Goal: Transaction & Acquisition: Purchase product/service

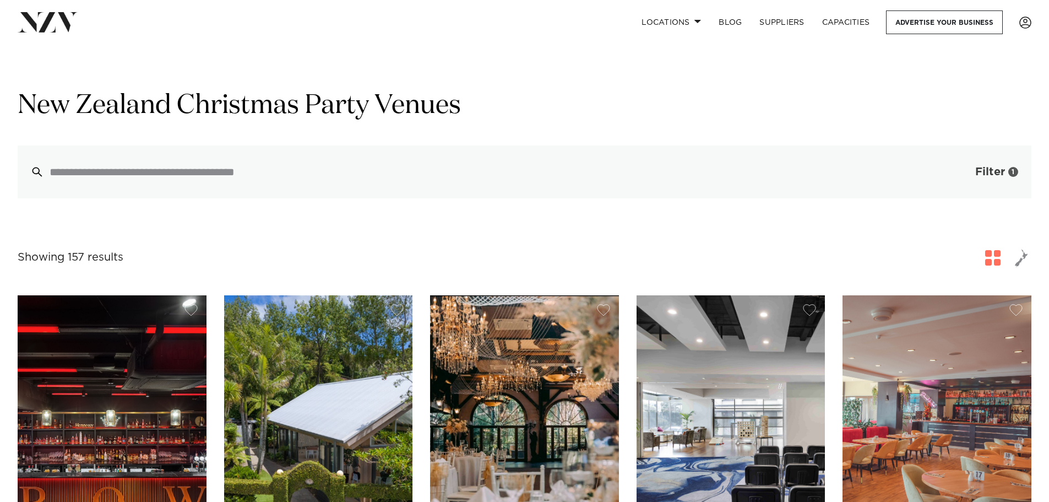
click at [973, 170] on button "Filter 1" at bounding box center [985, 171] width 91 height 53
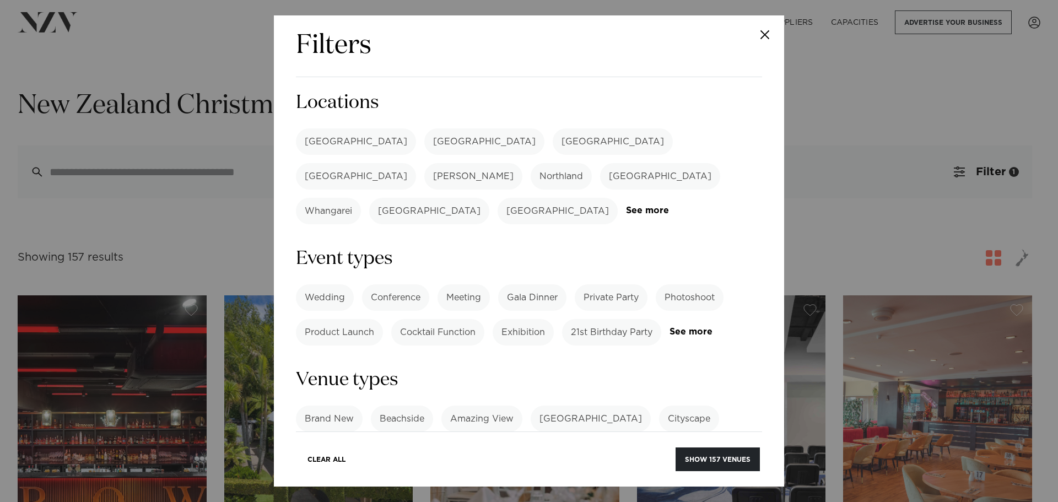
click at [324, 137] on label "[GEOGRAPHIC_DATA]" at bounding box center [356, 141] width 120 height 26
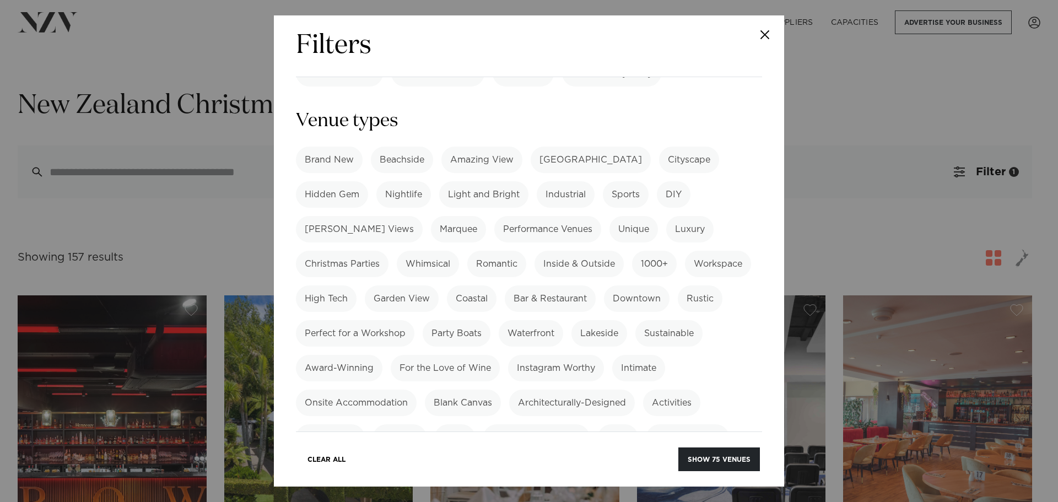
scroll to position [275, 0]
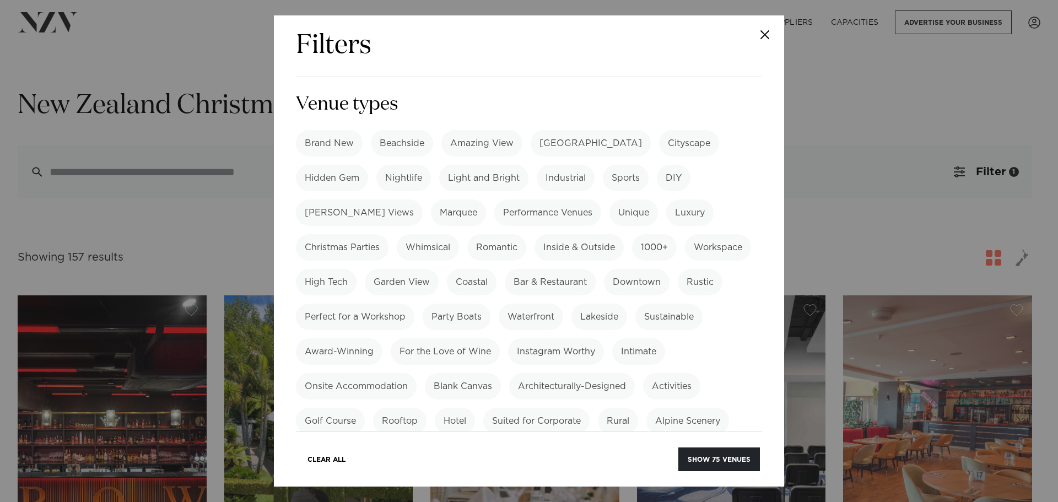
click at [356, 234] on label "Christmas Parties" at bounding box center [342, 247] width 93 height 26
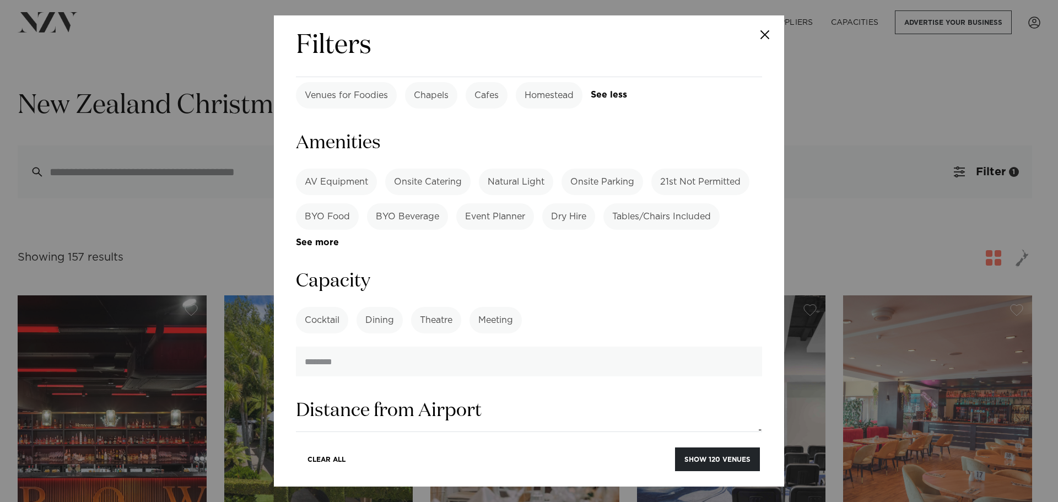
scroll to position [661, 0]
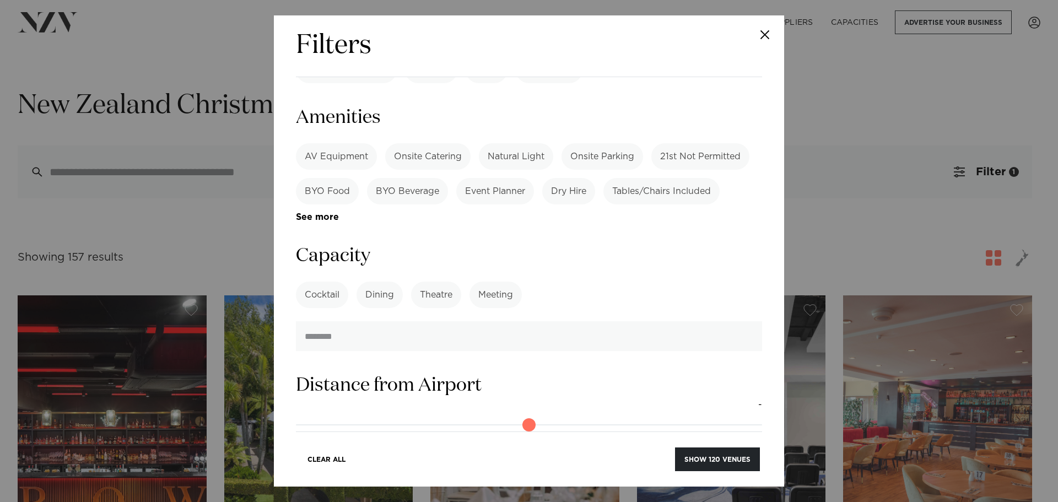
click at [344, 143] on label "AV Equipment" at bounding box center [336, 156] width 81 height 26
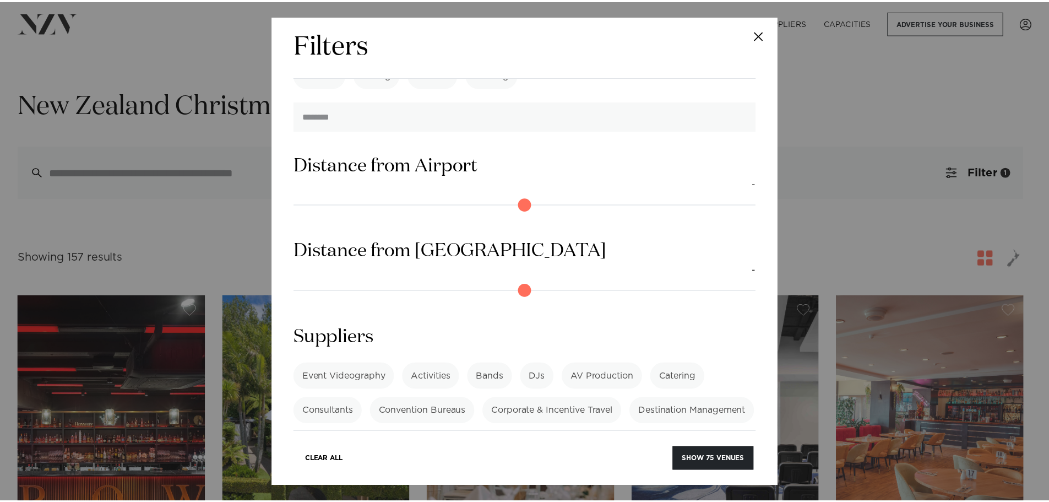
scroll to position [915, 0]
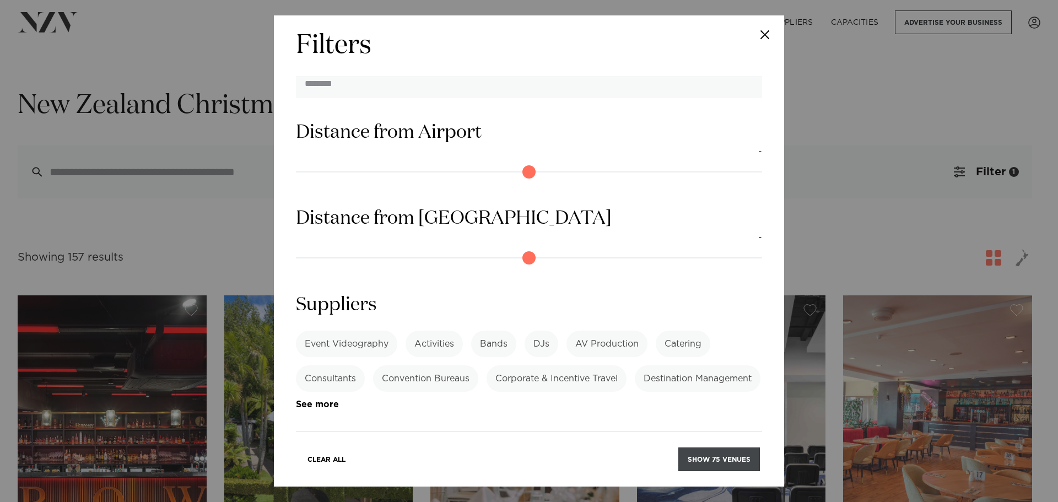
click at [712, 457] on button "Show 75 venues" at bounding box center [719, 459] width 82 height 24
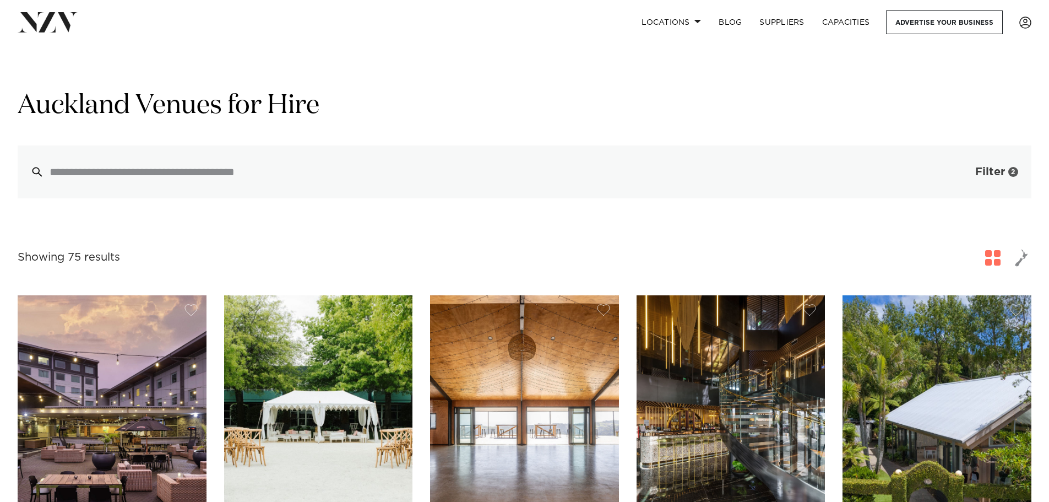
click at [967, 174] on button "Filter 2" at bounding box center [985, 171] width 91 height 53
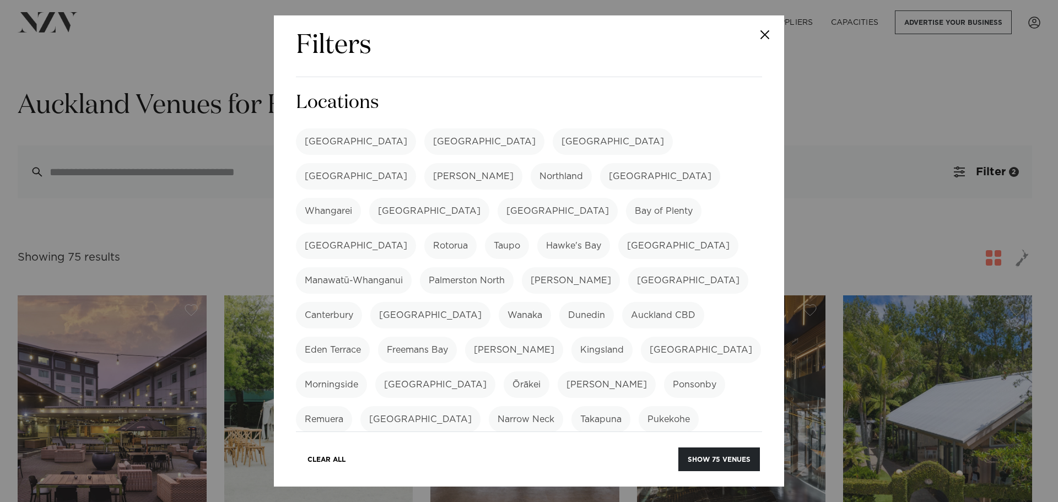
drag, startPoint x: 762, startPoint y: 39, endPoint x: 766, endPoint y: 44, distance: 6.0
click at [763, 41] on button "Close" at bounding box center [764, 34] width 39 height 39
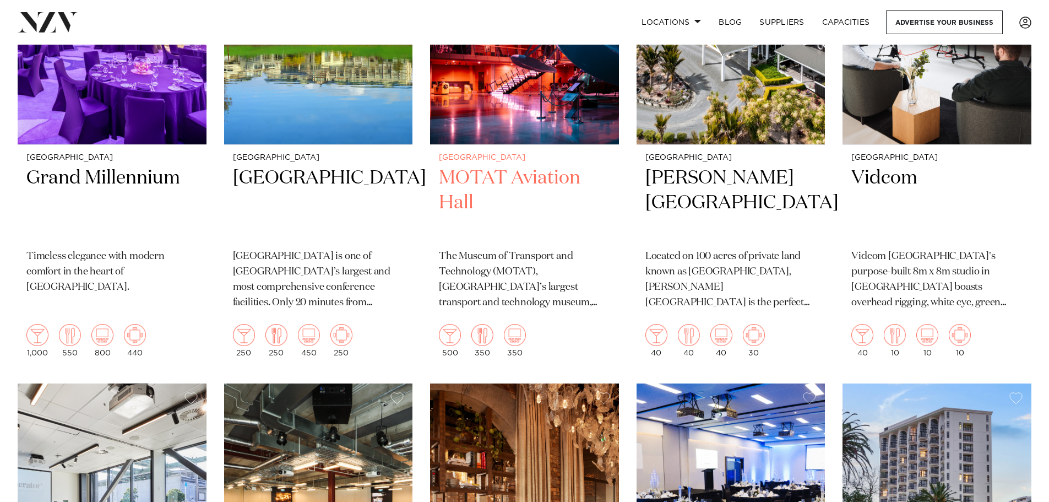
scroll to position [5839, 0]
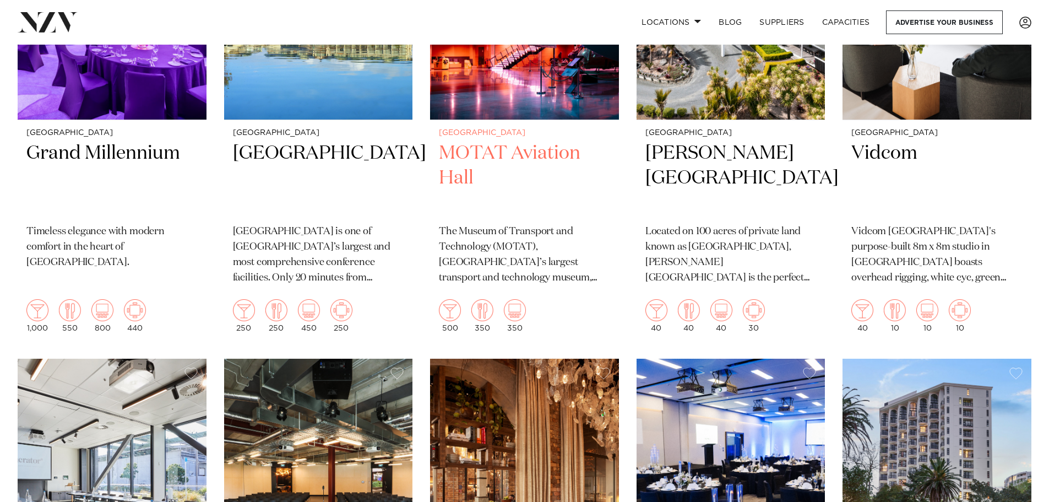
click at [446, 312] on img at bounding box center [450, 310] width 22 height 22
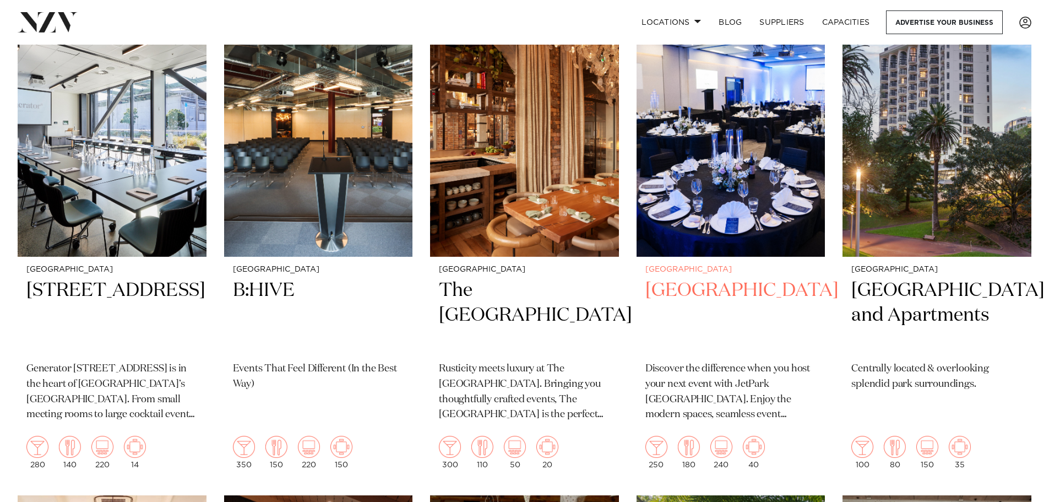
scroll to position [6212, 0]
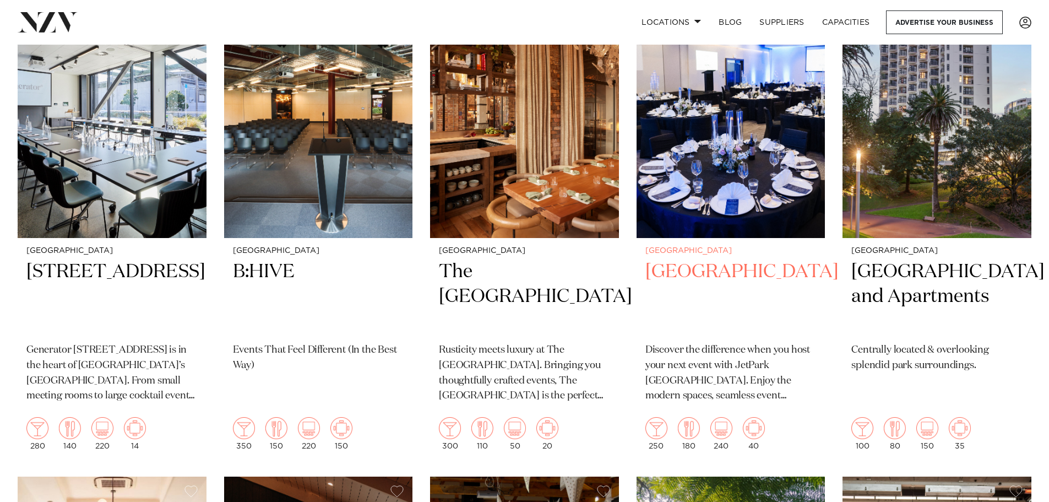
drag, startPoint x: 712, startPoint y: 286, endPoint x: 705, endPoint y: 274, distance: 14.6
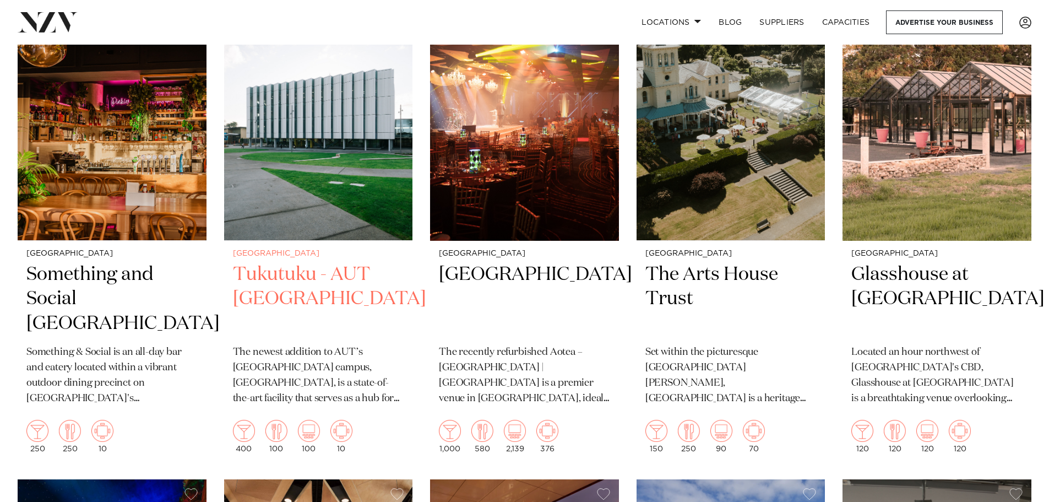
scroll to position [4670, 0]
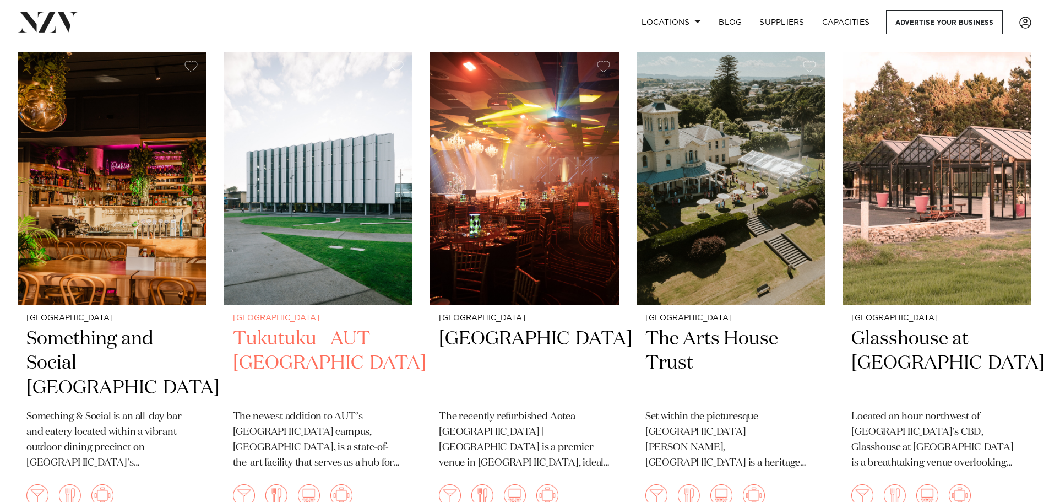
drag, startPoint x: 308, startPoint y: 185, endPoint x: 342, endPoint y: 191, distance: 33.5
click at [342, 191] on img at bounding box center [318, 178] width 189 height 253
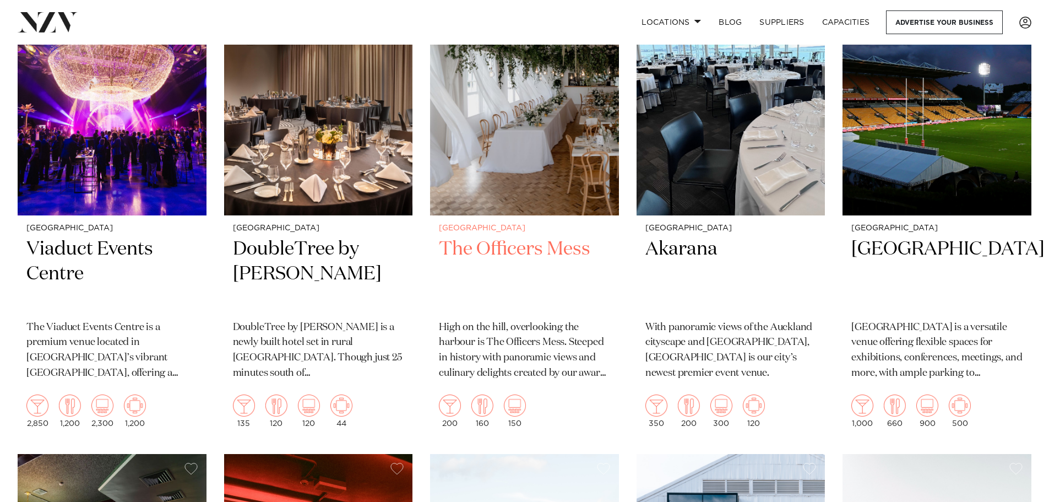
scroll to position [3360, 0]
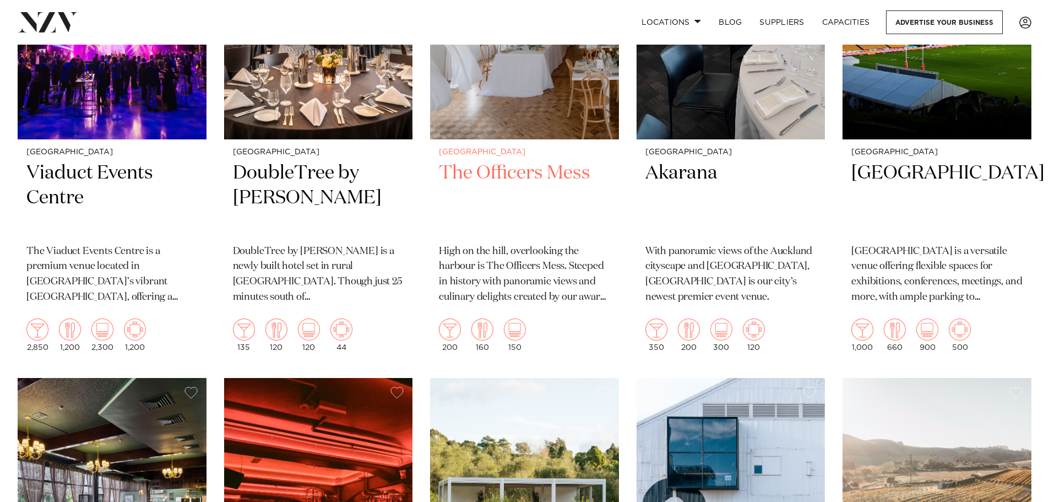
drag, startPoint x: 299, startPoint y: 199, endPoint x: 500, endPoint y: 231, distance: 203.6
click at [500, 231] on h2 "The Officers Mess" at bounding box center [524, 198] width 171 height 74
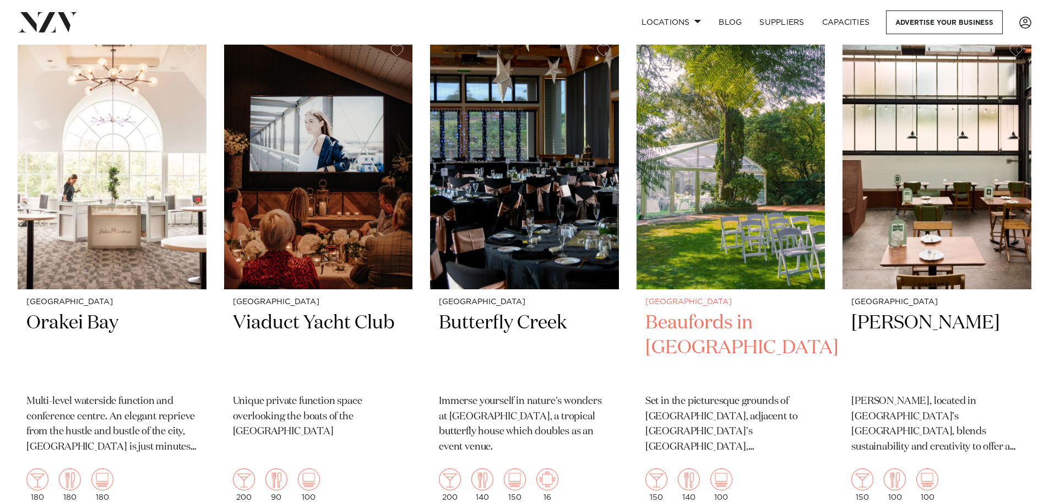
scroll to position [6323, 0]
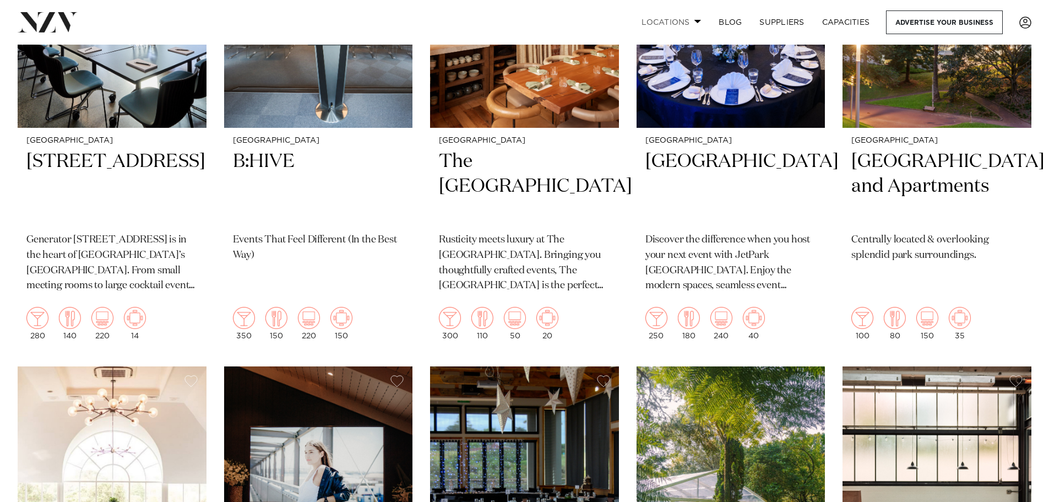
click at [672, 14] on link "Locations" at bounding box center [671, 22] width 77 height 24
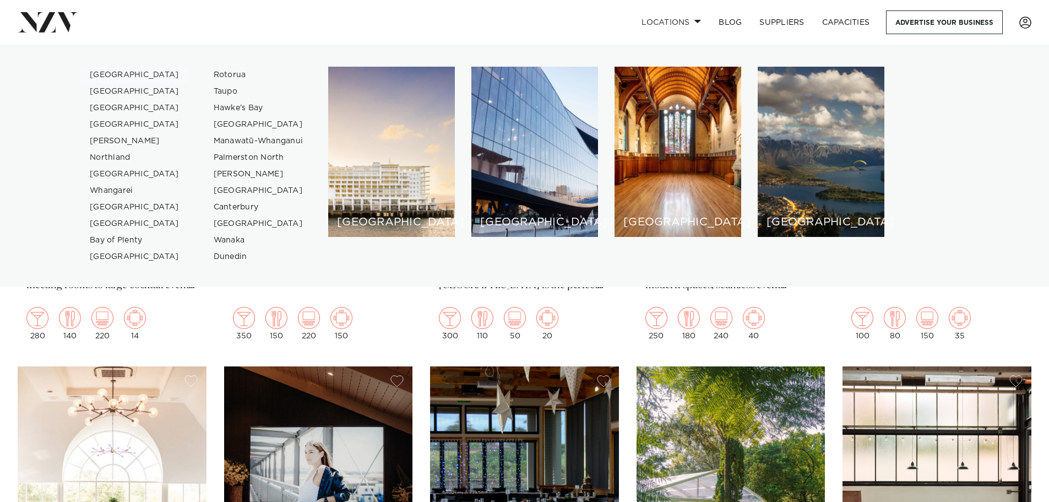
click at [113, 73] on link "[GEOGRAPHIC_DATA]" at bounding box center [134, 75] width 107 height 17
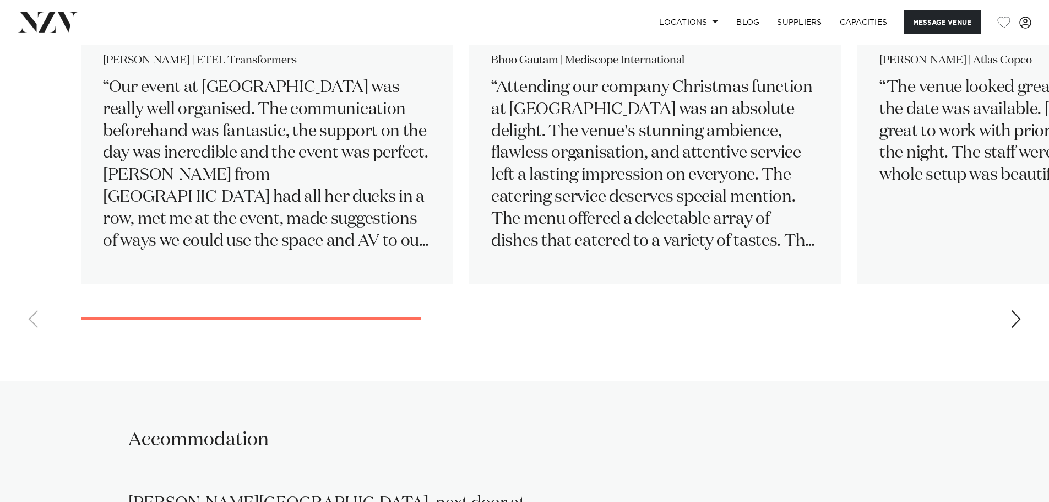
scroll to position [1708, 0]
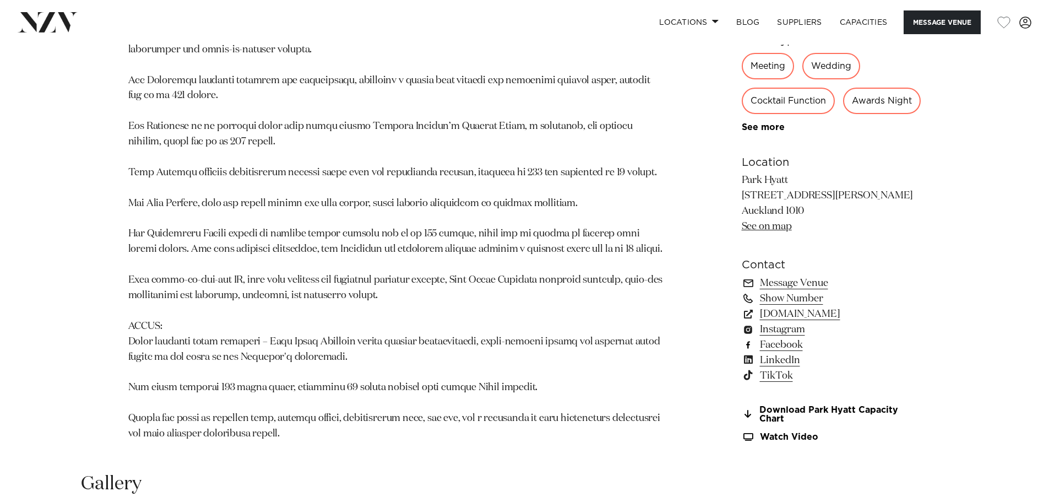
scroll to position [826, 0]
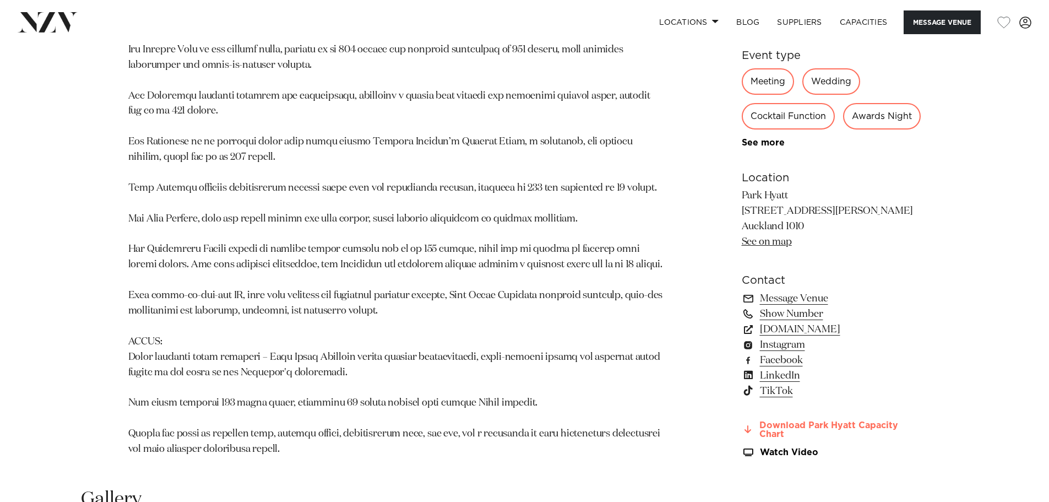
click at [833, 421] on link "Download Park Hyatt Capacity Chart" at bounding box center [832, 430] width 180 height 19
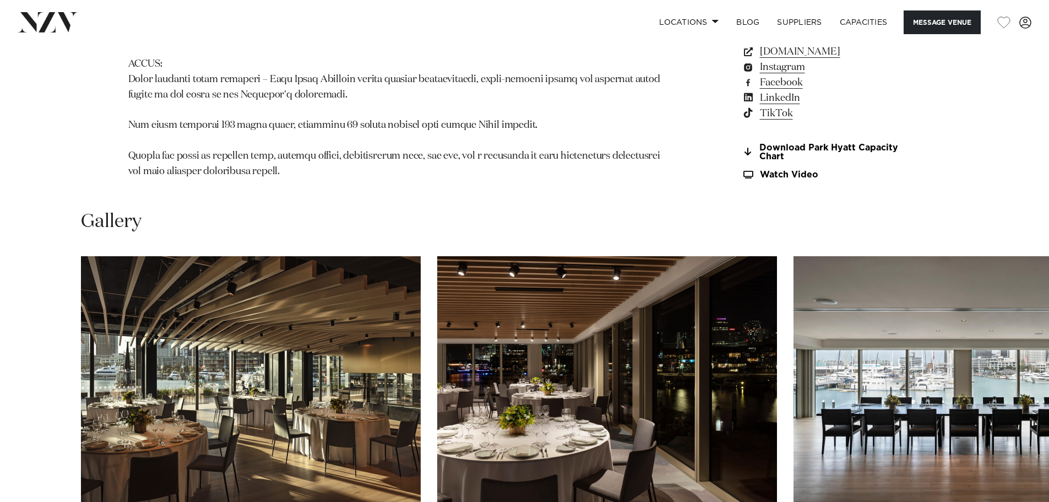
scroll to position [1267, 0]
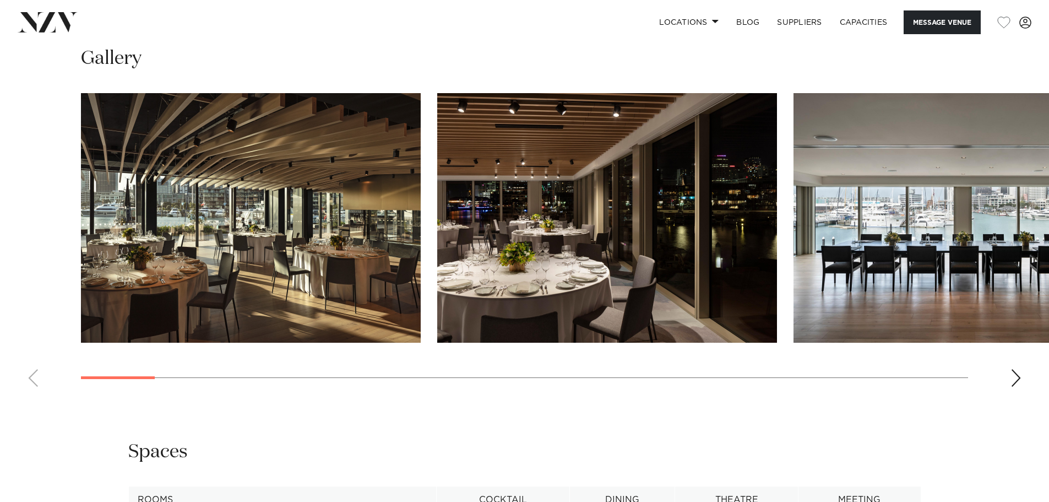
click at [1019, 344] on swiper-container at bounding box center [524, 244] width 1049 height 302
click at [1021, 369] on div "Next slide" at bounding box center [1016, 378] width 11 height 18
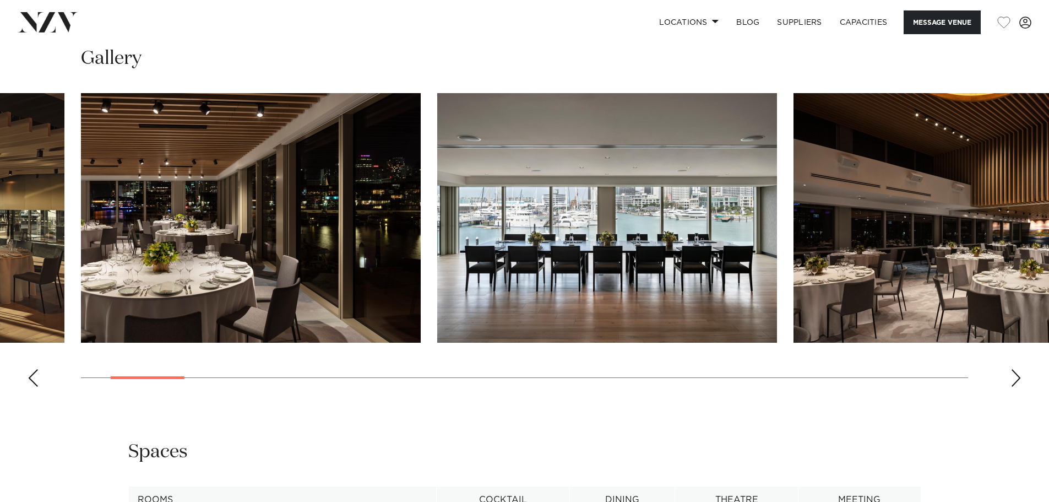
click at [1021, 369] on div "Next slide" at bounding box center [1016, 378] width 11 height 18
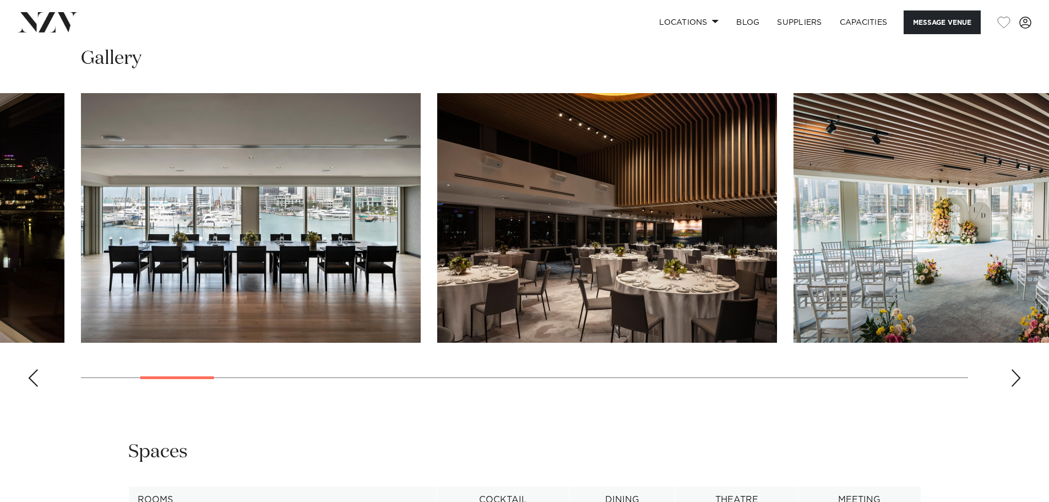
click at [1021, 369] on div "Next slide" at bounding box center [1016, 378] width 11 height 18
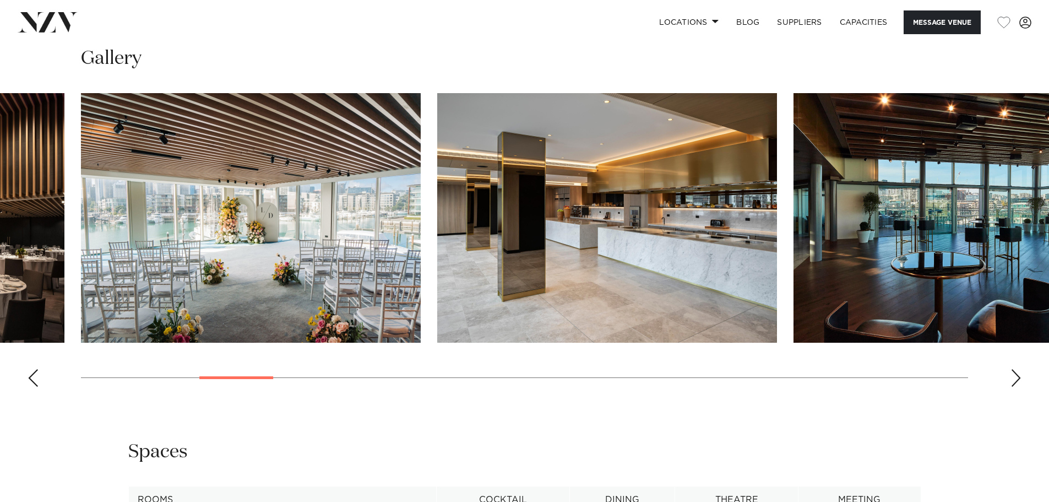
click at [1021, 369] on div "Next slide" at bounding box center [1016, 378] width 11 height 18
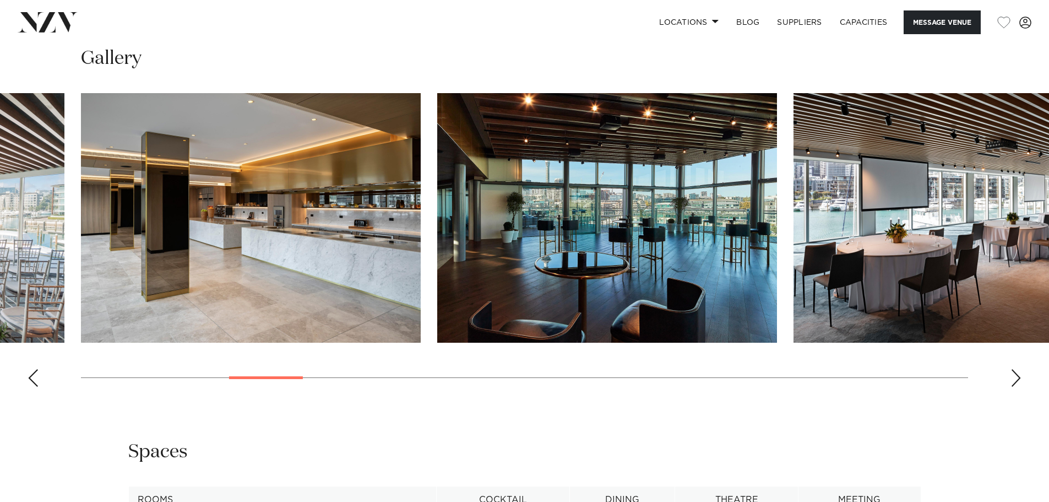
click at [1021, 369] on div "Next slide" at bounding box center [1016, 378] width 11 height 18
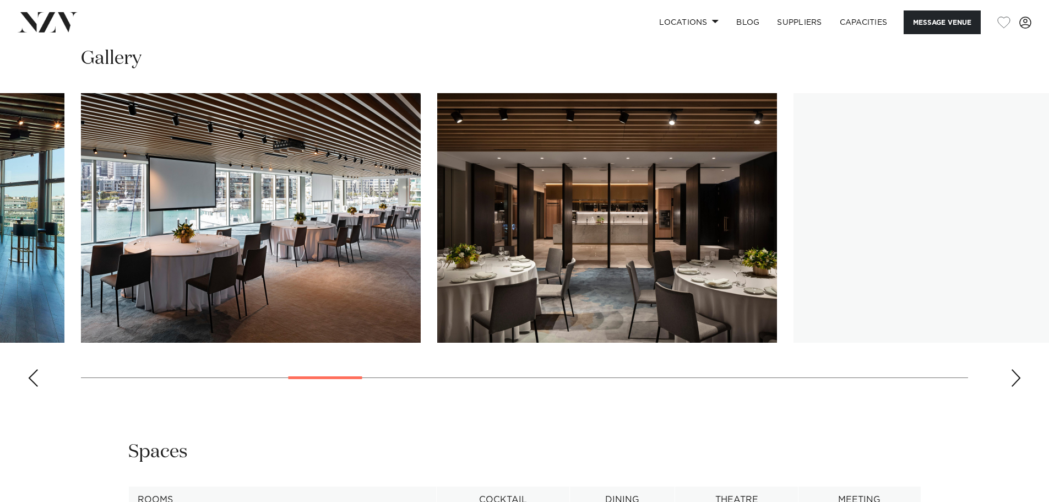
click at [1021, 369] on div "Next slide" at bounding box center [1016, 378] width 11 height 18
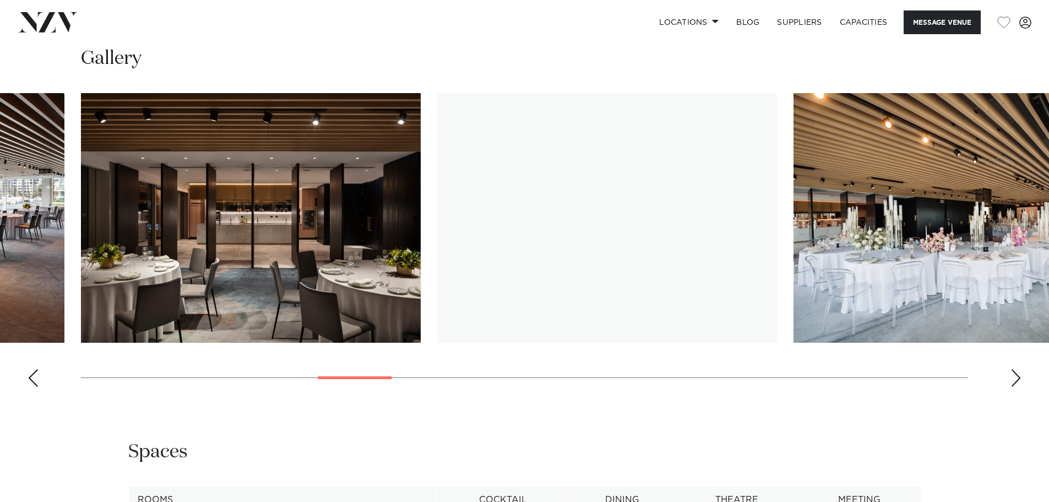
click at [1018, 346] on swiper-container at bounding box center [524, 244] width 1049 height 302
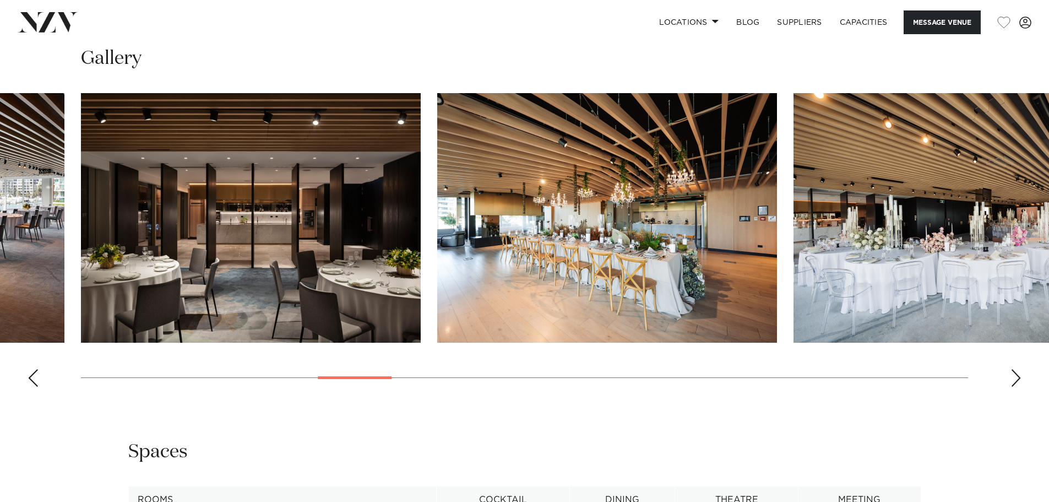
click at [1018, 346] on swiper-container at bounding box center [524, 244] width 1049 height 302
click at [1020, 369] on div "Next slide" at bounding box center [1016, 378] width 11 height 18
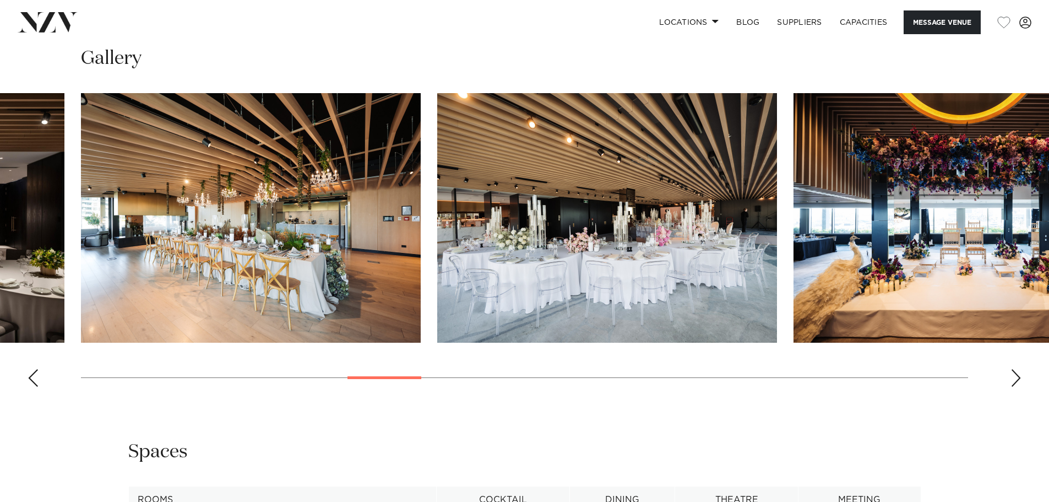
click at [1020, 369] on div "Next slide" at bounding box center [1016, 378] width 11 height 18
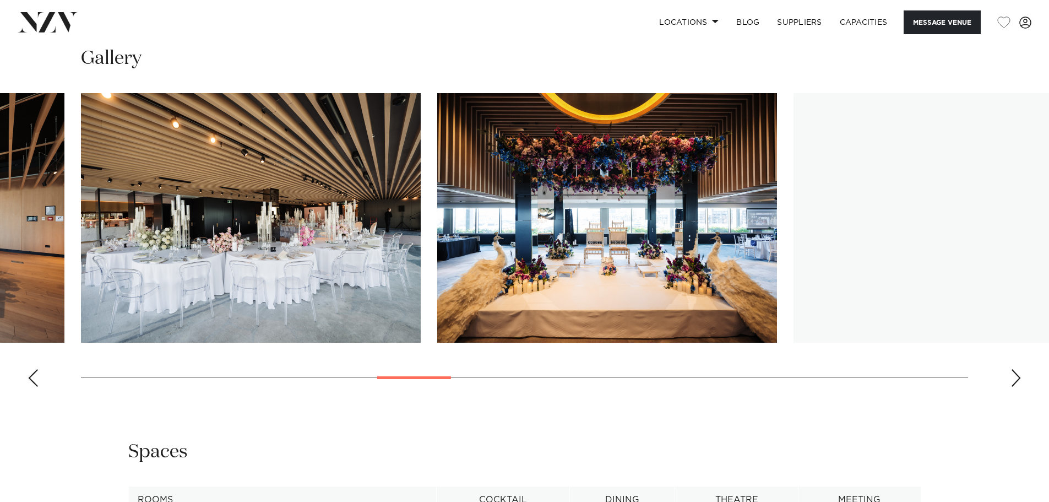
click at [1020, 369] on div "Next slide" at bounding box center [1016, 378] width 11 height 18
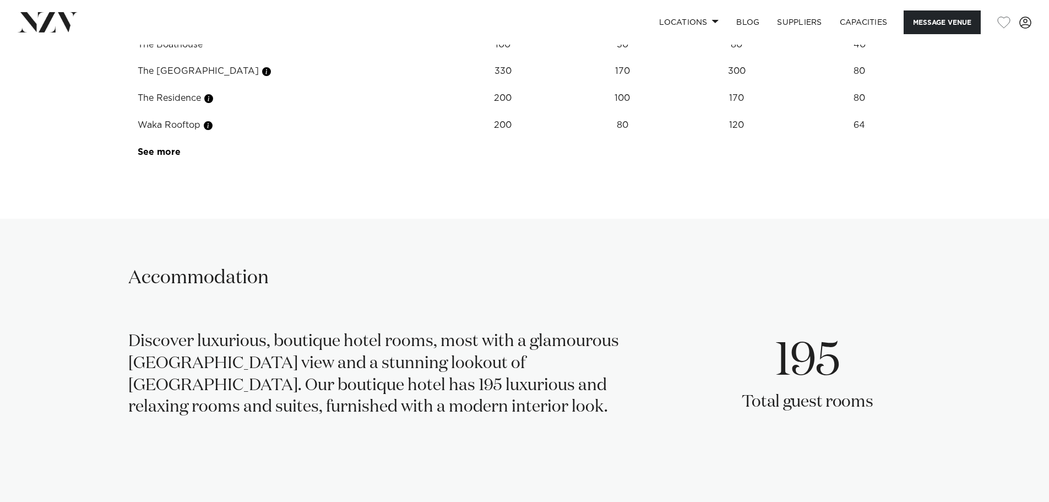
scroll to position [1983, 0]
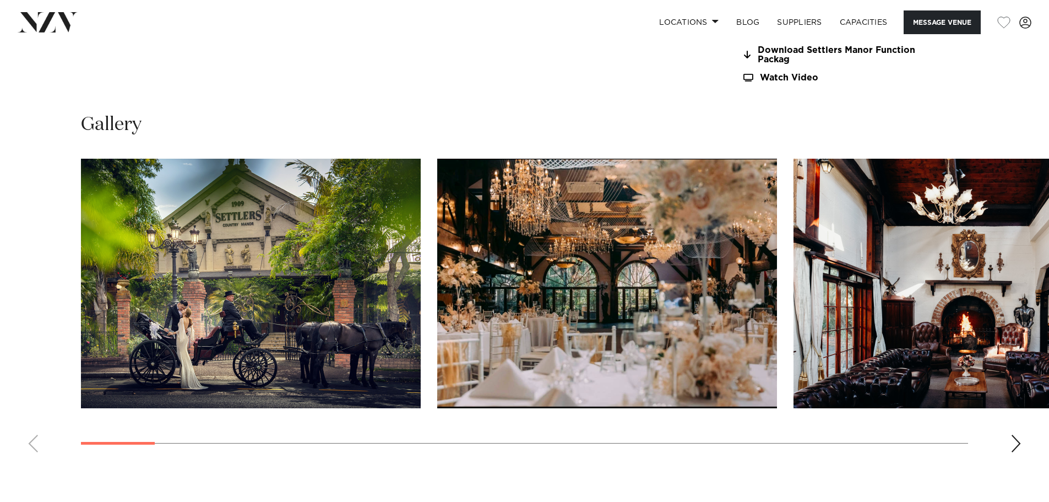
scroll to position [1286, 0]
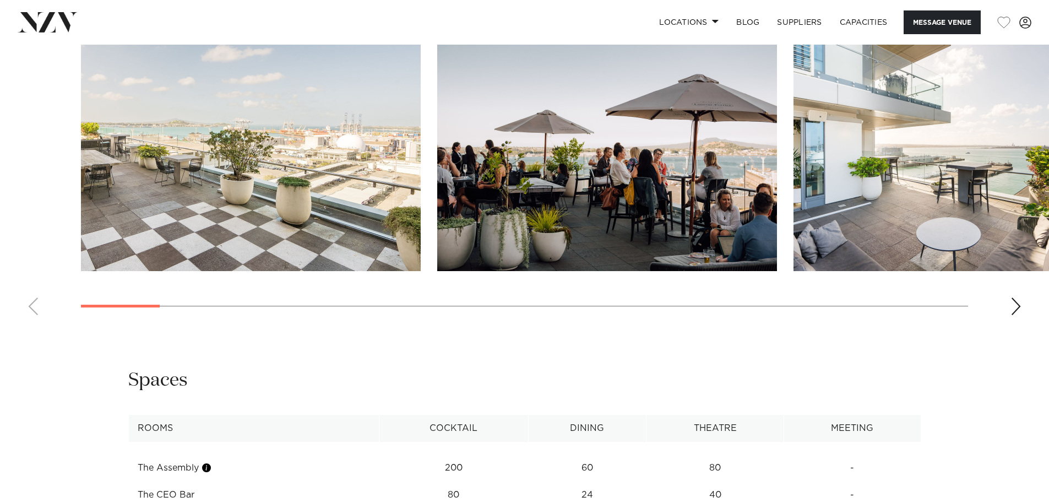
scroll to position [1432, 0]
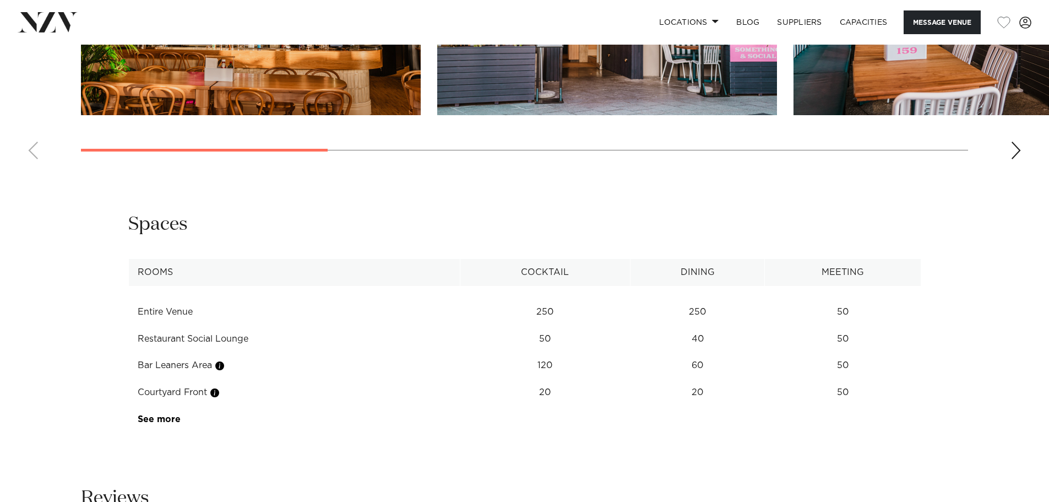
scroll to position [1708, 0]
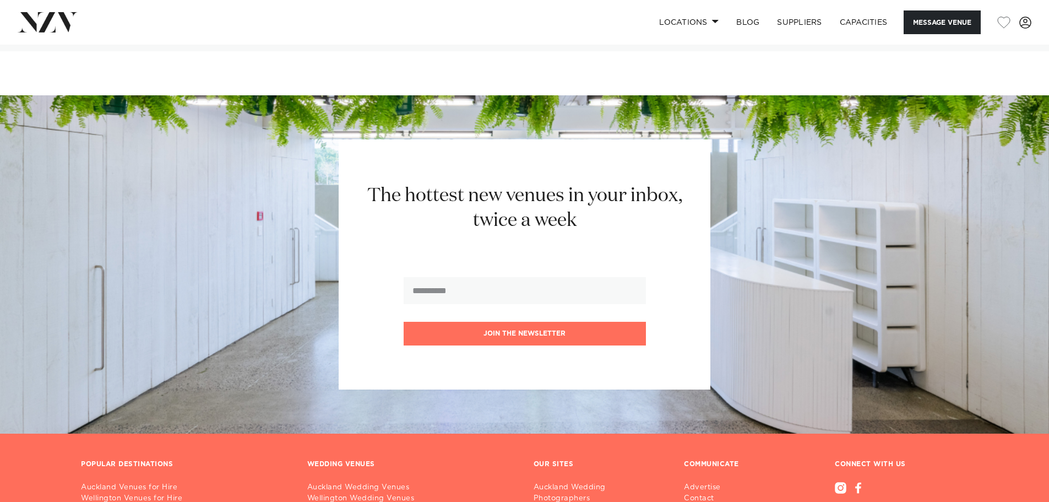
scroll to position [2424, 0]
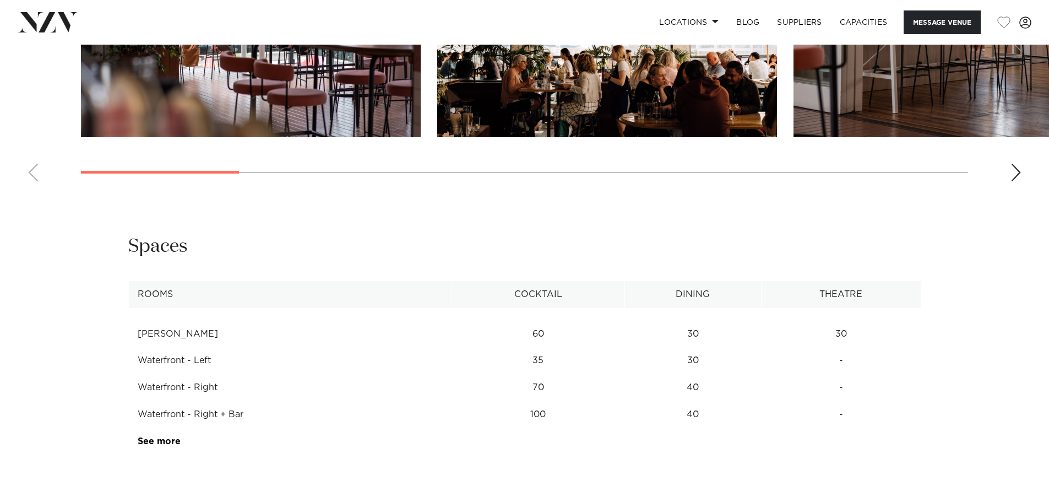
scroll to position [1212, 0]
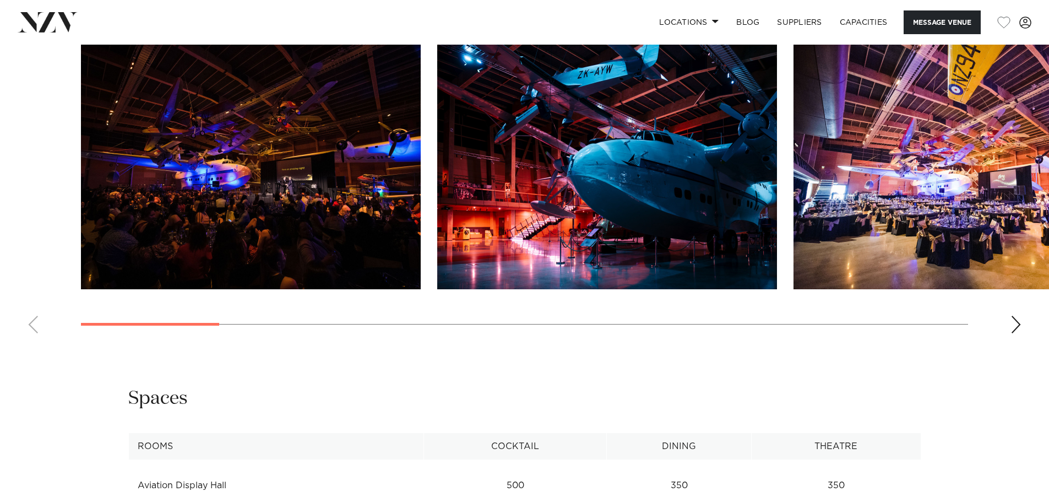
scroll to position [1212, 0]
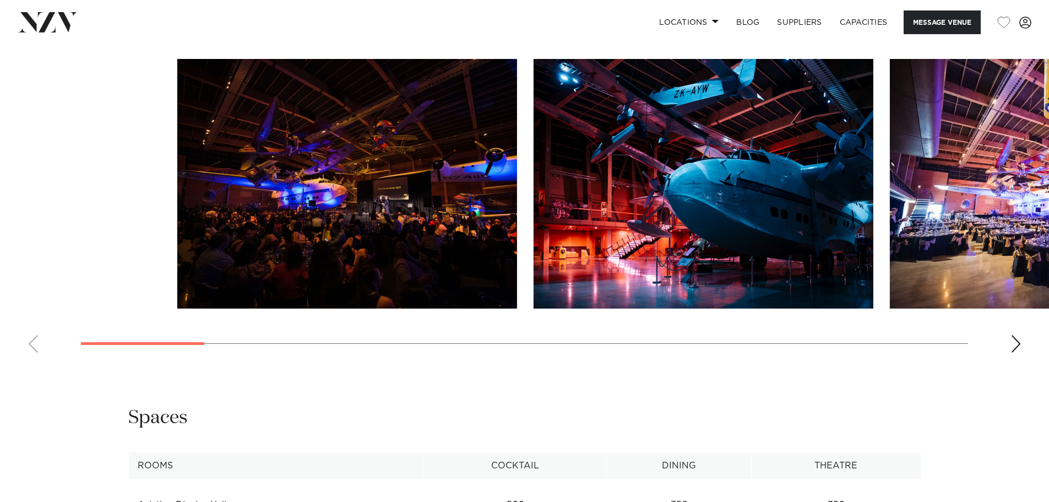
click at [0, 268] on html "Locations Auckland Wellington Christchurch Queenstown Hamilton Northland Bay of…" at bounding box center [524, 294] width 1049 height 3013
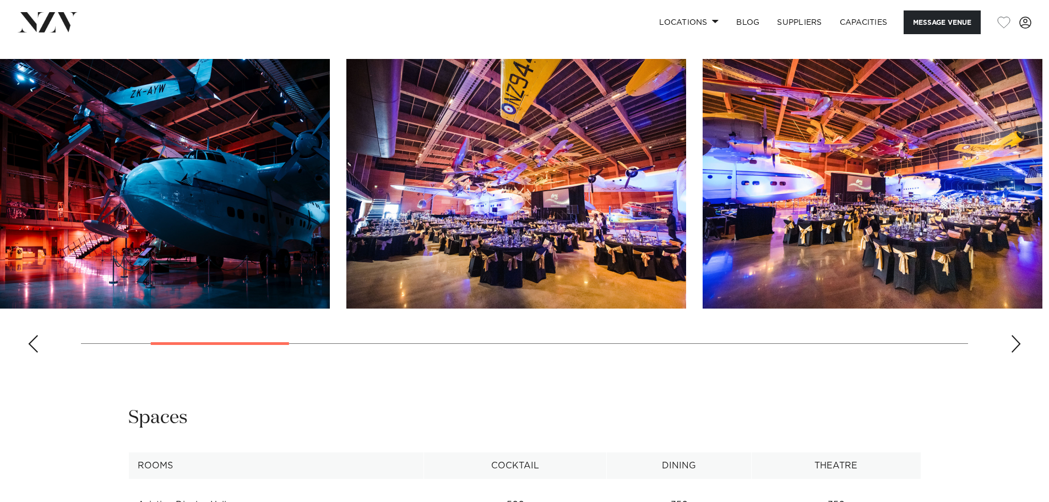
click at [235, 216] on div at bounding box center [77, 184] width 887 height 250
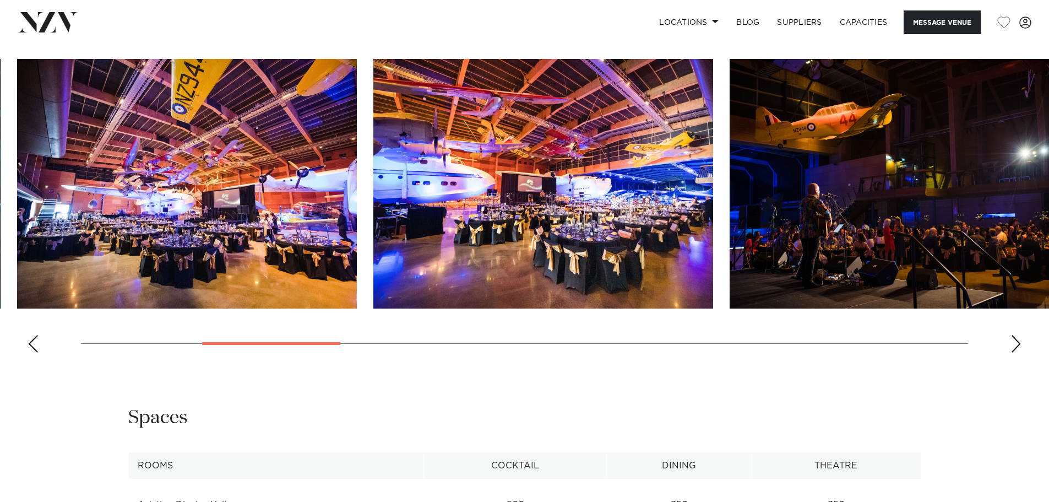
click at [29, 249] on img "3 / 16" at bounding box center [187, 184] width 340 height 250
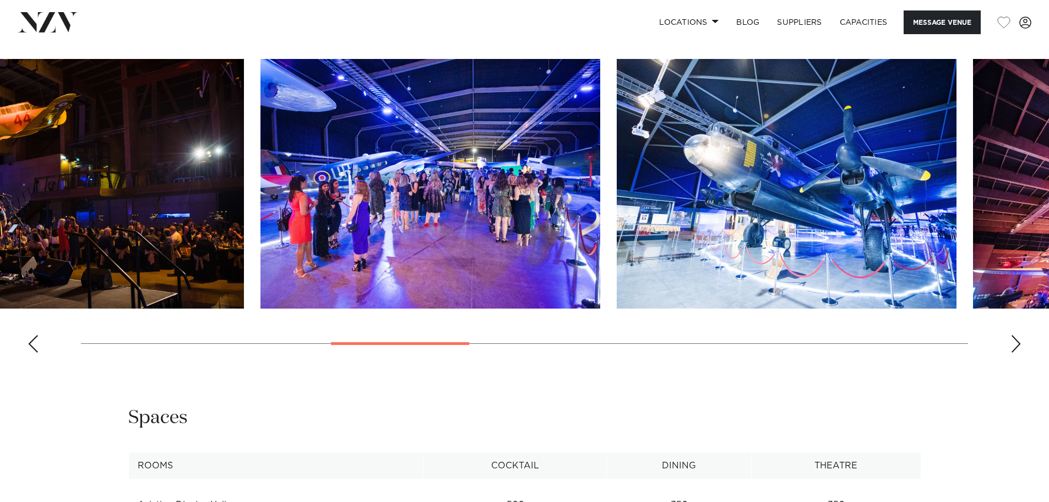
click at [84, 214] on img "5 / 16" at bounding box center [74, 184] width 340 height 250
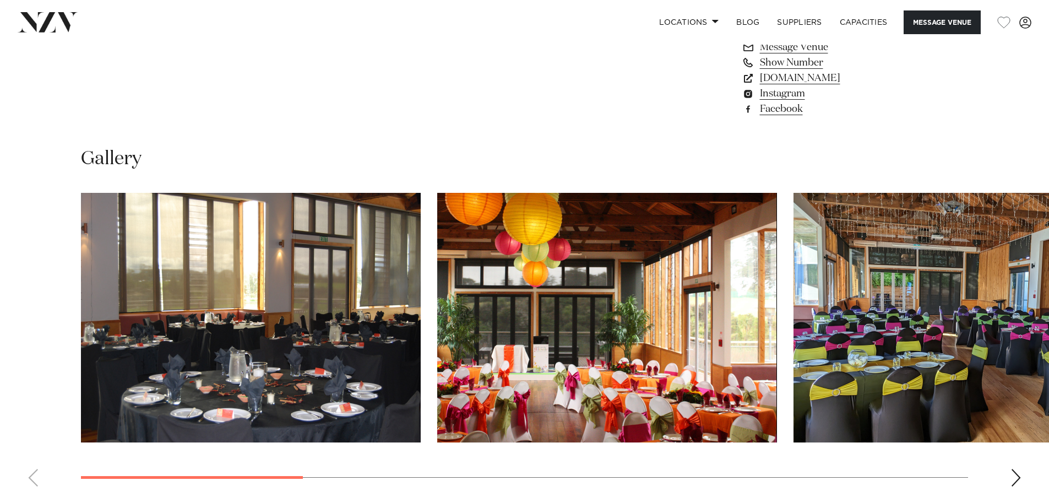
scroll to position [992, 0]
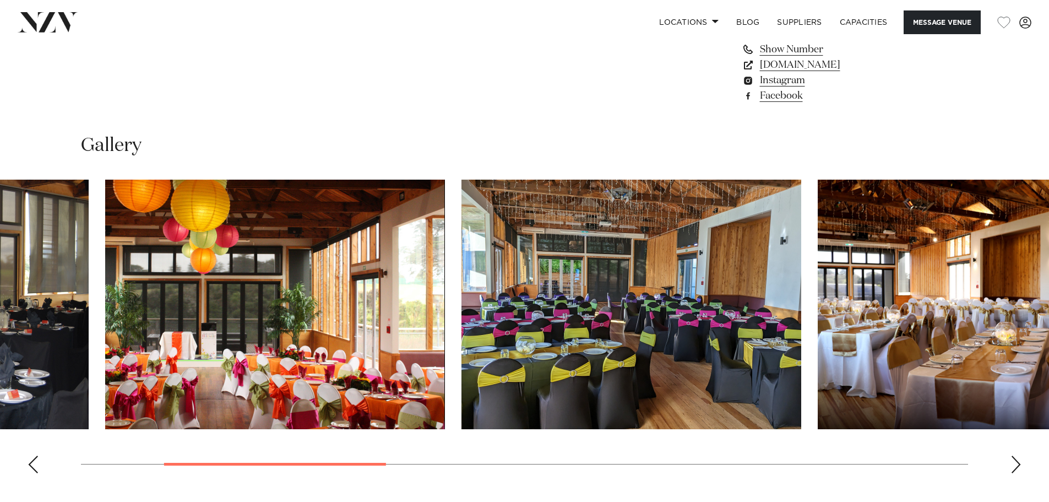
click at [220, 290] on img "2 / 10" at bounding box center [275, 305] width 340 height 250
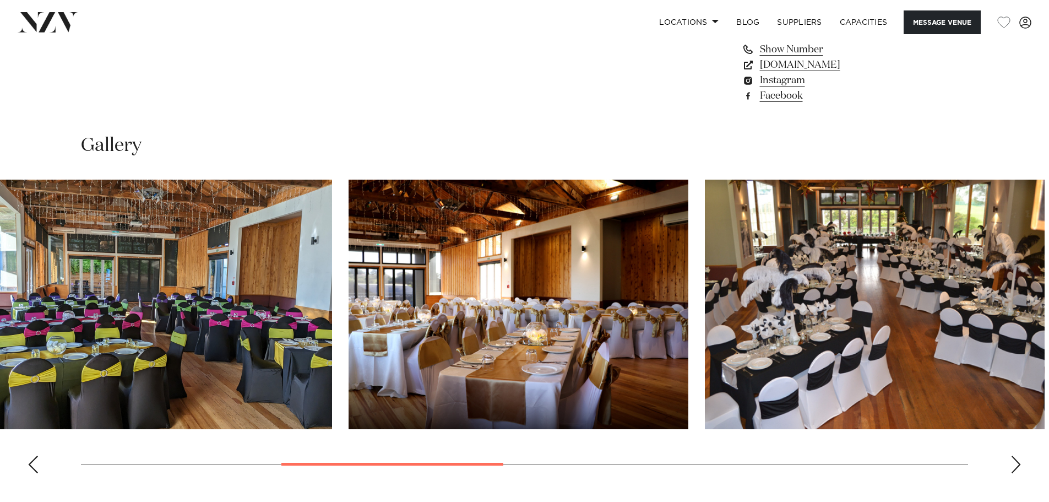
click at [89, 275] on img "3 / 10" at bounding box center [162, 305] width 340 height 250
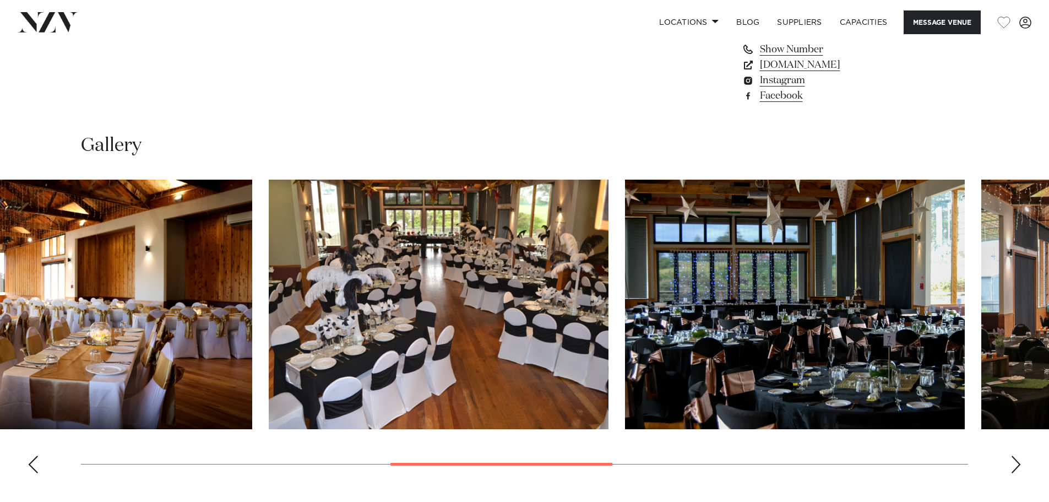
click at [150, 278] on img "4 / 10" at bounding box center [82, 305] width 340 height 250
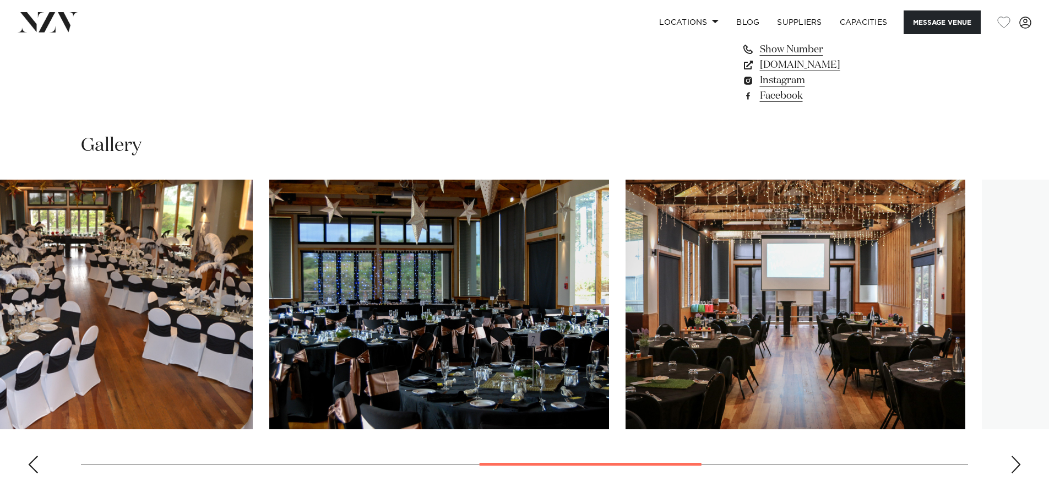
click at [269, 337] on img "6 / 10" at bounding box center [439, 305] width 340 height 250
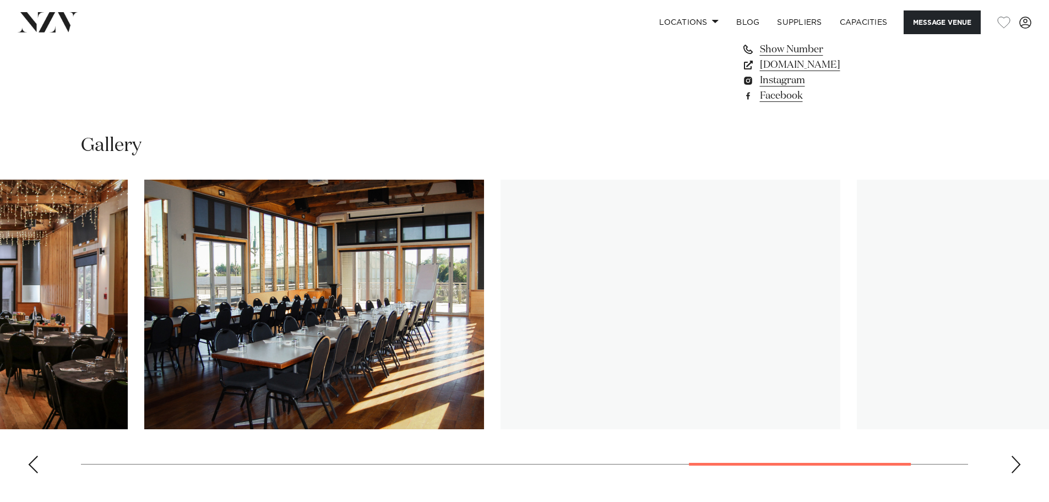
click at [0, 351] on html "Locations Auckland Wellington Christchurch Queenstown Hamilton Northland Bay of…" at bounding box center [524, 80] width 1049 height 2144
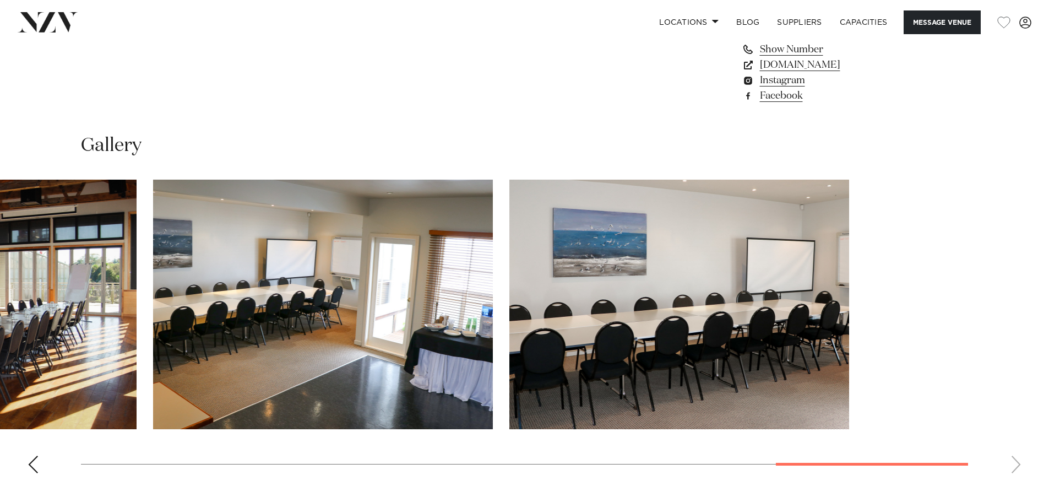
click at [0, 228] on html "Locations Auckland Wellington Christchurch Queenstown Hamilton Northland Bay of…" at bounding box center [524, 80] width 1049 height 2144
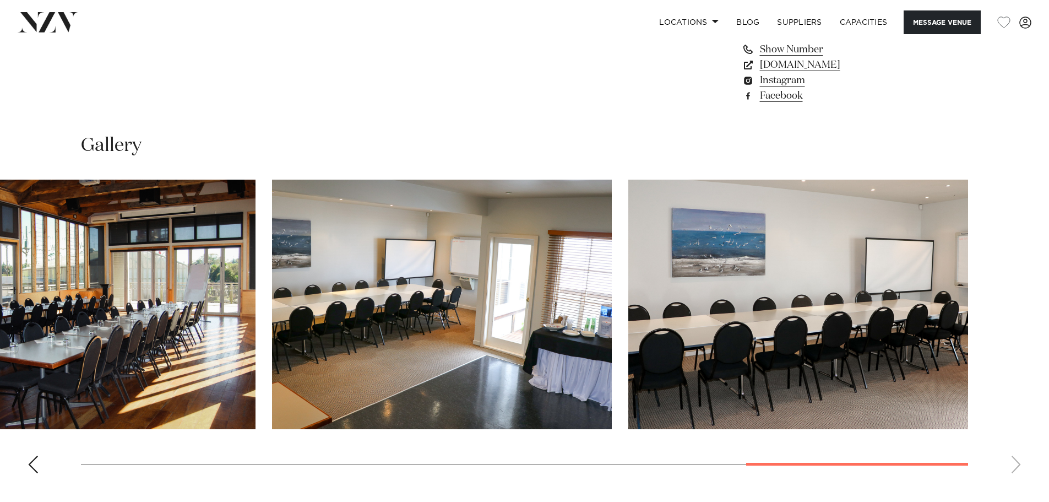
click at [256, 284] on img "8 / 10" at bounding box center [86, 305] width 340 height 250
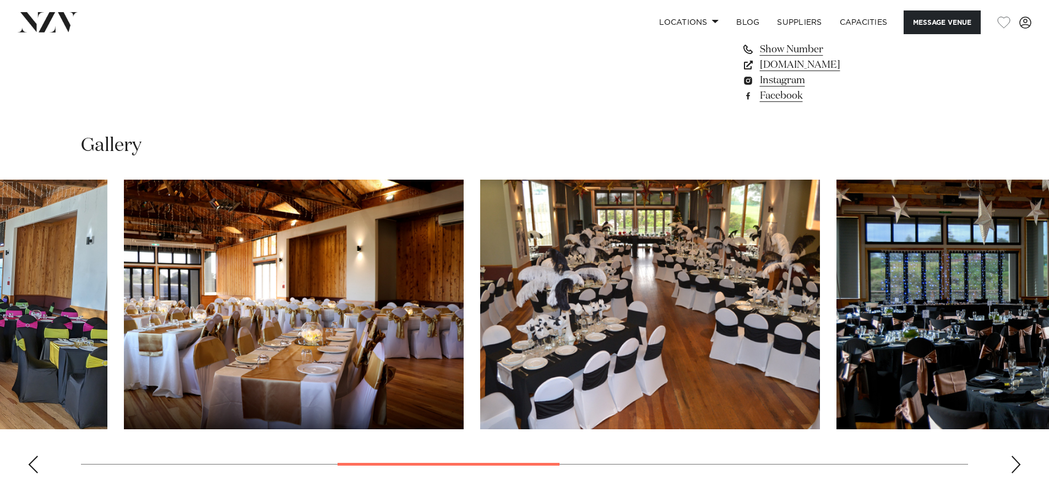
click at [658, 358] on img "5 / 10" at bounding box center [650, 305] width 340 height 250
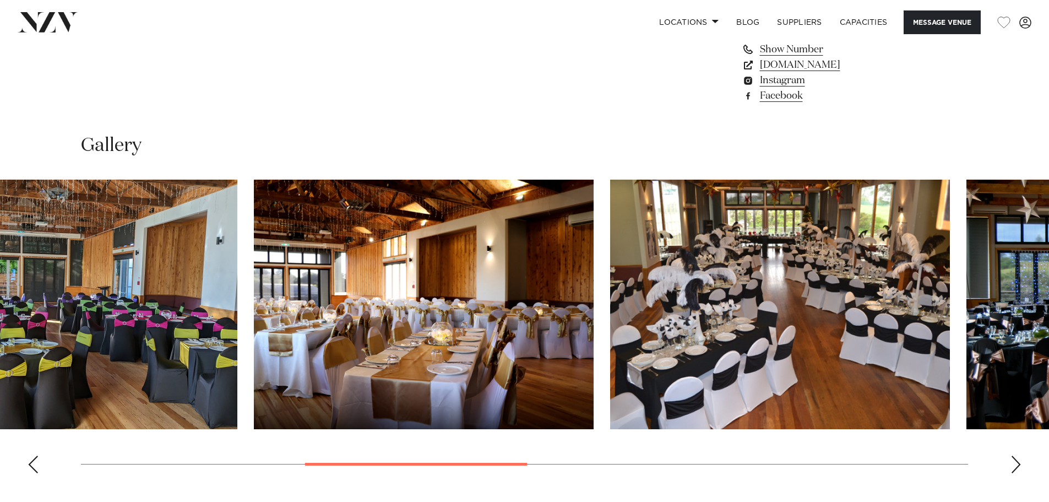
click at [594, 354] on img "4 / 10" at bounding box center [424, 305] width 340 height 250
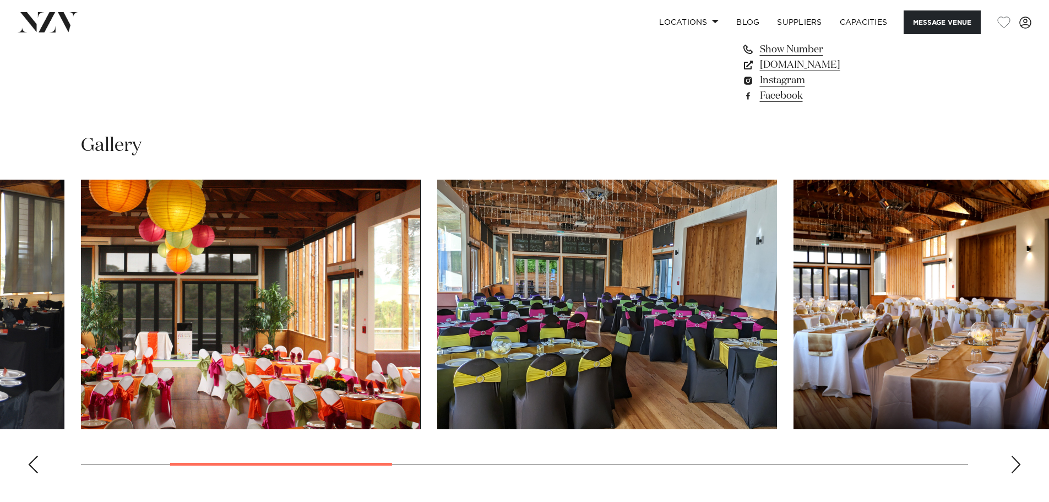
click at [612, 307] on div at bounding box center [168, 305] width 887 height 250
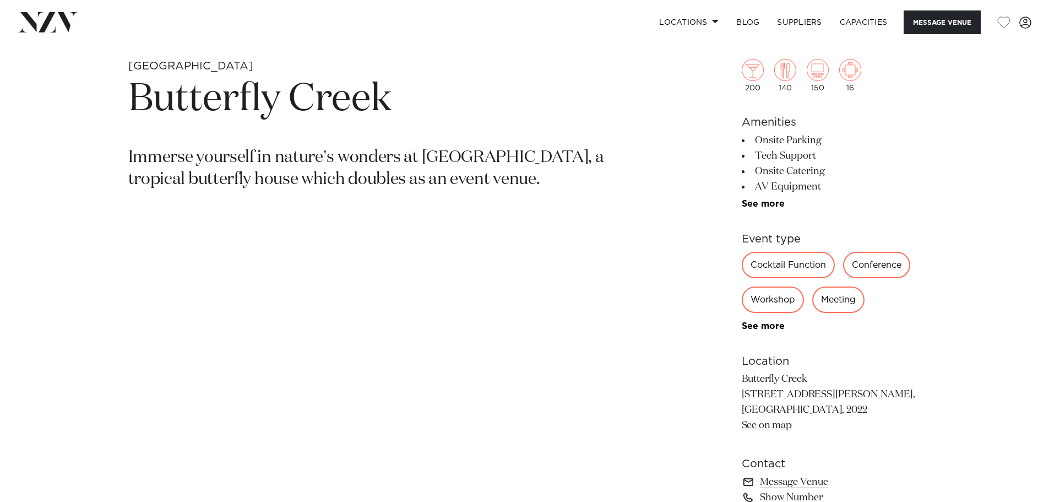
scroll to position [606, 0]
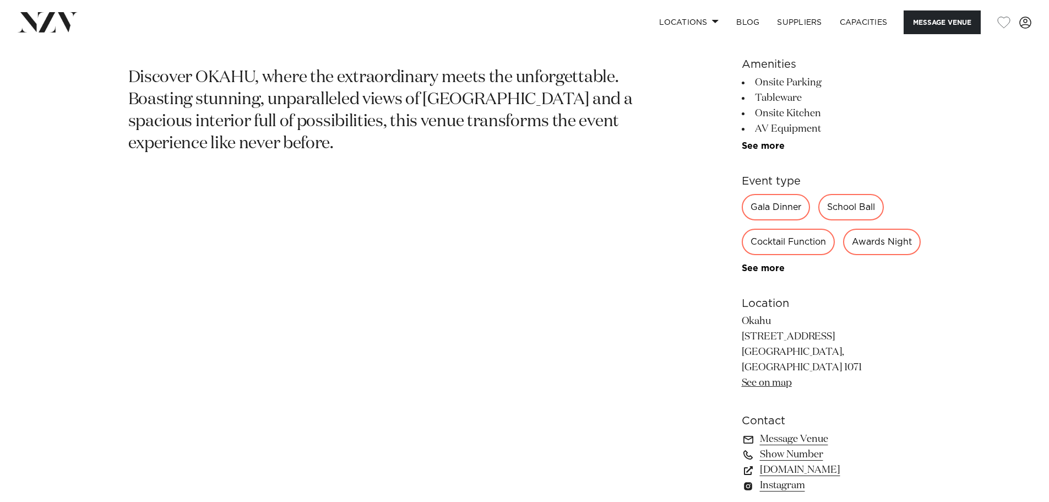
scroll to position [602, 0]
click at [780, 387] on link "See on map" at bounding box center [767, 382] width 50 height 10
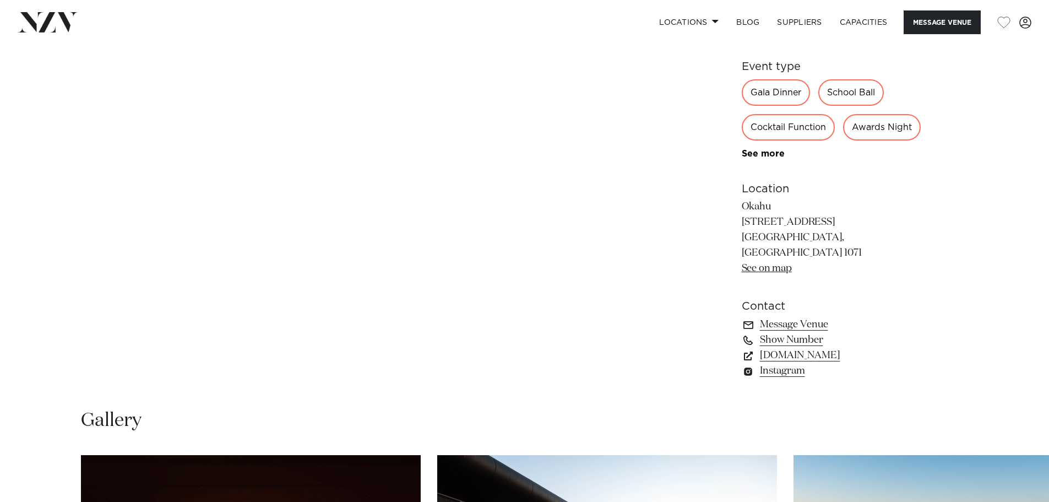
click at [781, 273] on link "See on map" at bounding box center [767, 268] width 50 height 10
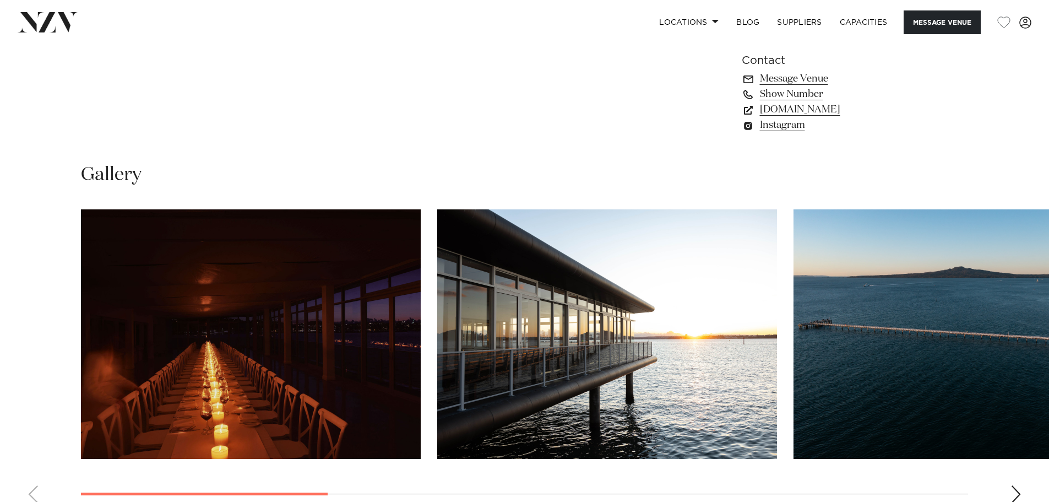
scroll to position [1157, 0]
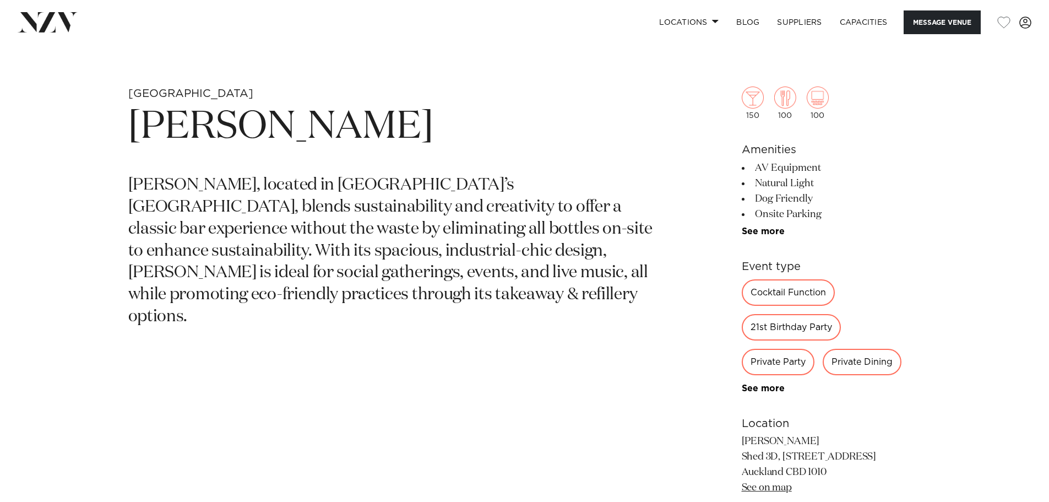
scroll to position [496, 0]
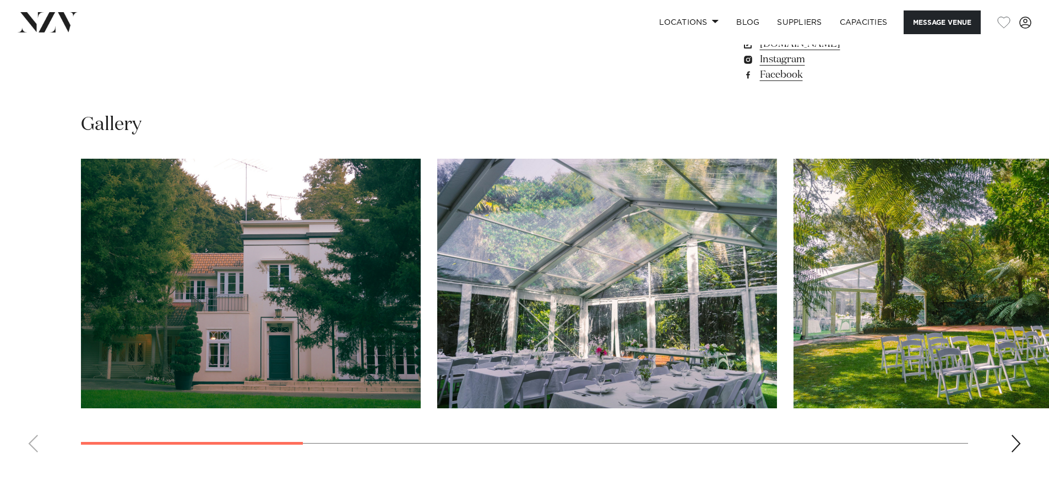
scroll to position [1082, 0]
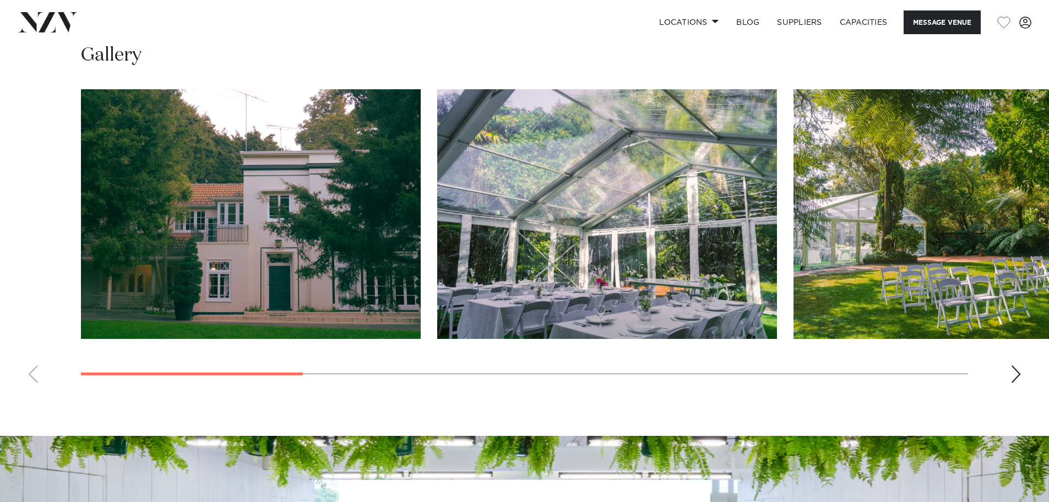
click at [1028, 372] on swiper-container at bounding box center [524, 240] width 1049 height 302
click at [1010, 376] on swiper-container at bounding box center [524, 240] width 1049 height 302
click at [1018, 375] on div "Next slide" at bounding box center [1016, 374] width 11 height 18
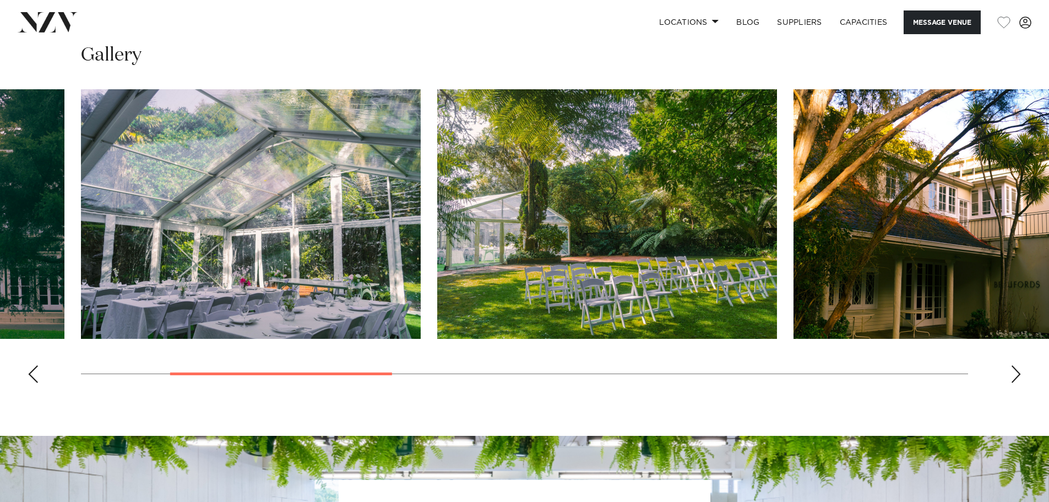
click at [1018, 375] on div "Next slide" at bounding box center [1016, 374] width 11 height 18
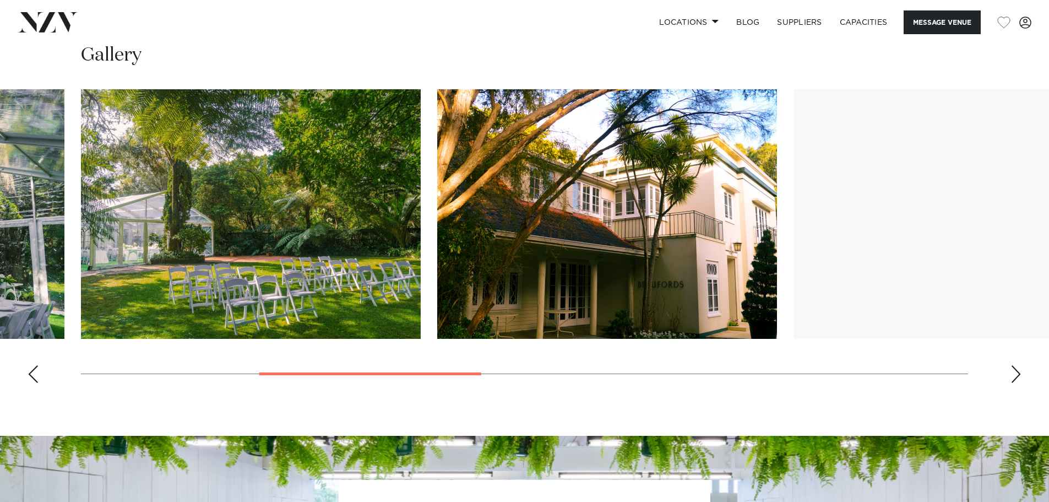
click at [1018, 375] on div "Next slide" at bounding box center [1016, 374] width 11 height 18
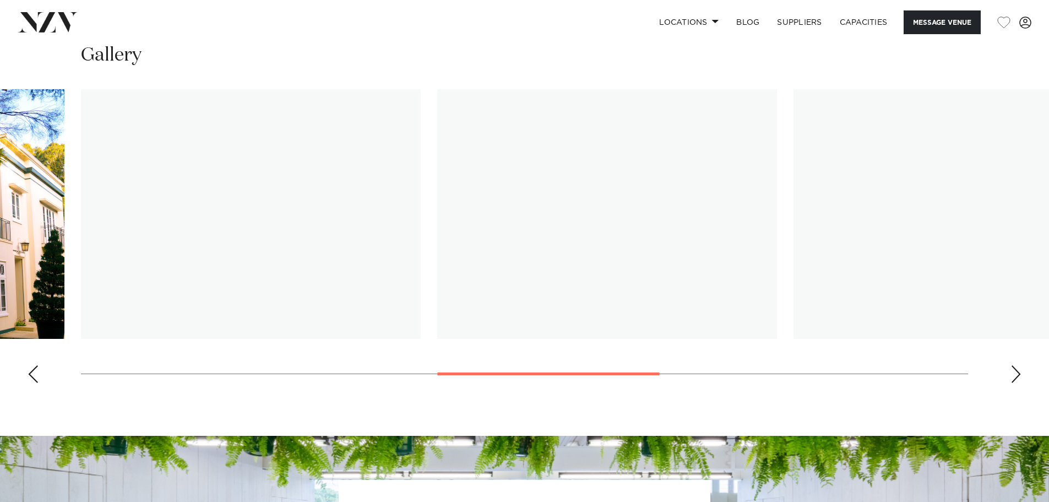
click at [1018, 375] on div "Next slide" at bounding box center [1016, 374] width 11 height 18
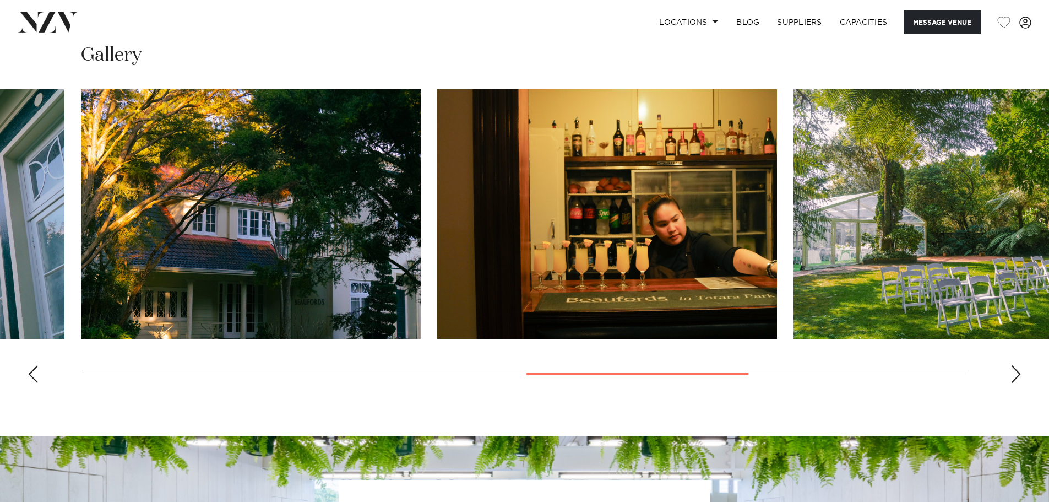
click at [1020, 384] on swiper-container at bounding box center [524, 240] width 1049 height 302
click at [1015, 375] on div "Next slide" at bounding box center [1016, 374] width 11 height 18
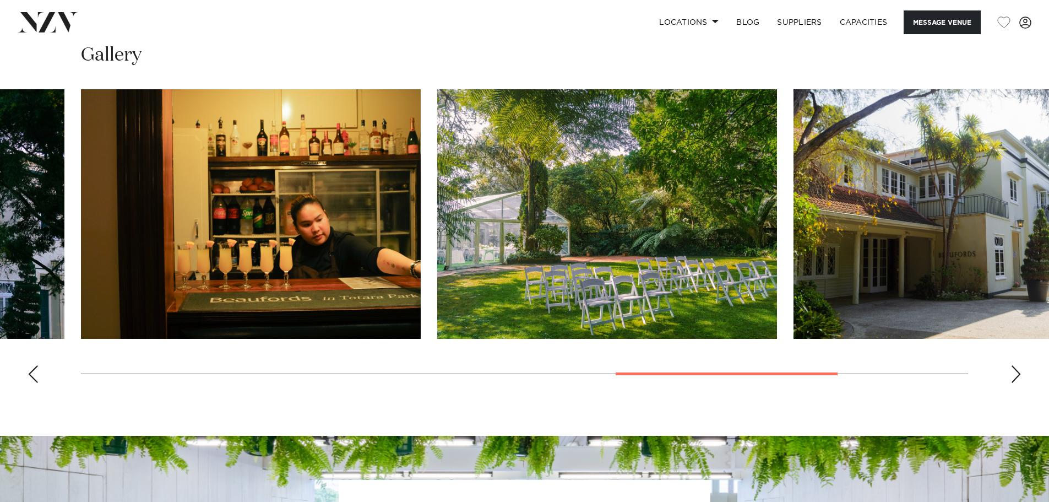
click at [1000, 367] on swiper-container at bounding box center [524, 240] width 1049 height 302
click at [1029, 377] on swiper-container at bounding box center [524, 240] width 1049 height 302
click at [1027, 377] on swiper-container at bounding box center [524, 240] width 1049 height 302
click at [1022, 376] on swiper-container at bounding box center [524, 240] width 1049 height 302
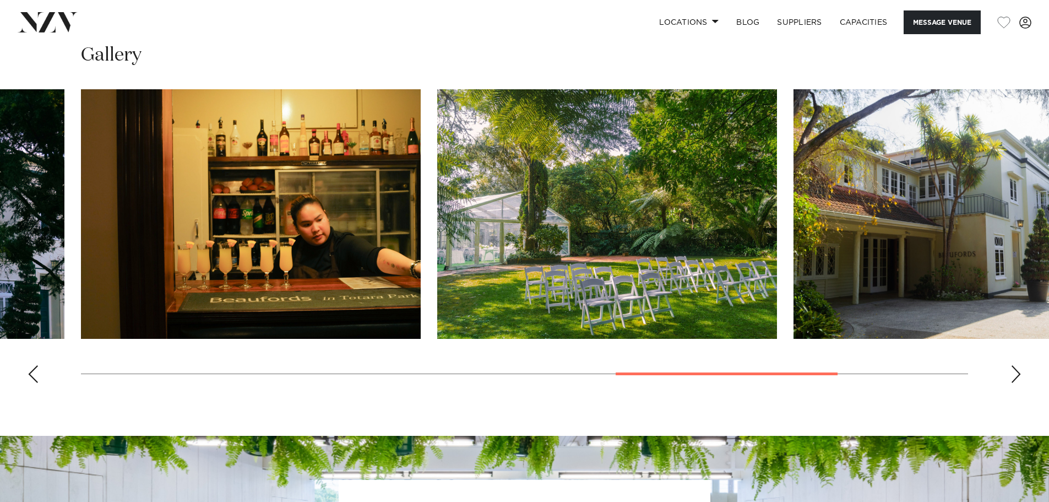
click at [1019, 375] on div "Next slide" at bounding box center [1016, 374] width 11 height 18
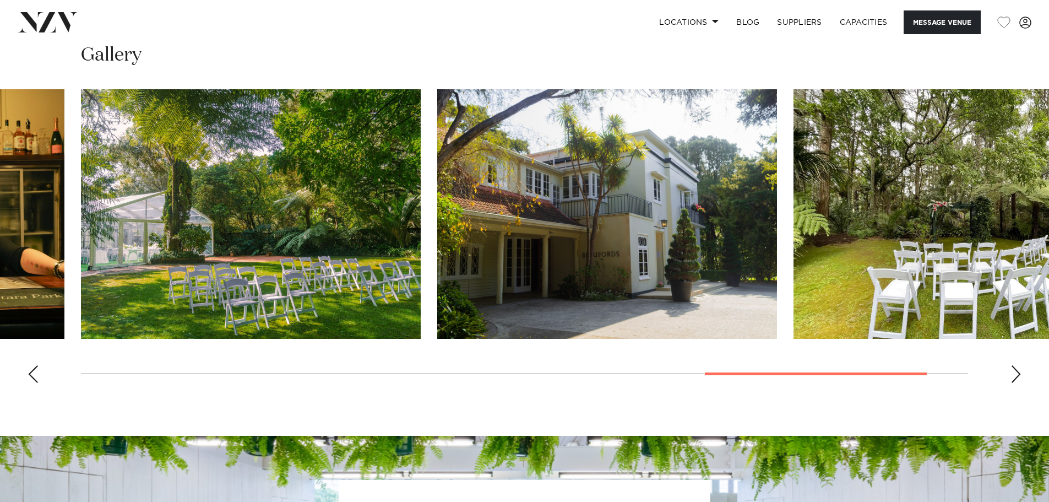
click at [1018, 372] on div "Next slide" at bounding box center [1016, 374] width 11 height 18
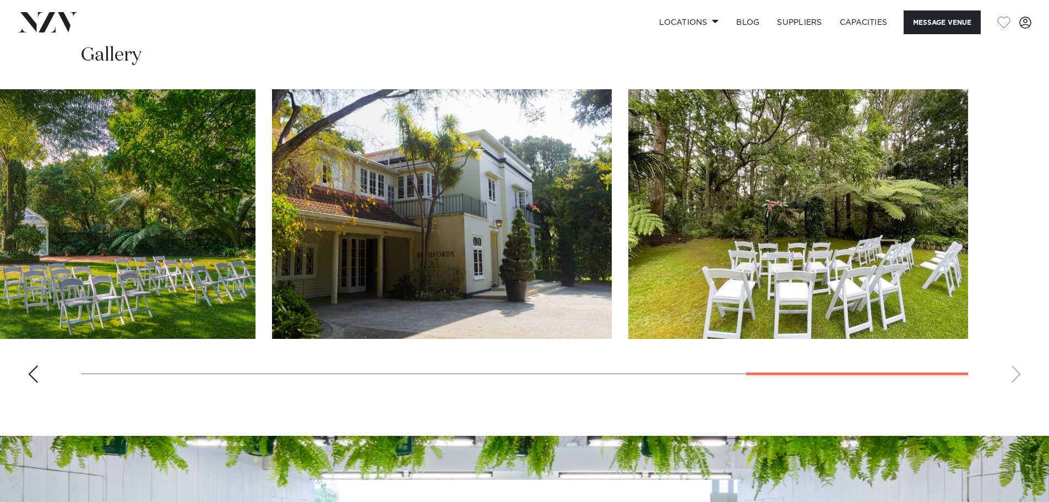
click at [1011, 375] on swiper-container at bounding box center [524, 240] width 1049 height 302
click at [1010, 371] on swiper-container at bounding box center [524, 240] width 1049 height 302
click at [44, 364] on swiper-container at bounding box center [524, 240] width 1049 height 302
click at [35, 367] on div "Previous slide" at bounding box center [33, 374] width 11 height 18
click at [35, 366] on div "Previous slide" at bounding box center [33, 374] width 11 height 18
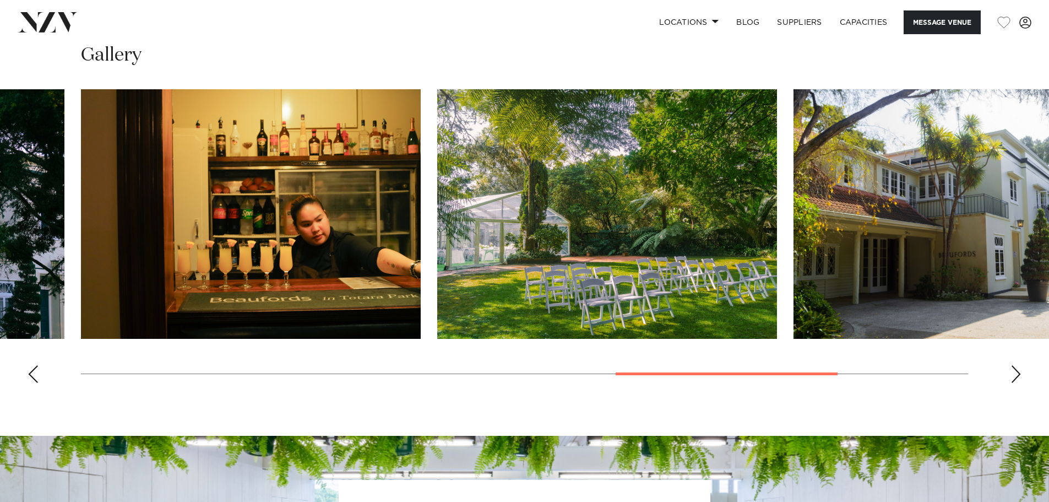
click at [35, 366] on div "Previous slide" at bounding box center [33, 374] width 11 height 18
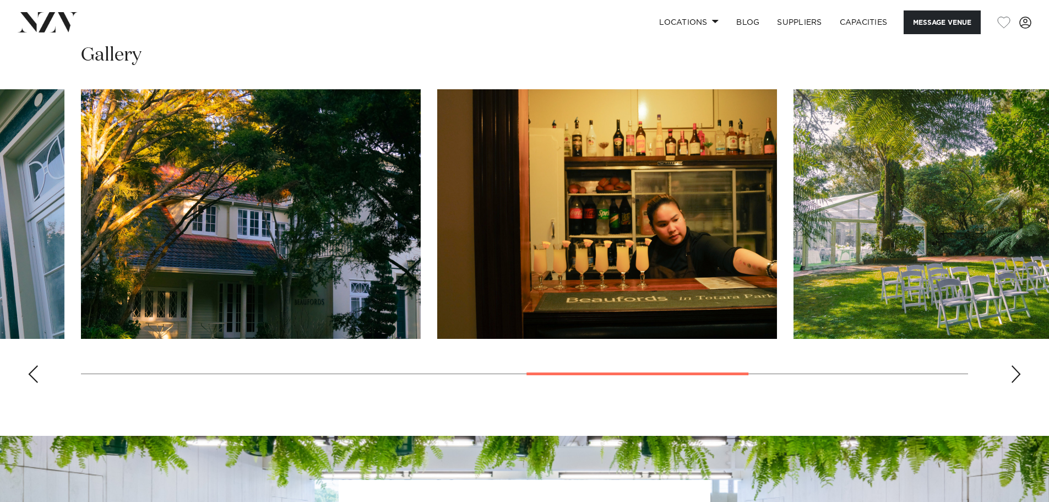
click at [35, 366] on div "Previous slide" at bounding box center [33, 374] width 11 height 18
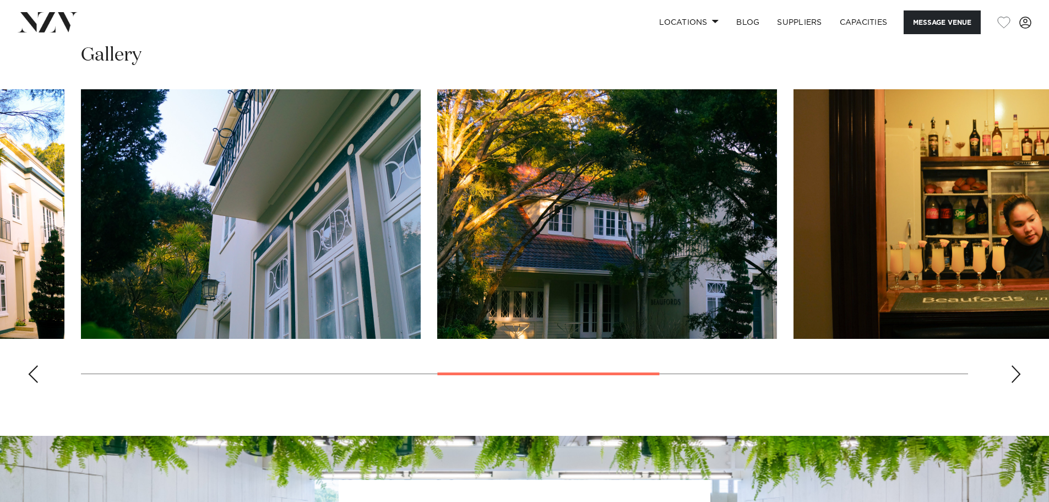
click at [35, 366] on div "Previous slide" at bounding box center [33, 374] width 11 height 18
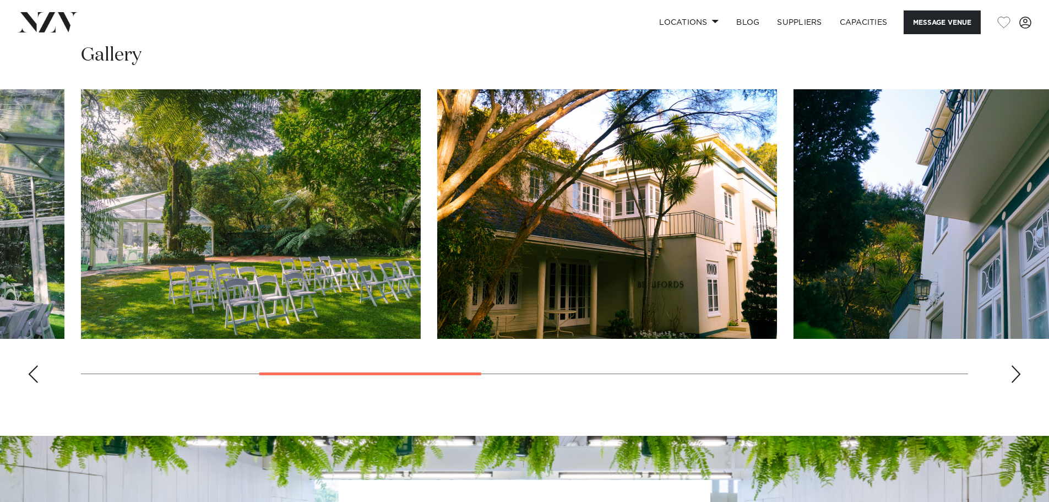
click at [34, 366] on div "Previous slide" at bounding box center [33, 374] width 11 height 18
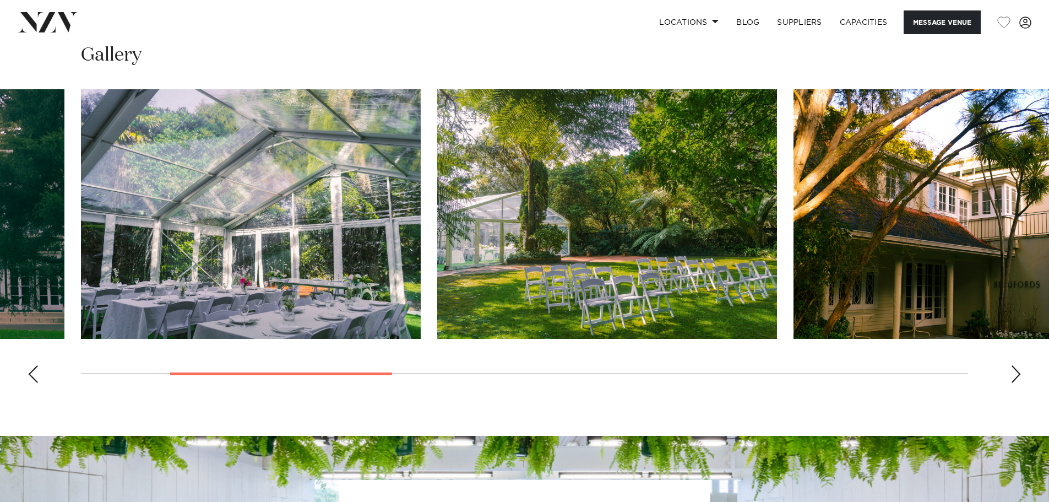
click at [31, 367] on div "Previous slide" at bounding box center [33, 374] width 11 height 18
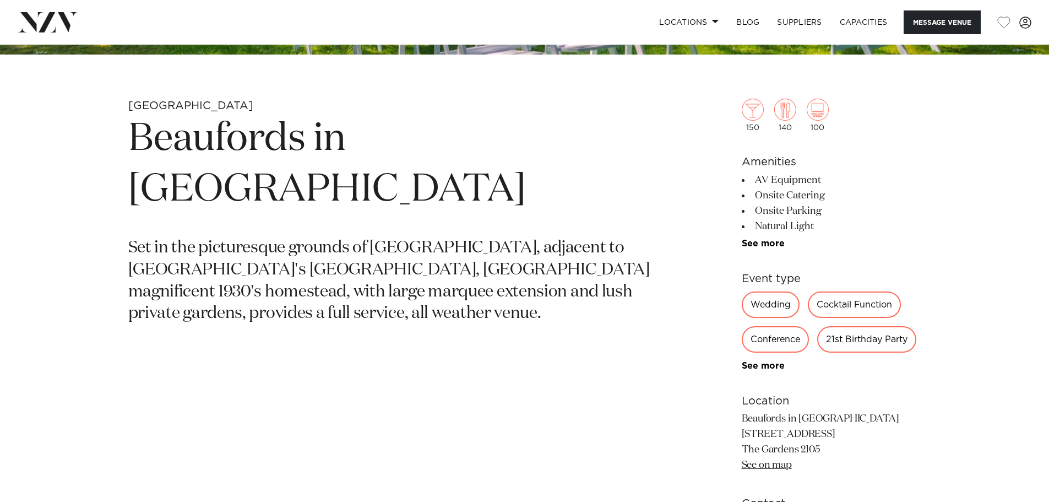
scroll to position [496, 0]
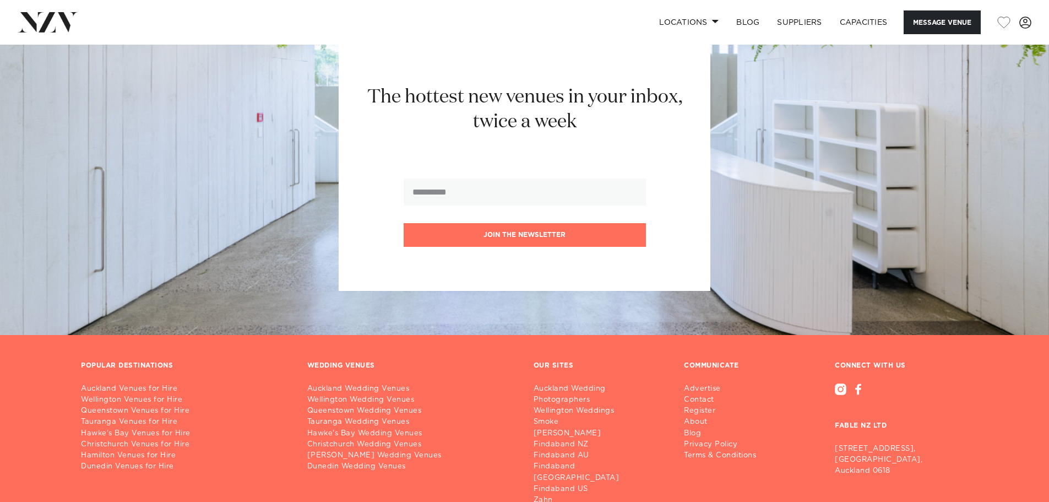
scroll to position [3050, 0]
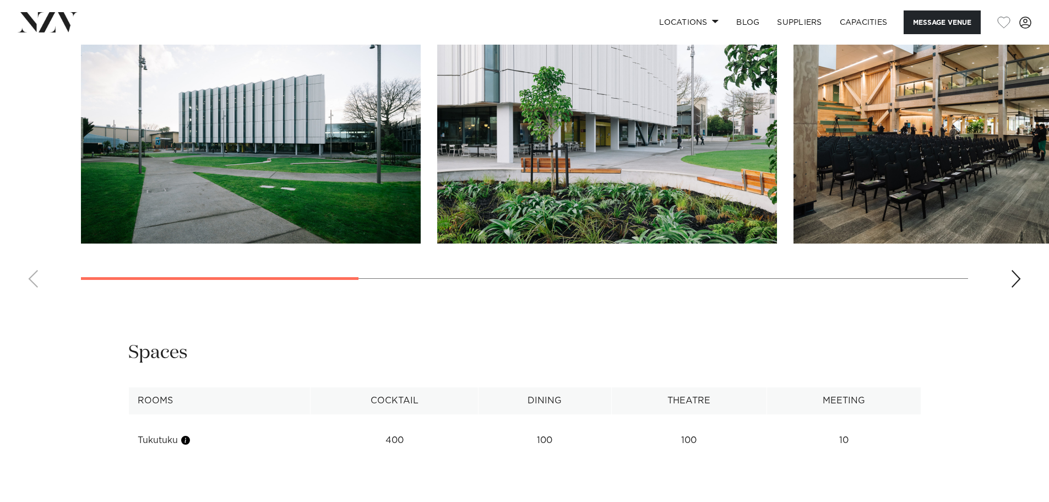
scroll to position [1267, 0]
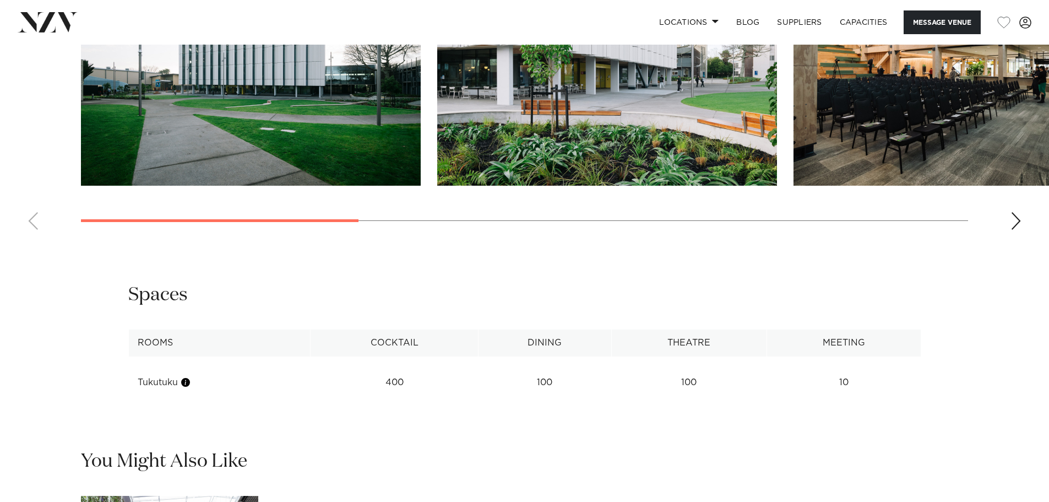
click at [1009, 239] on swiper-container at bounding box center [524, 87] width 1049 height 302
click at [1024, 239] on swiper-container at bounding box center [524, 87] width 1049 height 302
click at [1020, 230] on div "Next slide" at bounding box center [1016, 221] width 11 height 18
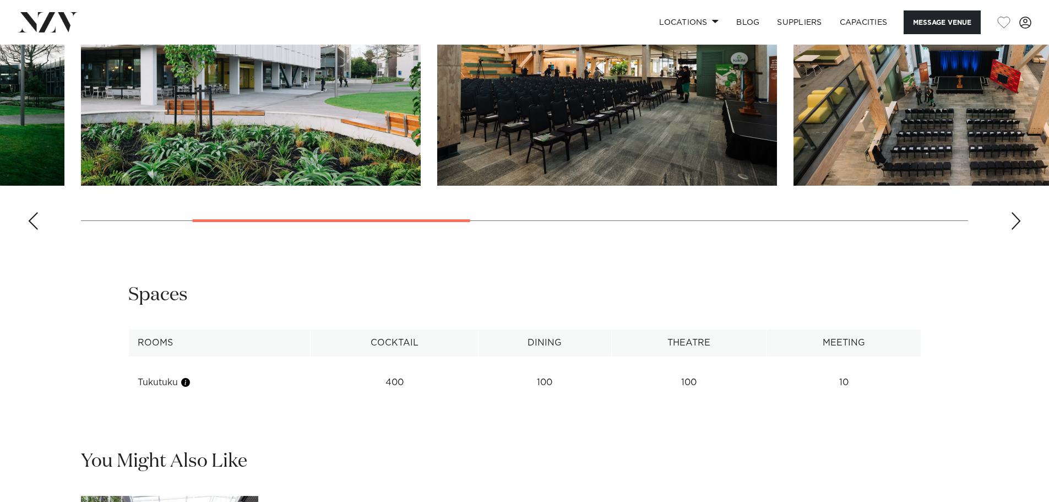
click at [1020, 230] on div "Next slide" at bounding box center [1016, 221] width 11 height 18
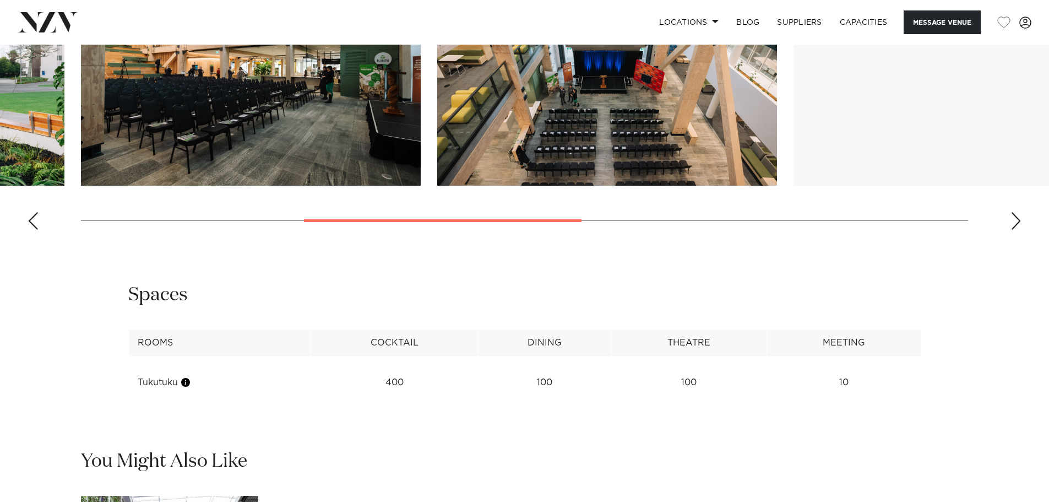
click at [1020, 230] on div "Next slide" at bounding box center [1016, 221] width 11 height 18
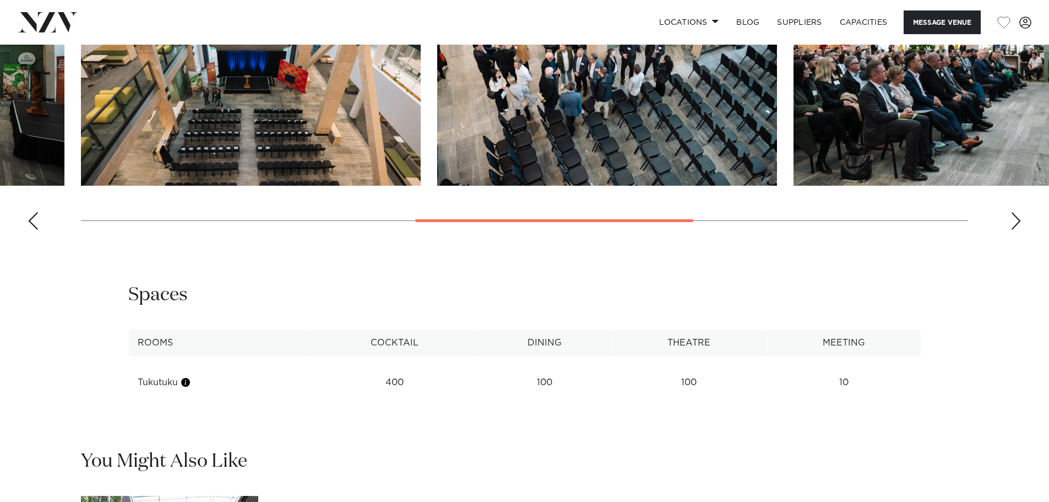
click at [1020, 230] on div "Next slide" at bounding box center [1016, 221] width 11 height 18
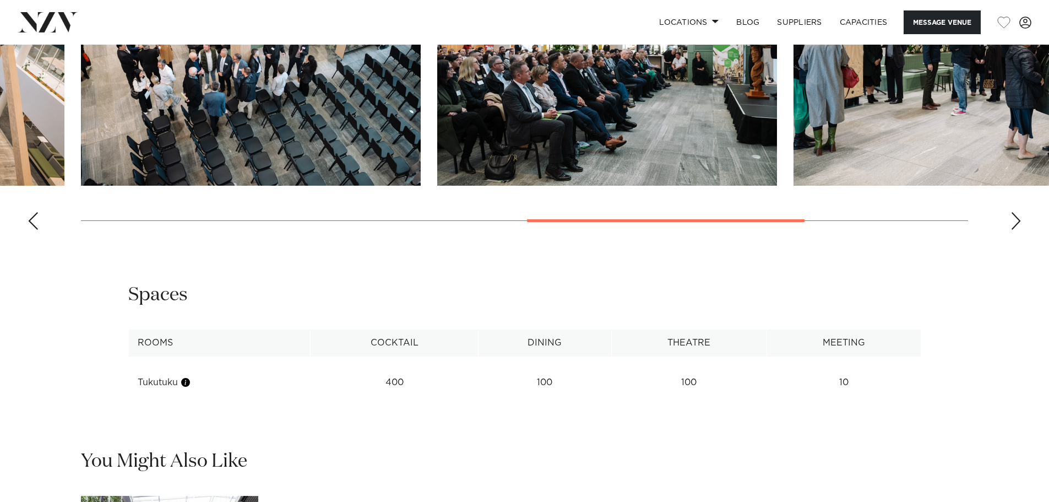
click at [1020, 230] on div "Next slide" at bounding box center [1016, 221] width 11 height 18
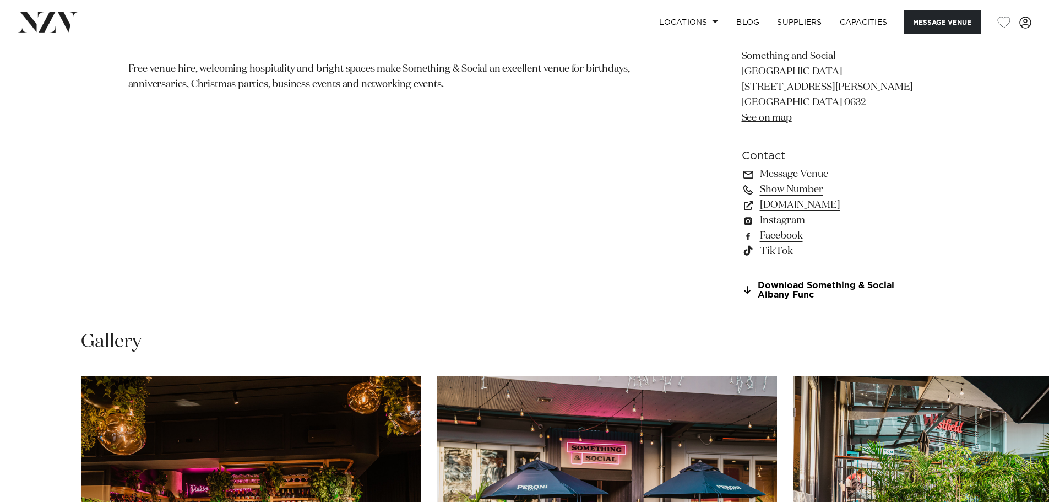
scroll to position [606, 0]
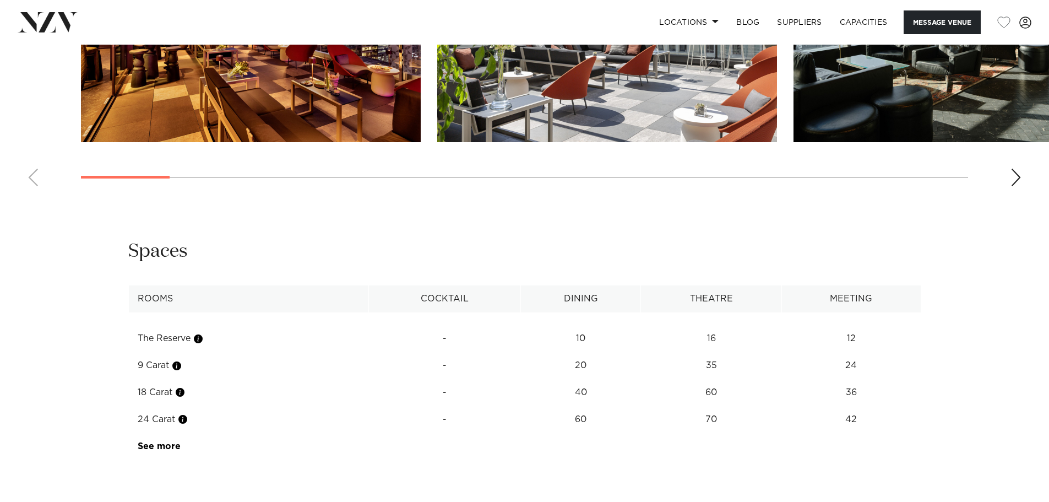
scroll to position [1597, 0]
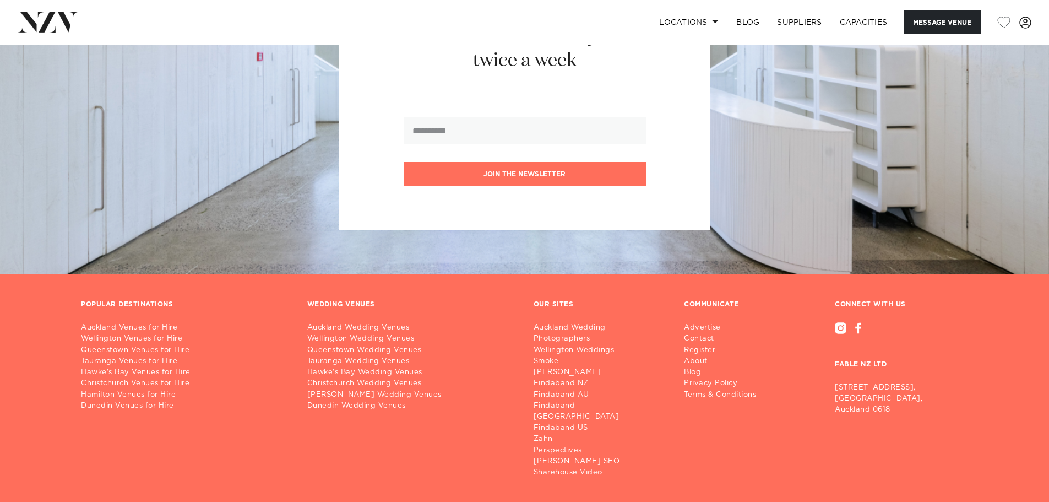
scroll to position [3352, 0]
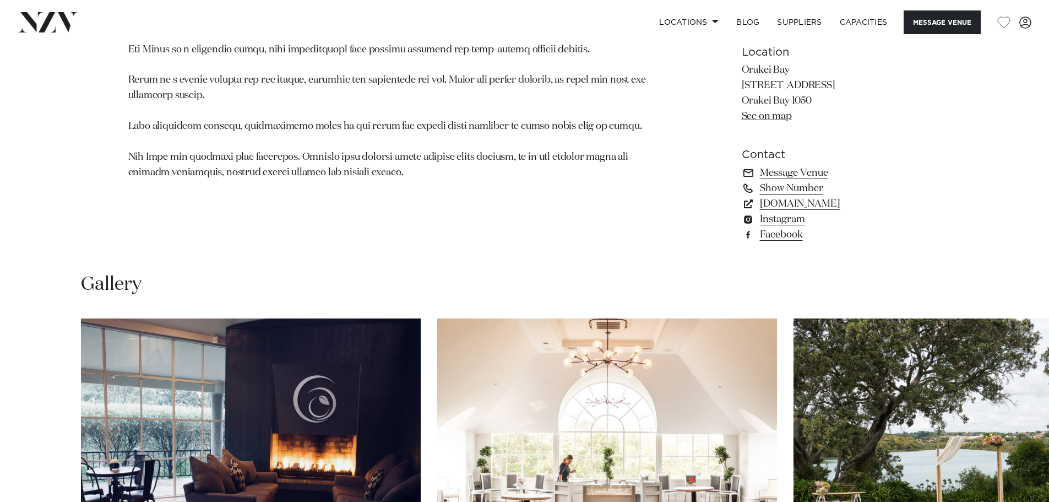
scroll to position [992, 0]
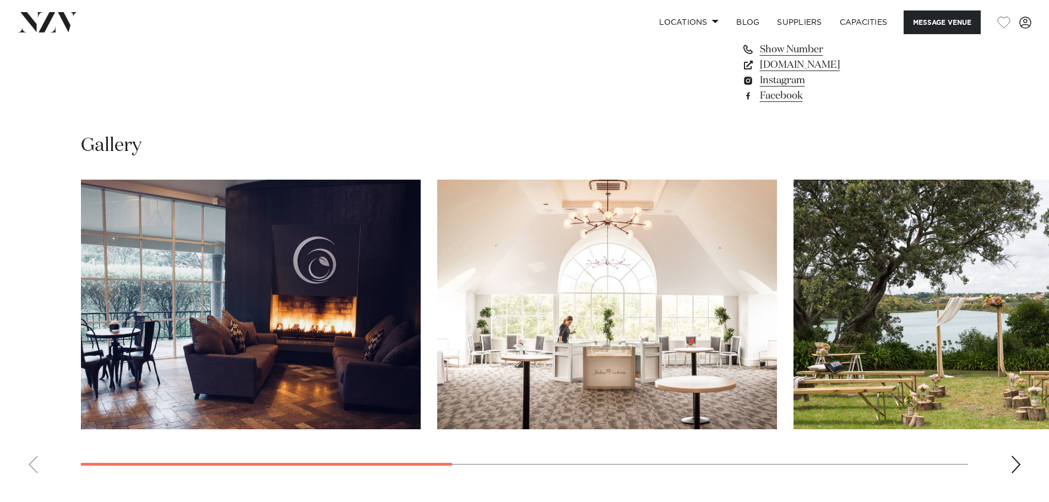
click at [1011, 462] on div "Next slide" at bounding box center [1016, 465] width 11 height 18
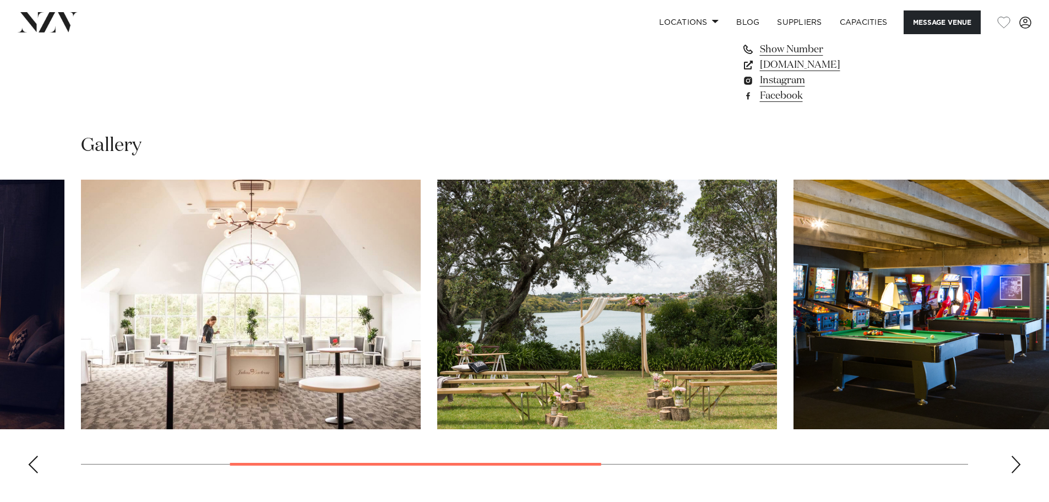
click at [1011, 462] on div "Next slide" at bounding box center [1016, 465] width 11 height 18
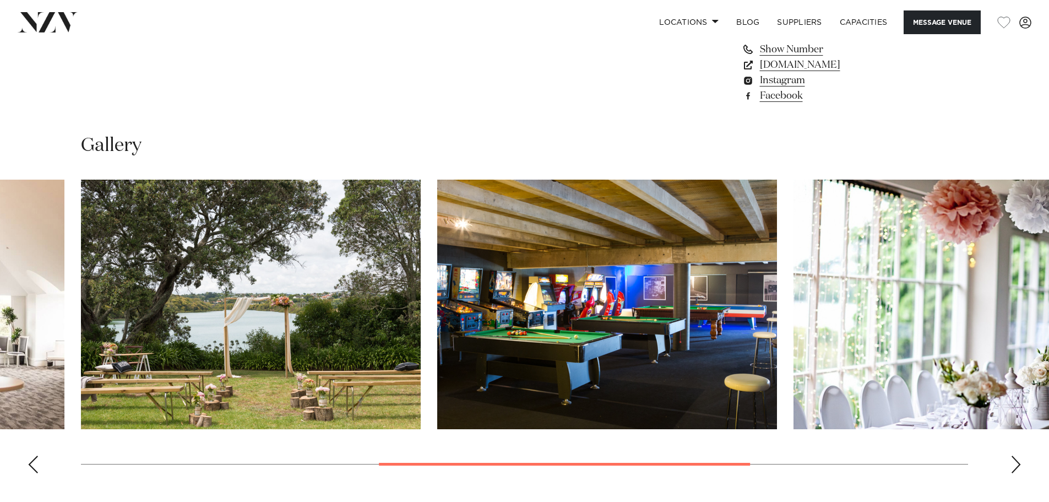
click at [1011, 462] on div "Next slide" at bounding box center [1016, 465] width 11 height 18
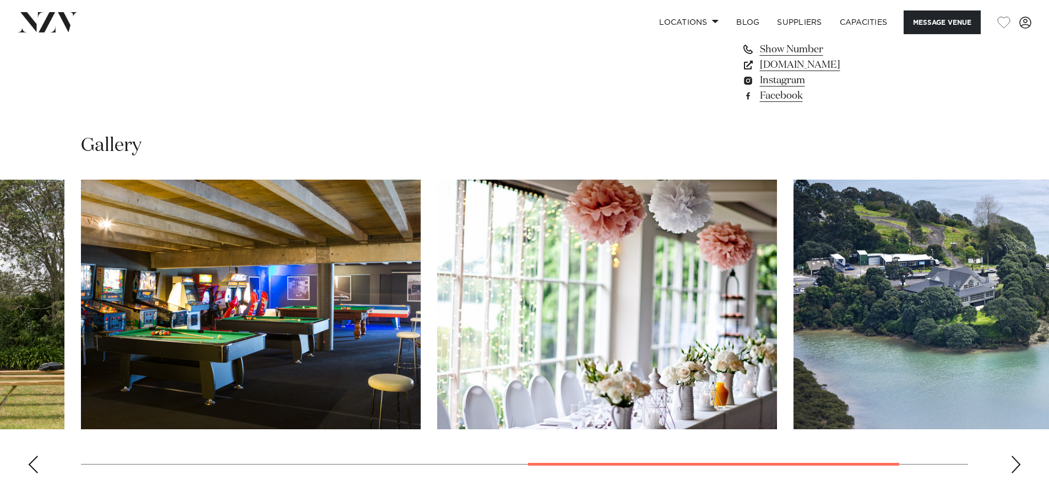
click at [1011, 462] on div "Next slide" at bounding box center [1016, 465] width 11 height 18
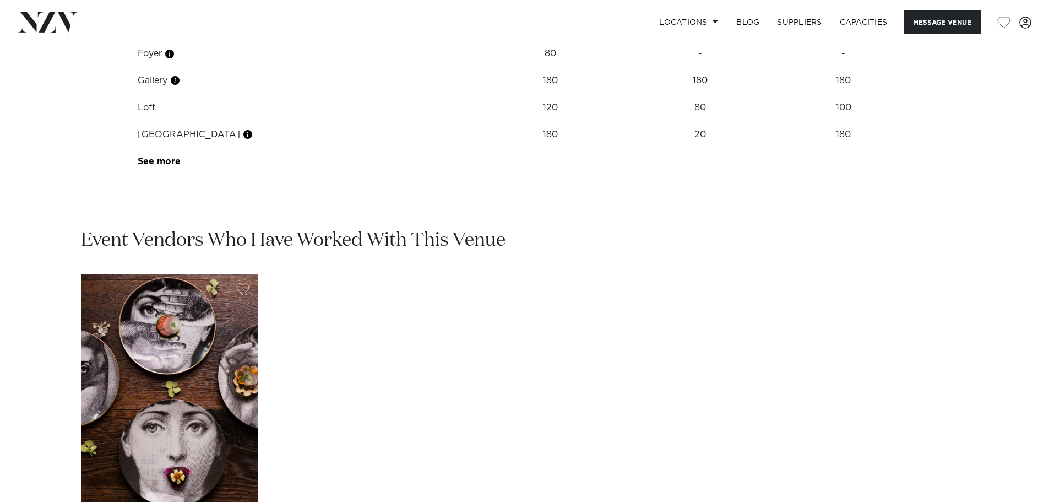
scroll to position [1540, 0]
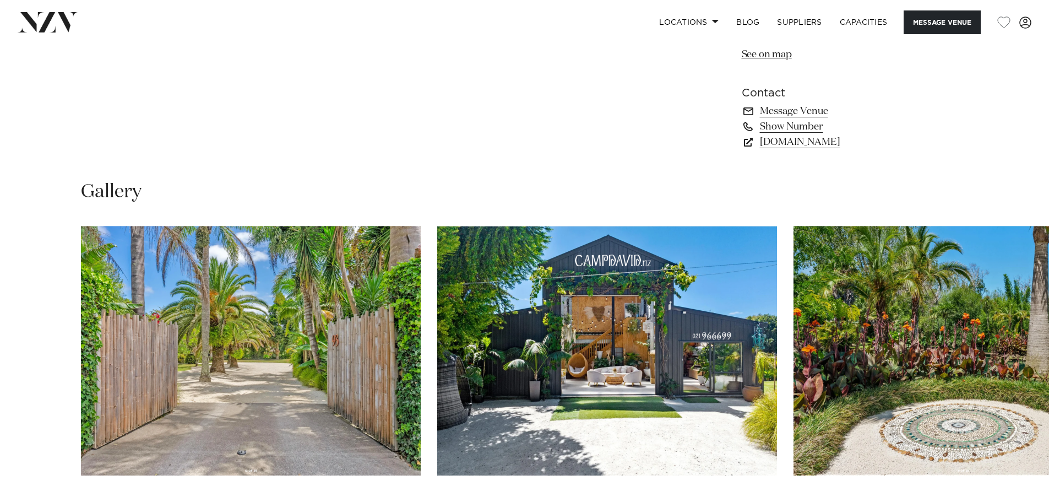
scroll to position [1102, 0]
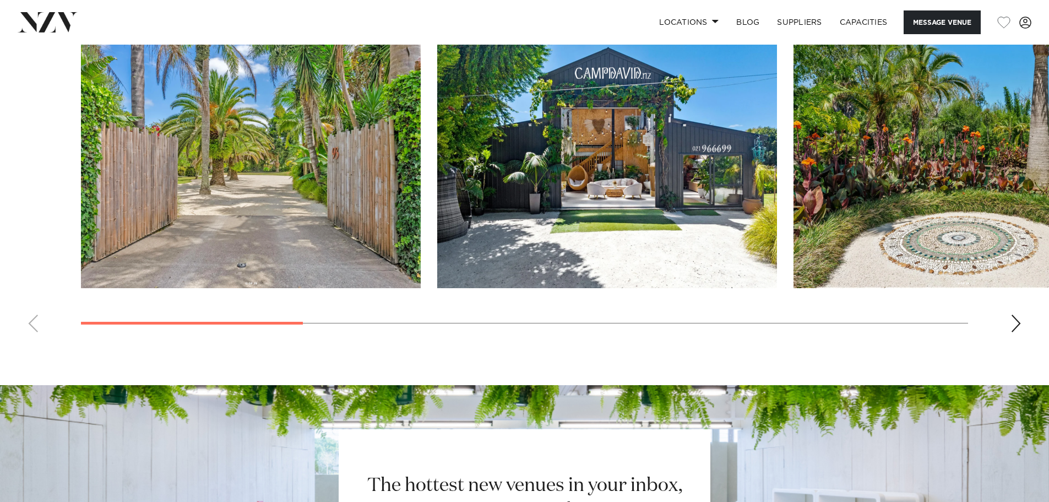
click at [999, 317] on swiper-container at bounding box center [524, 190] width 1049 height 302
click at [1006, 318] on swiper-container at bounding box center [524, 190] width 1049 height 302
click at [1011, 323] on div "Next slide" at bounding box center [1016, 324] width 11 height 18
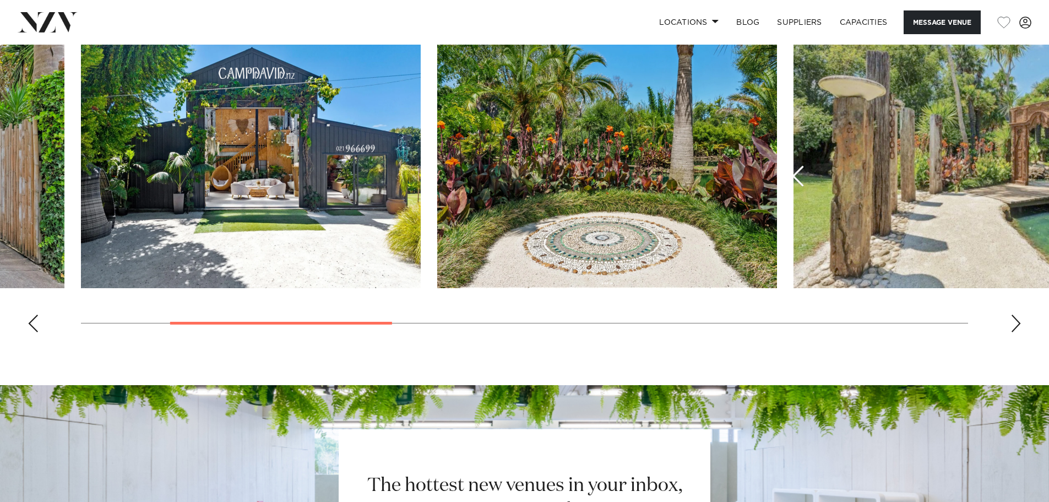
click at [1015, 328] on div "Next slide" at bounding box center [1016, 324] width 11 height 18
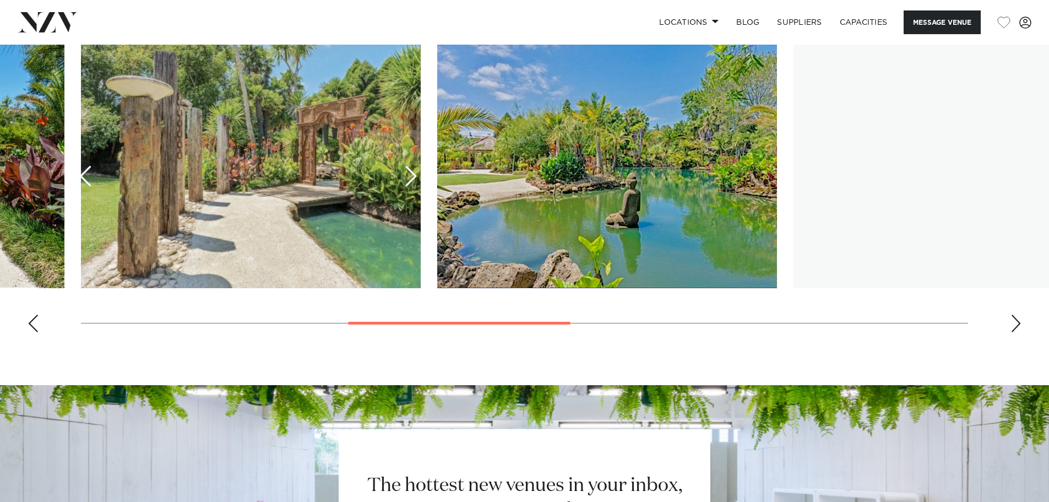
click at [1015, 328] on div "Next slide" at bounding box center [1016, 324] width 11 height 18
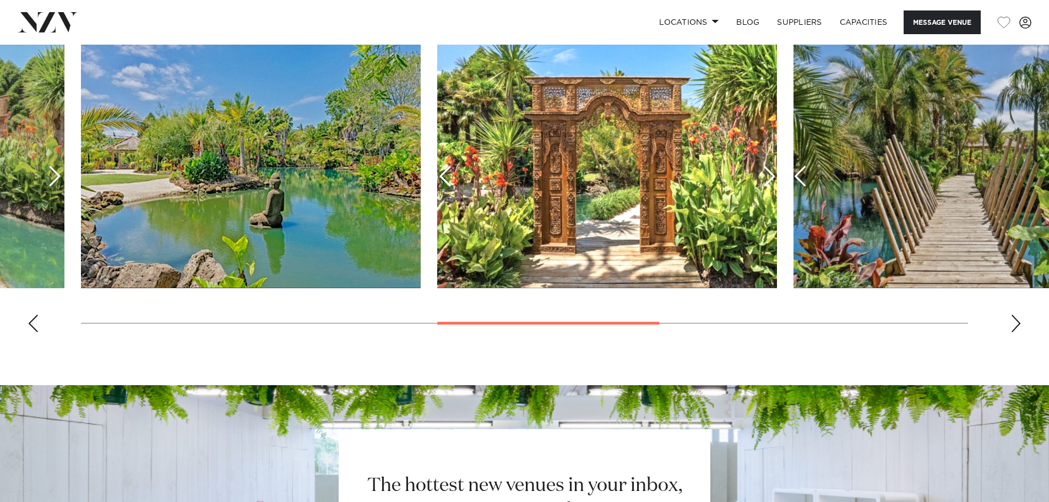
click at [1015, 328] on div "Next slide" at bounding box center [1016, 324] width 11 height 18
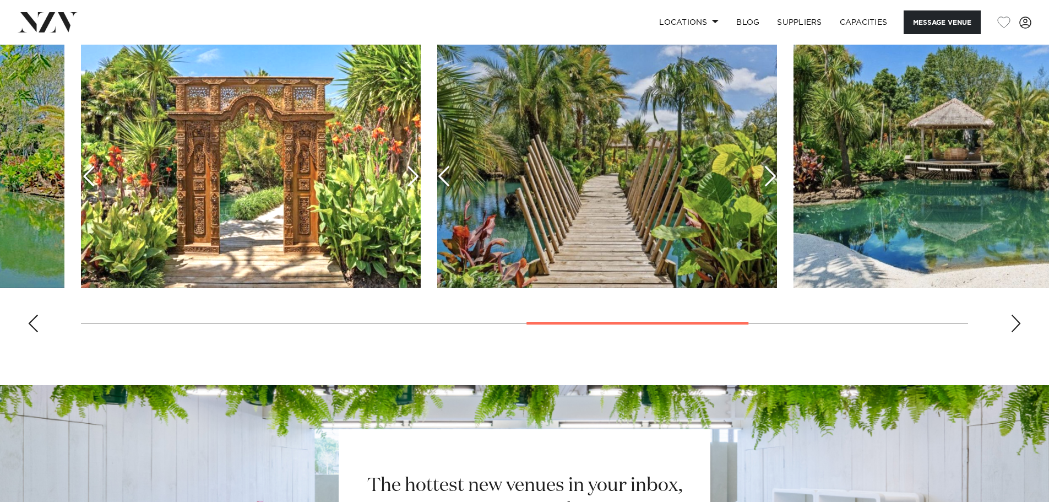
click at [1015, 328] on div "Next slide" at bounding box center [1016, 324] width 11 height 18
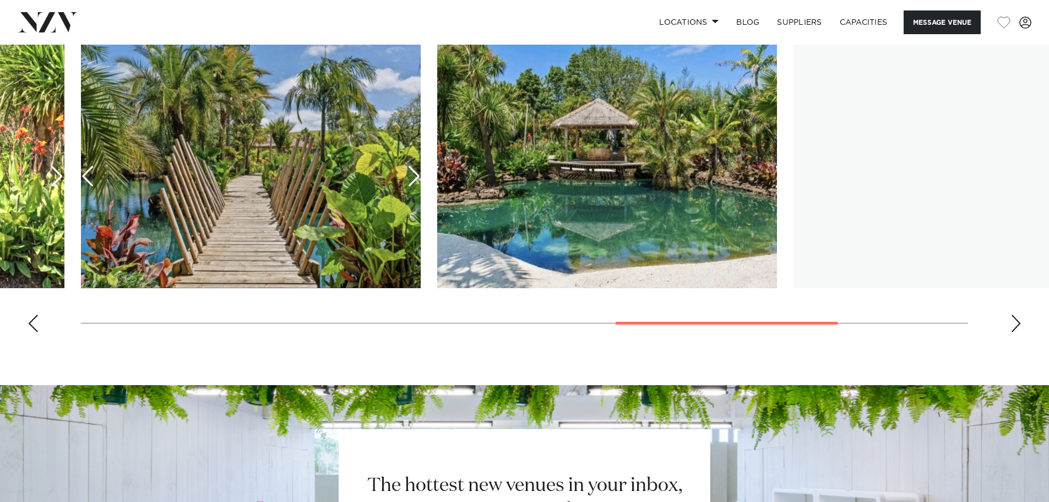
click at [1015, 328] on div "Next slide" at bounding box center [1016, 324] width 11 height 18
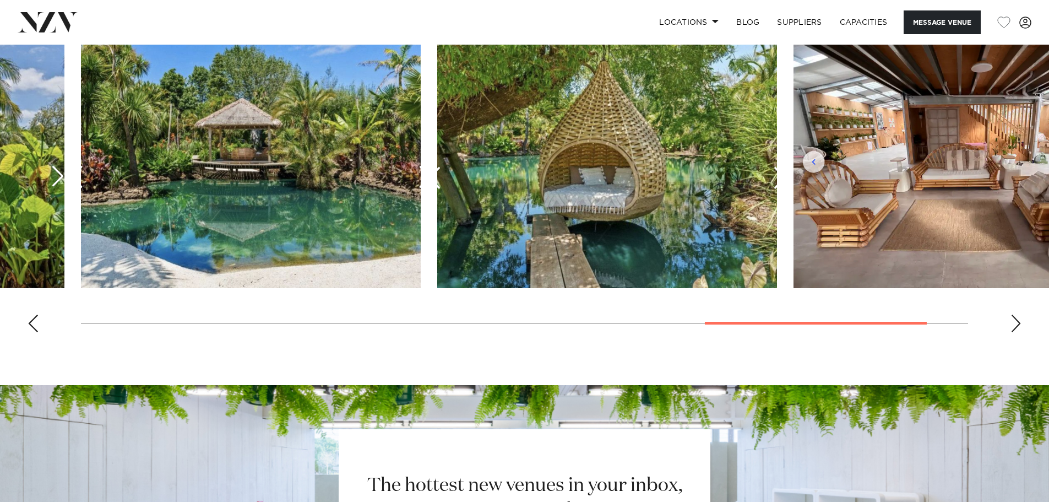
click at [1015, 328] on div "Next slide" at bounding box center [1016, 324] width 11 height 18
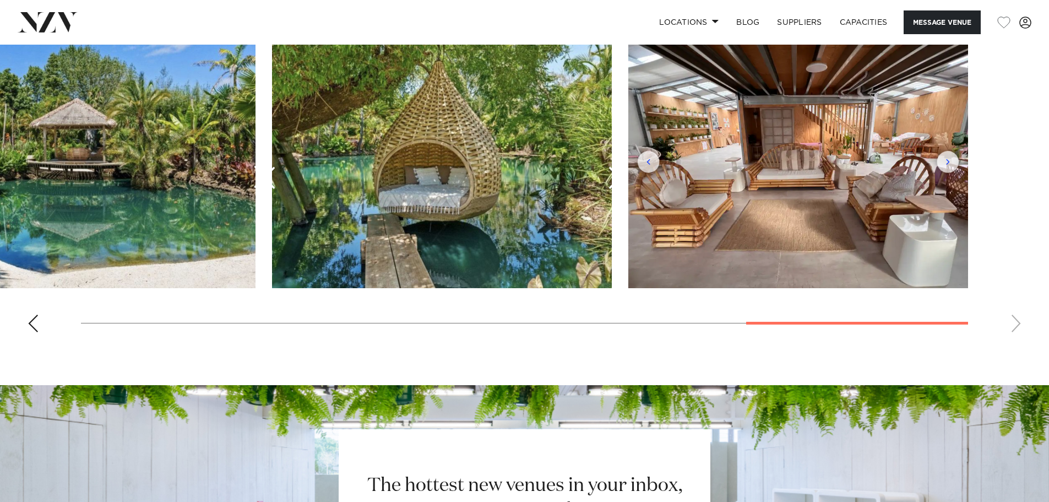
click at [1015, 328] on swiper-container at bounding box center [524, 190] width 1049 height 302
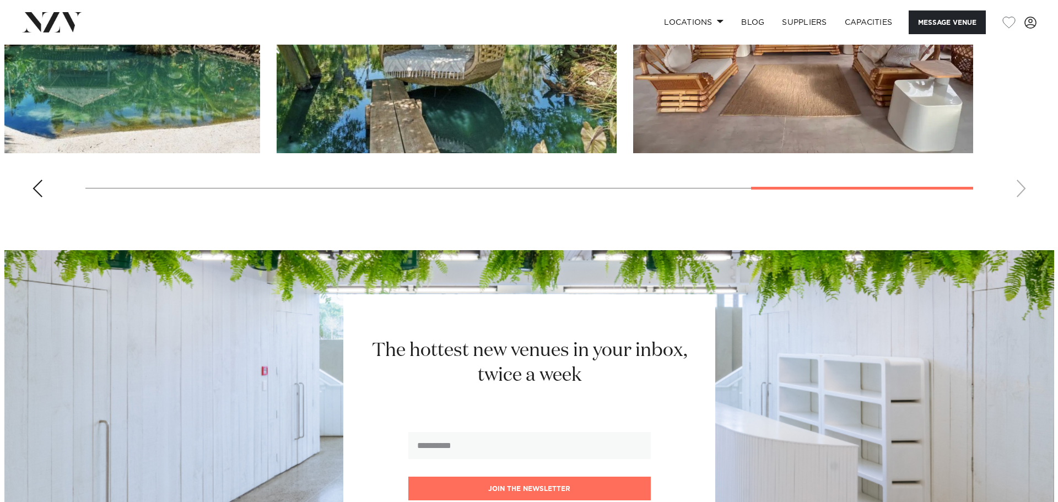
scroll to position [1157, 0]
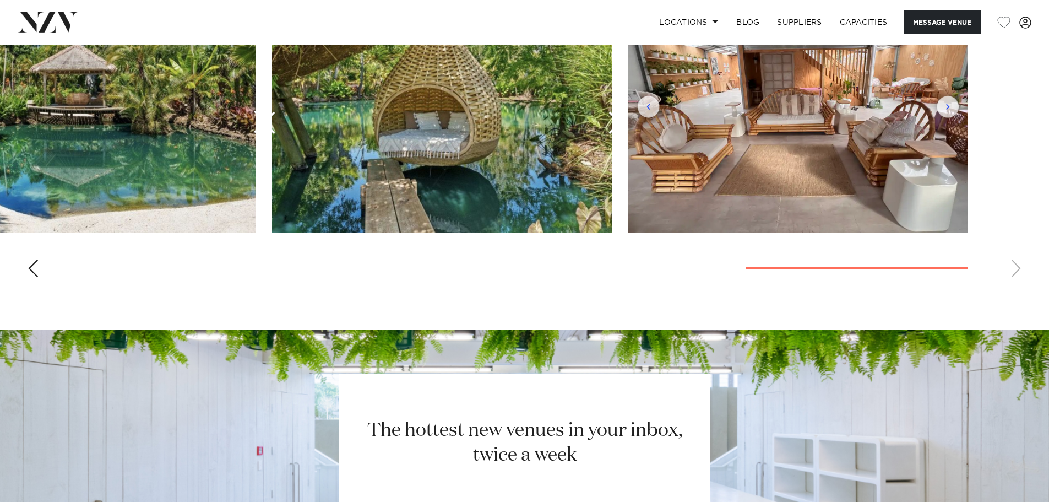
click at [945, 107] on img "10 / 10" at bounding box center [799, 108] width 340 height 250
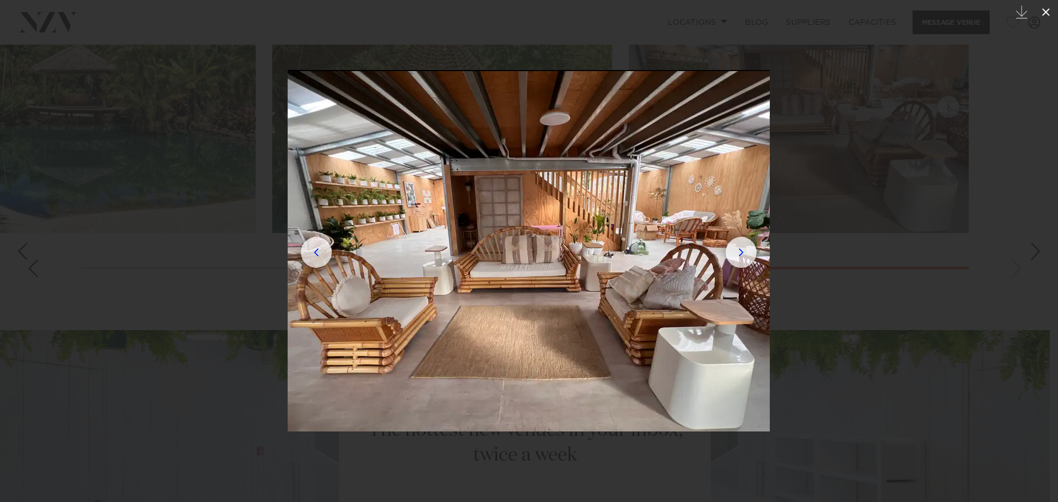
click at [1042, 9] on icon at bounding box center [1046, 12] width 8 height 8
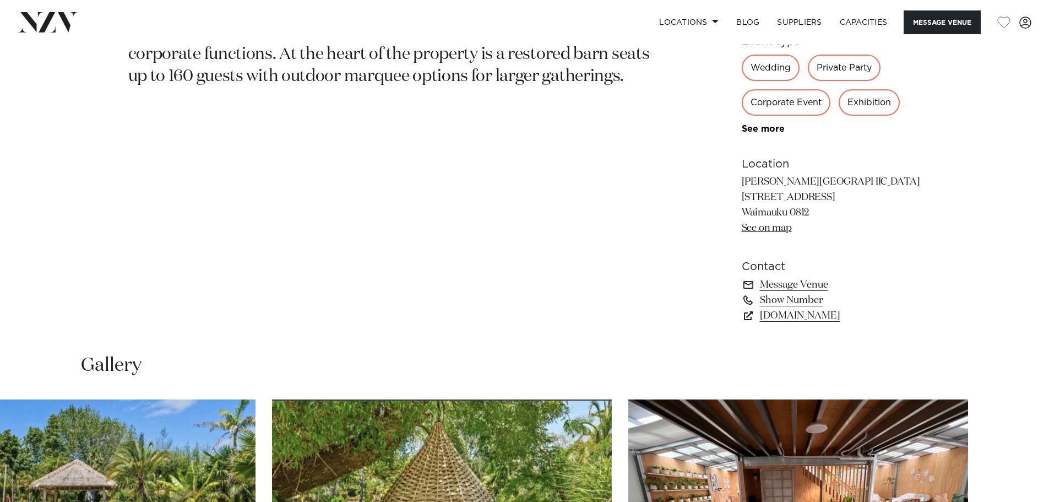
scroll to position [776, 0]
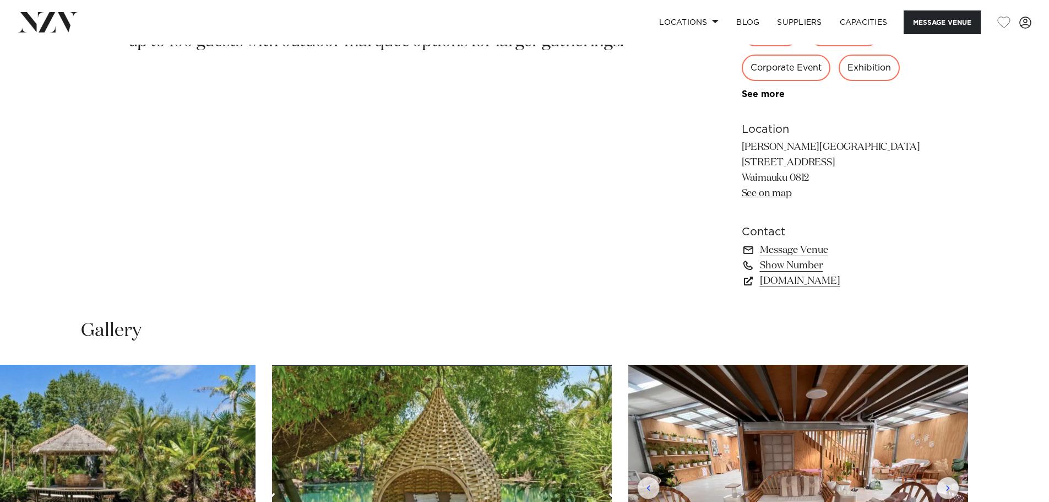
click at [772, 192] on link "See on map" at bounding box center [767, 193] width 50 height 10
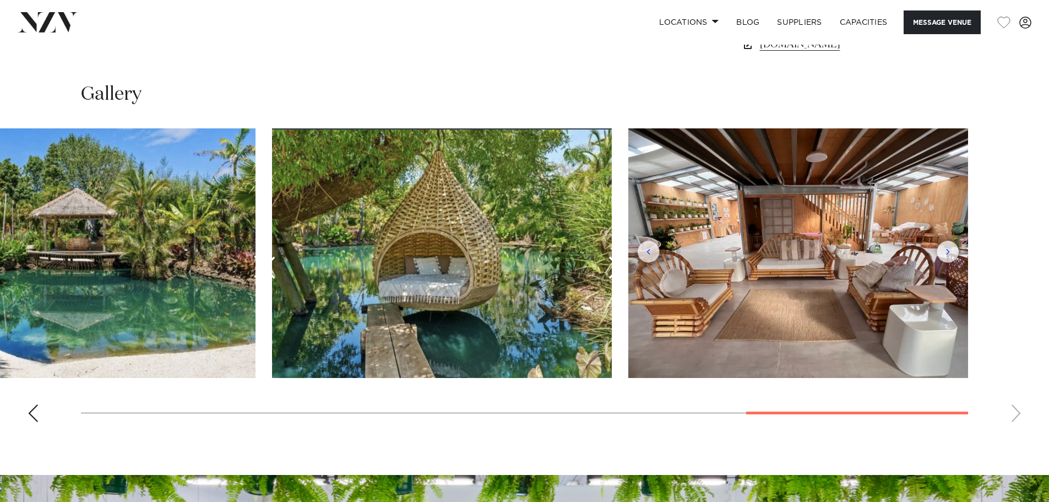
scroll to position [1051, 0]
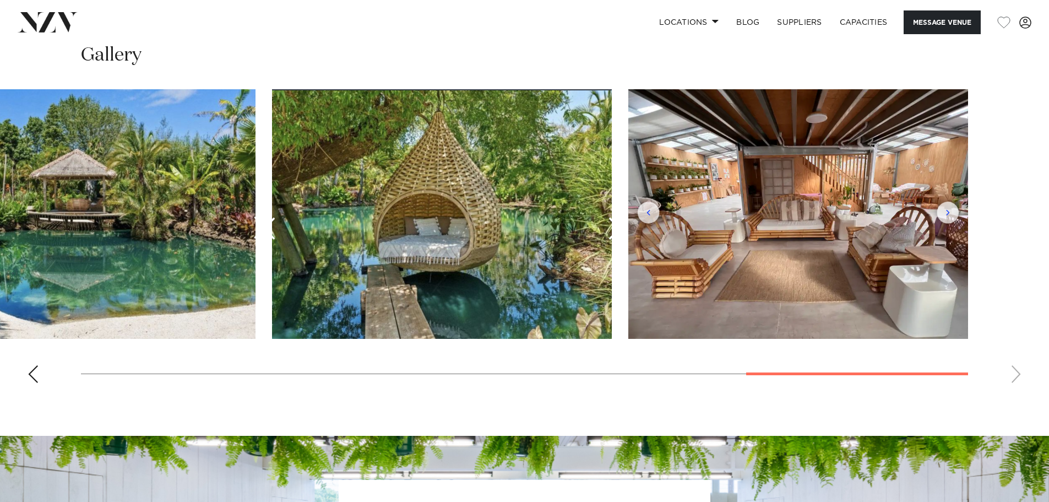
click at [950, 216] on img "10 / 10" at bounding box center [799, 214] width 340 height 250
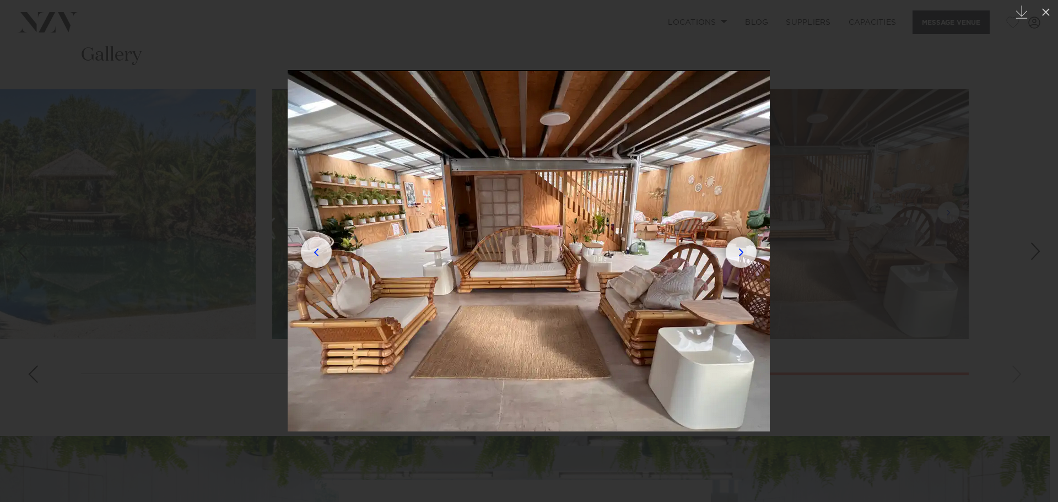
click at [830, 165] on div at bounding box center [529, 251] width 1058 height 502
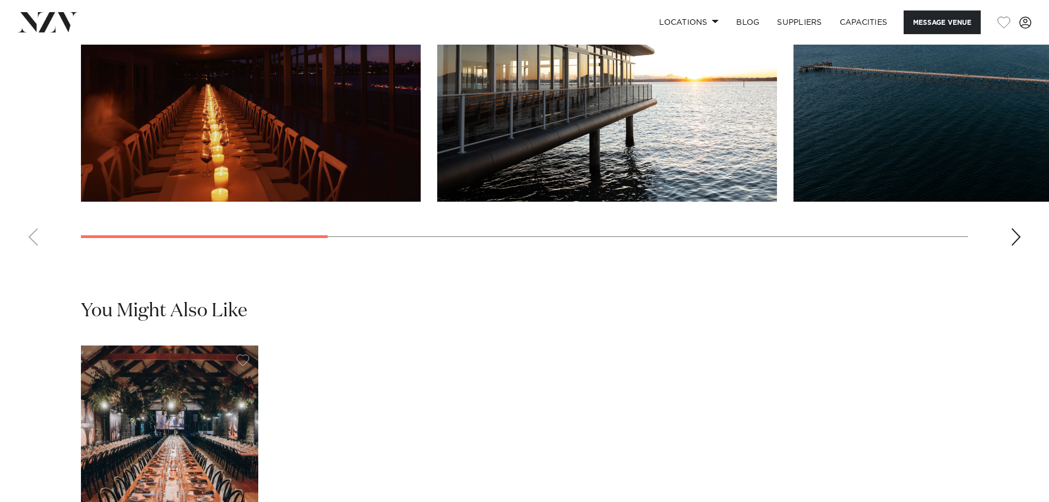
scroll to position [1102, 0]
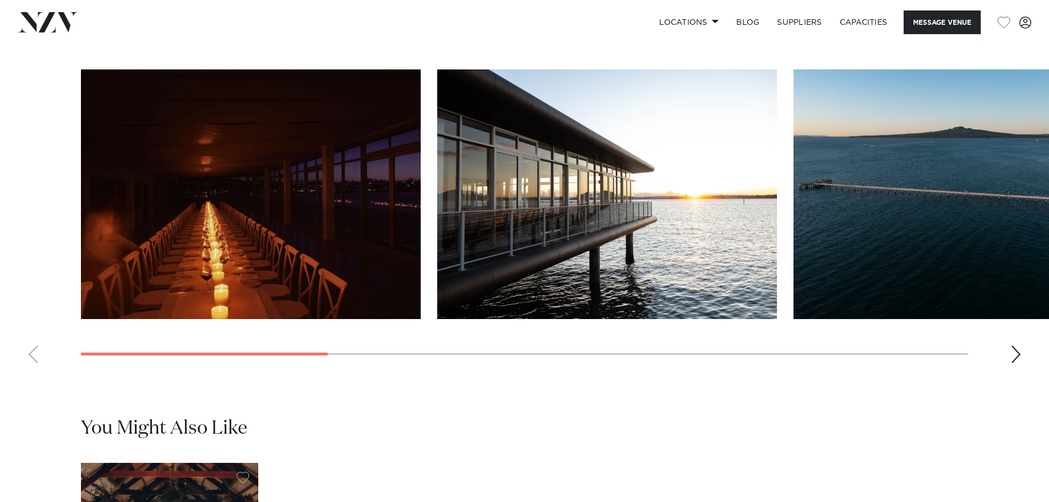
click at [585, 236] on img "2 / 9" at bounding box center [607, 194] width 340 height 250
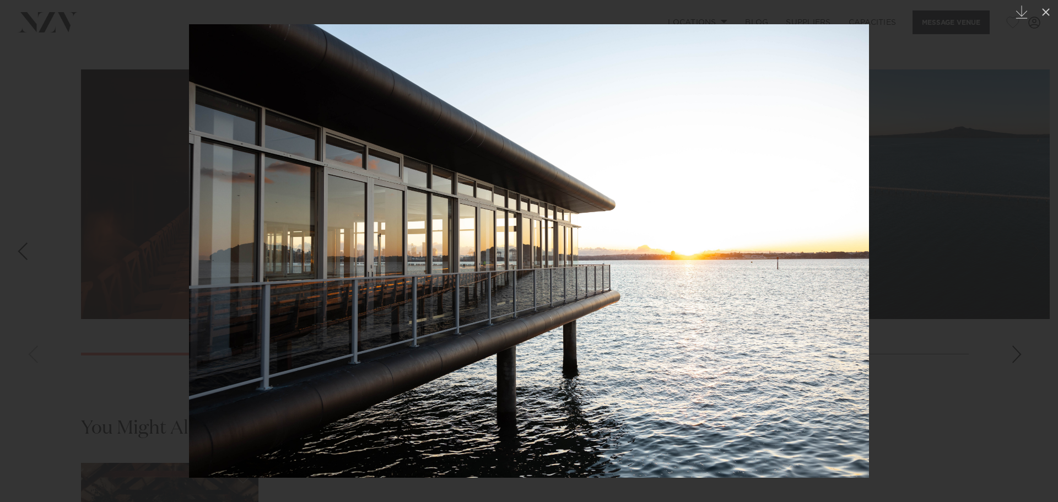
click at [915, 326] on div at bounding box center [529, 251] width 1058 height 502
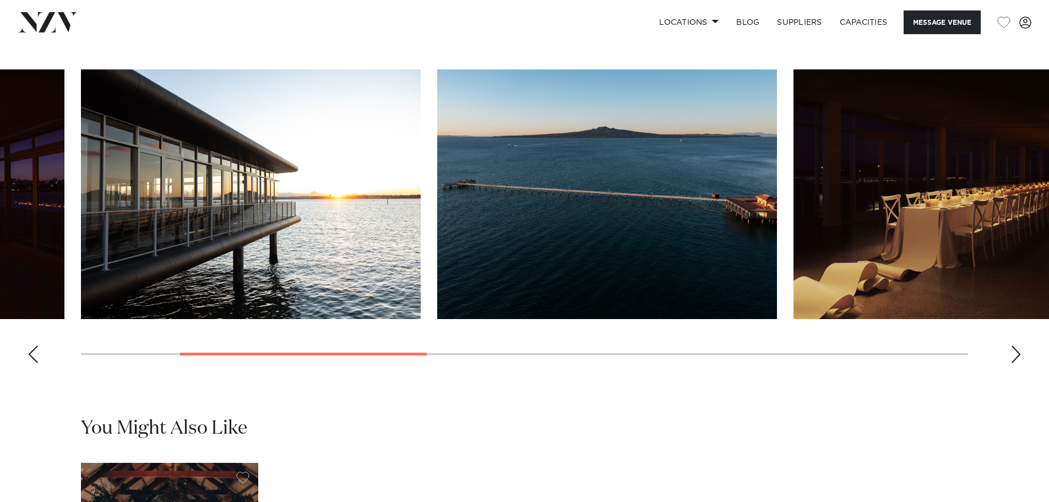
click at [1009, 367] on swiper-container at bounding box center [524, 220] width 1049 height 302
click at [1008, 372] on swiper-container at bounding box center [524, 220] width 1049 height 302
click at [1015, 372] on swiper-container at bounding box center [524, 220] width 1049 height 302
click at [1021, 363] on div "Next slide" at bounding box center [1016, 354] width 11 height 18
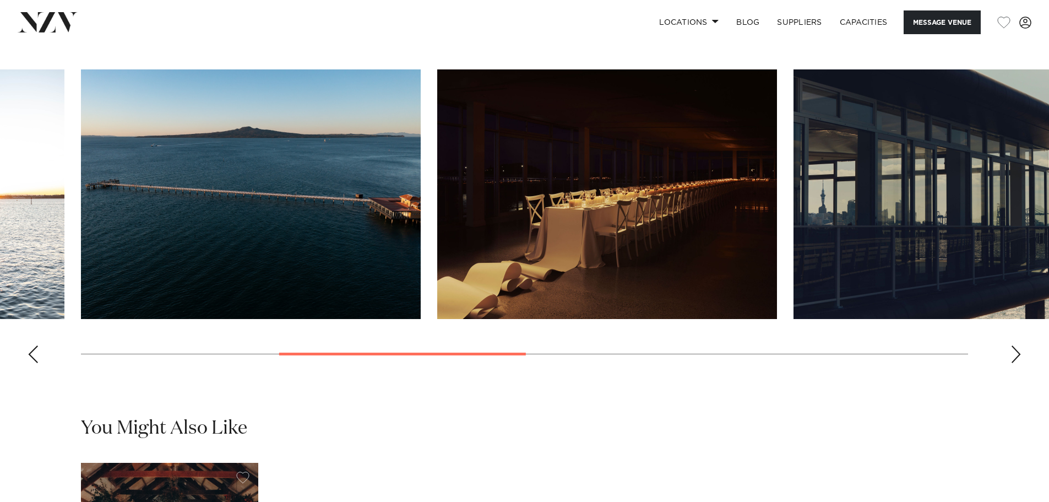
click at [1024, 372] on swiper-container at bounding box center [524, 220] width 1049 height 302
click at [1023, 372] on swiper-container at bounding box center [524, 220] width 1049 height 302
click at [1019, 372] on swiper-container at bounding box center [524, 220] width 1049 height 302
click at [1014, 363] on div "Next slide" at bounding box center [1016, 354] width 11 height 18
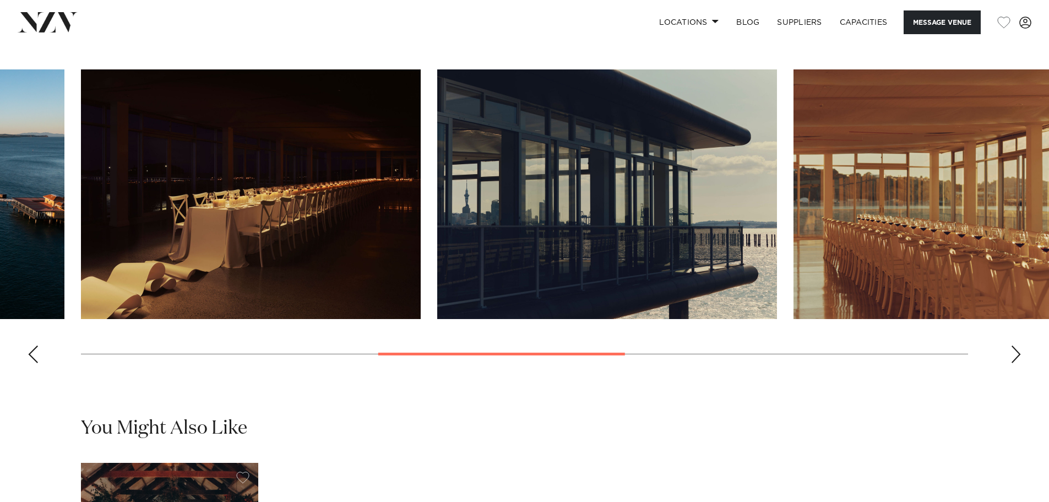
click at [1014, 363] on div "Next slide" at bounding box center [1016, 354] width 11 height 18
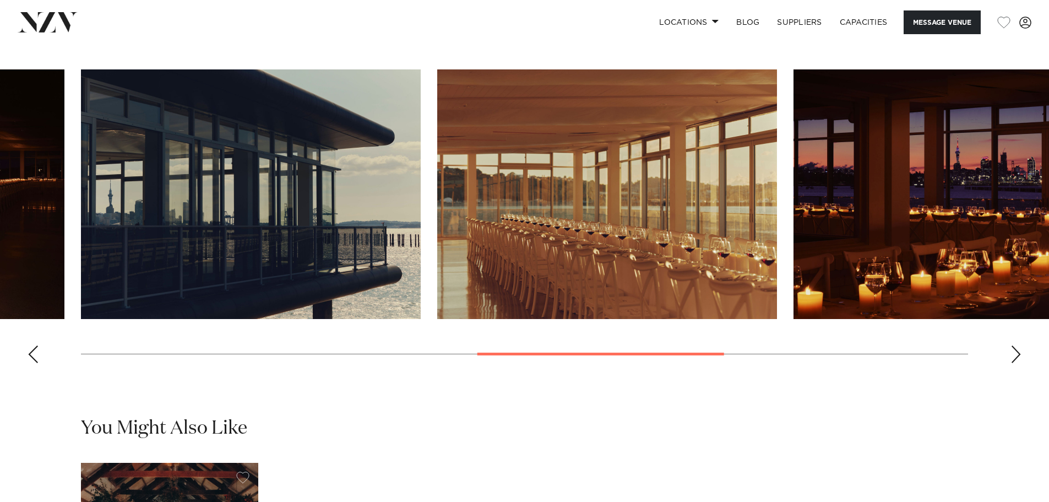
click at [1014, 363] on div "Next slide" at bounding box center [1016, 354] width 11 height 18
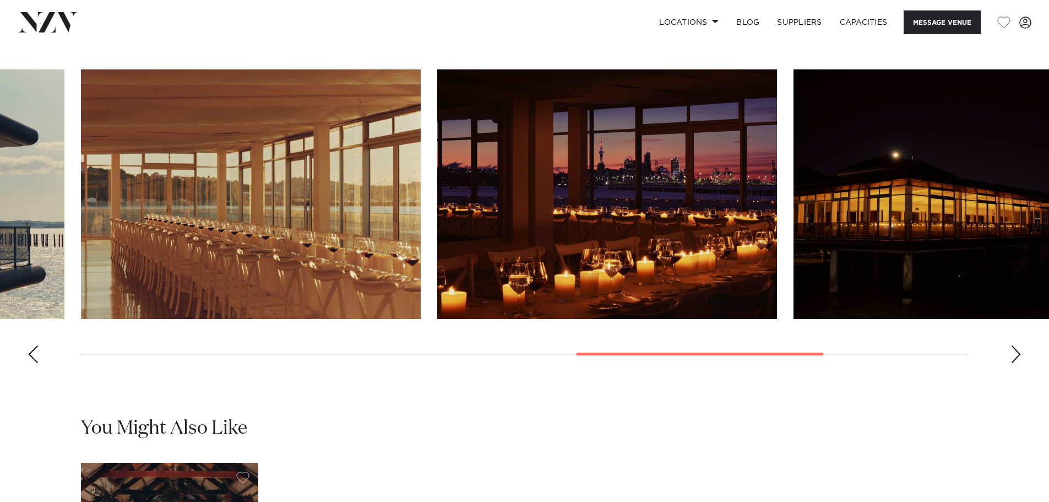
click at [1014, 363] on div "Next slide" at bounding box center [1016, 354] width 11 height 18
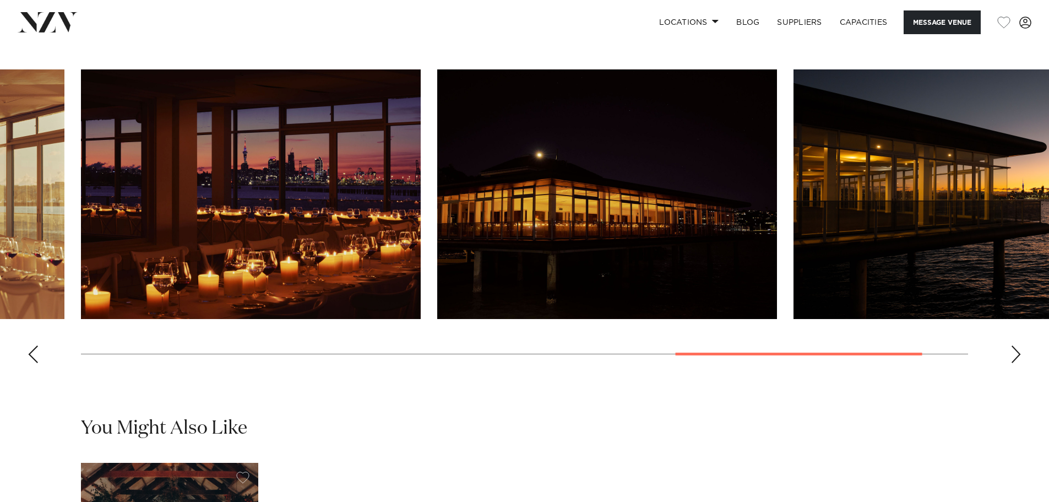
click at [1014, 363] on div "Next slide" at bounding box center [1016, 354] width 11 height 18
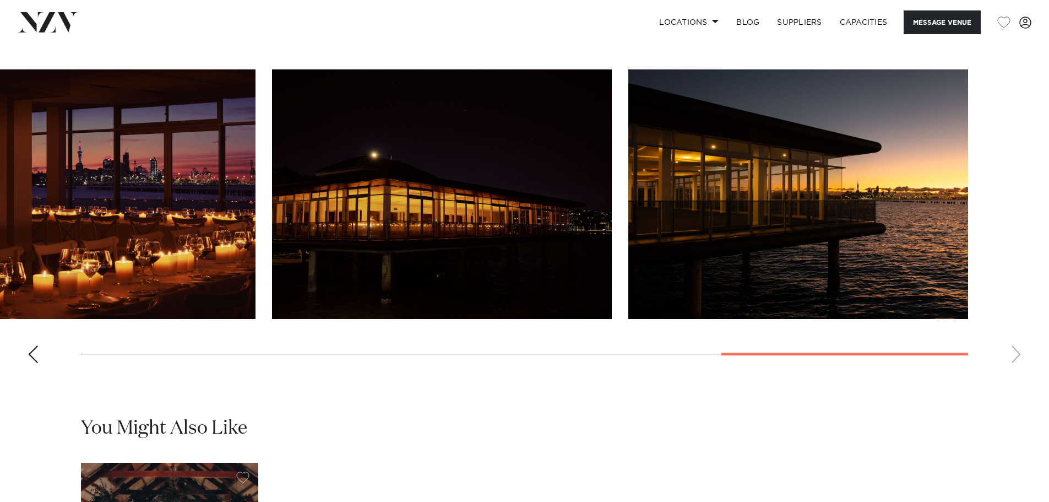
click at [1014, 372] on swiper-container at bounding box center [524, 220] width 1049 height 302
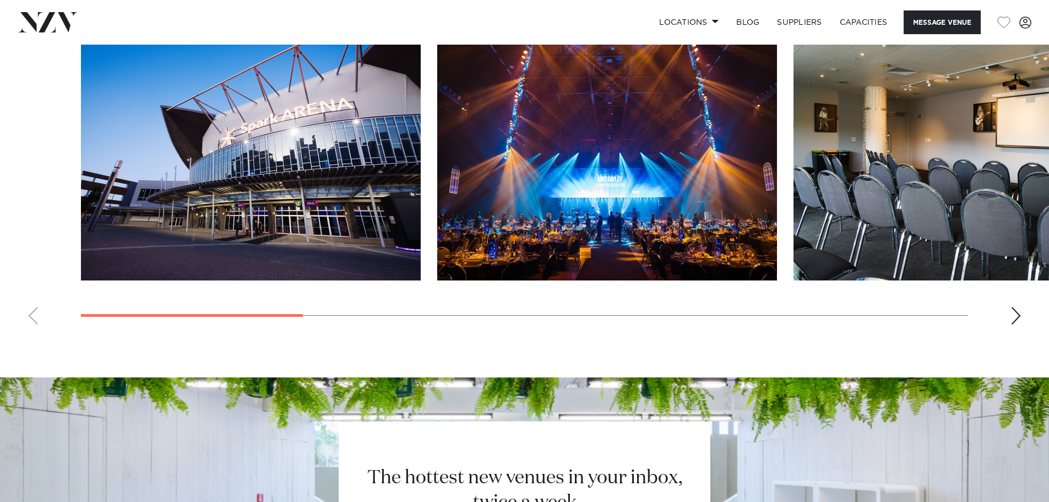
scroll to position [1377, 0]
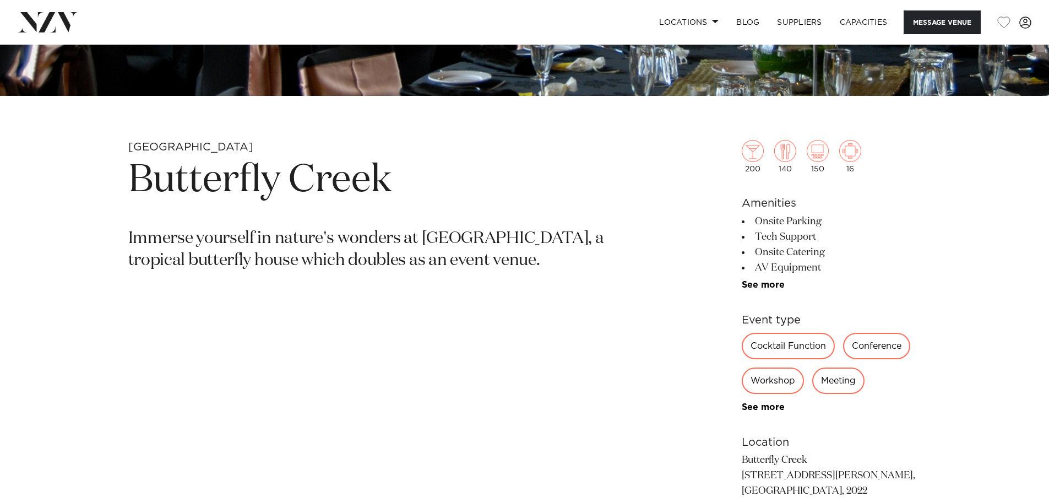
scroll to position [716, 0]
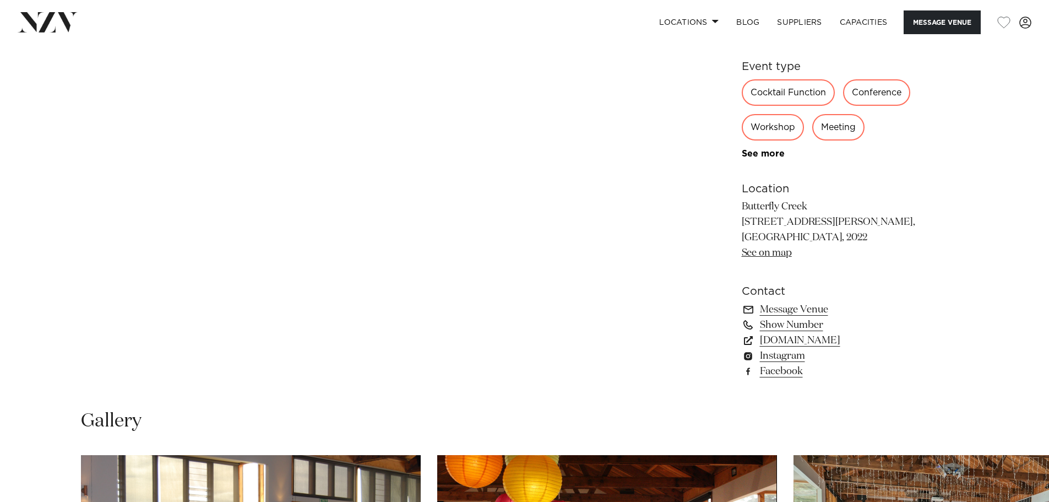
click at [770, 250] on link "See on map" at bounding box center [767, 253] width 50 height 10
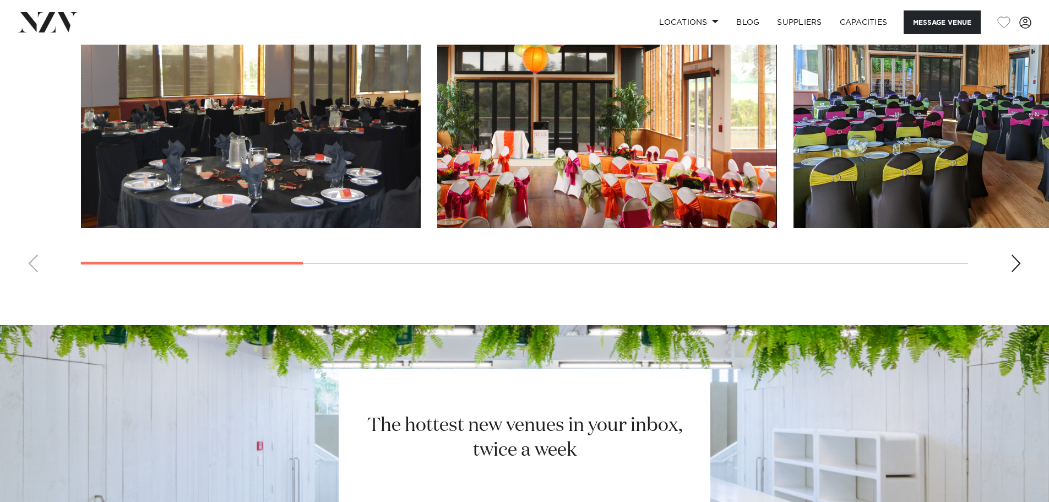
scroll to position [1192, 0]
click at [1019, 259] on div "Next slide" at bounding box center [1016, 264] width 11 height 18
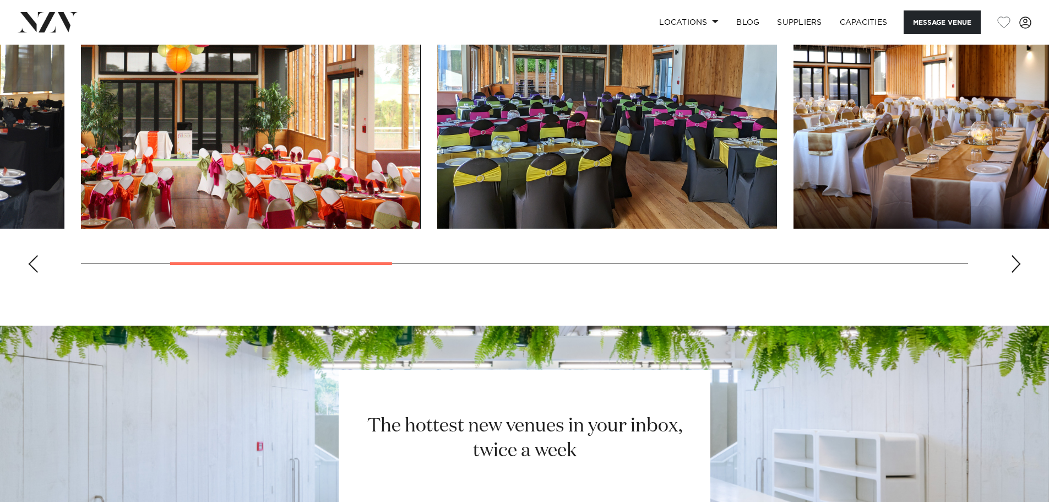
click at [1019, 259] on div "Next slide" at bounding box center [1016, 264] width 11 height 18
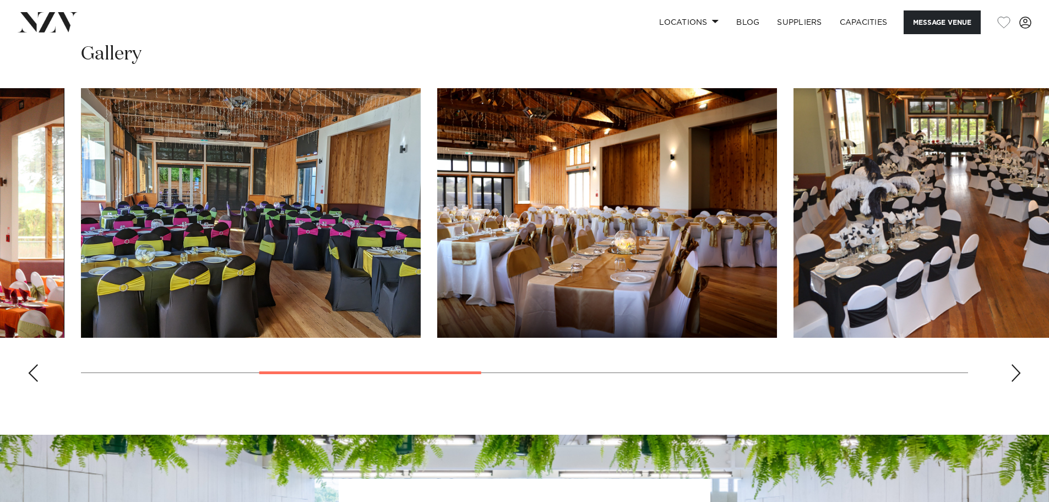
scroll to position [1082, 0]
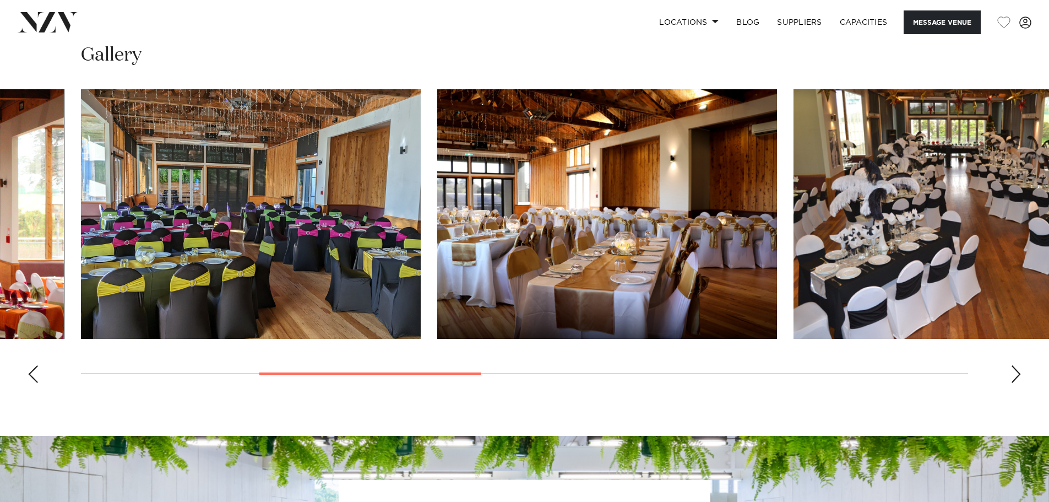
click at [1022, 365] on swiper-container at bounding box center [524, 240] width 1049 height 302
click at [1019, 373] on div "Next slide" at bounding box center [1016, 374] width 11 height 18
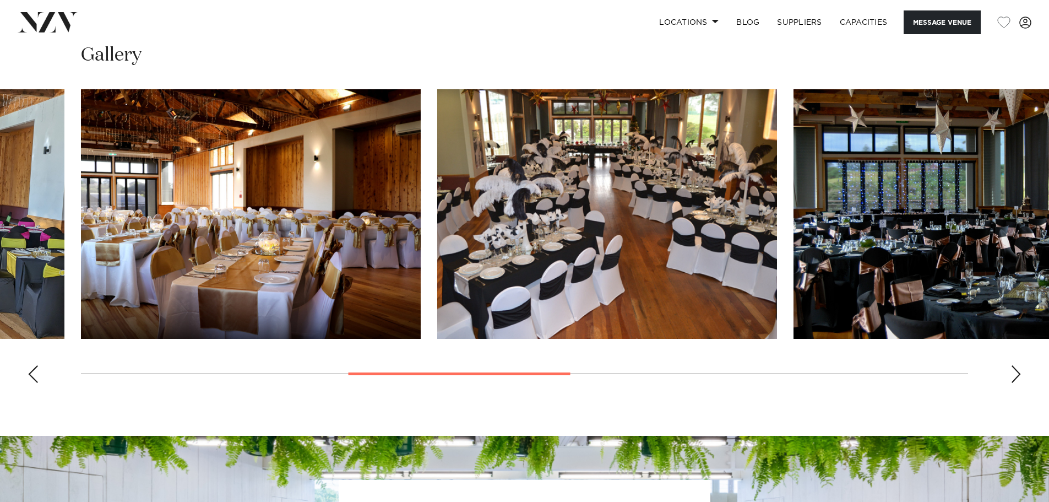
click at [1019, 373] on div "Next slide" at bounding box center [1016, 374] width 11 height 18
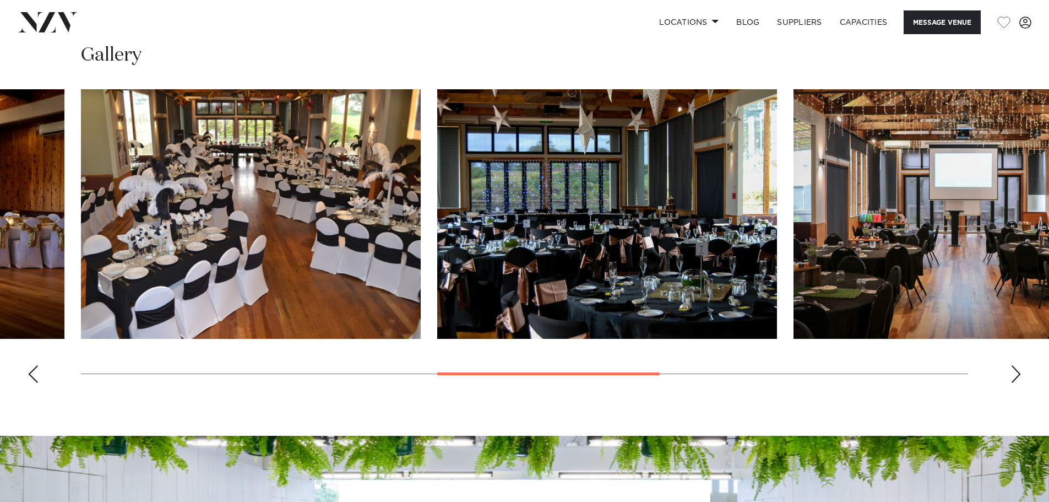
click at [1019, 373] on div "Next slide" at bounding box center [1016, 374] width 11 height 18
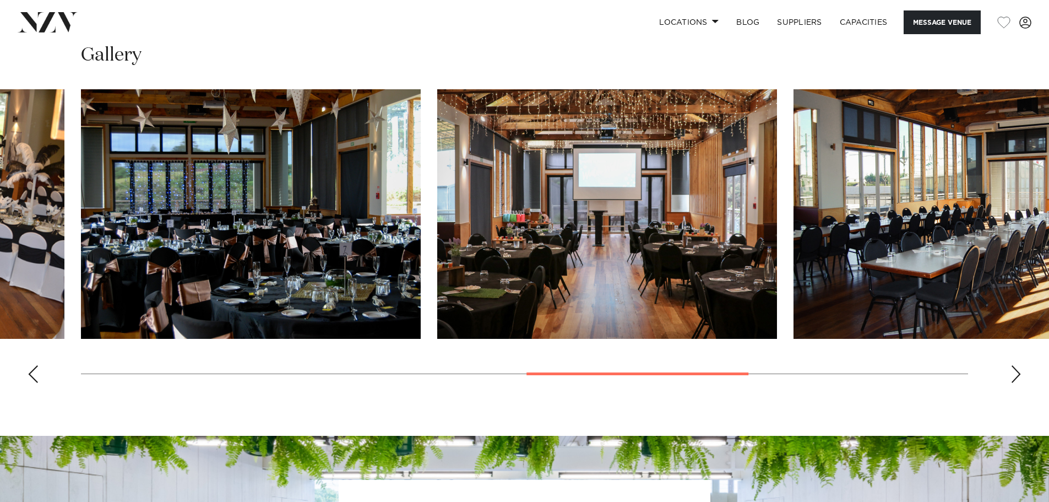
click at [1019, 375] on div "Next slide" at bounding box center [1016, 374] width 11 height 18
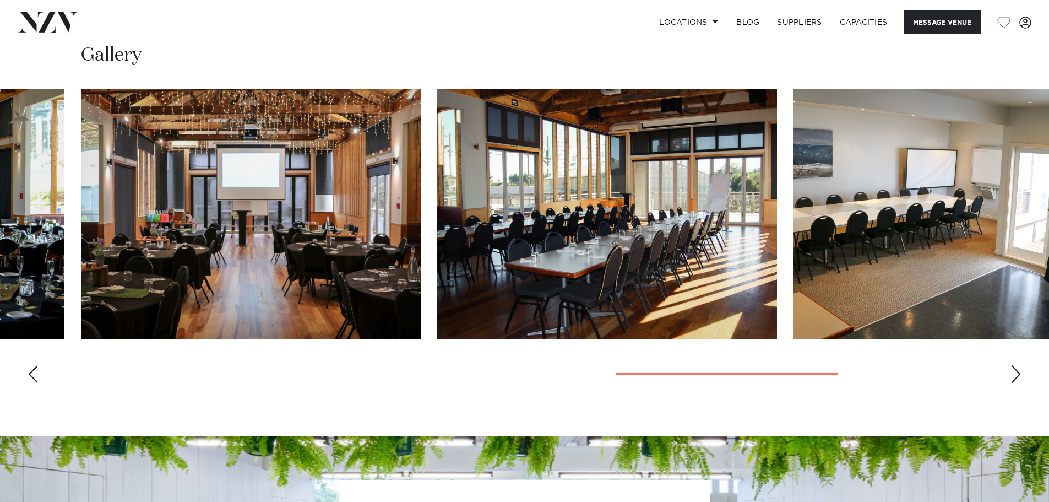
click at [1019, 376] on div "Next slide" at bounding box center [1016, 374] width 11 height 18
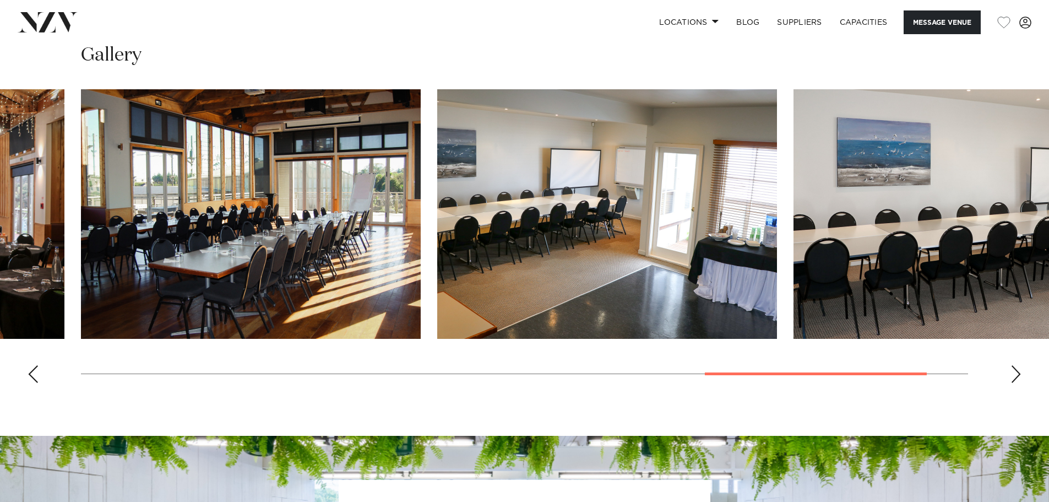
click at [1019, 376] on div "Next slide" at bounding box center [1016, 374] width 11 height 18
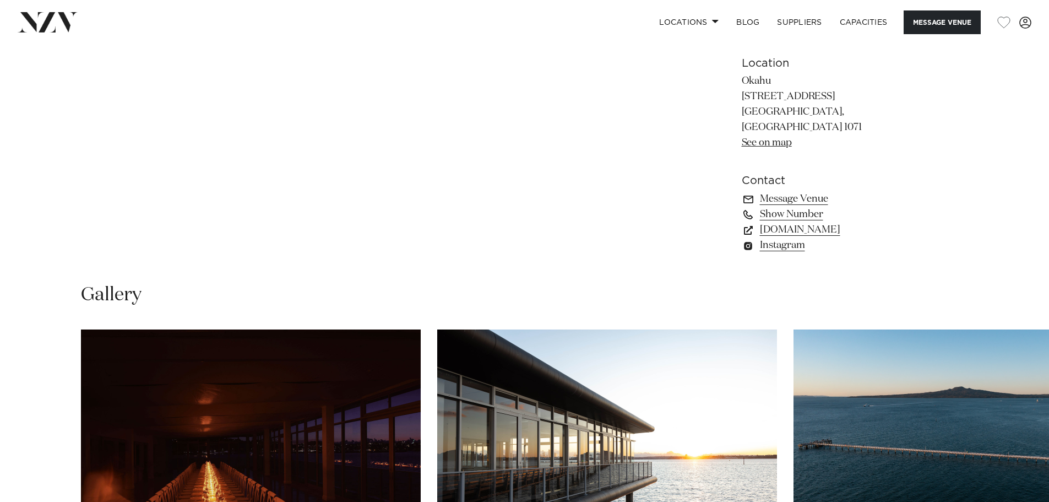
scroll to position [822, 0]
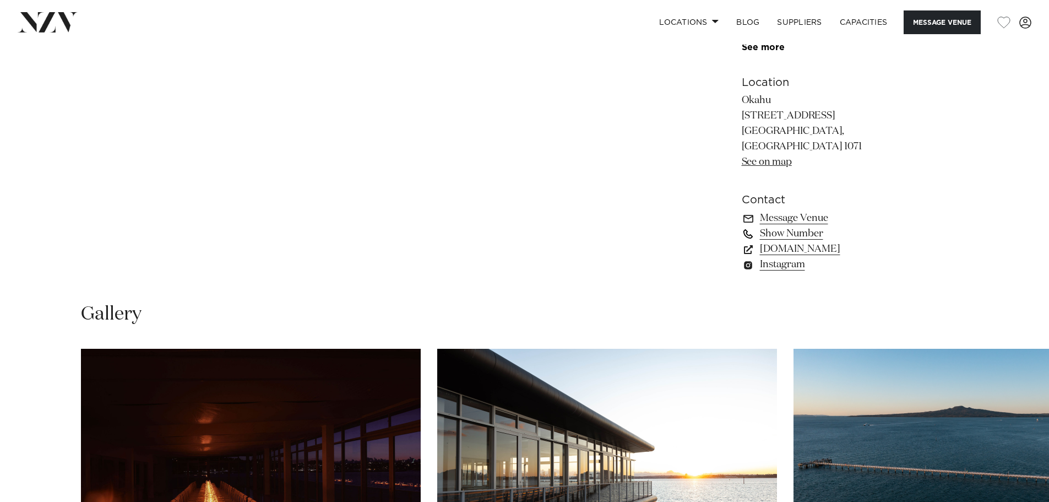
click at [804, 241] on link "Show Number" at bounding box center [832, 233] width 180 height 15
click at [824, 226] on link "Message Venue" at bounding box center [832, 217] width 180 height 15
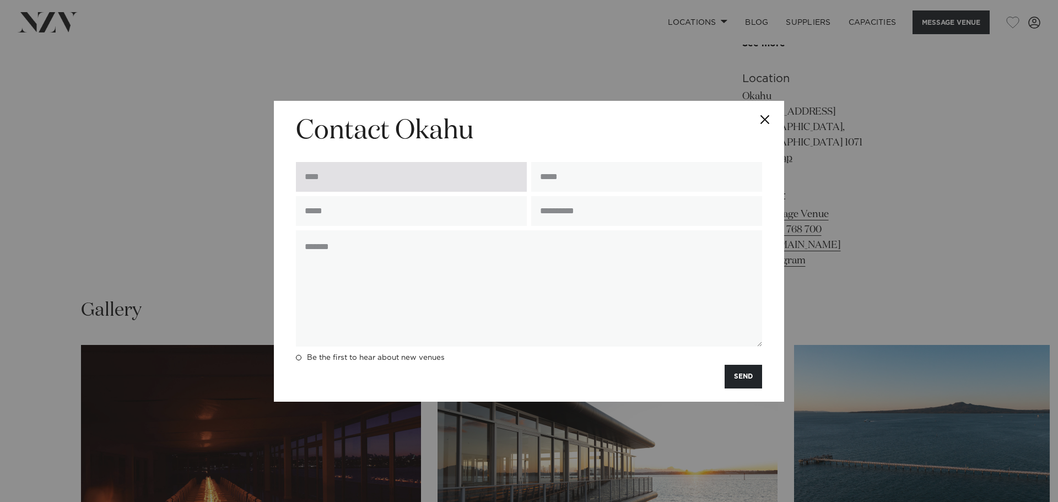
click at [431, 165] on input "text" at bounding box center [411, 177] width 231 height 30
type input "**********"
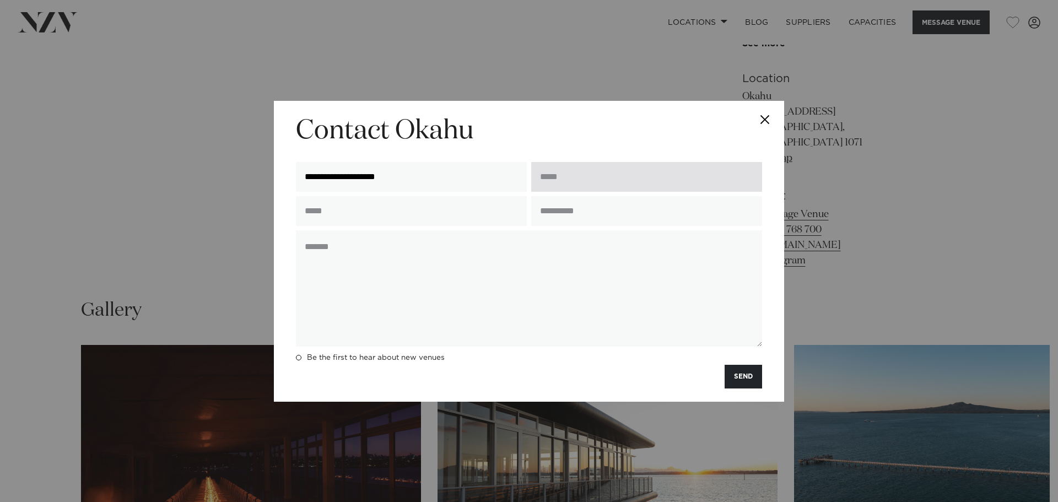
click at [614, 172] on input "email" at bounding box center [646, 177] width 231 height 30
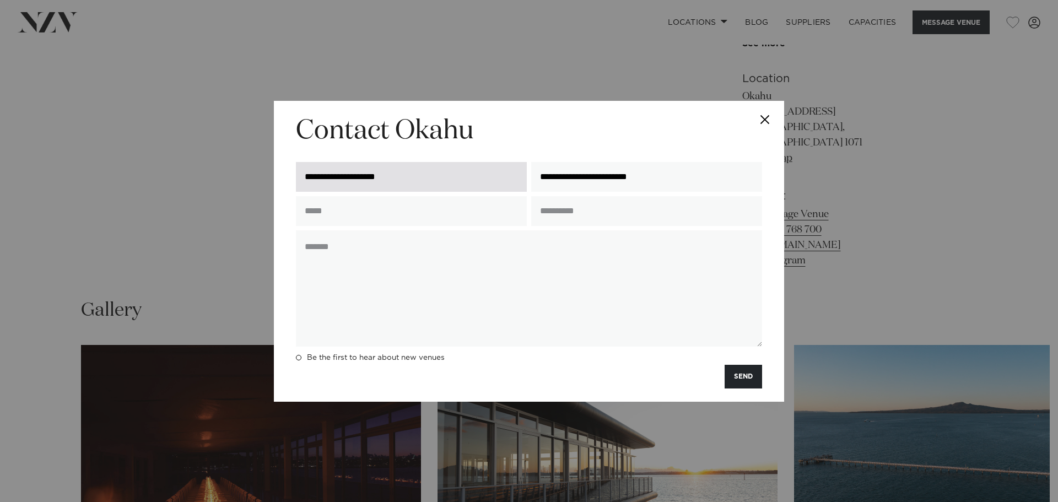
drag, startPoint x: 686, startPoint y: 181, endPoint x: 447, endPoint y: 180, distance: 239.1
click at [447, 180] on div "**********" at bounding box center [529, 177] width 470 height 39
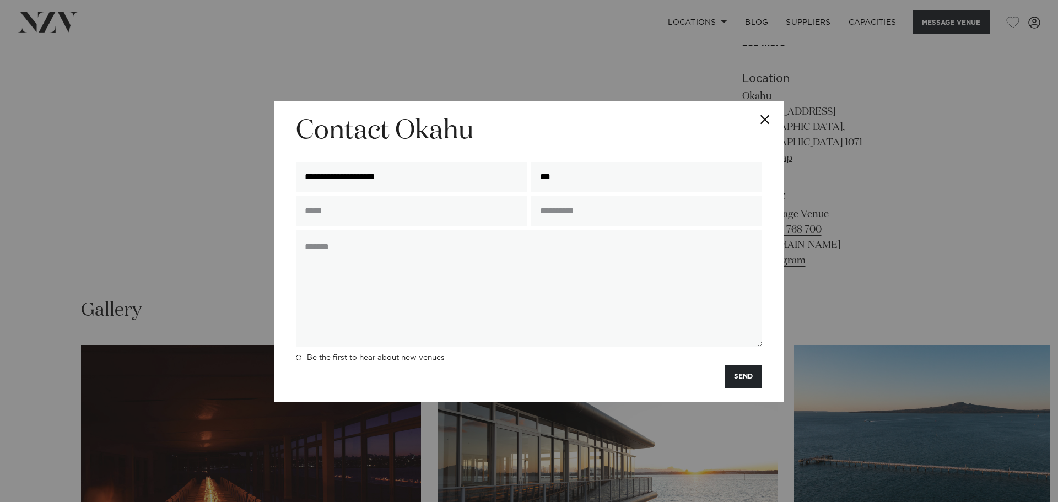
type input "**********"
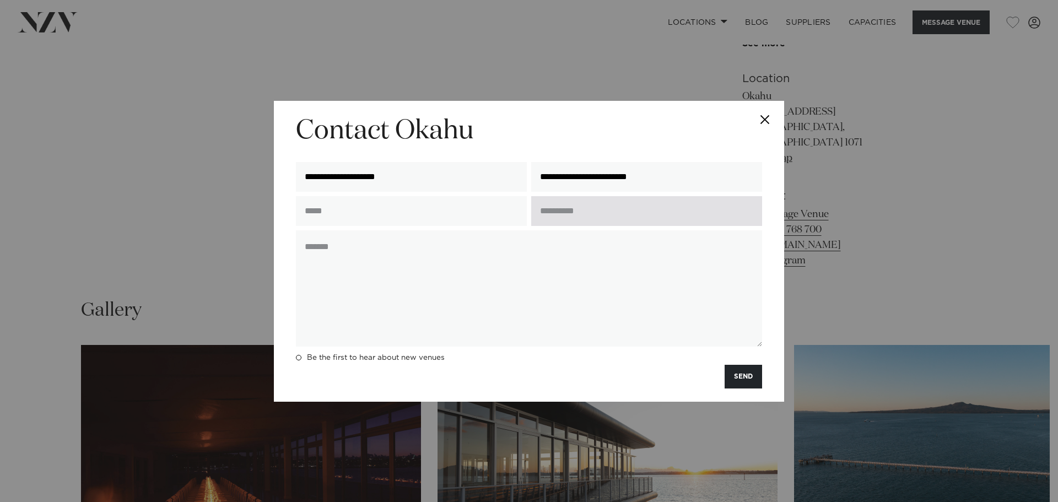
click at [587, 213] on input "text" at bounding box center [646, 211] width 231 height 30
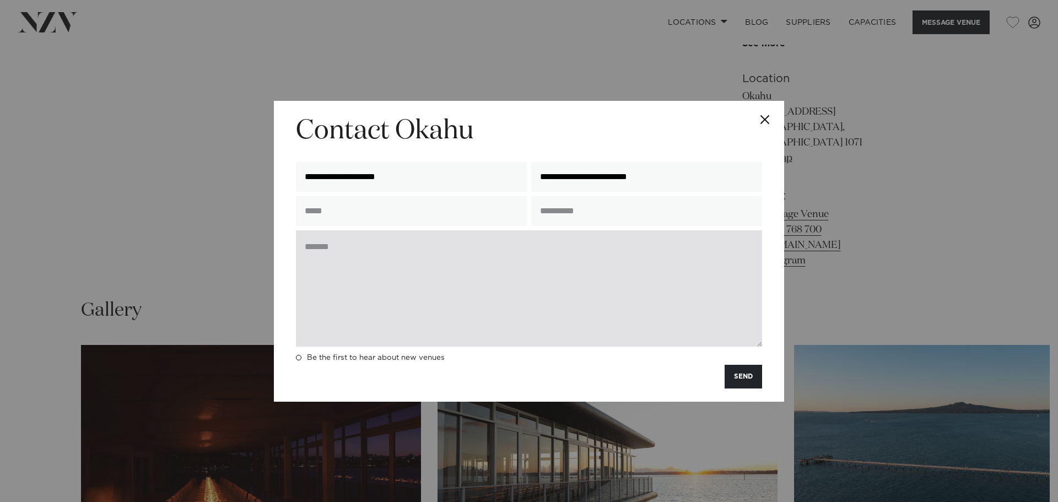
type input "**********"
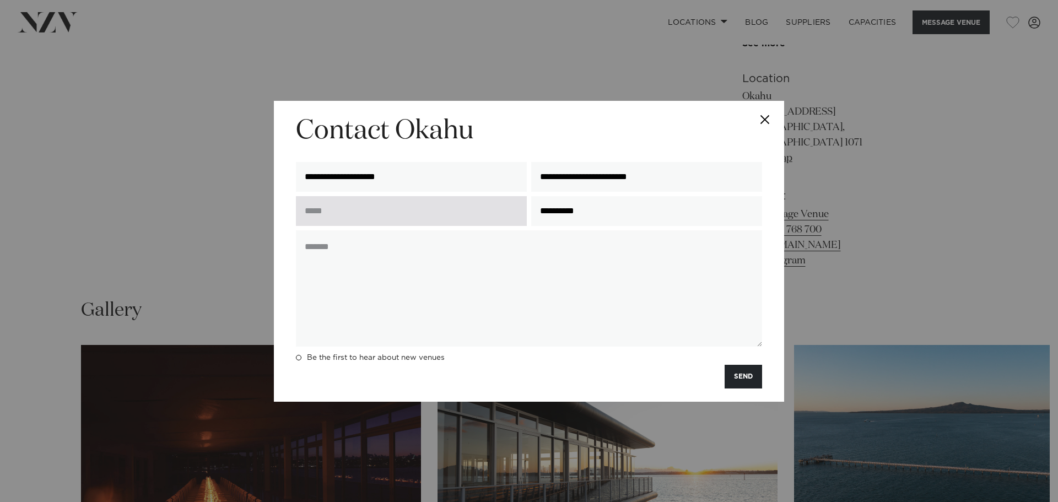
click at [384, 210] on input "text" at bounding box center [411, 211] width 231 height 30
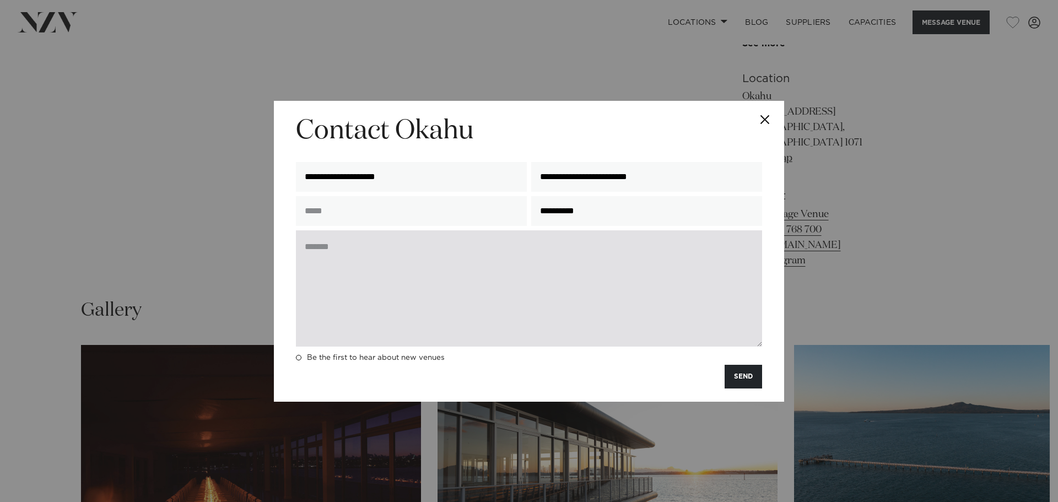
type input "**********"
drag, startPoint x: 429, startPoint y: 279, endPoint x: 435, endPoint y: 285, distance: 8.2
click at [429, 280] on textarea at bounding box center [529, 288] width 466 height 116
click at [437, 289] on textarea at bounding box center [529, 288] width 466 height 116
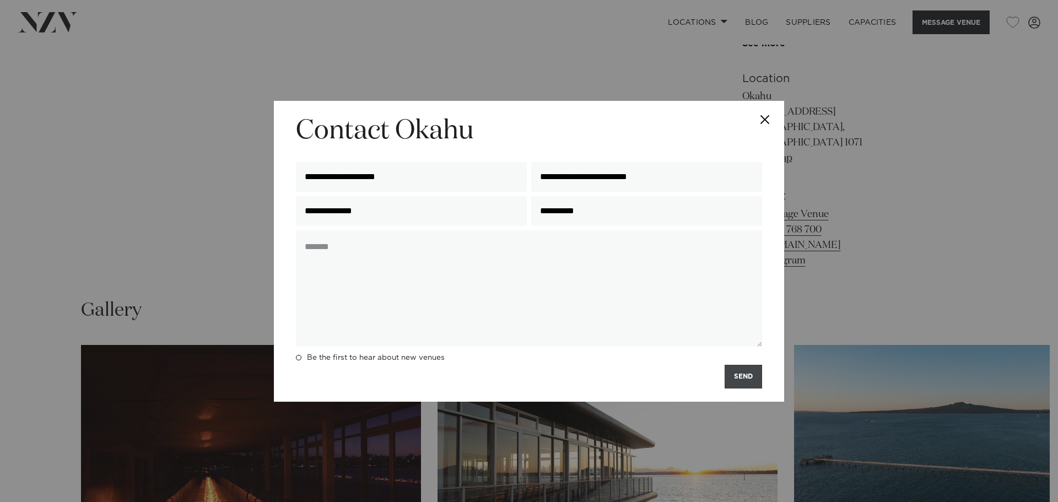
click at [754, 381] on button "SEND" at bounding box center [742, 377] width 37 height 24
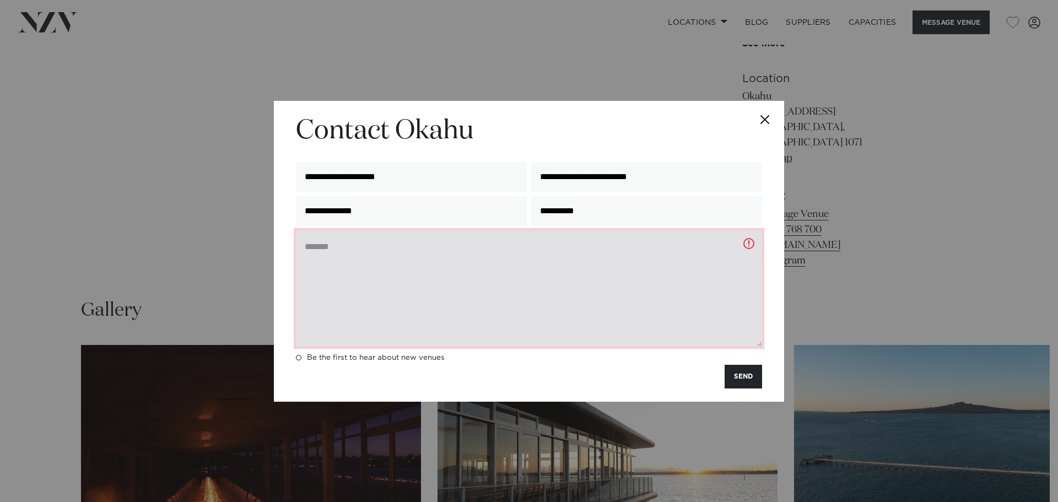
click at [409, 290] on textarea at bounding box center [529, 288] width 466 height 116
paste textarea "**********"
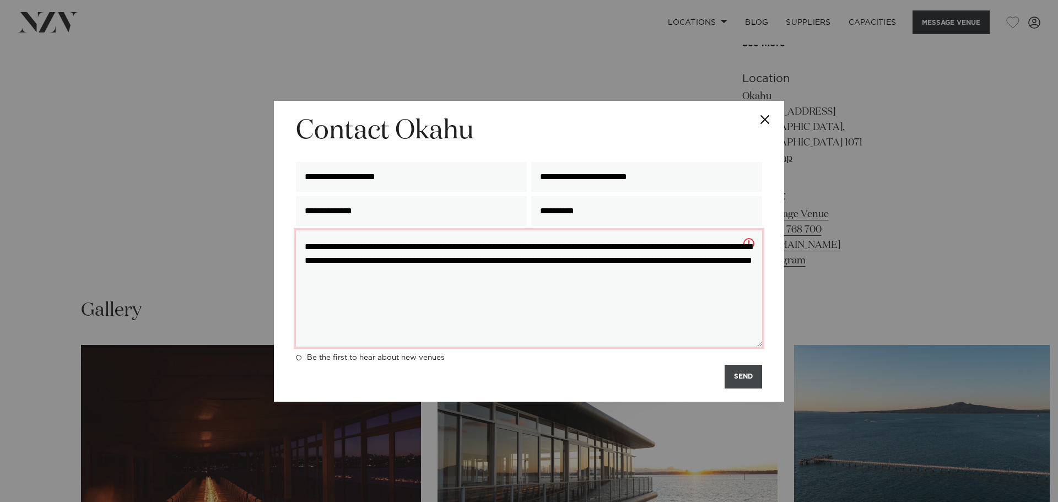
type textarea "**********"
click at [740, 374] on button "SEND" at bounding box center [742, 377] width 37 height 24
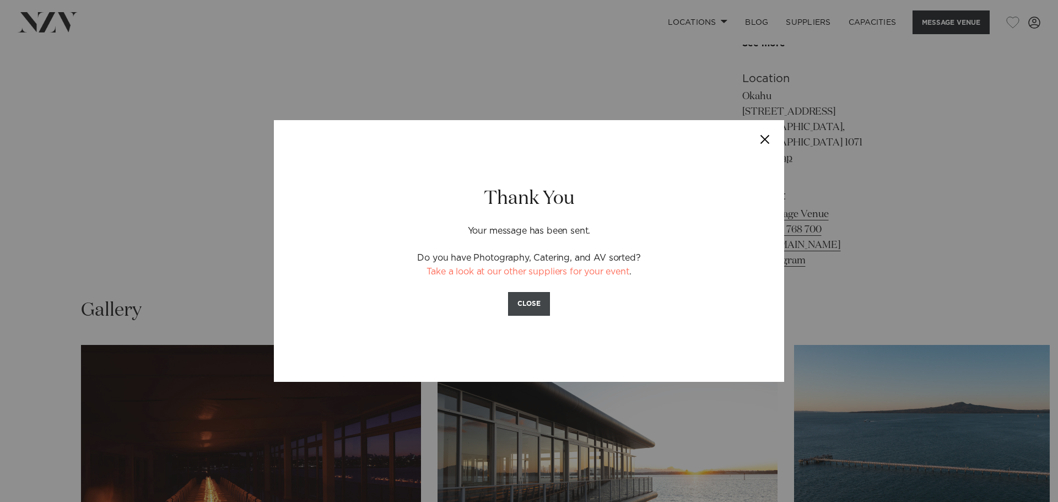
click at [512, 301] on button "CLOSE" at bounding box center [529, 304] width 42 height 24
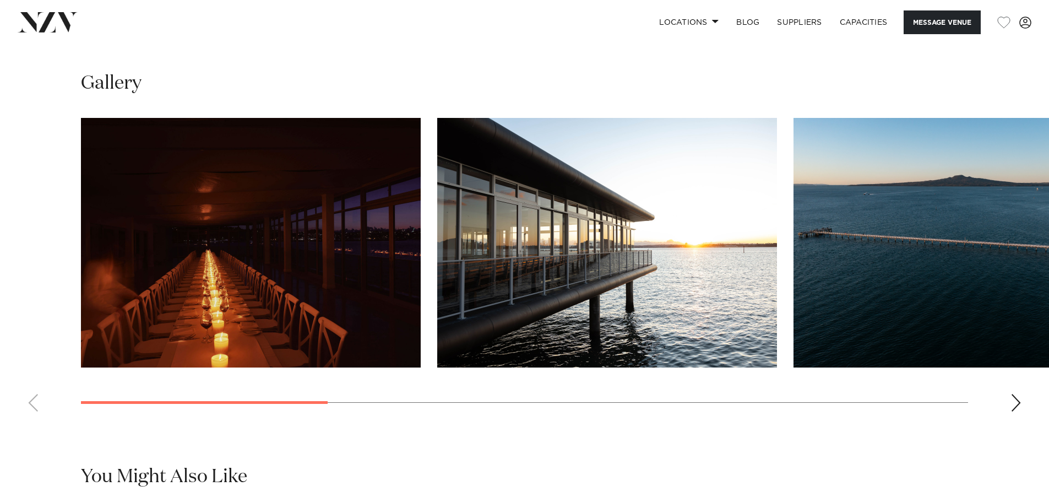
scroll to position [877, 0]
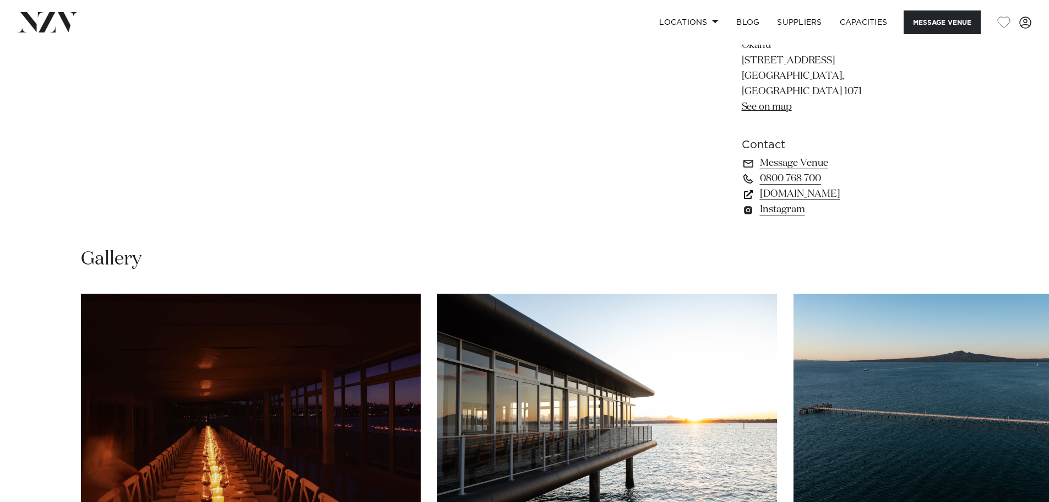
click at [833, 202] on link "www.okahubay.com" at bounding box center [832, 193] width 180 height 15
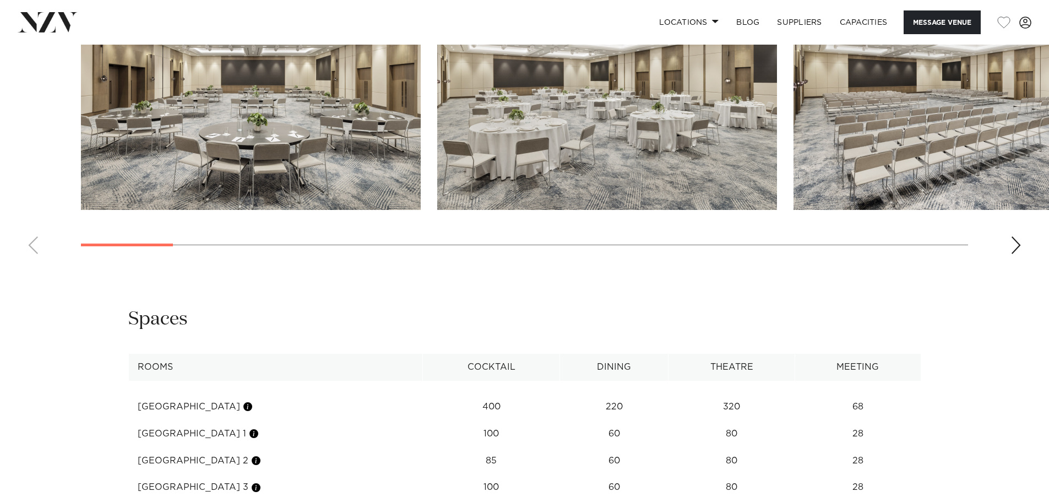
scroll to position [1267, 0]
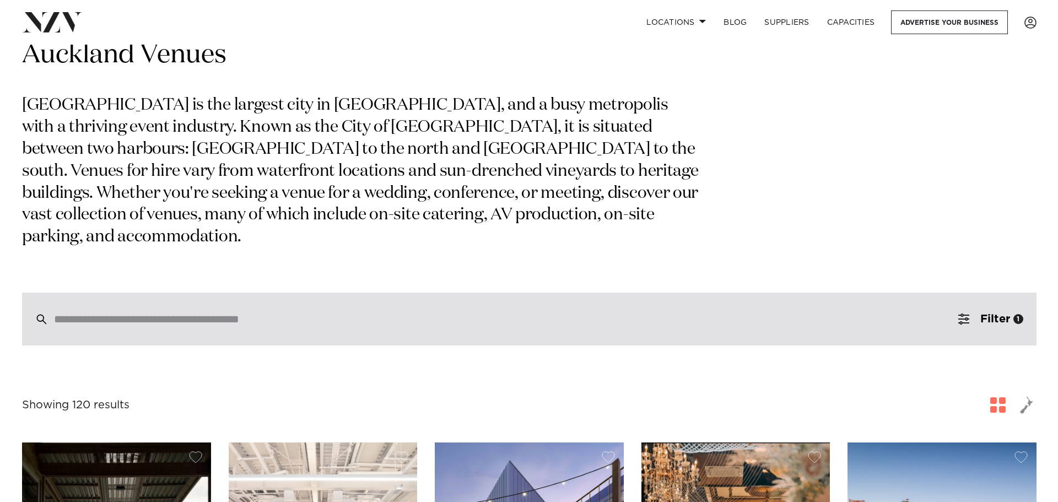
scroll to position [110, 0]
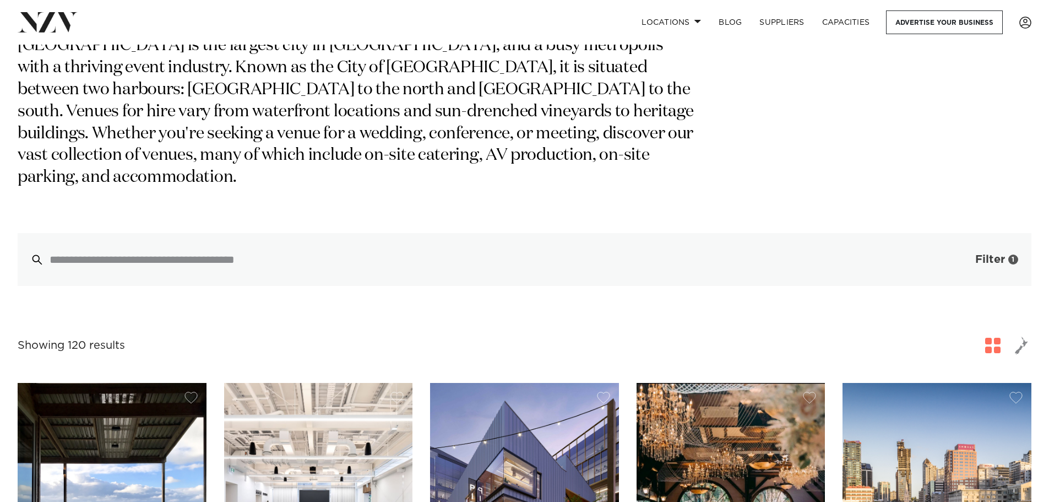
click at [1017, 242] on button "Filter 1" at bounding box center [985, 259] width 91 height 53
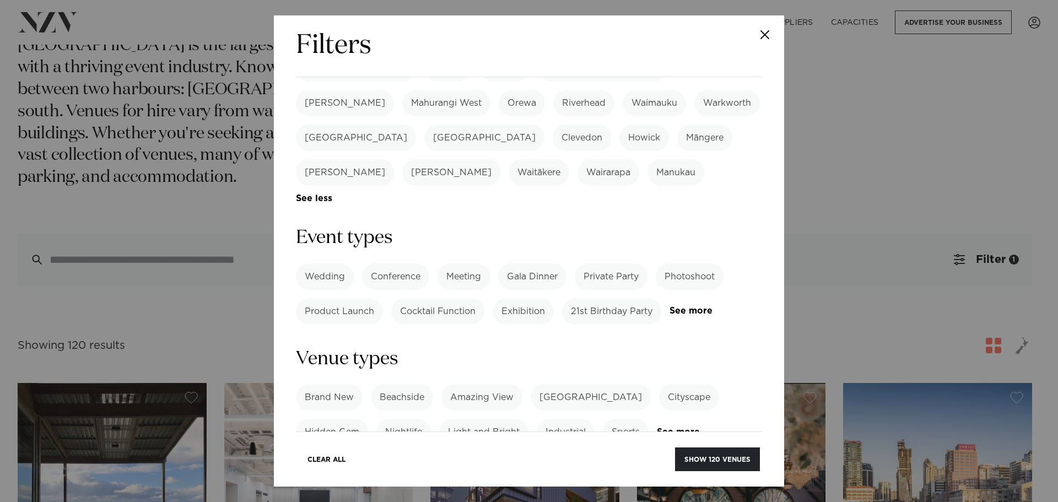
scroll to position [496, 0]
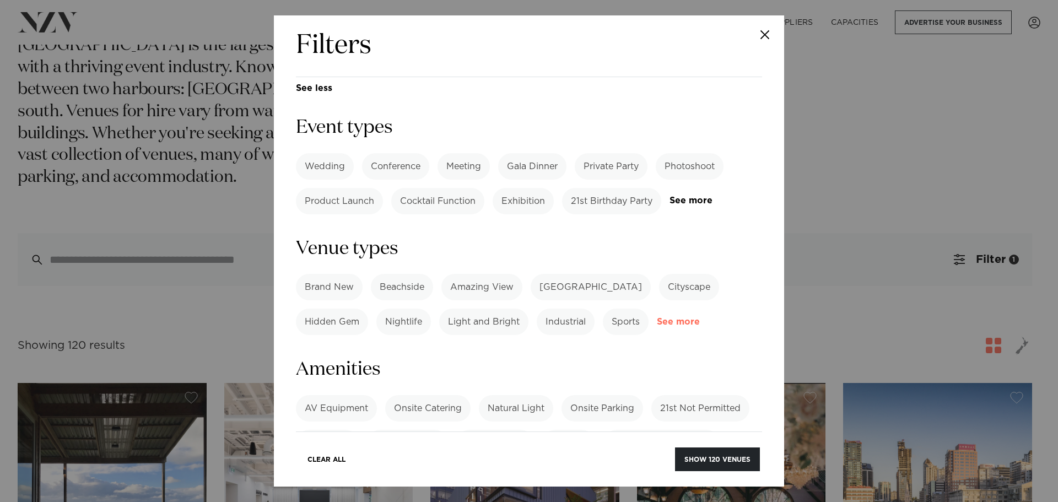
click at [678, 317] on link "See more" at bounding box center [700, 321] width 86 height 9
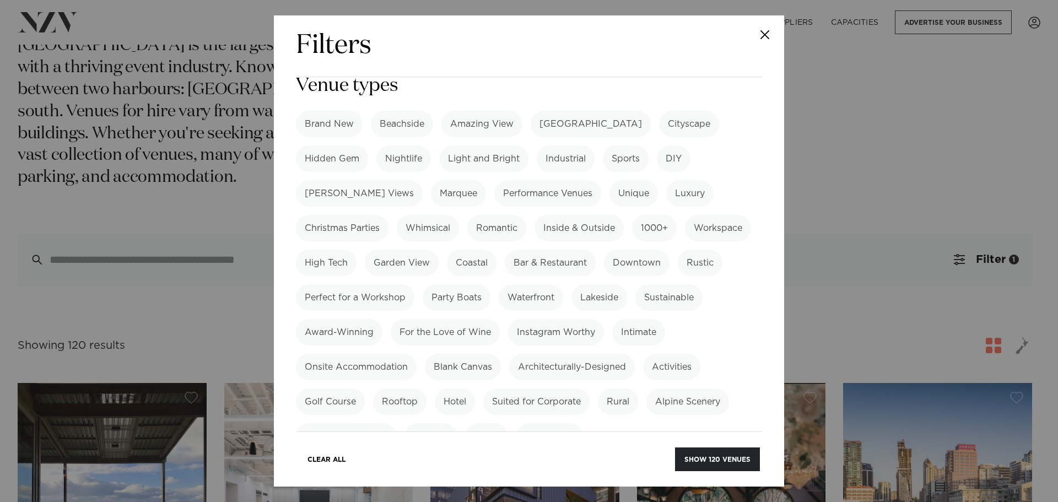
scroll to position [551, 0]
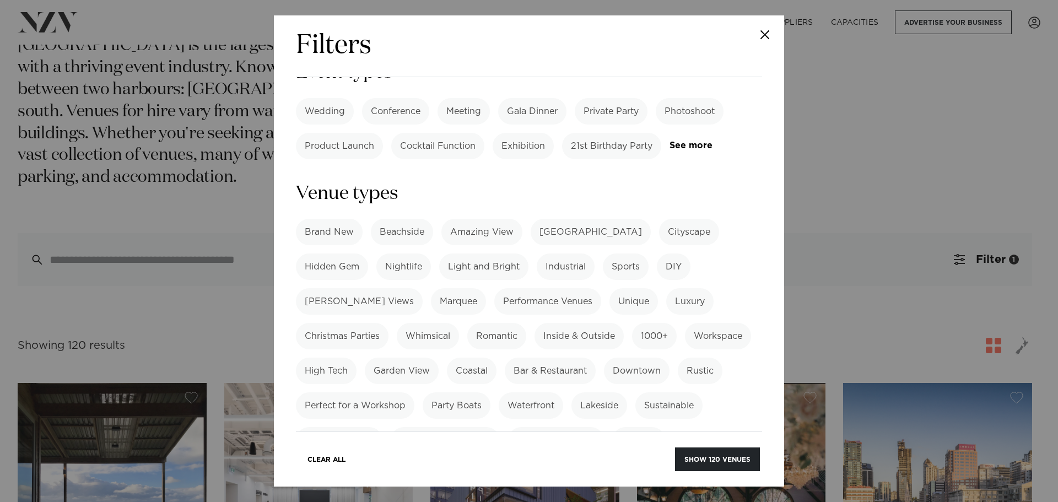
click at [476, 219] on label "Amazing View" at bounding box center [481, 232] width 81 height 26
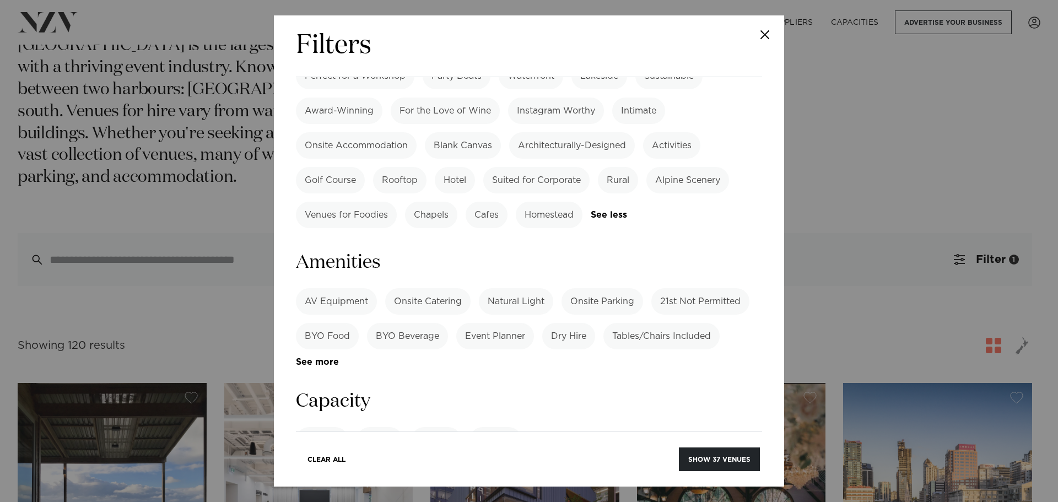
scroll to position [881, 0]
click at [369, 426] on label "Dining" at bounding box center [379, 439] width 46 height 26
click at [327, 287] on label "AV Equipment" at bounding box center [336, 300] width 81 height 26
click at [733, 456] on button "Show 27 venues" at bounding box center [719, 459] width 81 height 24
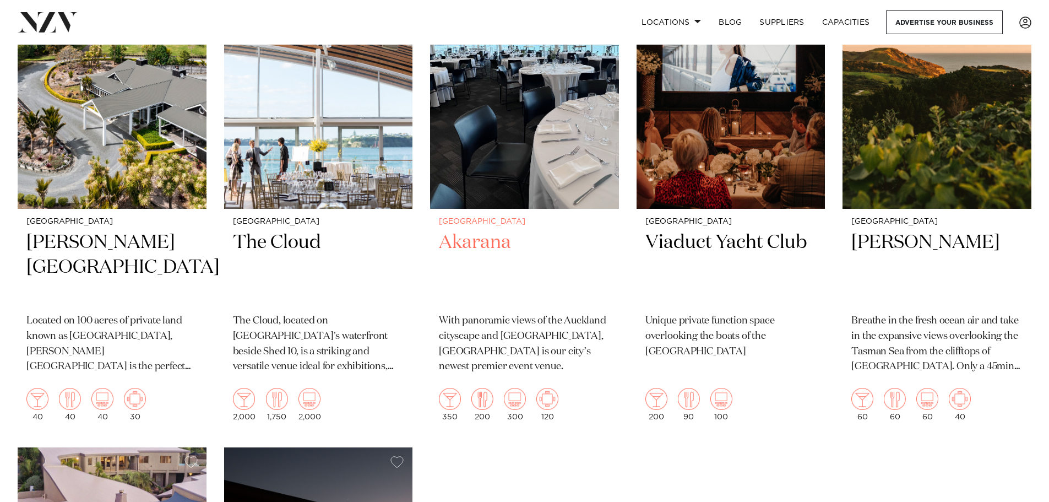
scroll to position [2314, 0]
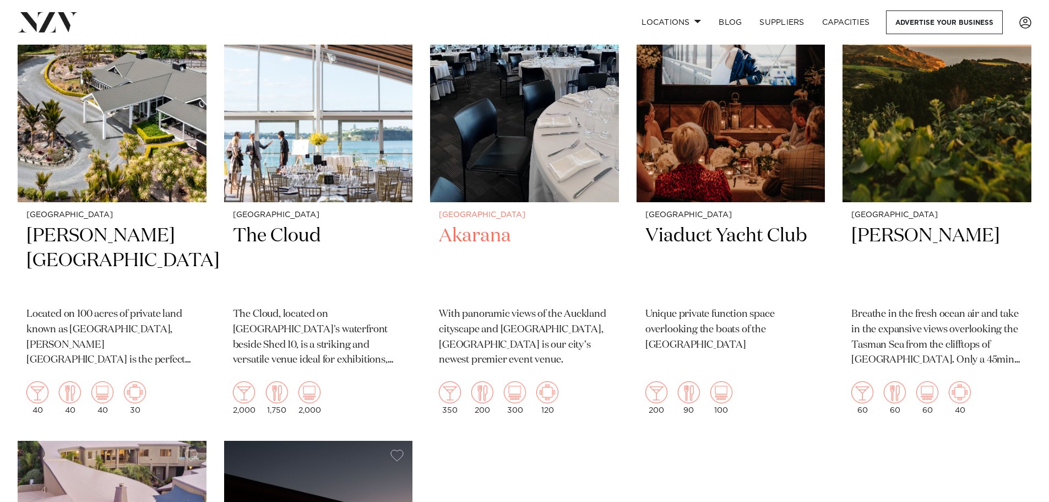
drag, startPoint x: 735, startPoint y: 176, endPoint x: 617, endPoint y: 237, distance: 132.8
click at [617, 237] on div "Auckland Akarana With panoramic views of the Auckland cityscape and Waitematā H…" at bounding box center [524, 312] width 189 height 221
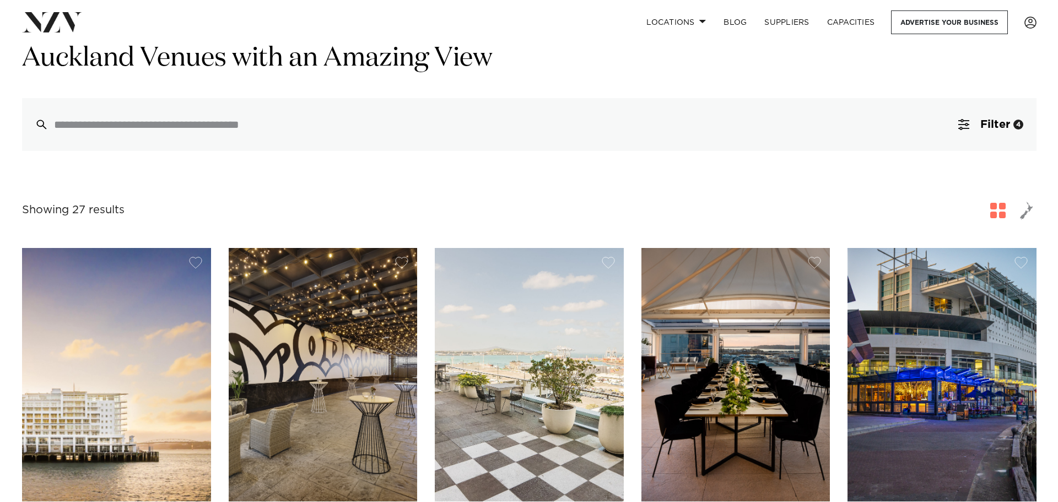
scroll to position [0, 0]
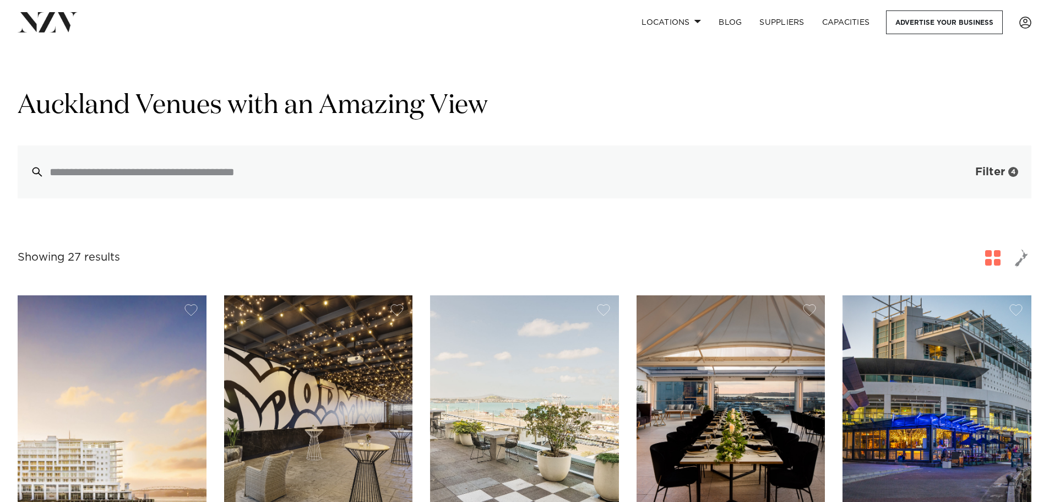
click at [988, 180] on button "Filter 4" at bounding box center [985, 171] width 91 height 53
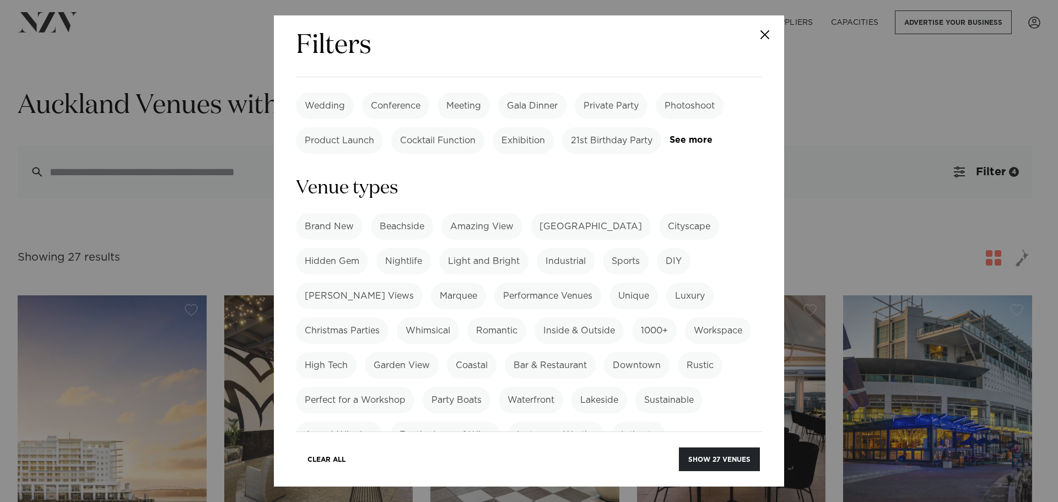
scroll to position [551, 0]
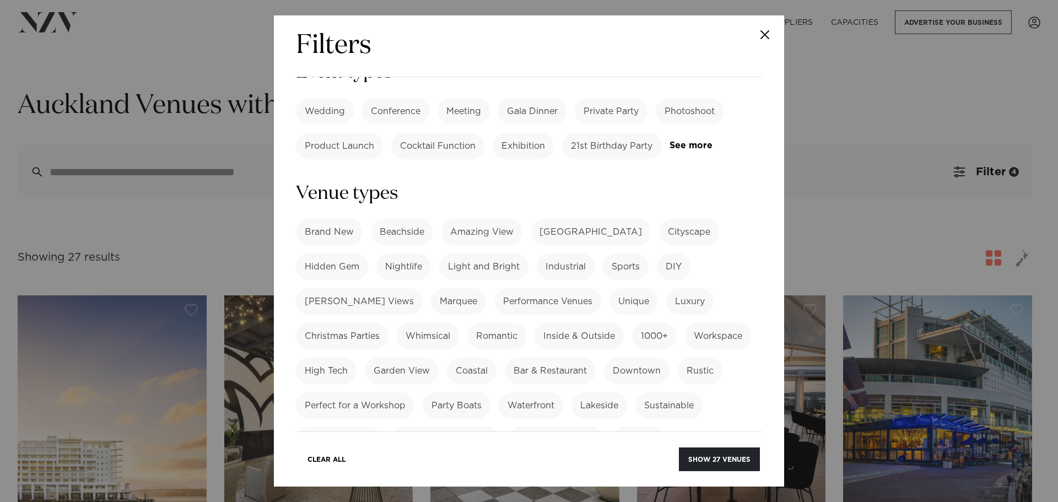
click at [474, 219] on label "Amazing View" at bounding box center [481, 232] width 81 height 26
click at [335, 219] on label "Brand New" at bounding box center [329, 232] width 67 height 26
click at [722, 445] on div "Clear All Show 20 venues" at bounding box center [529, 452] width 466 height 42
click at [722, 452] on button "Show 20 venues" at bounding box center [719, 459] width 82 height 24
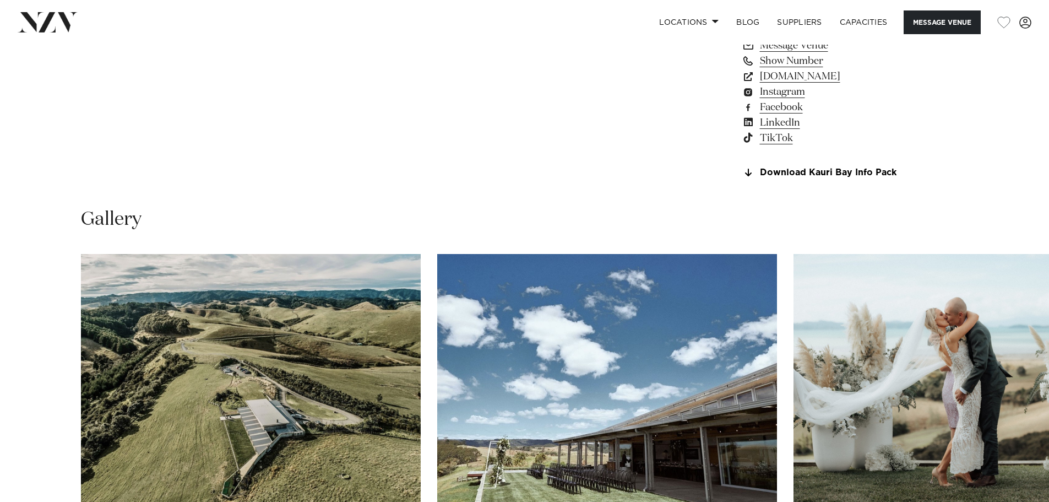
scroll to position [1157, 0]
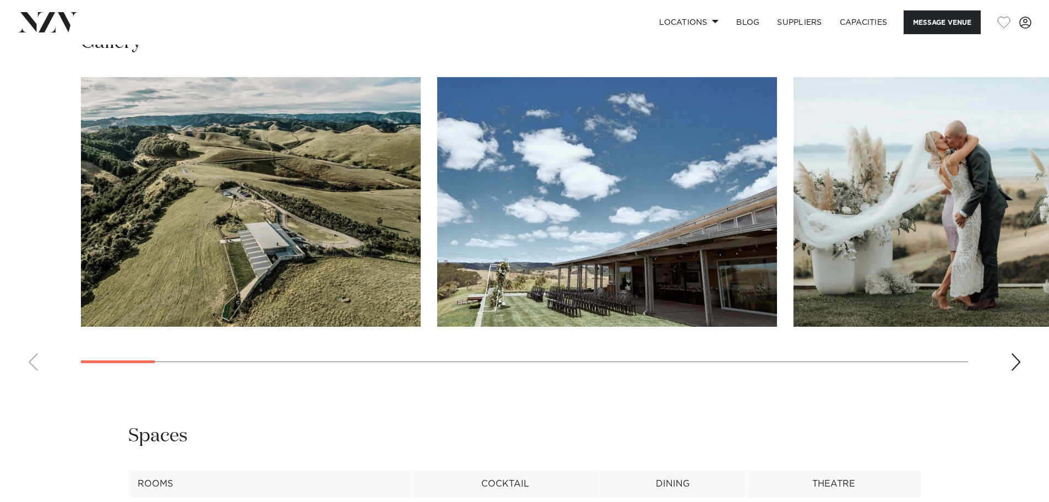
click at [1022, 349] on swiper-container at bounding box center [524, 228] width 1049 height 302
click at [1026, 361] on swiper-container at bounding box center [524, 228] width 1049 height 302
click at [1033, 362] on swiper-container at bounding box center [524, 228] width 1049 height 302
click at [1017, 364] on div "Next slide" at bounding box center [1016, 362] width 11 height 18
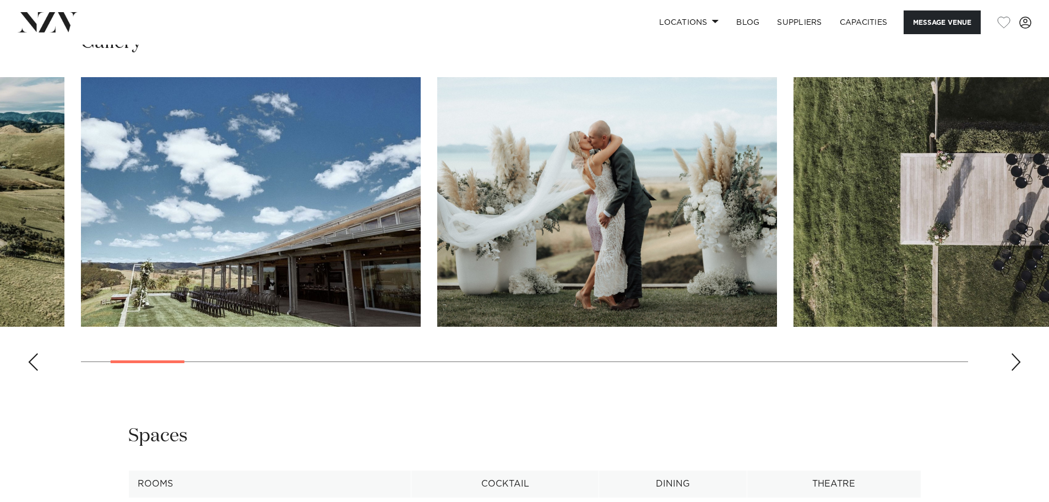
click at [1019, 360] on div "Next slide" at bounding box center [1016, 362] width 11 height 18
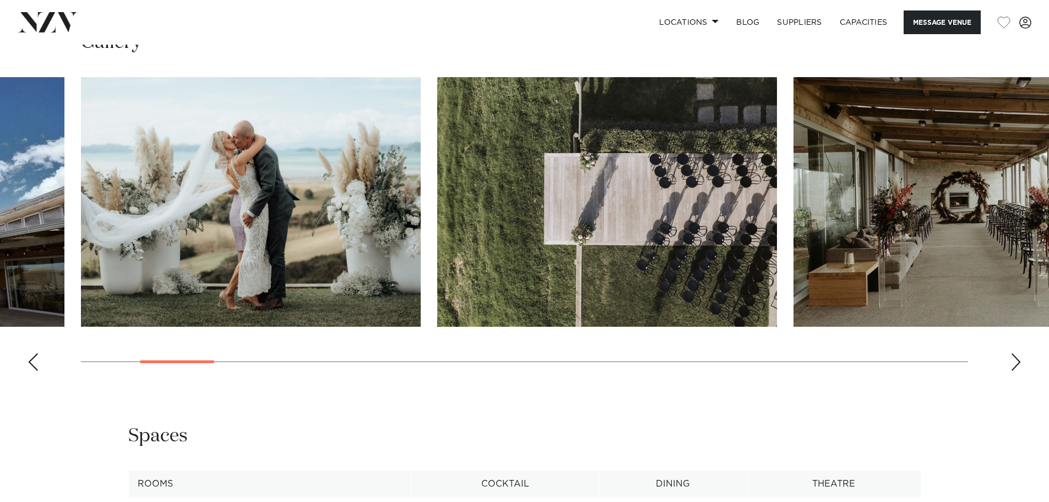
click at [1019, 360] on div "Next slide" at bounding box center [1016, 362] width 11 height 18
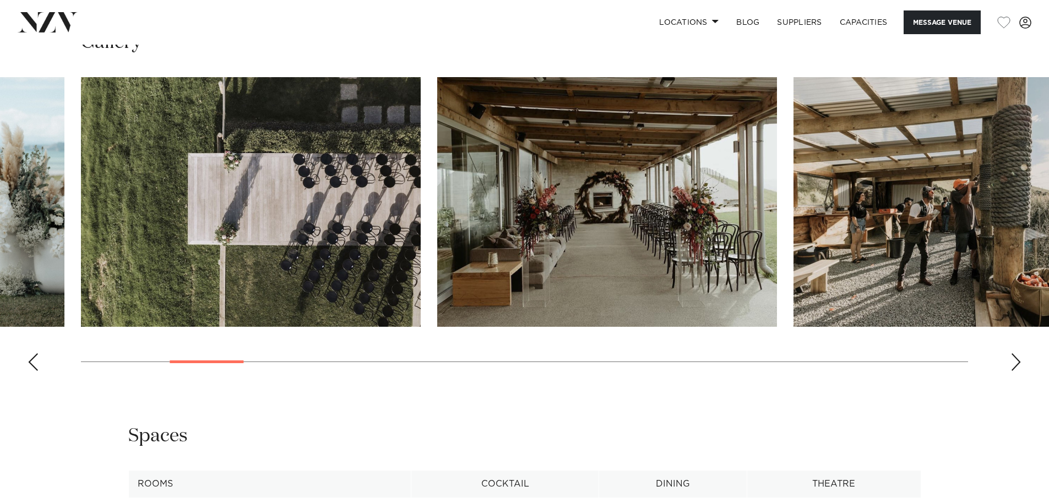
click at [1019, 360] on div "Next slide" at bounding box center [1016, 362] width 11 height 18
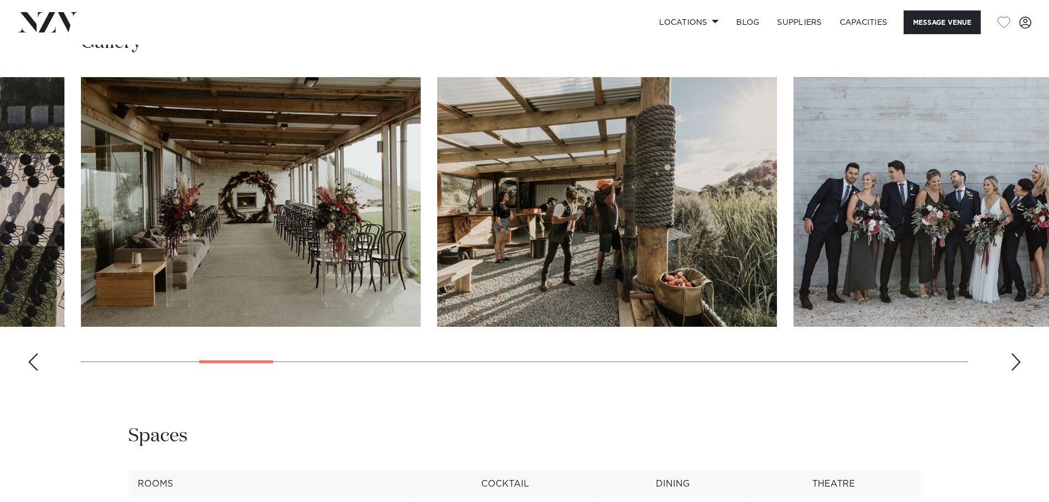
click at [1019, 360] on div "Next slide" at bounding box center [1016, 362] width 11 height 18
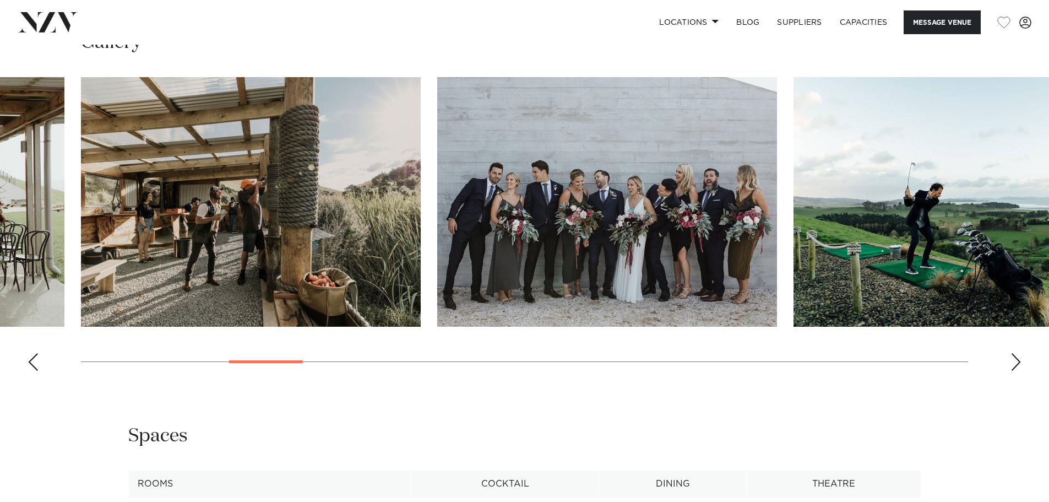
click at [1019, 360] on div "Next slide" at bounding box center [1016, 362] width 11 height 18
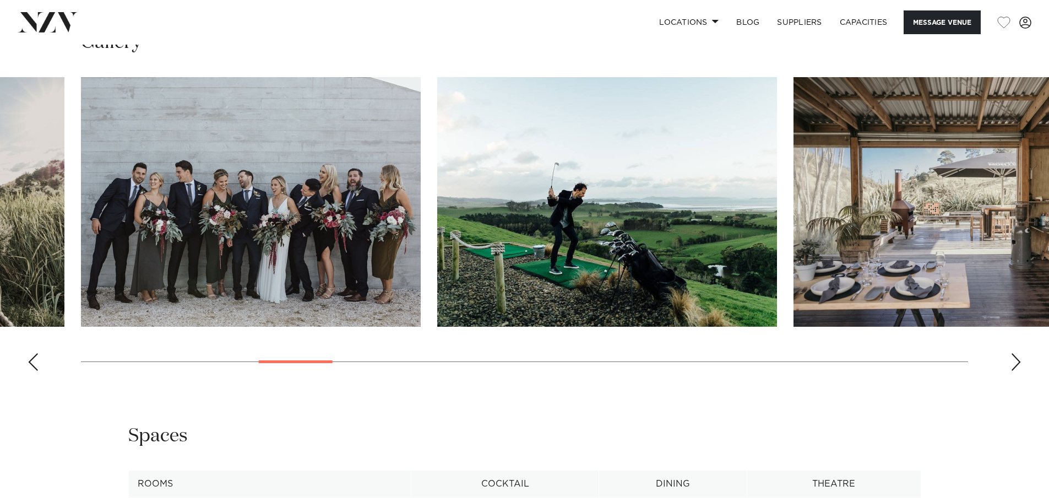
click at [1019, 360] on div "Next slide" at bounding box center [1016, 362] width 11 height 18
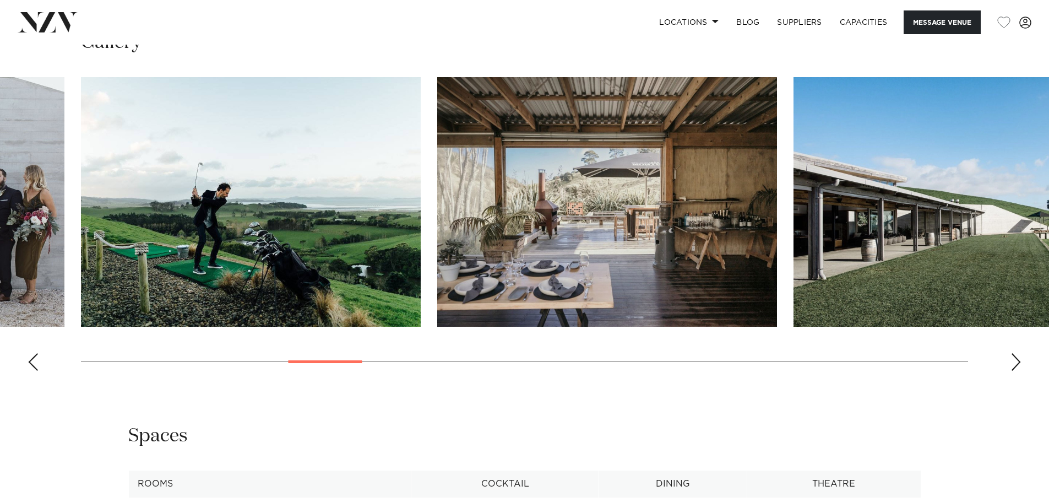
click at [1019, 360] on div "Next slide" at bounding box center [1016, 362] width 11 height 18
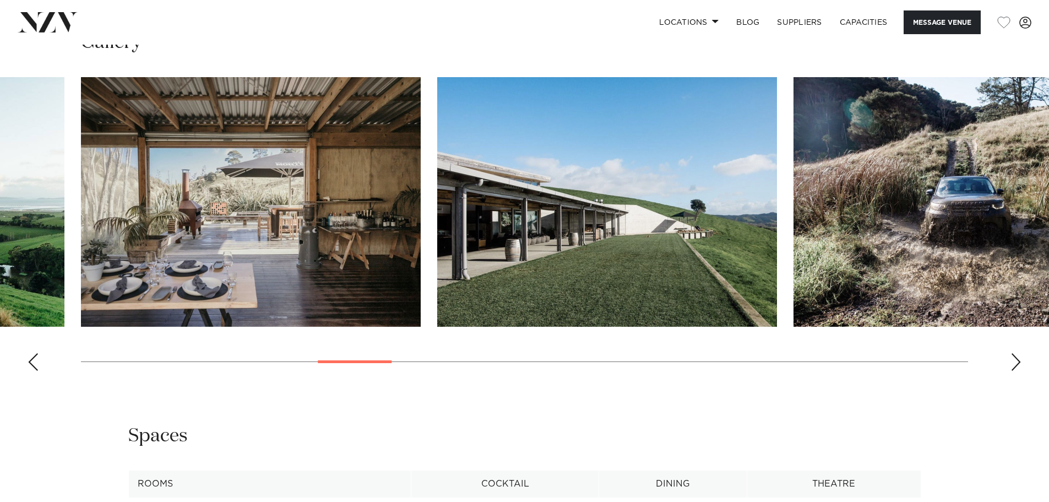
click at [1019, 360] on div "Next slide" at bounding box center [1016, 362] width 11 height 18
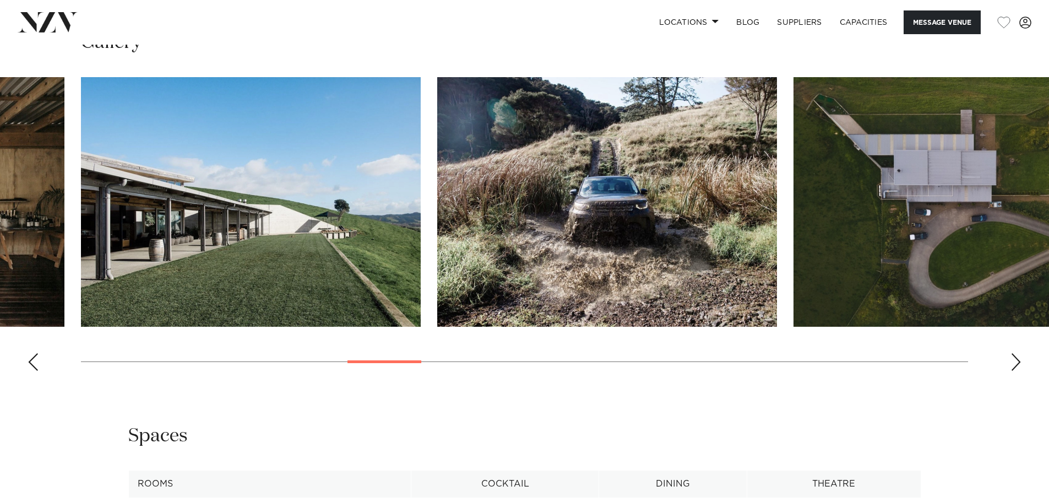
click at [1019, 360] on div "Next slide" at bounding box center [1016, 362] width 11 height 18
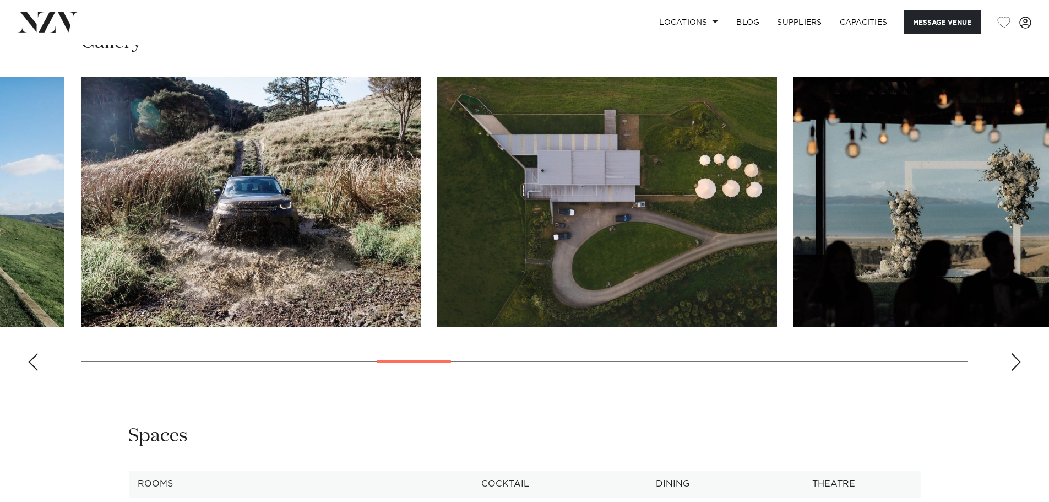
click at [1019, 360] on div "Next slide" at bounding box center [1016, 362] width 11 height 18
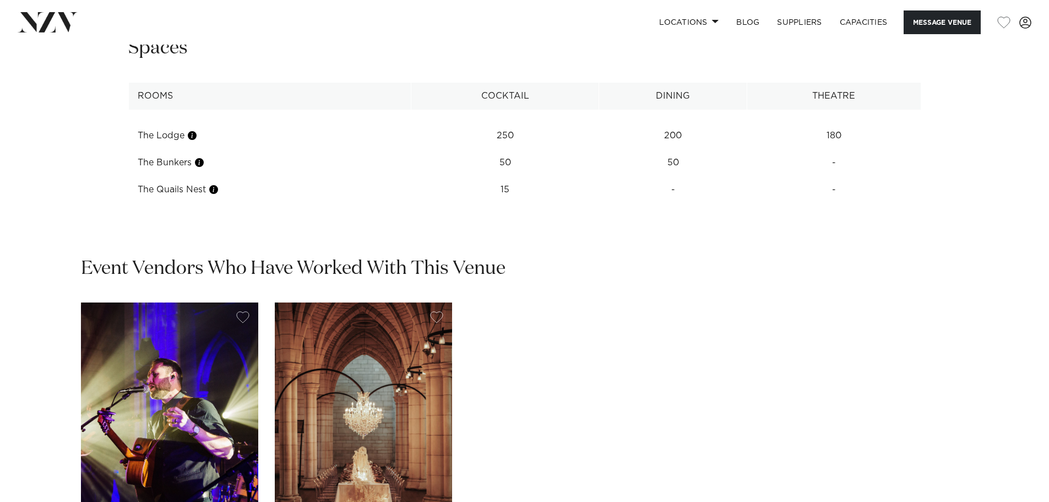
scroll to position [1432, 0]
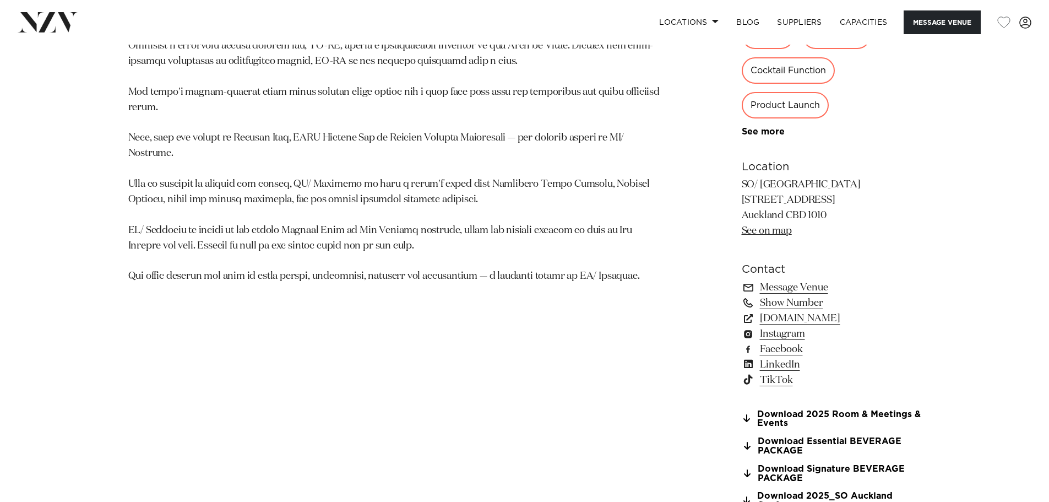
scroll to position [826, 0]
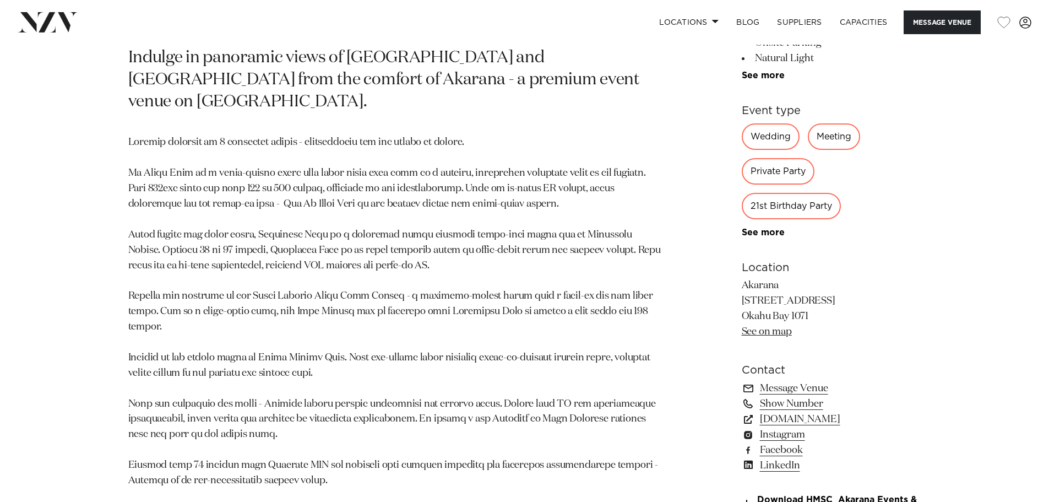
scroll to position [826, 0]
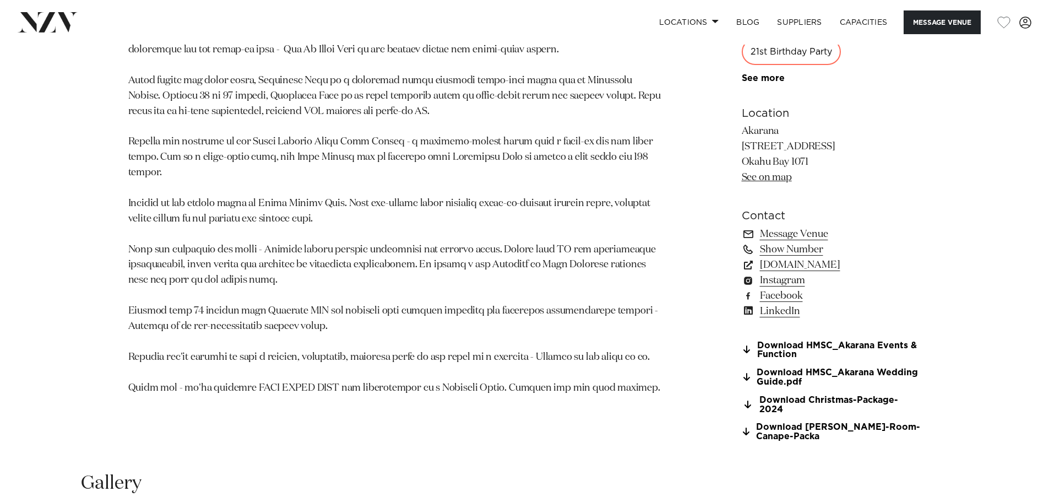
click at [781, 174] on link "See on map" at bounding box center [767, 177] width 50 height 10
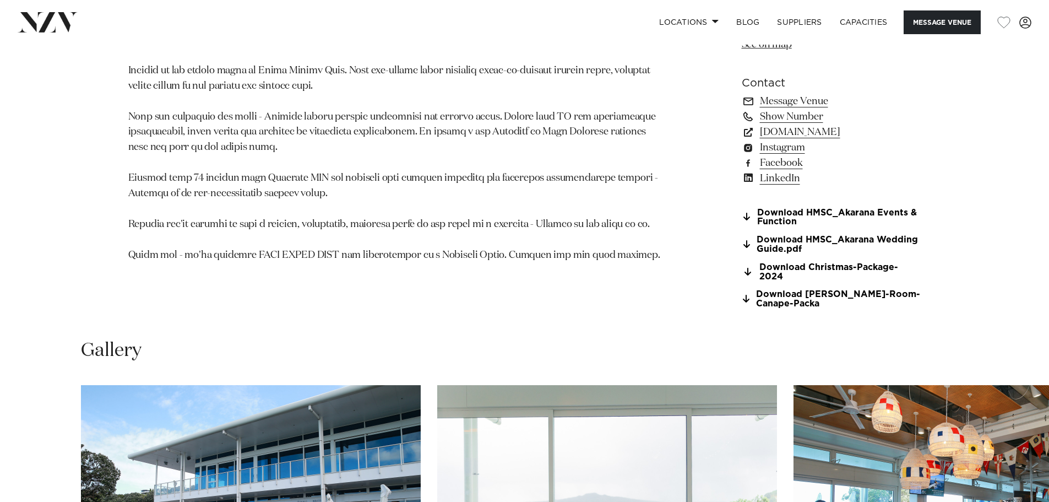
scroll to position [1212, 0]
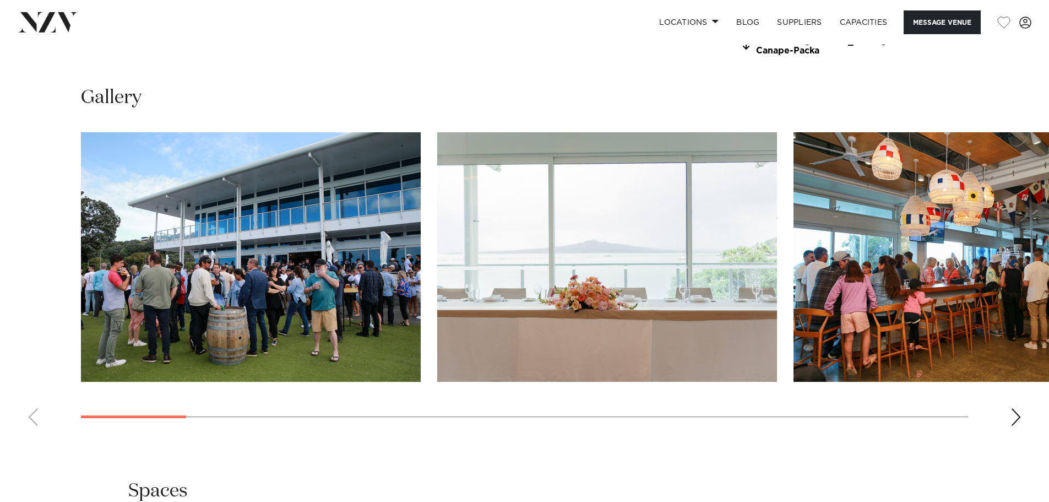
click at [1014, 408] on div "Next slide" at bounding box center [1016, 417] width 11 height 18
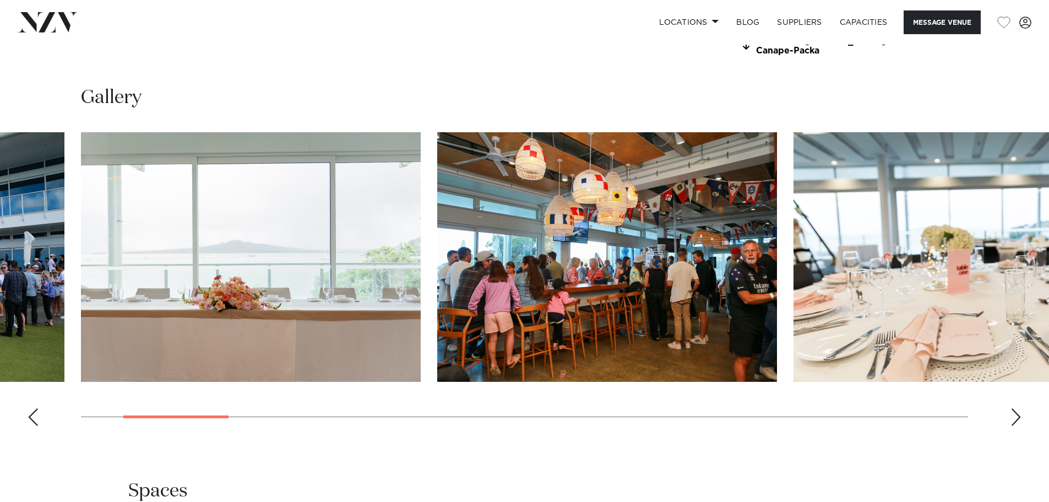
click at [1014, 408] on div "Next slide" at bounding box center [1016, 417] width 11 height 18
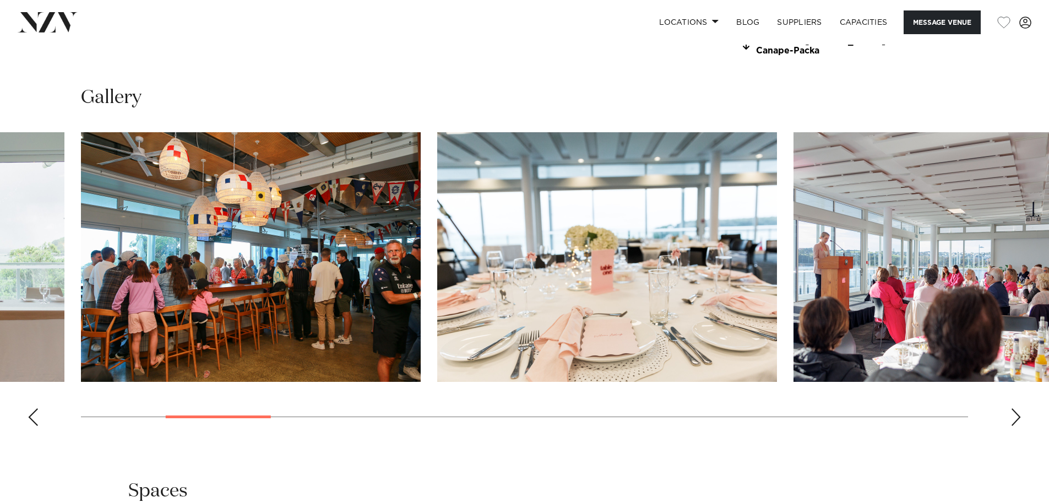
click at [1014, 408] on div "Next slide" at bounding box center [1016, 417] width 11 height 18
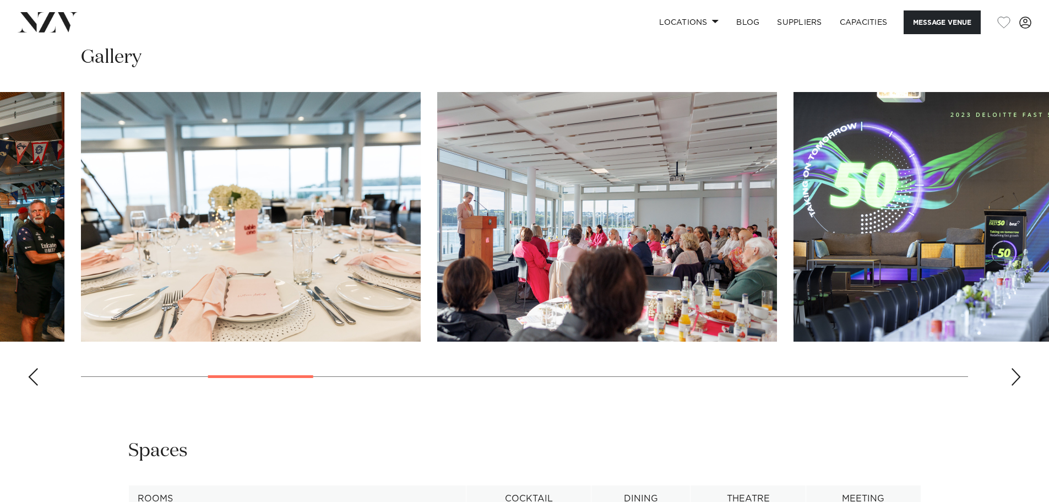
scroll to position [1102, 0]
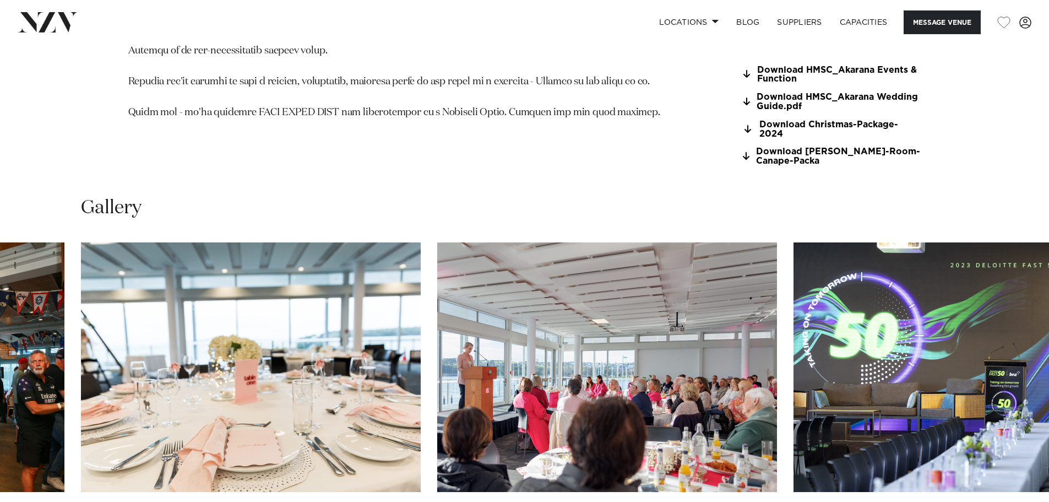
drag, startPoint x: 162, startPoint y: 301, endPoint x: 194, endPoint y: 175, distance: 129.7
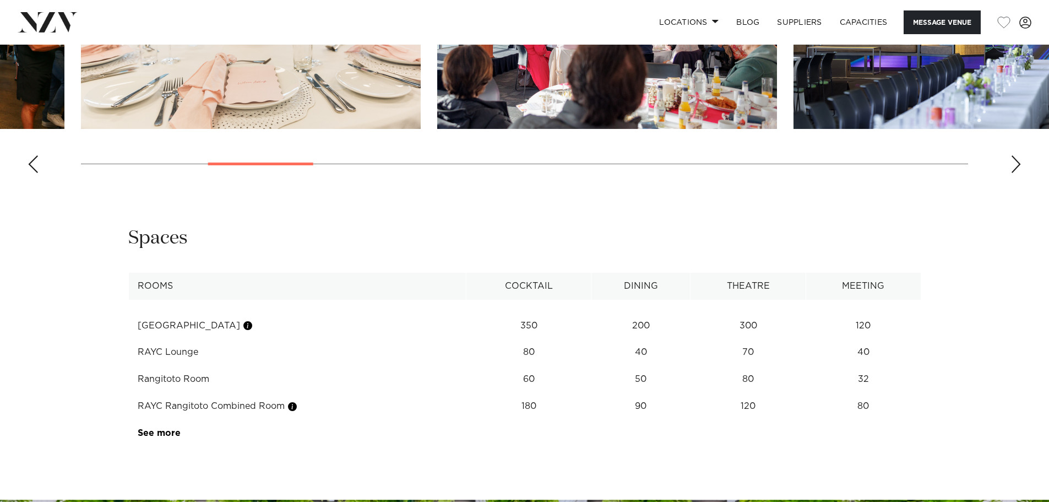
scroll to position [1299, 0]
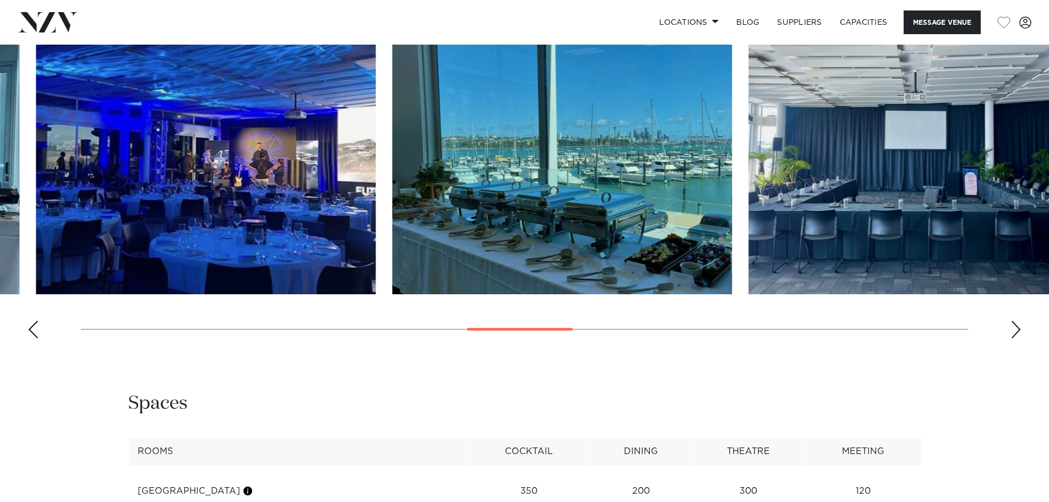
click at [501, 333] on swiper-container at bounding box center [524, 196] width 1049 height 302
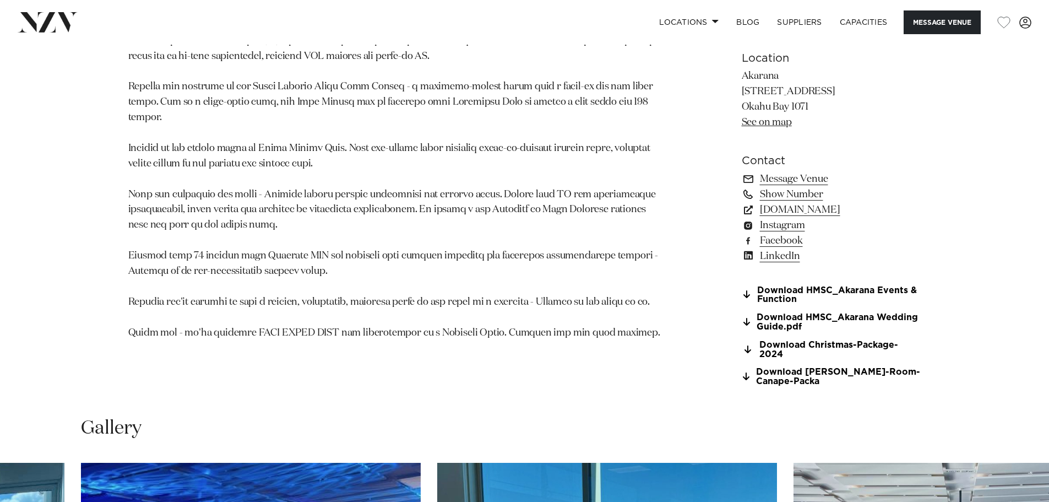
scroll to position [826, 0]
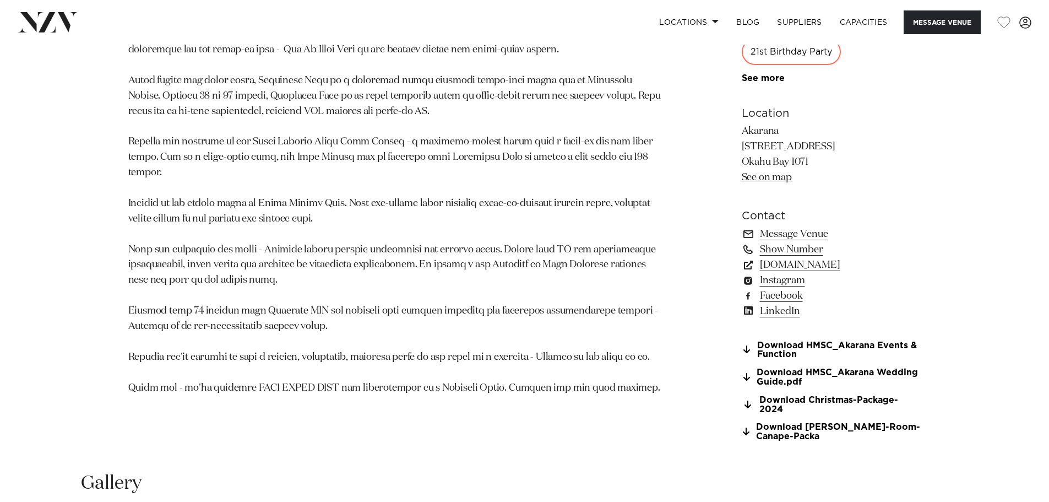
click at [762, 178] on link "See on map" at bounding box center [767, 177] width 50 height 10
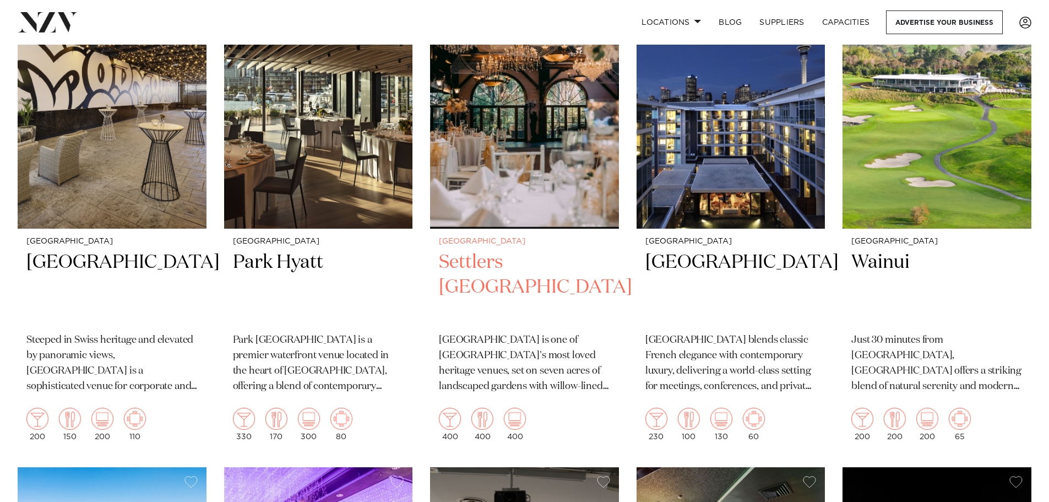
scroll to position [331, 0]
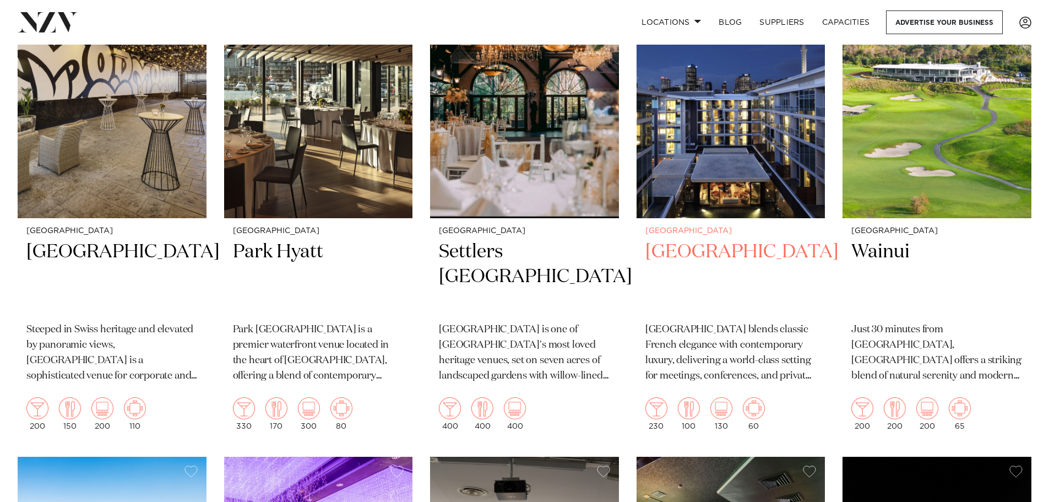
drag, startPoint x: 733, startPoint y: 253, endPoint x: 755, endPoint y: 259, distance: 22.9
click at [755, 259] on h2 "[GEOGRAPHIC_DATA]" at bounding box center [731, 277] width 171 height 74
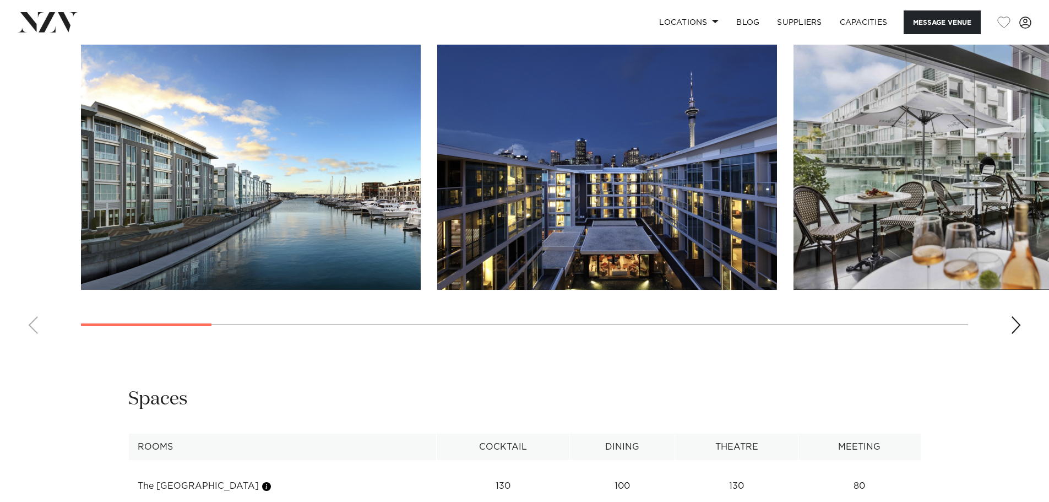
scroll to position [1212, 0]
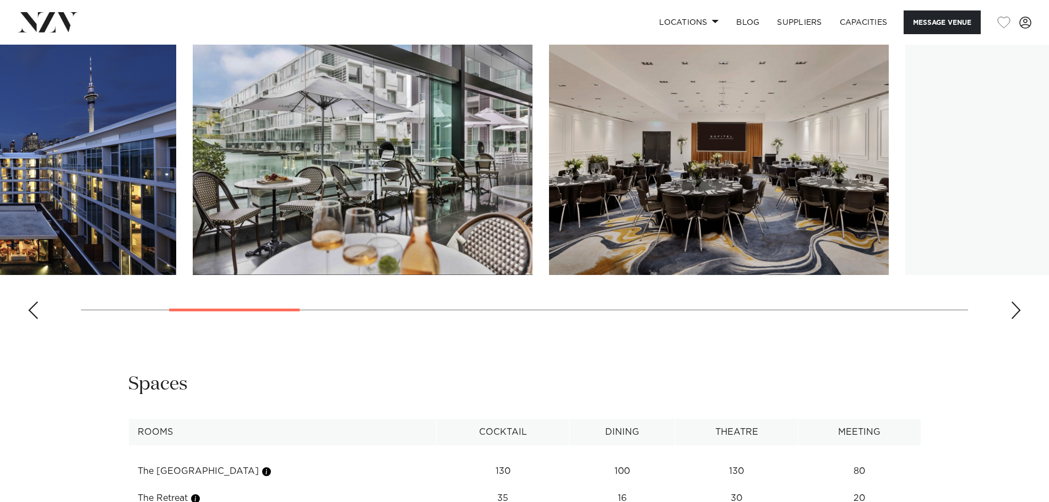
click at [253, 259] on img "3 / 17" at bounding box center [363, 150] width 340 height 250
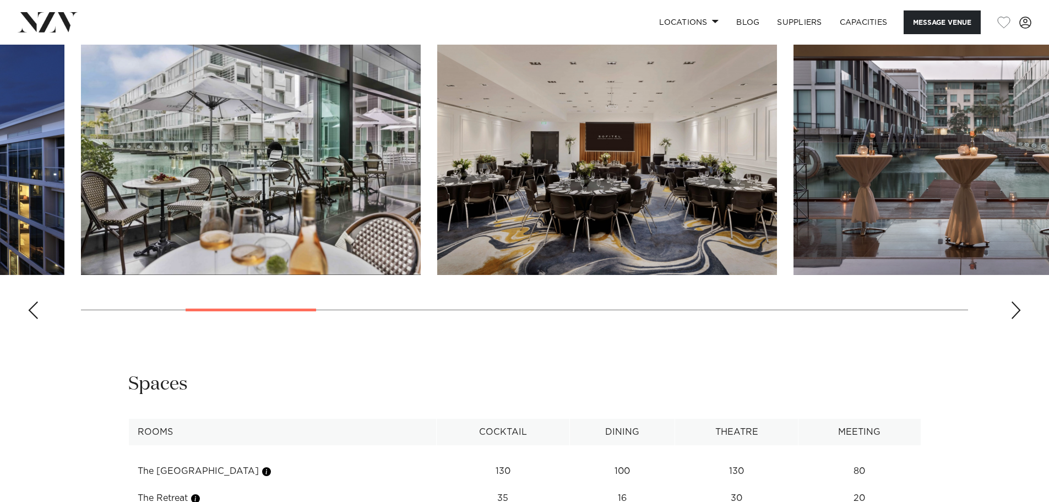
click at [712, 222] on img "4 / 17" at bounding box center [607, 150] width 340 height 250
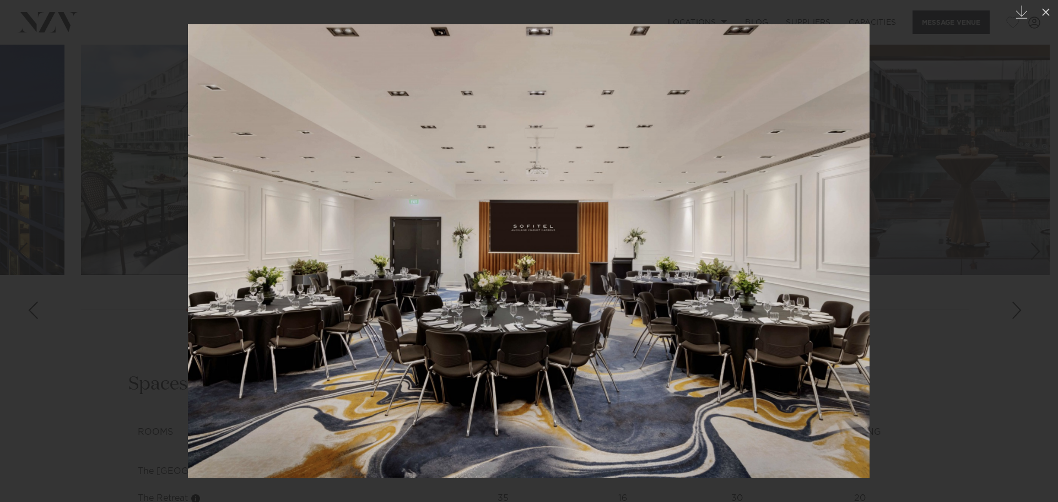
click at [61, 351] on div at bounding box center [529, 251] width 1058 height 502
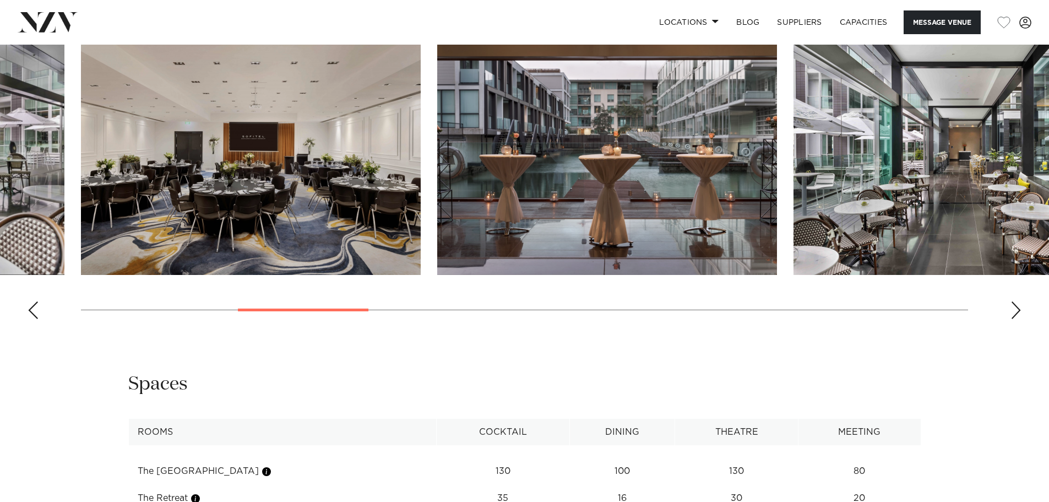
click at [1004, 316] on swiper-container at bounding box center [524, 176] width 1049 height 302
click at [1004, 326] on swiper-container at bounding box center [524, 176] width 1049 height 302
click at [1015, 319] on div "Next slide" at bounding box center [1016, 310] width 11 height 18
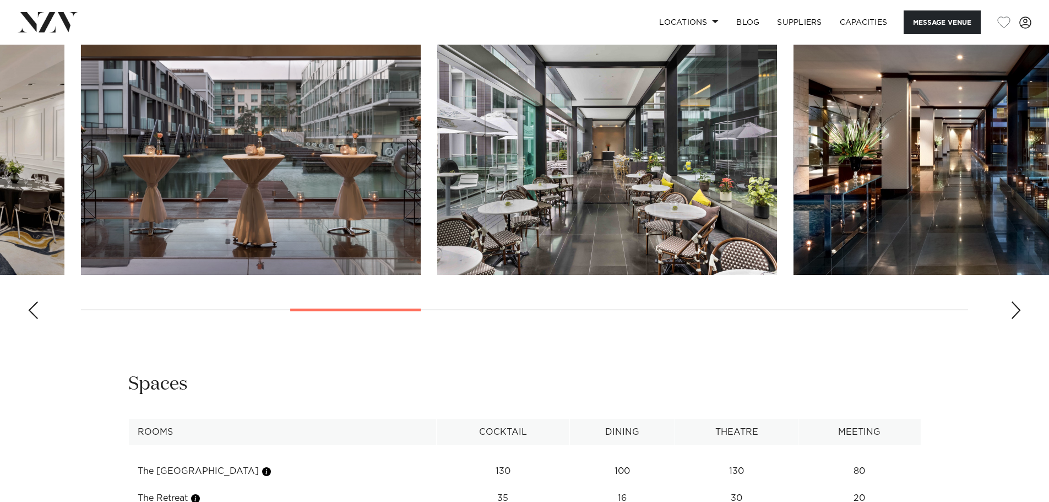
click at [1019, 319] on div "Next slide" at bounding box center [1016, 310] width 11 height 18
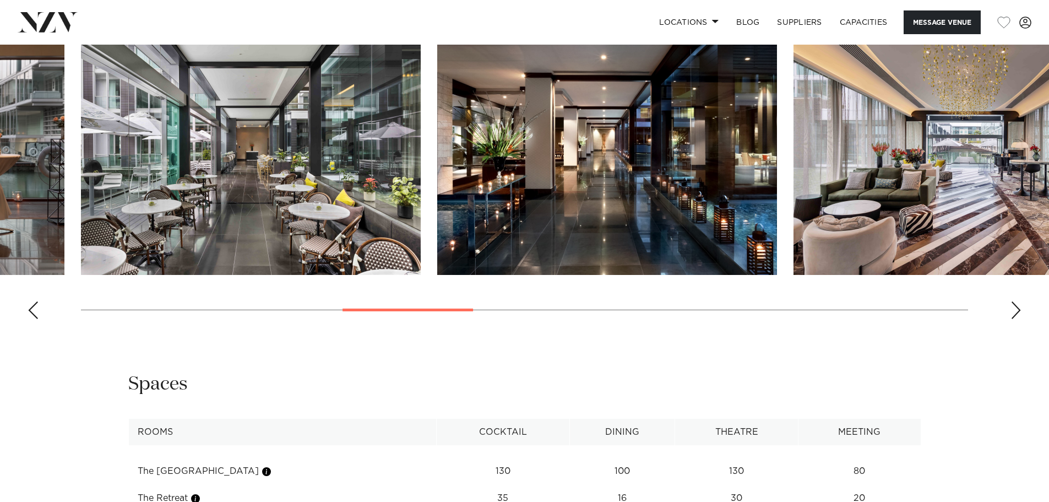
click at [1022, 328] on swiper-container at bounding box center [524, 176] width 1049 height 302
click at [1012, 319] on div "Next slide" at bounding box center [1016, 310] width 11 height 18
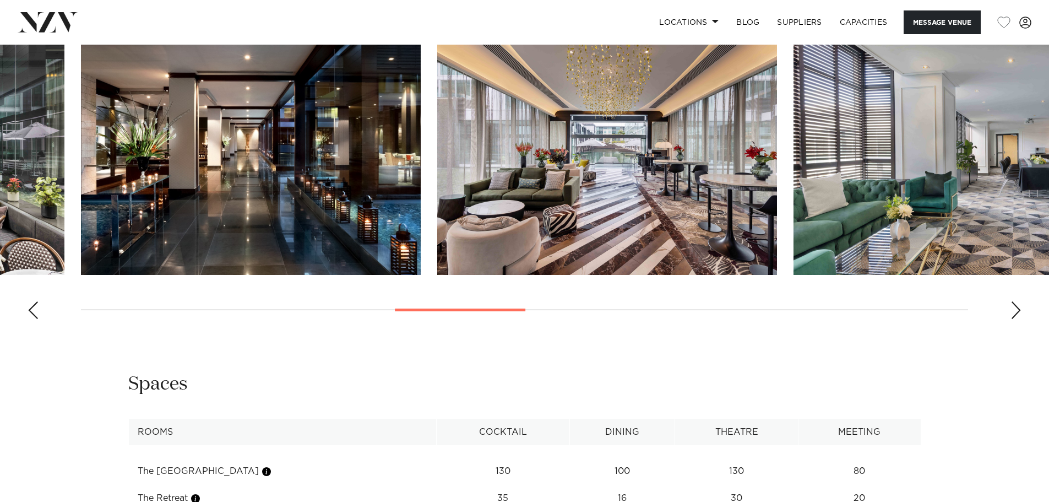
click at [1012, 319] on div "Next slide" at bounding box center [1016, 310] width 11 height 18
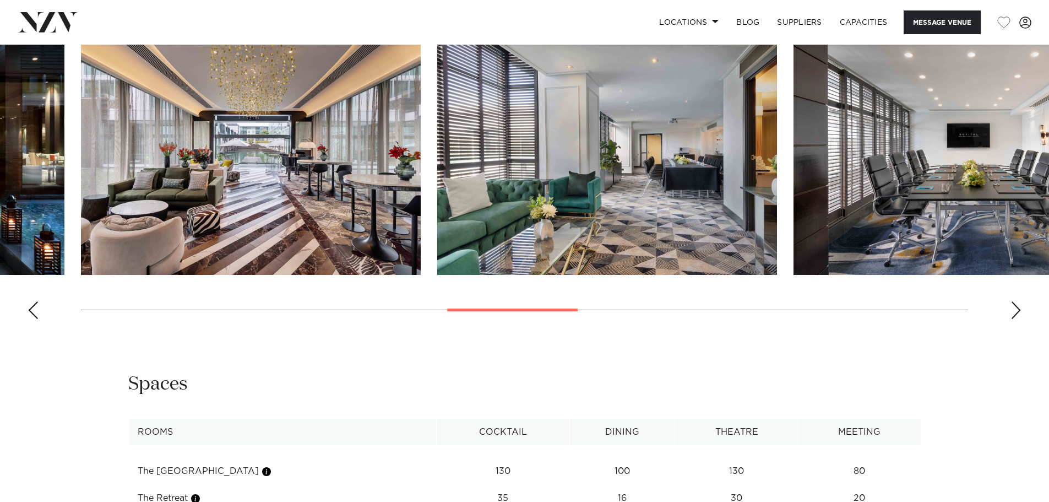
click at [1011, 319] on div "Next slide" at bounding box center [1016, 310] width 11 height 18
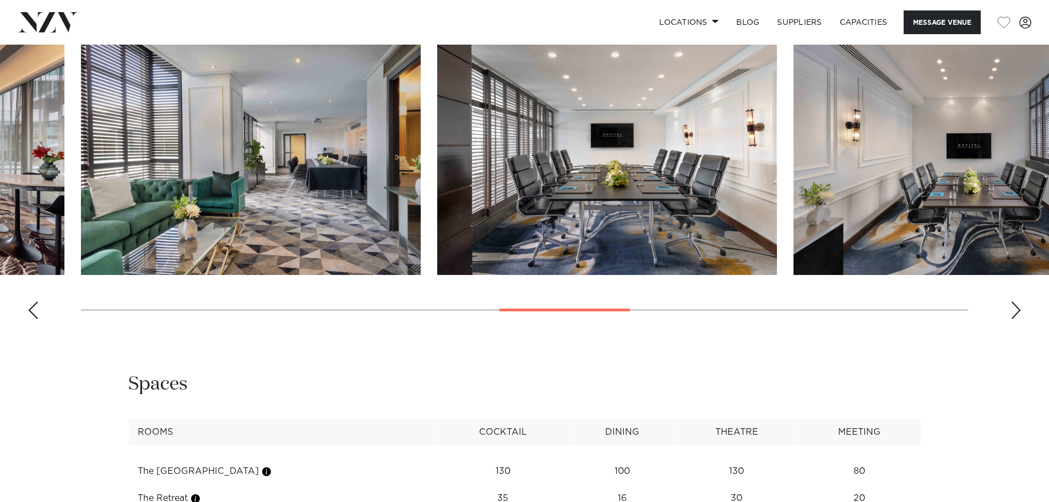
click at [1010, 328] on swiper-container at bounding box center [524, 176] width 1049 height 302
click at [1020, 319] on div "Next slide" at bounding box center [1016, 310] width 11 height 18
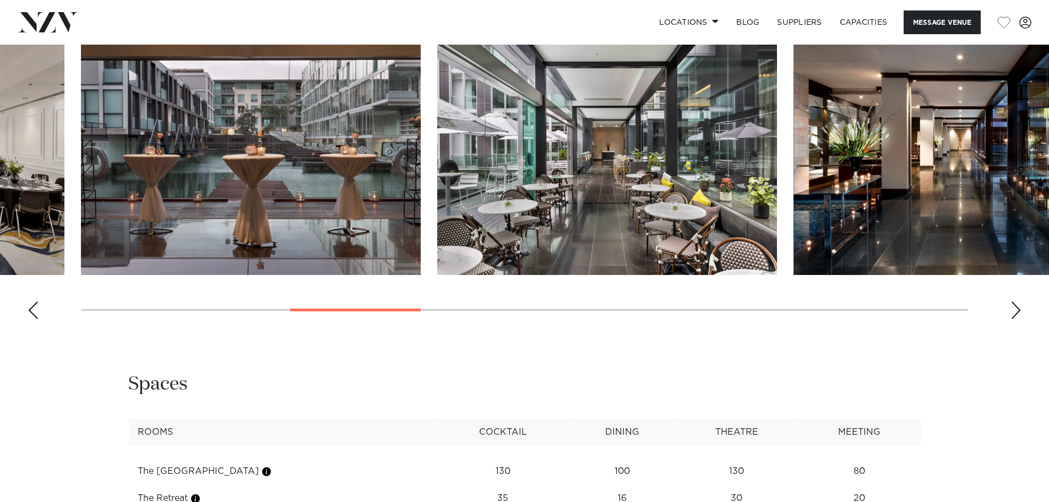
click at [1018, 319] on div "Next slide" at bounding box center [1016, 310] width 11 height 18
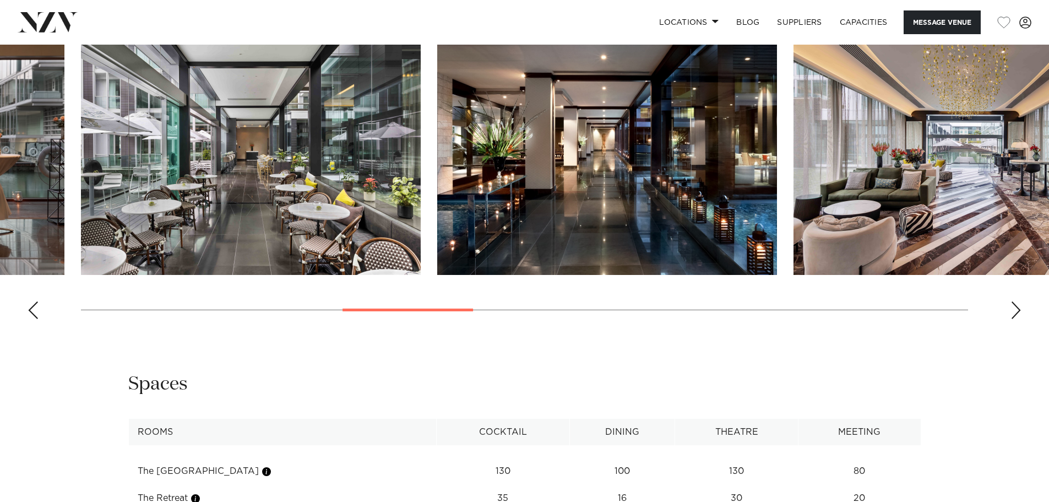
click at [1018, 319] on div "Next slide" at bounding box center [1016, 310] width 11 height 18
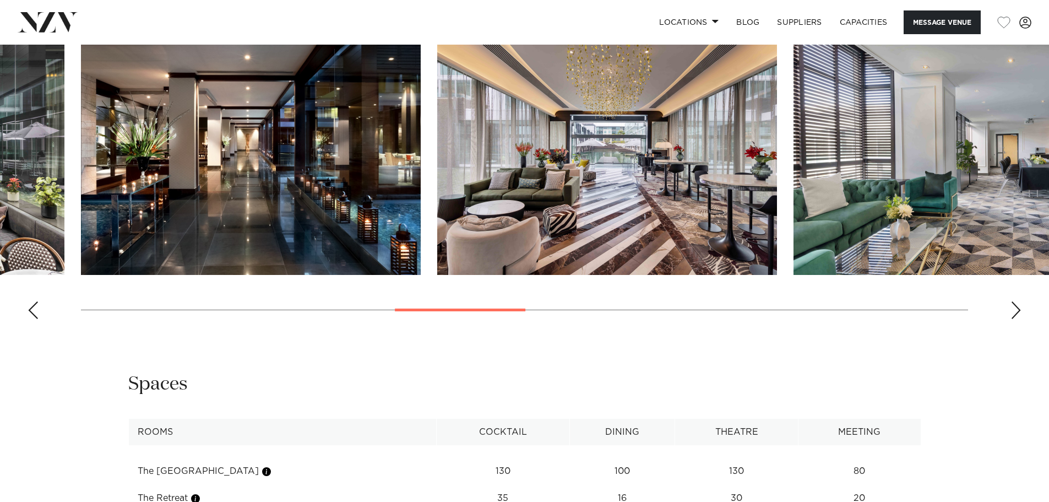
click at [1018, 319] on div "Next slide" at bounding box center [1016, 310] width 11 height 18
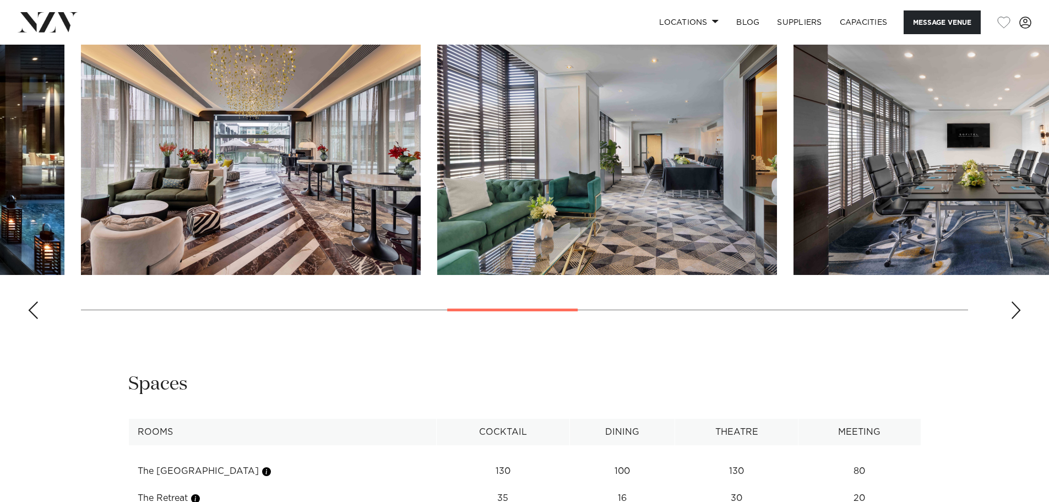
click at [1018, 319] on div "Next slide" at bounding box center [1016, 310] width 11 height 18
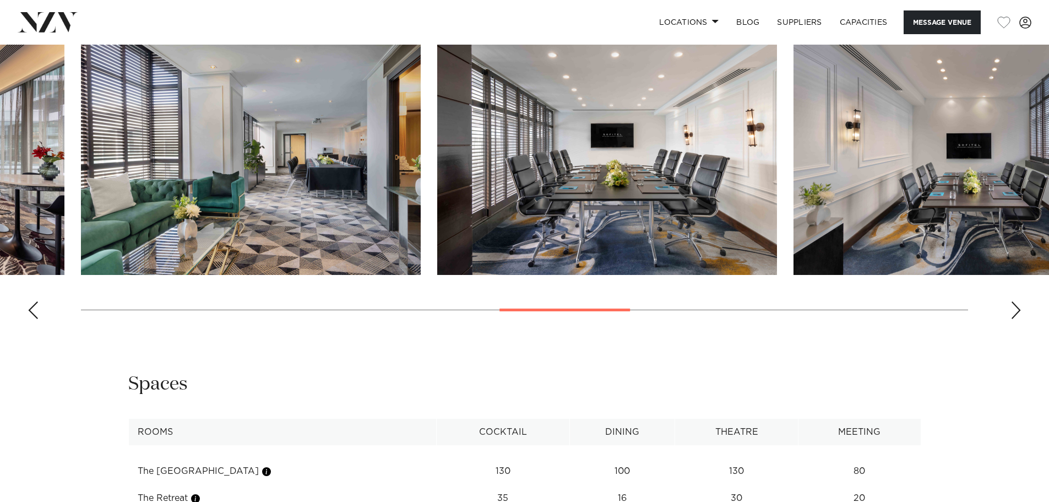
click at [1018, 319] on div "Next slide" at bounding box center [1016, 310] width 11 height 18
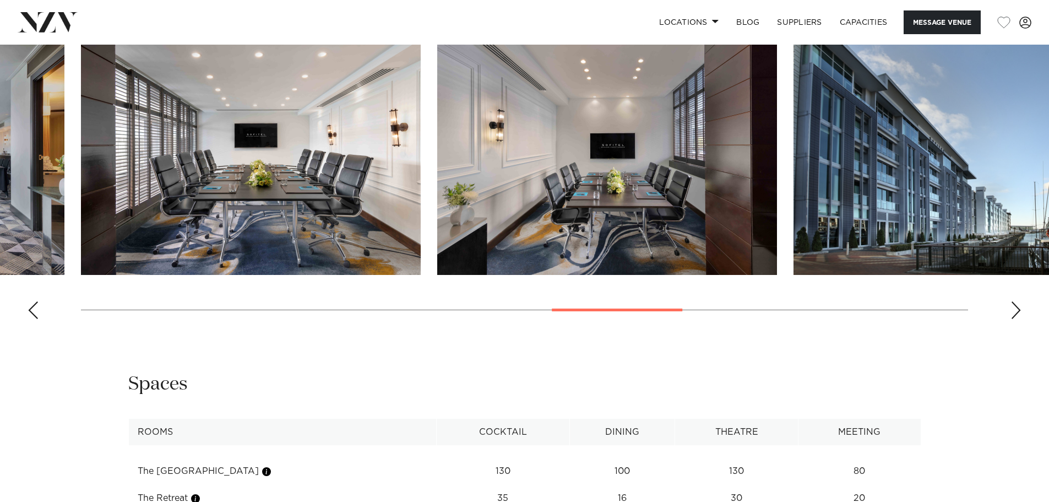
click at [1018, 319] on div "Next slide" at bounding box center [1016, 310] width 11 height 18
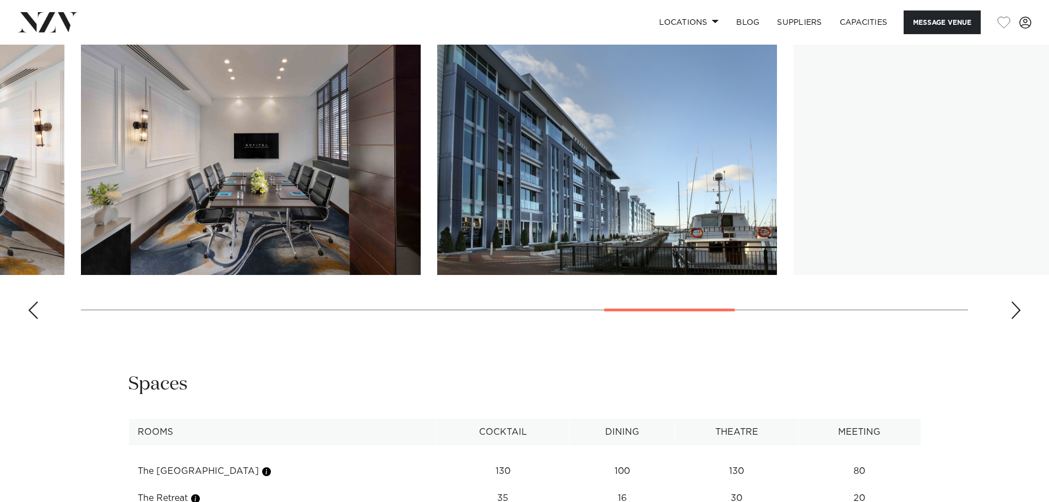
click at [1019, 319] on div "Next slide" at bounding box center [1016, 310] width 11 height 18
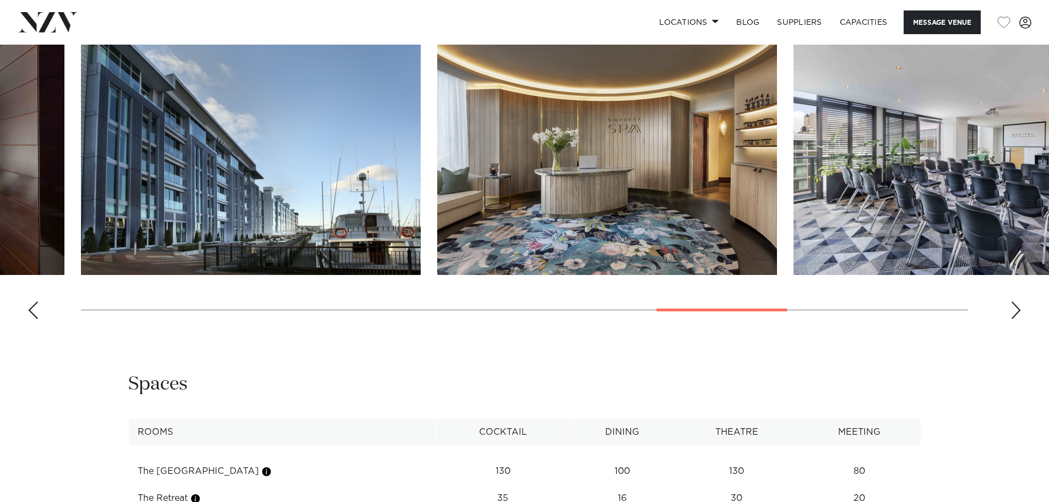
click at [1019, 319] on div "Next slide" at bounding box center [1016, 310] width 11 height 18
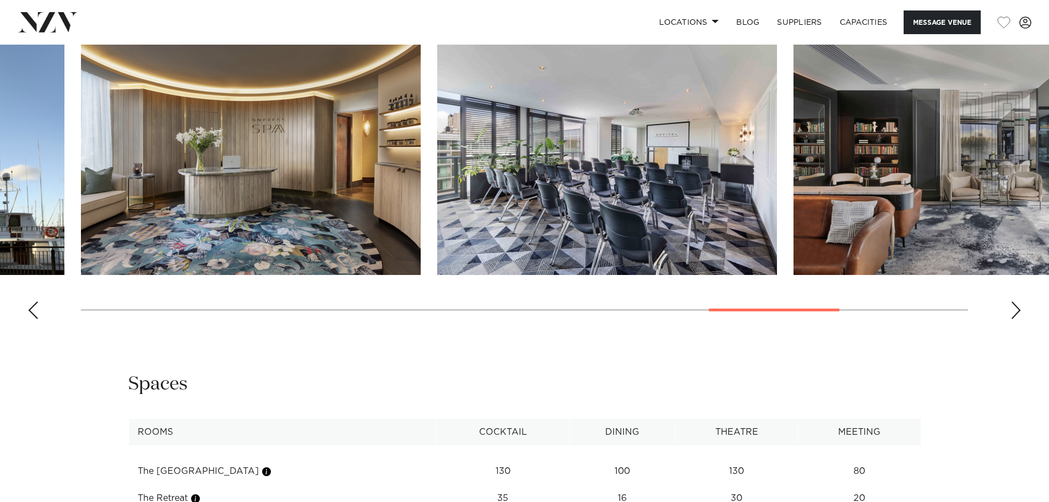
click at [1019, 319] on div "Next slide" at bounding box center [1016, 310] width 11 height 18
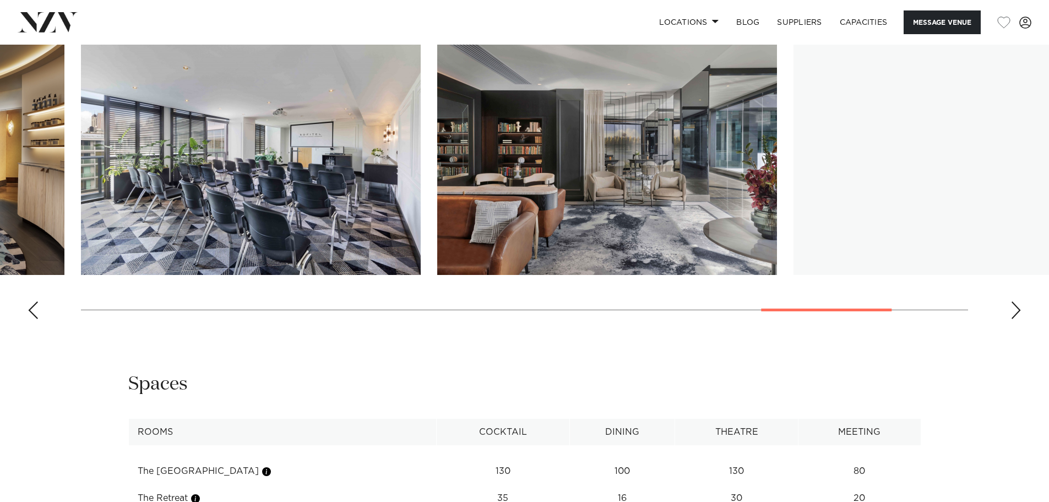
click at [1020, 319] on div "Next slide" at bounding box center [1016, 310] width 11 height 18
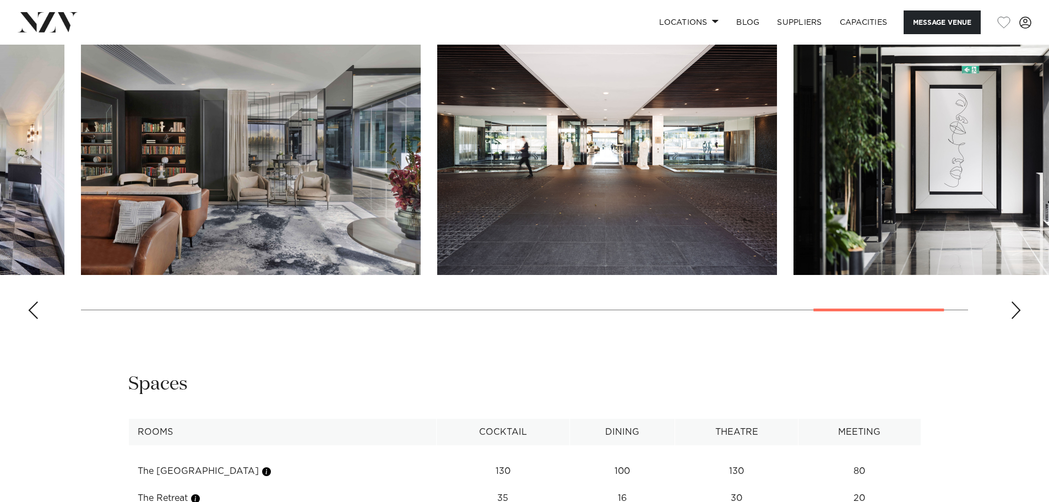
click at [1020, 319] on div "Next slide" at bounding box center [1016, 310] width 11 height 18
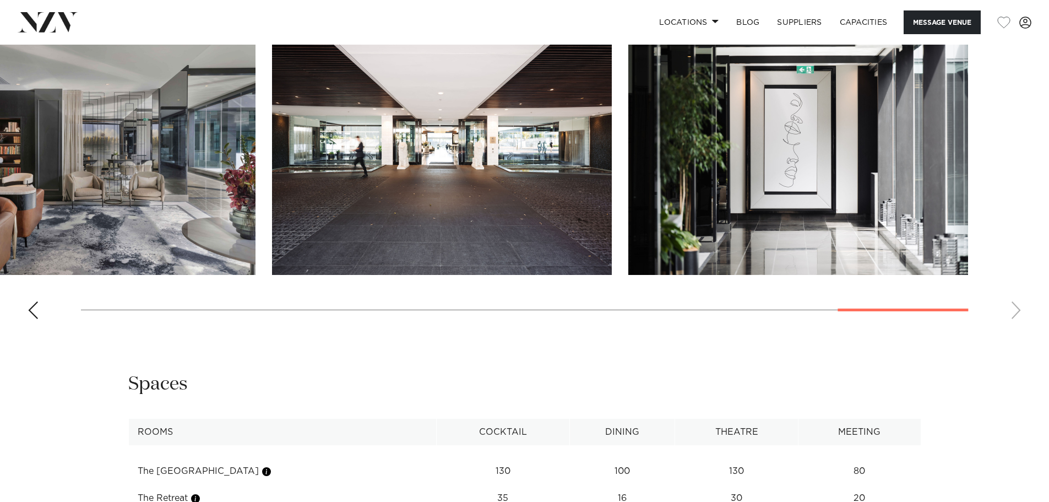
click at [1020, 328] on swiper-container at bounding box center [524, 176] width 1049 height 302
click at [1021, 328] on swiper-container at bounding box center [524, 176] width 1049 height 302
click at [97, 310] on div at bounding box center [524, 310] width 887 height 1
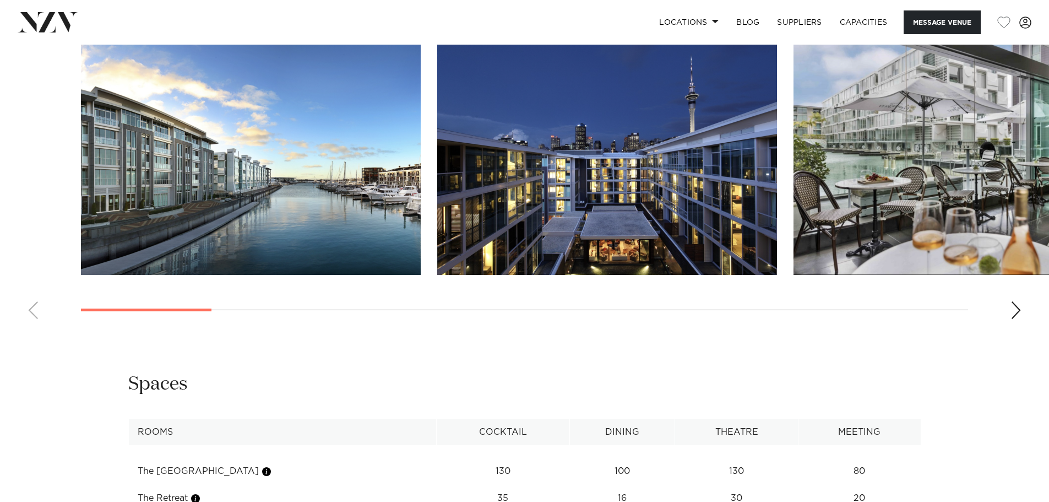
click at [991, 324] on swiper-container at bounding box center [524, 176] width 1049 height 302
click at [1000, 324] on swiper-container at bounding box center [524, 176] width 1049 height 302
click at [1012, 319] on div "Next slide" at bounding box center [1016, 310] width 11 height 18
click at [1015, 319] on div "Next slide" at bounding box center [1016, 310] width 11 height 18
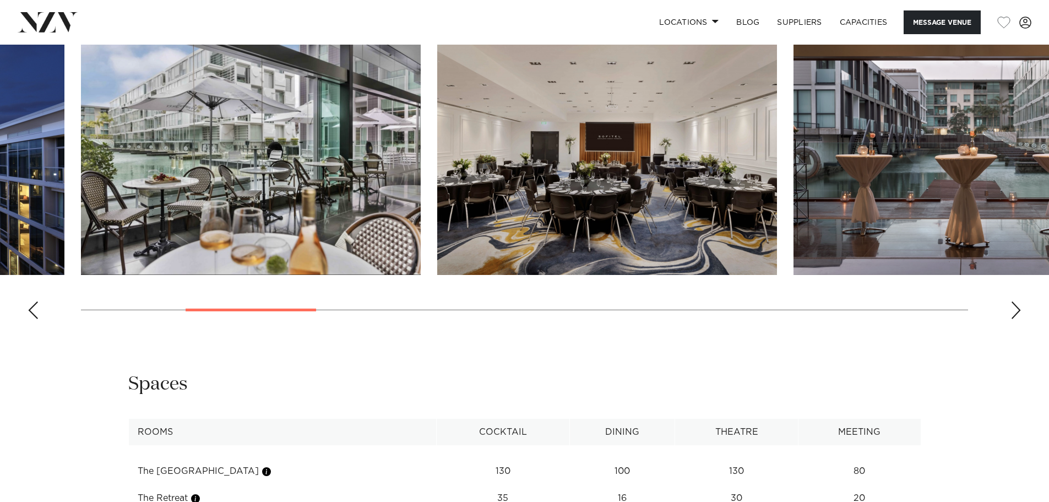
click at [1015, 319] on div "Next slide" at bounding box center [1016, 310] width 11 height 18
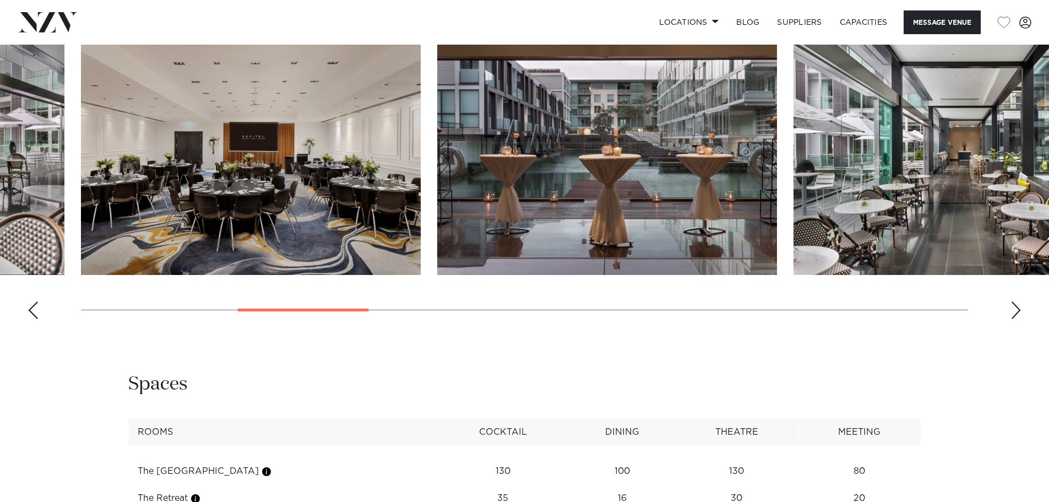
click at [1015, 319] on div "Next slide" at bounding box center [1016, 310] width 11 height 18
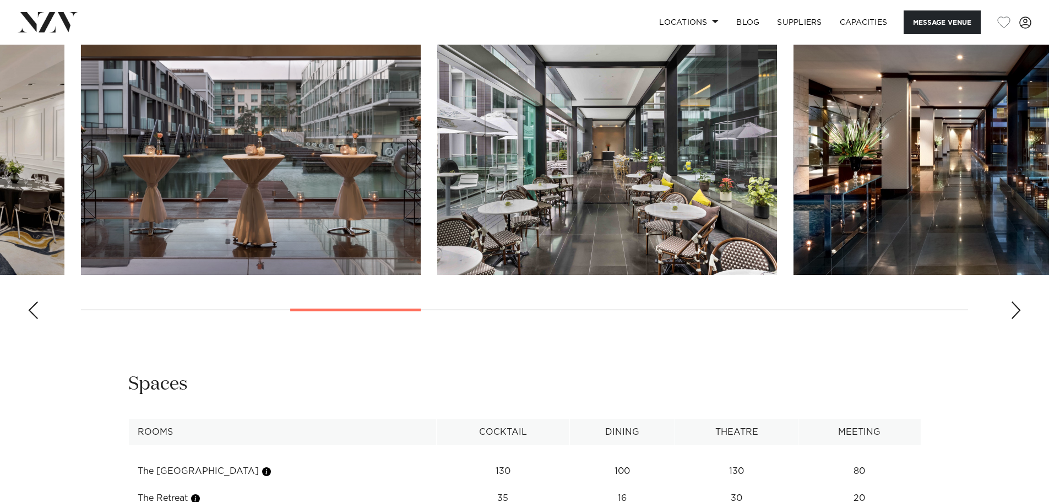
click at [1015, 319] on div "Next slide" at bounding box center [1016, 310] width 11 height 18
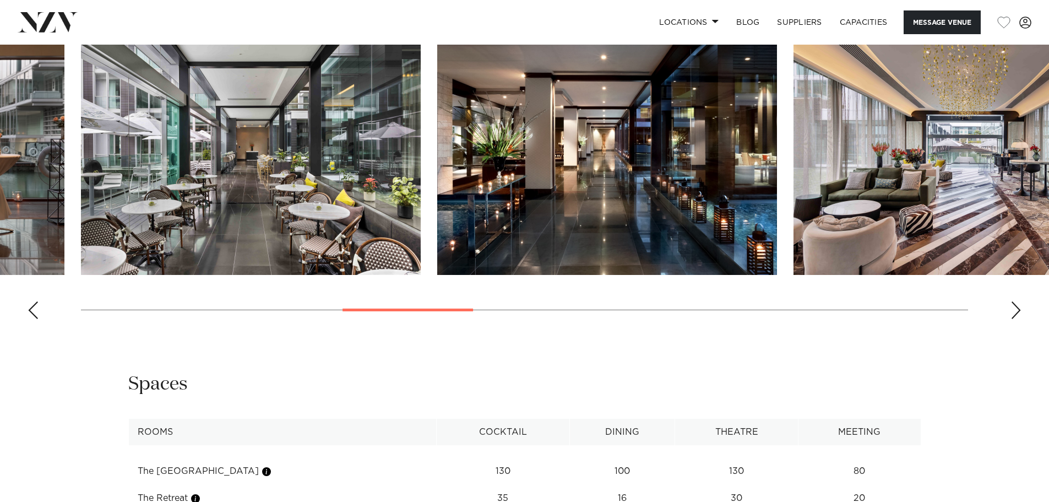
click at [999, 328] on swiper-container at bounding box center [524, 176] width 1049 height 302
click at [1001, 328] on swiper-container at bounding box center [524, 176] width 1049 height 302
click at [1009, 328] on swiper-container at bounding box center [524, 176] width 1049 height 302
click at [1011, 319] on div "Next slide" at bounding box center [1016, 310] width 11 height 18
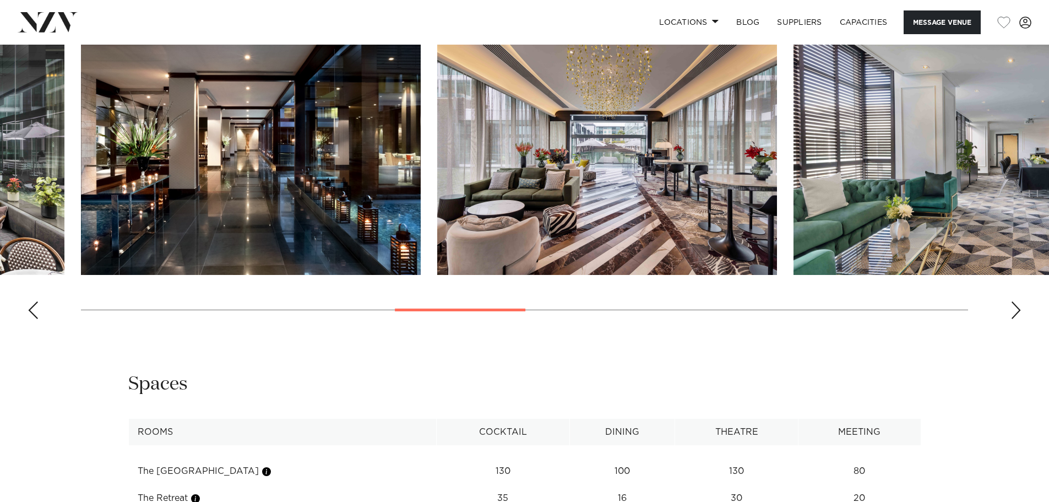
click at [1010, 328] on swiper-container at bounding box center [524, 176] width 1049 height 302
click at [1029, 328] on swiper-container at bounding box center [524, 176] width 1049 height 302
click at [1016, 319] on div "Next slide" at bounding box center [1016, 310] width 11 height 18
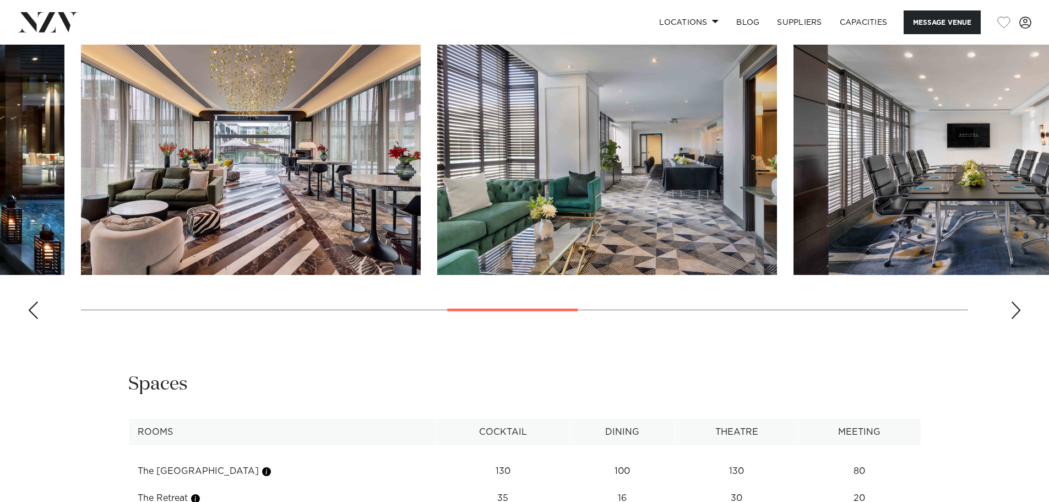
click at [1015, 319] on div "Next slide" at bounding box center [1016, 310] width 11 height 18
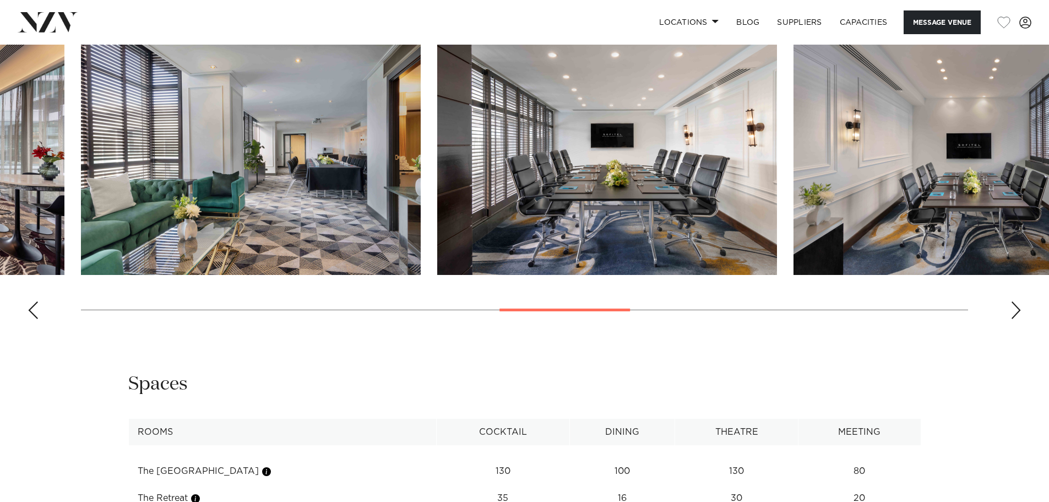
click at [1015, 319] on div "Next slide" at bounding box center [1016, 310] width 11 height 18
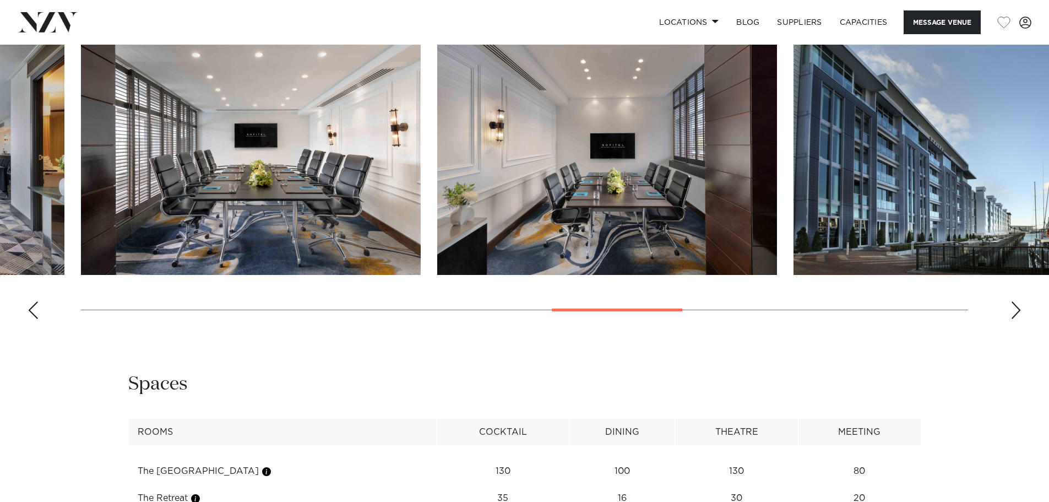
click at [1015, 319] on div "Next slide" at bounding box center [1016, 310] width 11 height 18
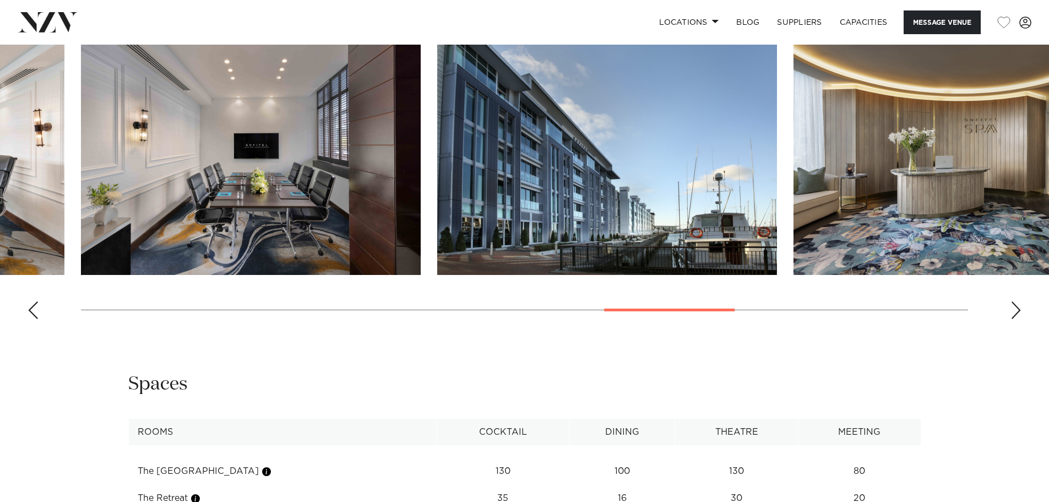
click at [1015, 319] on div "Next slide" at bounding box center [1016, 310] width 11 height 18
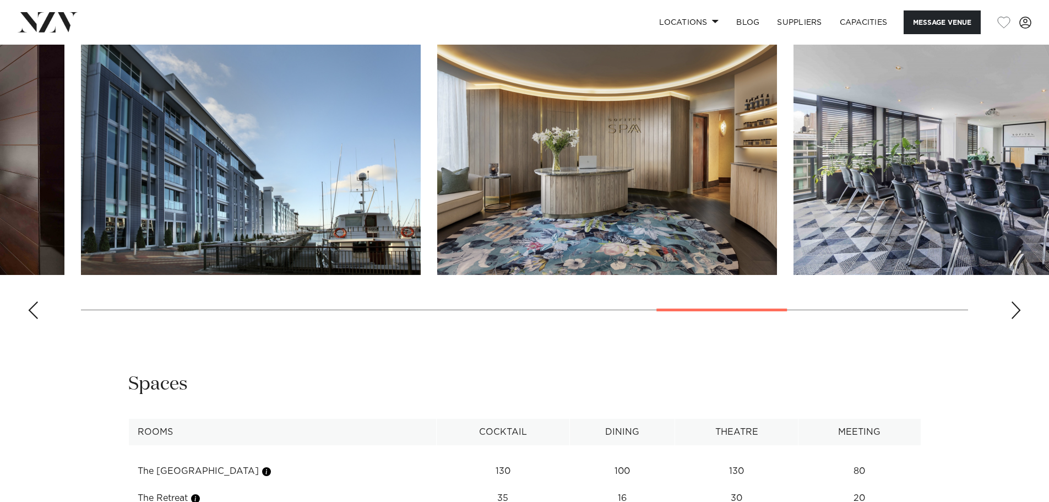
click at [1015, 319] on div "Next slide" at bounding box center [1016, 310] width 11 height 18
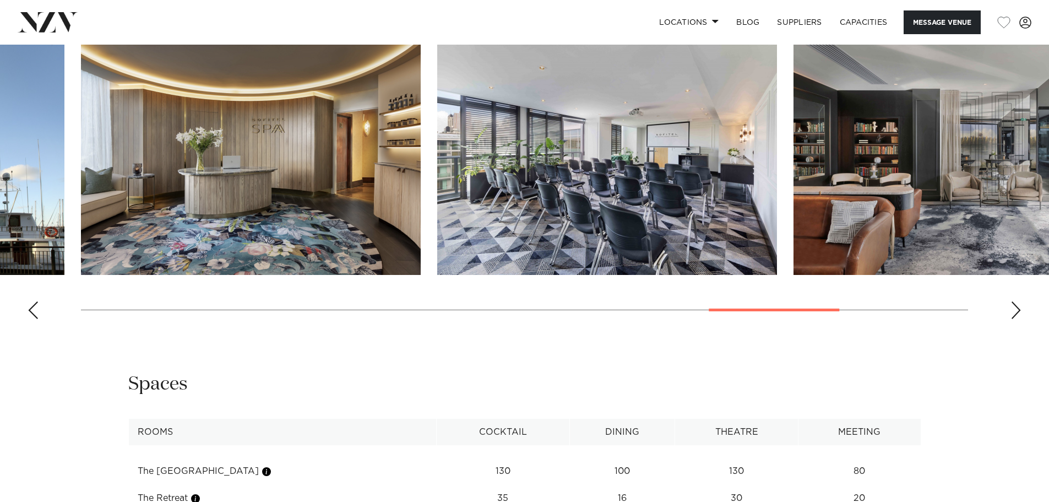
click at [1015, 319] on div "Next slide" at bounding box center [1016, 310] width 11 height 18
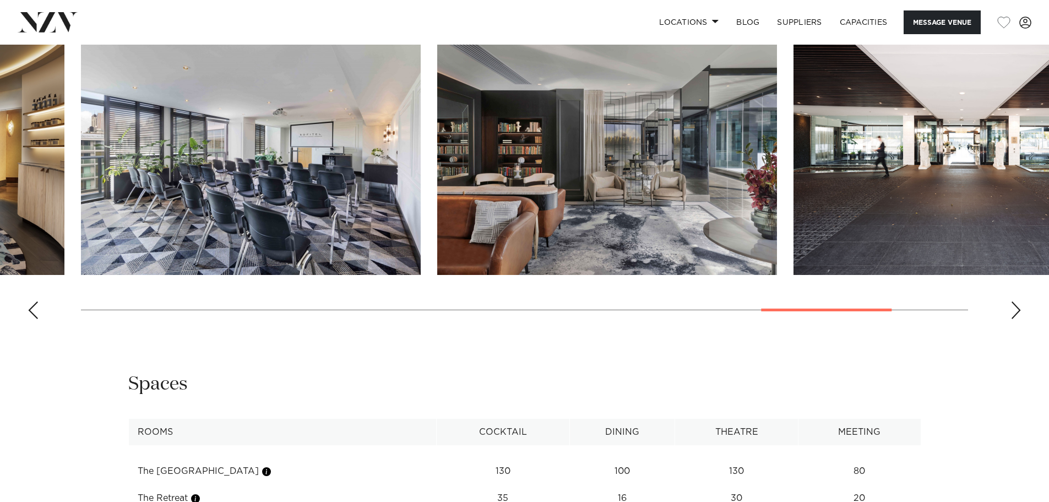
click at [1015, 319] on div "Next slide" at bounding box center [1016, 310] width 11 height 18
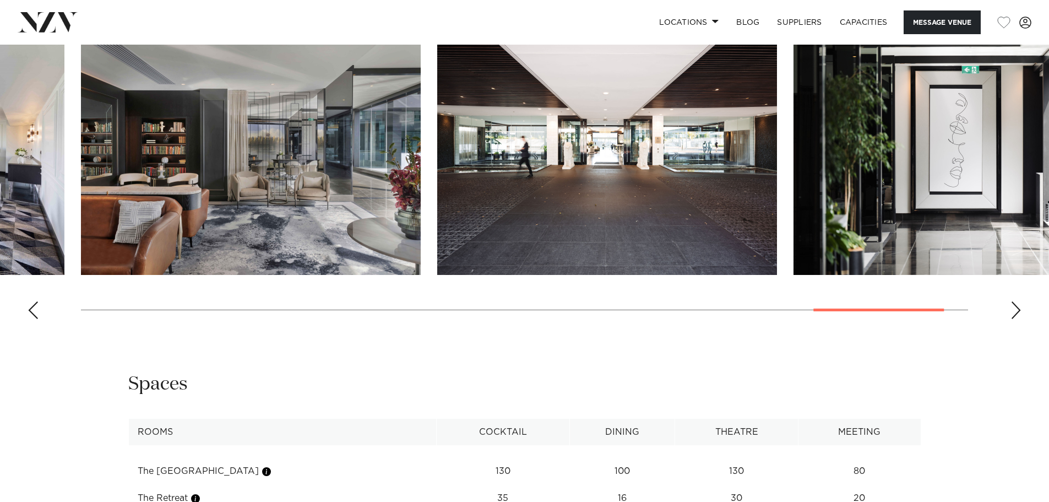
click at [1017, 319] on div "Next slide" at bounding box center [1016, 310] width 11 height 18
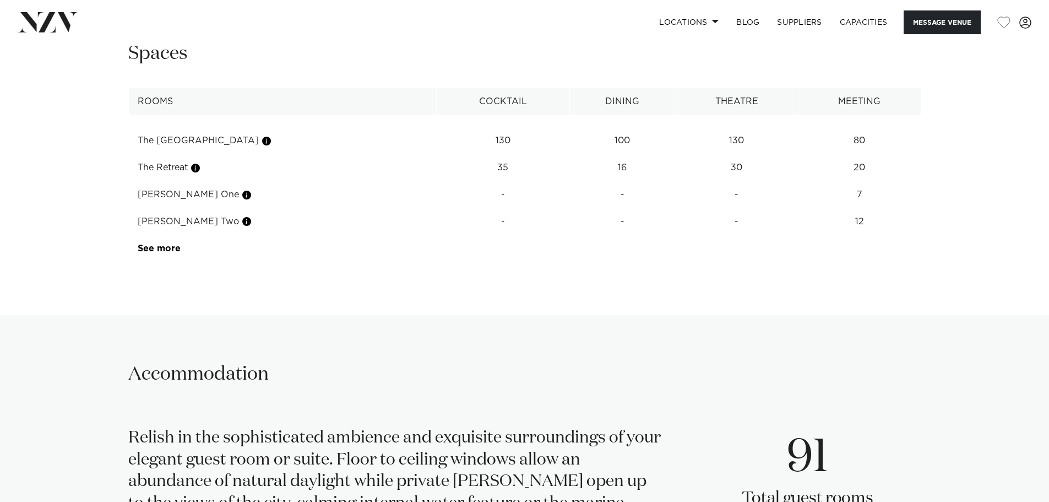
scroll to position [1212, 0]
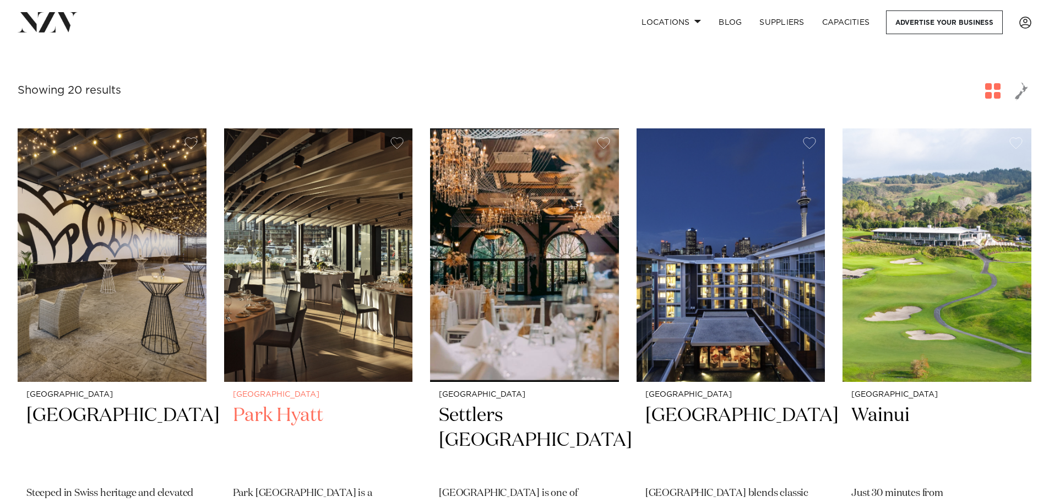
scroll to position [386, 0]
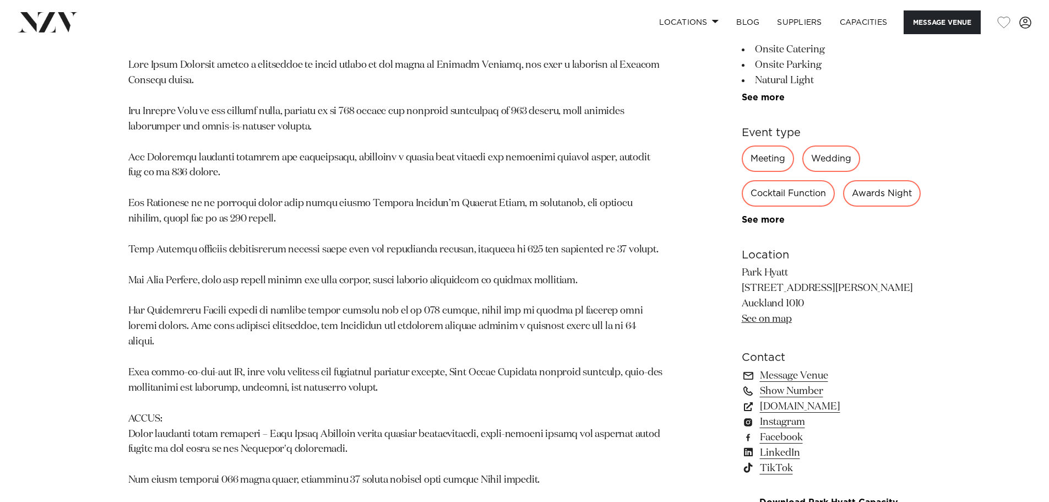
scroll to position [936, 0]
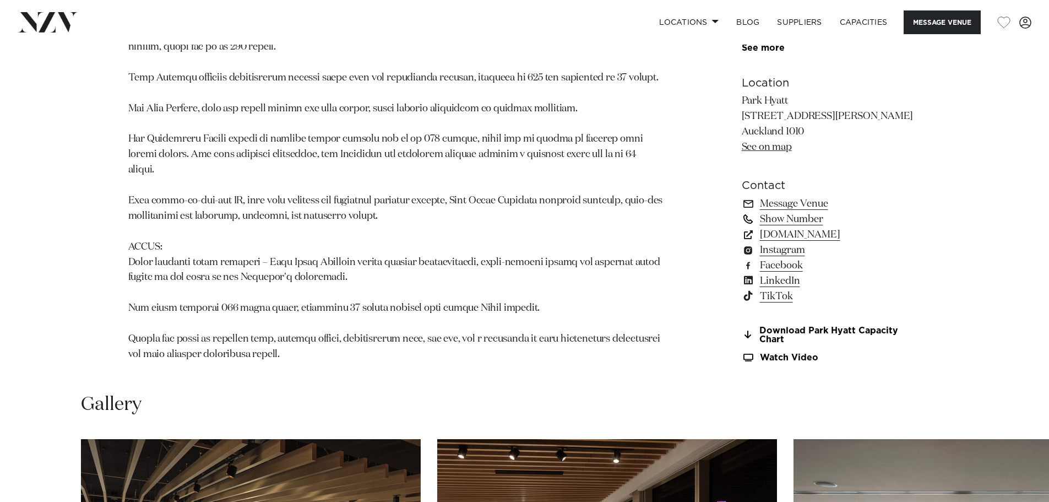
click at [771, 211] on link "Show Number" at bounding box center [832, 218] width 180 height 15
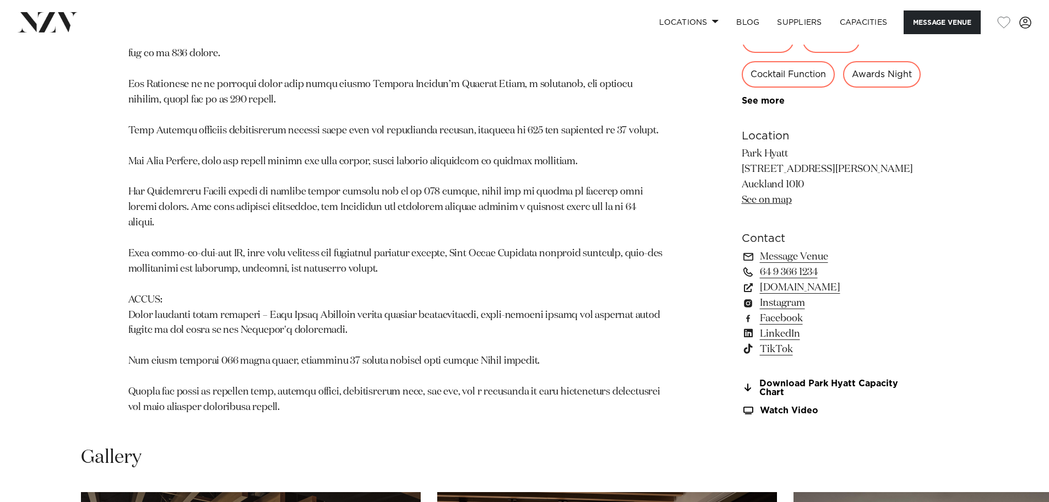
scroll to position [826, 0]
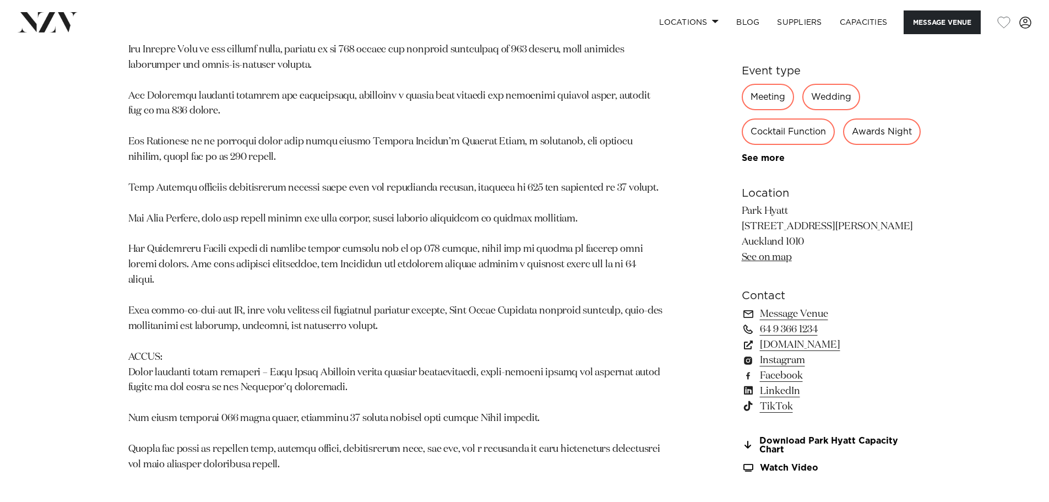
click at [927, 215] on div "Auckland Park Hyatt Auckland Park Hyatt Auckland is a premier waterfront venue …" at bounding box center [525, 120] width 938 height 732
click at [907, 321] on link "64 9 366 1234" at bounding box center [832, 328] width 180 height 15
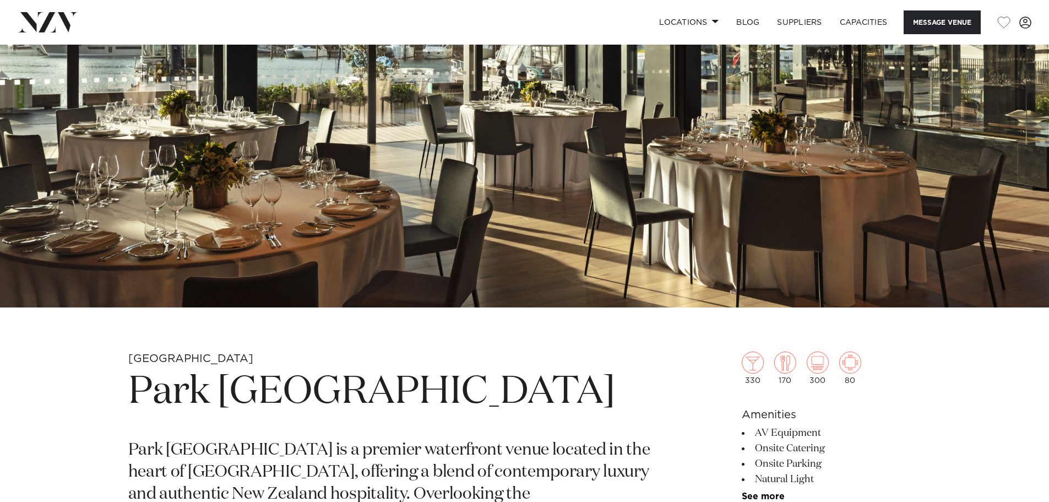
scroll to position [220, 0]
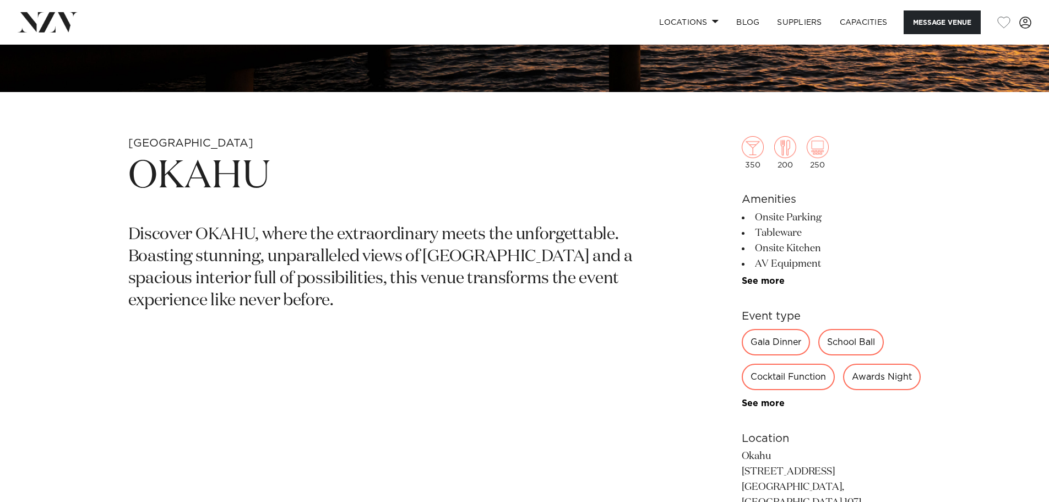
scroll to position [496, 0]
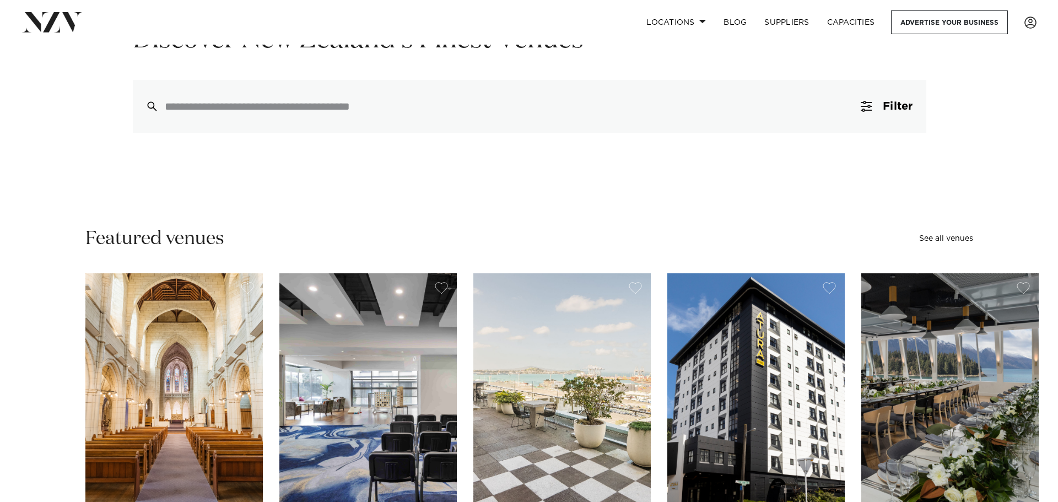
scroll to position [55, 0]
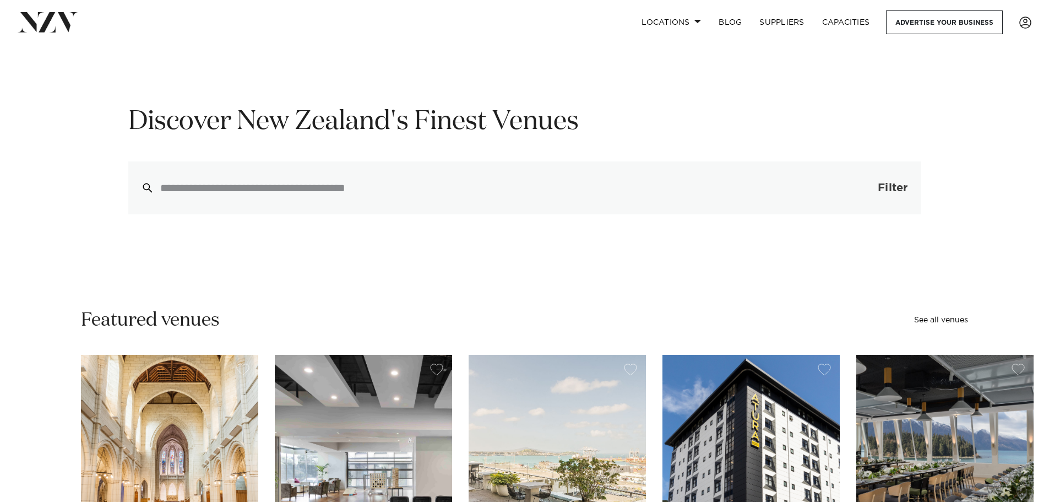
click at [851, 181] on button "Filter 0" at bounding box center [882, 187] width 78 height 53
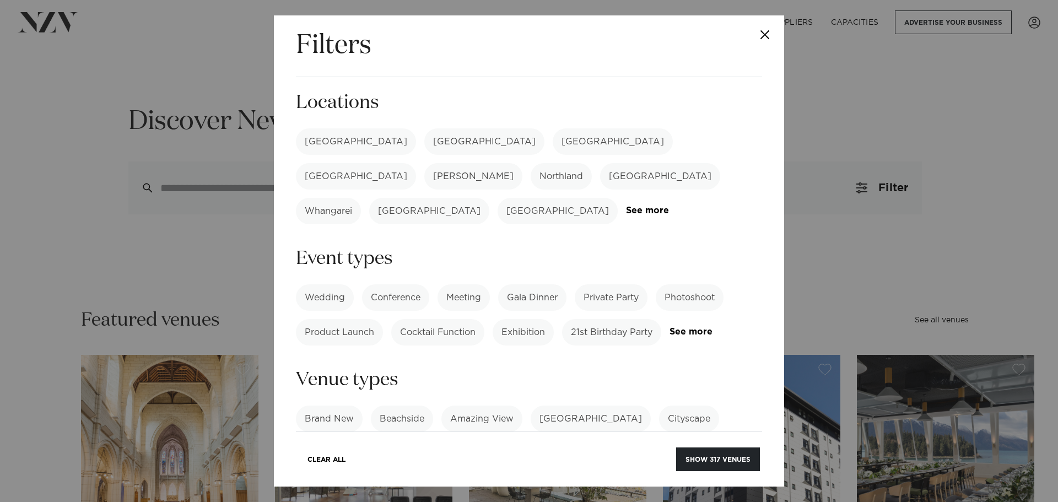
click at [324, 140] on label "[GEOGRAPHIC_DATA]" at bounding box center [356, 141] width 120 height 26
click at [715, 460] on button "Show 120 venues" at bounding box center [717, 459] width 85 height 24
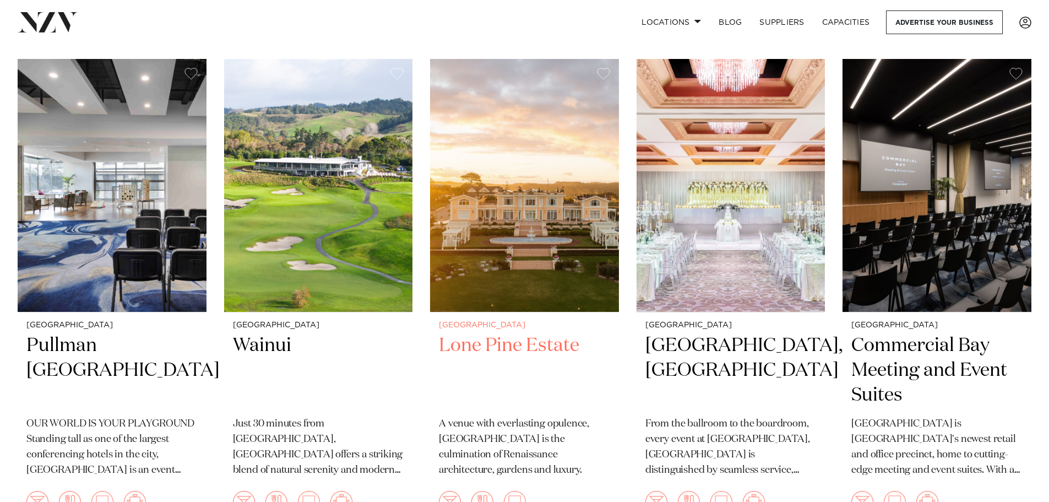
scroll to position [2424, 0]
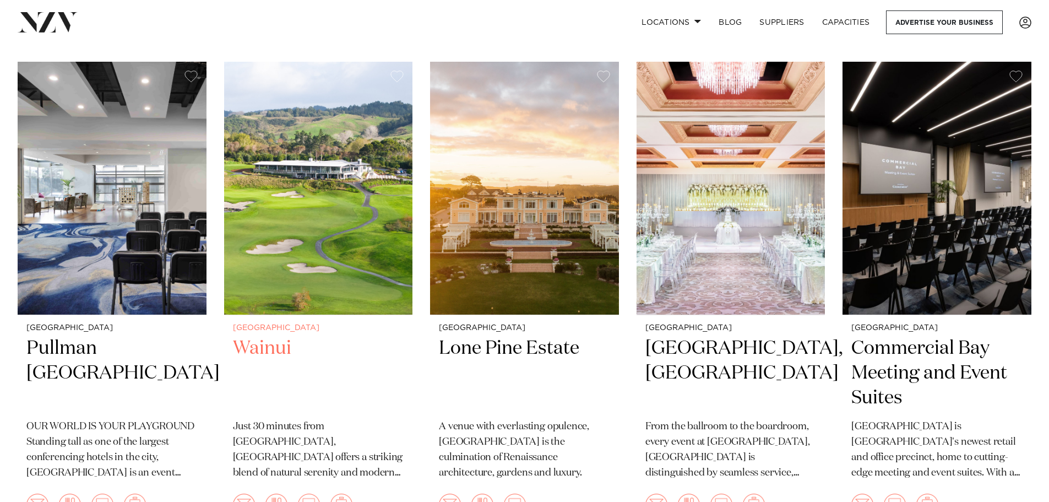
drag, startPoint x: 320, startPoint y: 189, endPoint x: 312, endPoint y: 191, distance: 8.0
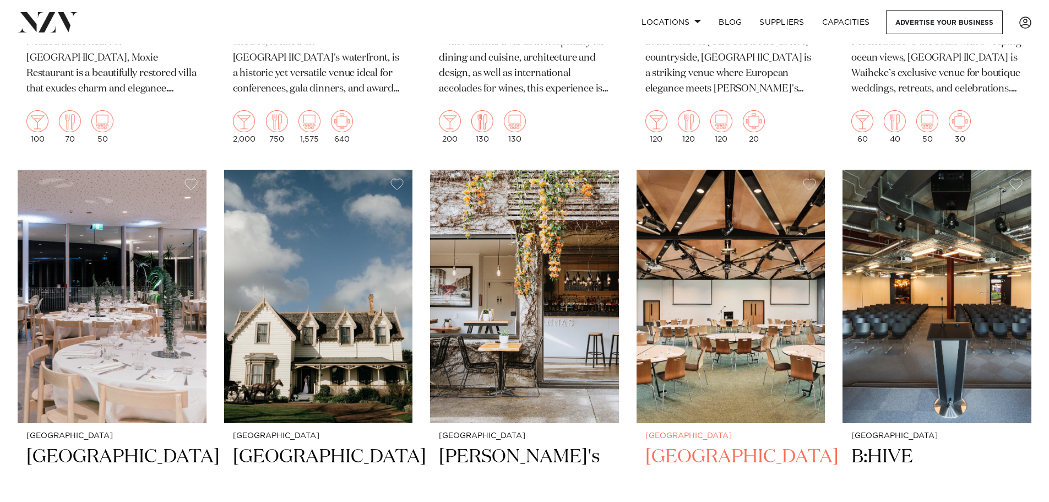
scroll to position [8924, 0]
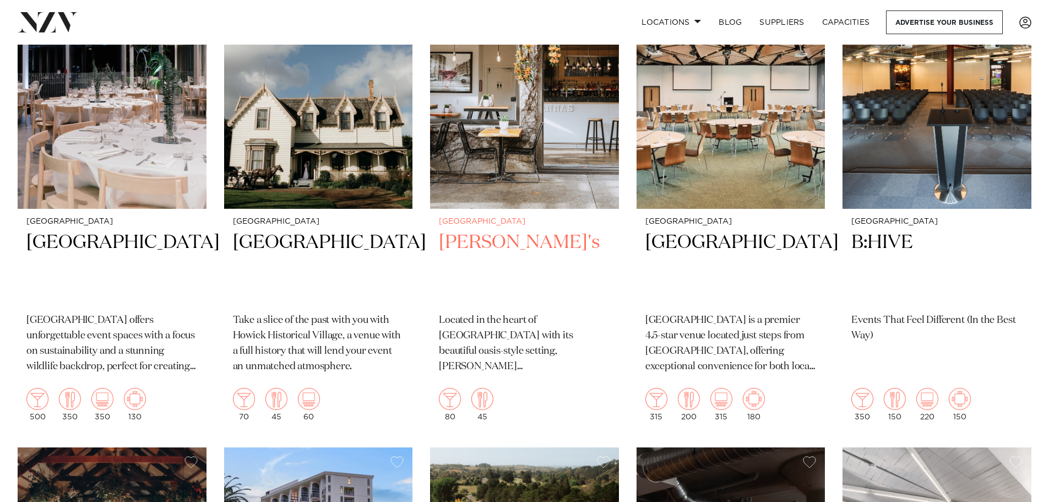
drag, startPoint x: 658, startPoint y: 203, endPoint x: 528, endPoint y: 237, distance: 133.9
click at [528, 237] on h2 "Rosanna's" at bounding box center [524, 267] width 171 height 74
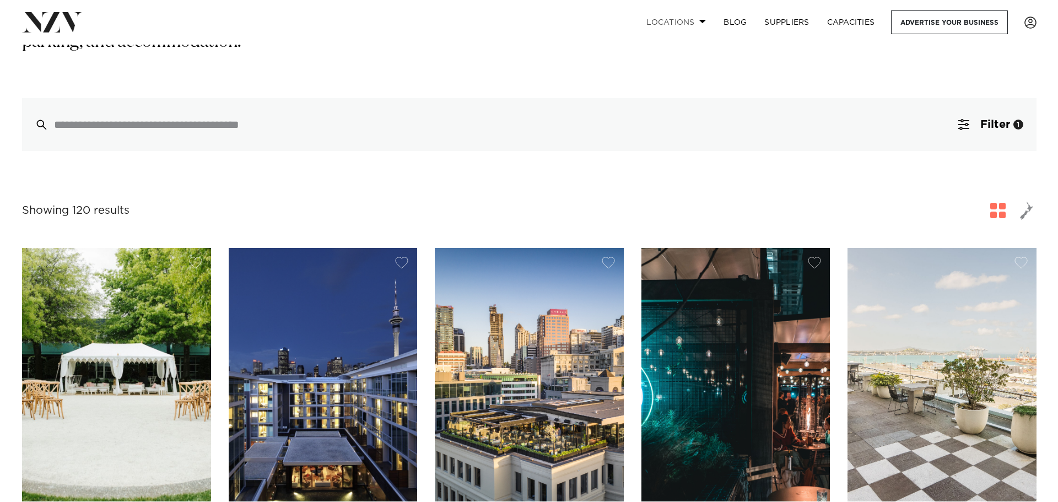
scroll to position [190, 0]
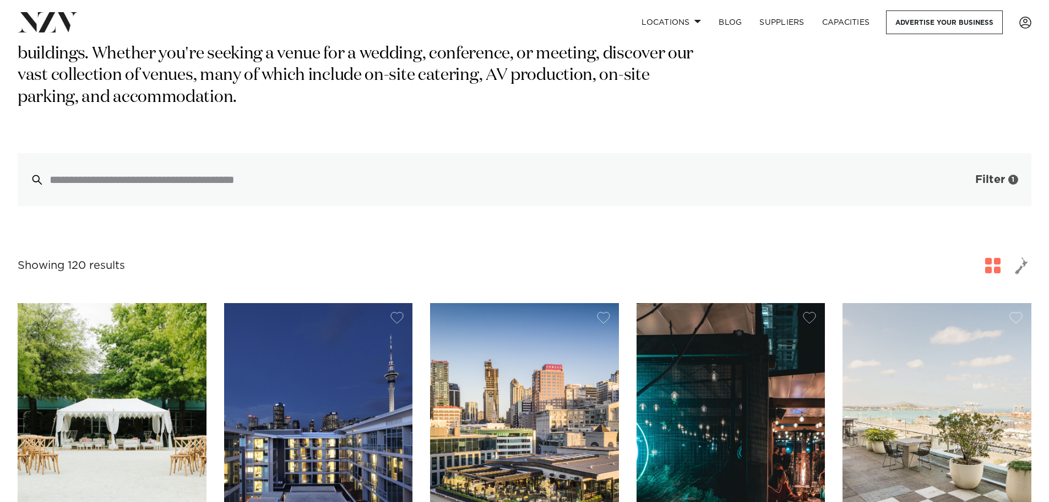
click at [961, 153] on button "Filter 1" at bounding box center [985, 179] width 91 height 53
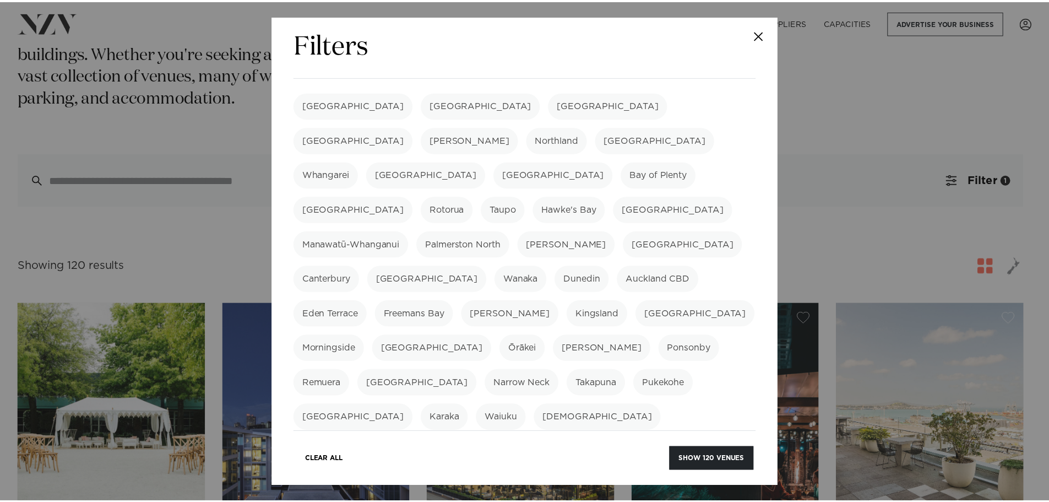
scroll to position [55, 0]
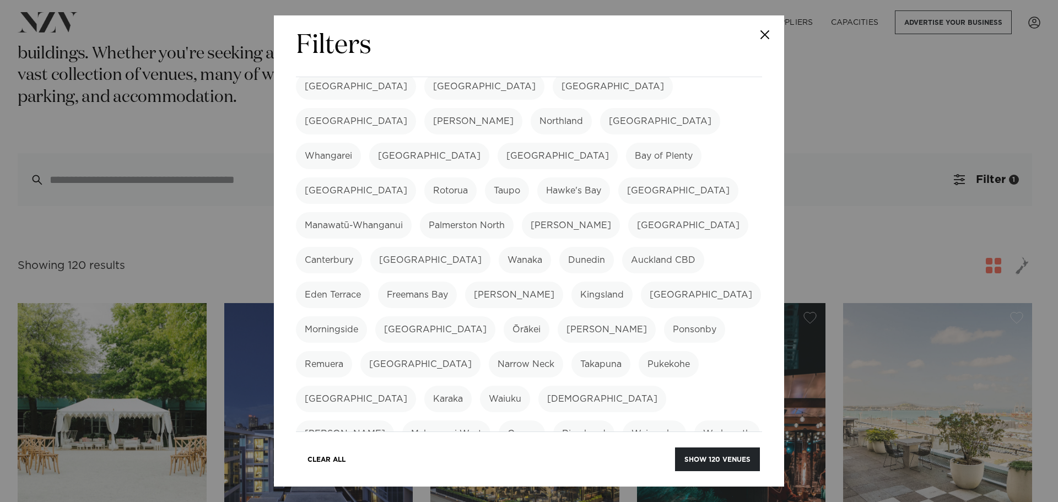
click at [641, 281] on label "Mission Bay" at bounding box center [701, 294] width 120 height 26
click at [690, 446] on div "Clear All Show 120 venues" at bounding box center [529, 452] width 466 height 42
click at [690, 453] on button "Show 120 venues" at bounding box center [717, 459] width 85 height 24
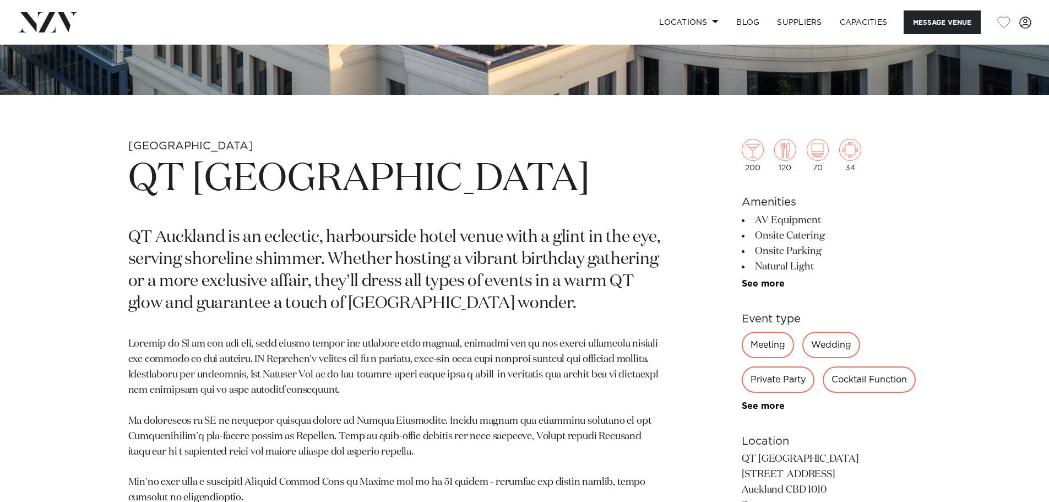
scroll to position [220, 0]
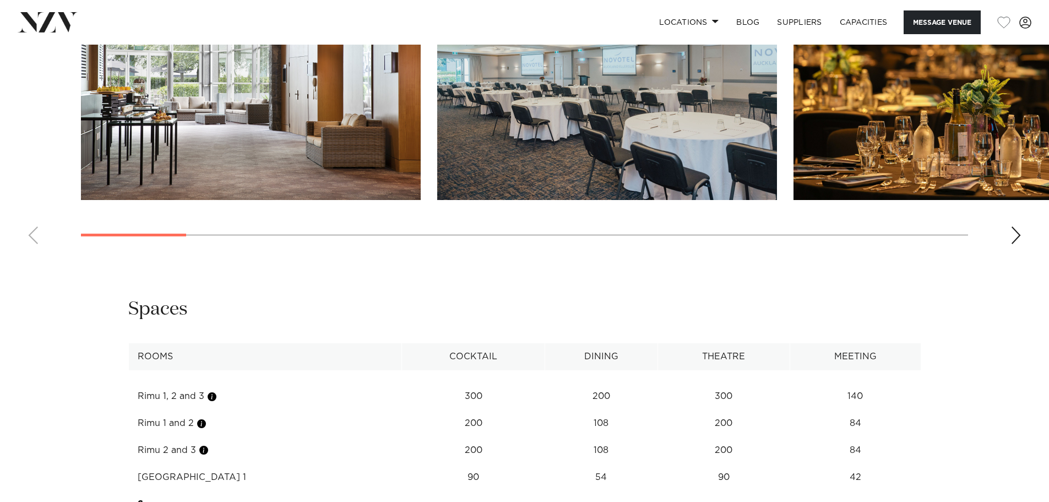
scroll to position [1322, 0]
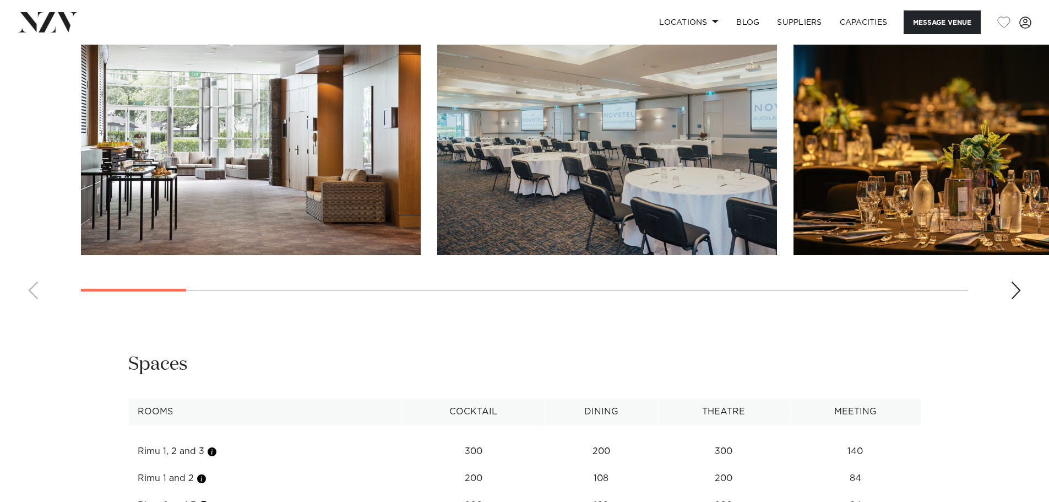
click at [1020, 298] on swiper-container at bounding box center [524, 157] width 1049 height 302
click at [1010, 295] on swiper-container at bounding box center [524, 157] width 1049 height 302
click at [1018, 295] on div "Next slide" at bounding box center [1016, 290] width 11 height 18
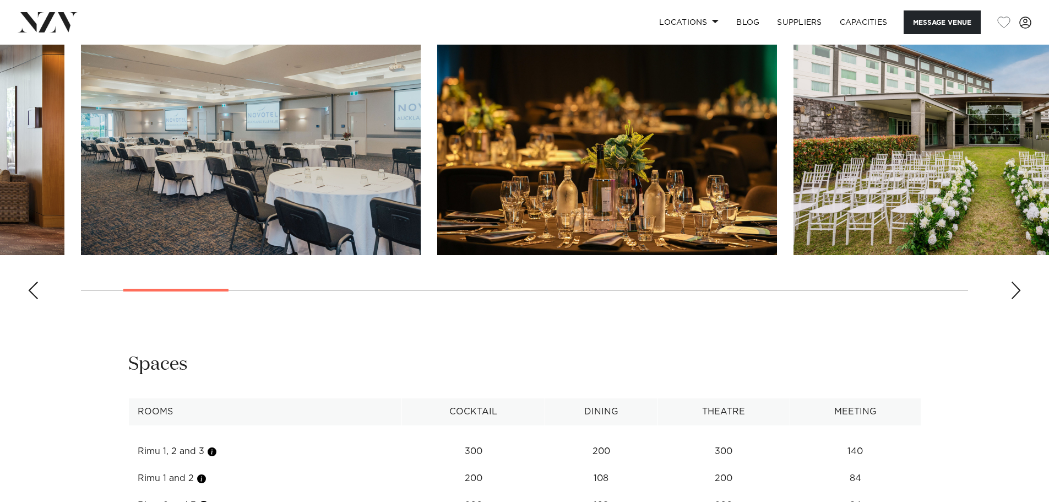
click at [1018, 295] on div "Next slide" at bounding box center [1016, 290] width 11 height 18
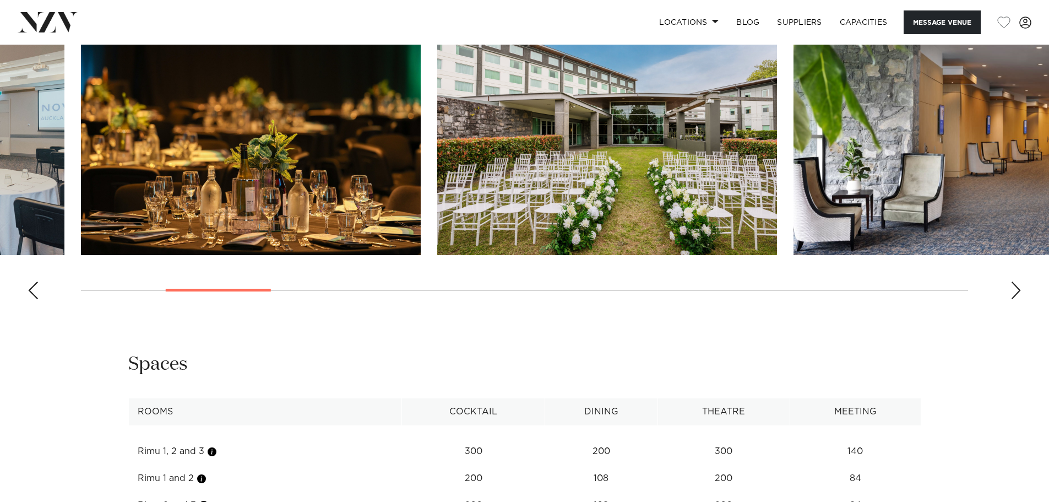
click at [1018, 295] on div "Next slide" at bounding box center [1016, 290] width 11 height 18
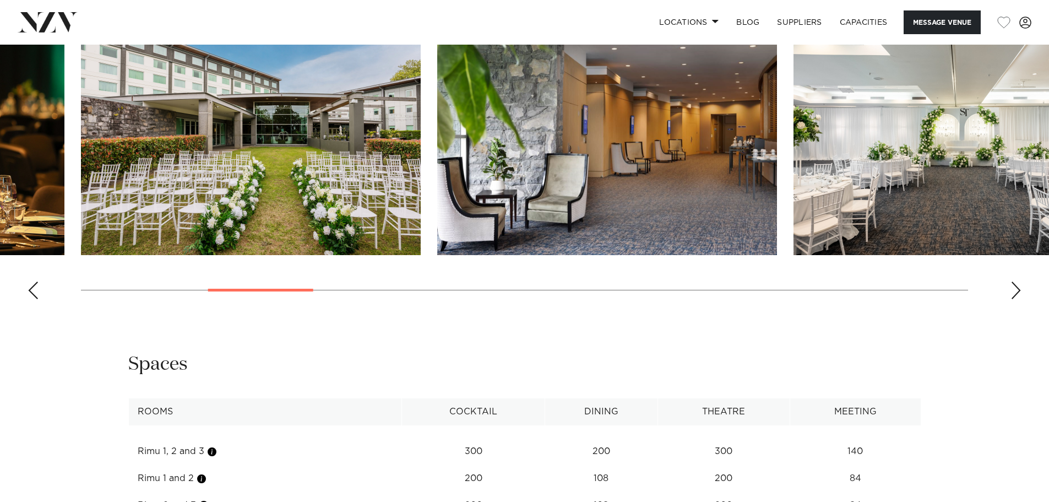
click at [45, 275] on swiper-container at bounding box center [524, 157] width 1049 height 302
click at [42, 283] on swiper-container at bounding box center [524, 157] width 1049 height 302
click at [31, 285] on div "Previous slide" at bounding box center [33, 290] width 11 height 18
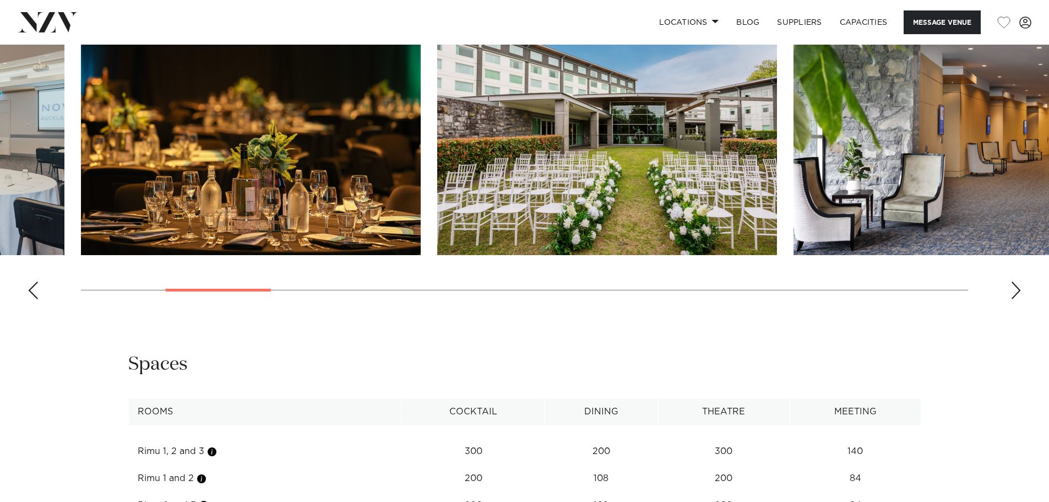
click at [30, 289] on div "Previous slide" at bounding box center [33, 290] width 11 height 18
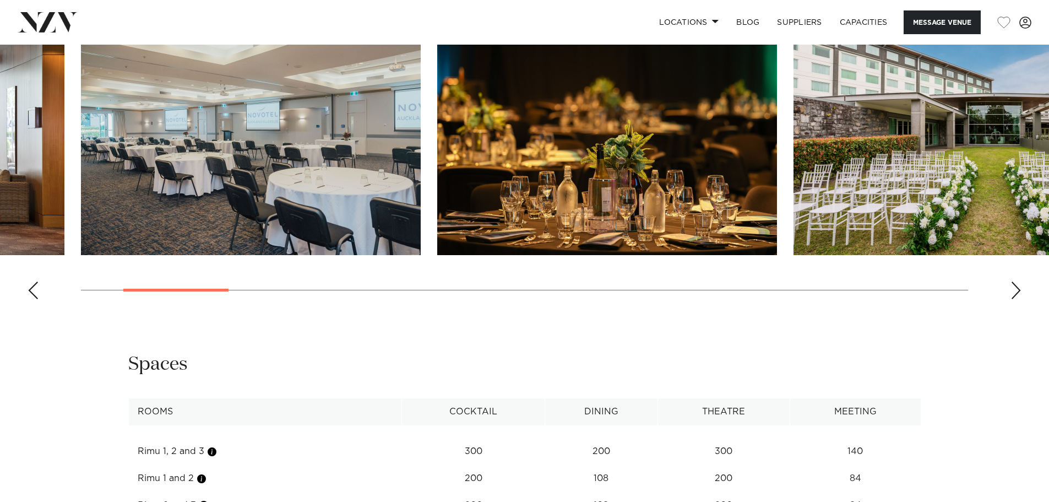
click at [534, 167] on img "3 / 21" at bounding box center [607, 131] width 340 height 250
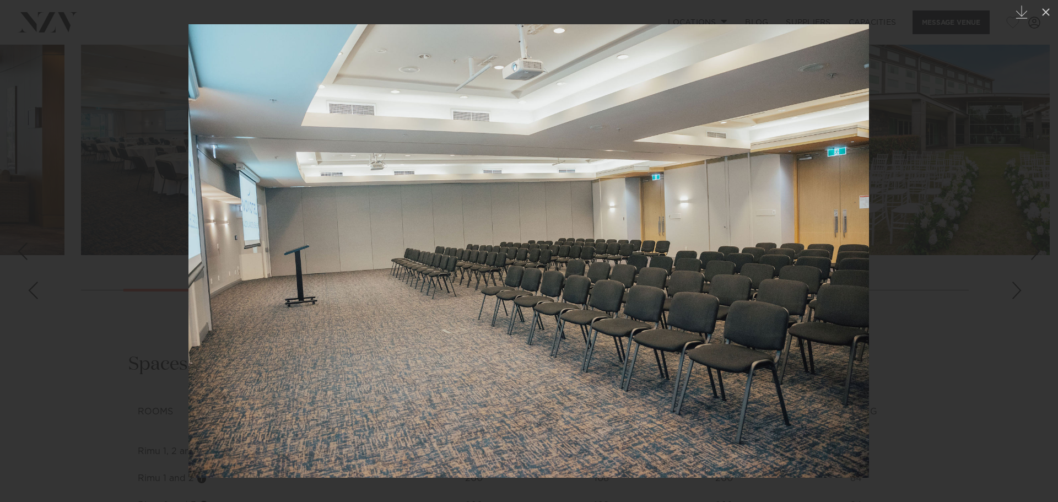
click at [908, 221] on div at bounding box center [529, 251] width 1058 height 502
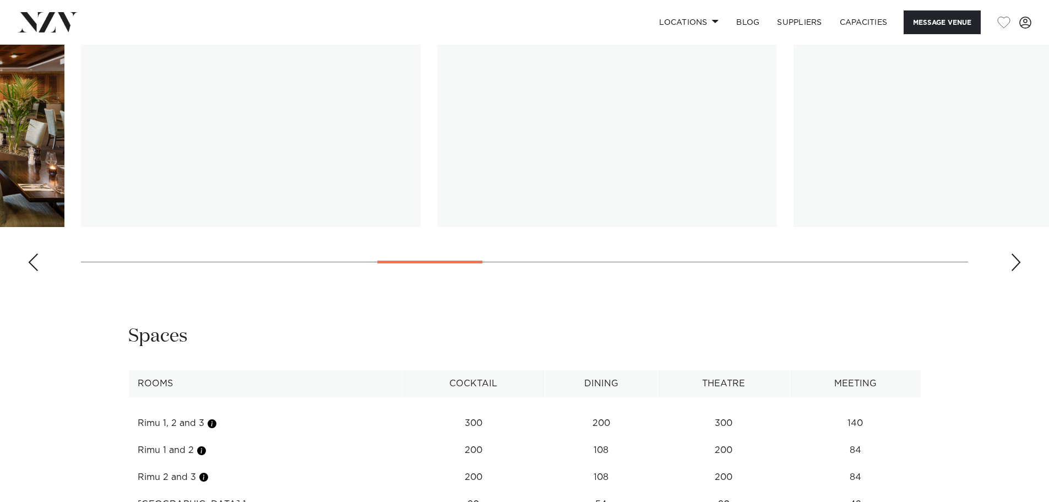
scroll to position [1377, 0]
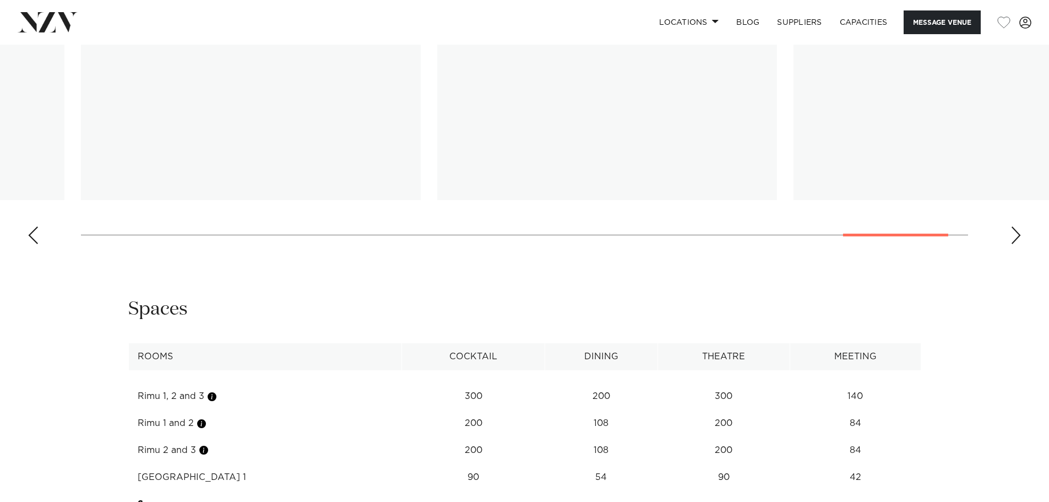
click at [931, 258] on div "Auckland Novotel Auckland Ellerslie Message Venue Auckland Novotel Auckland Ell…" at bounding box center [524, 80] width 1049 height 2824
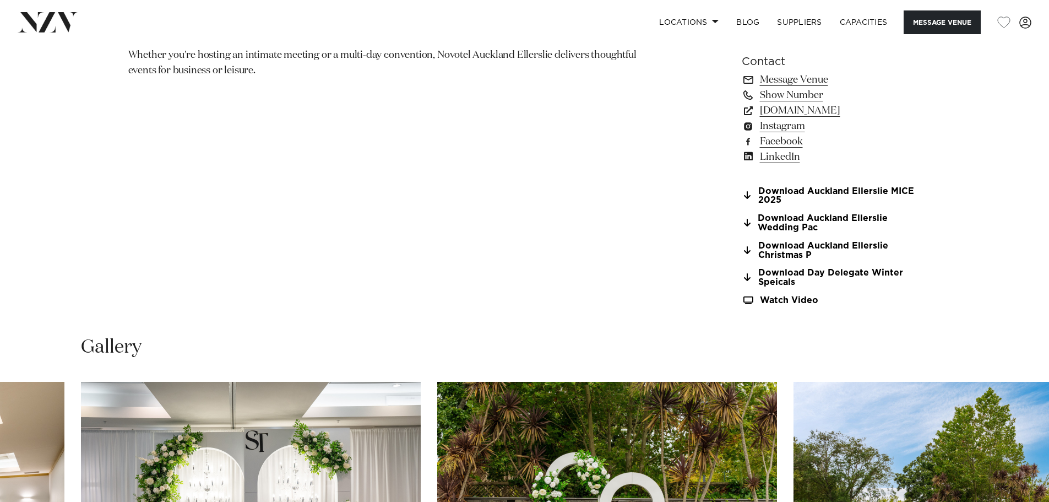
scroll to position [826, 0]
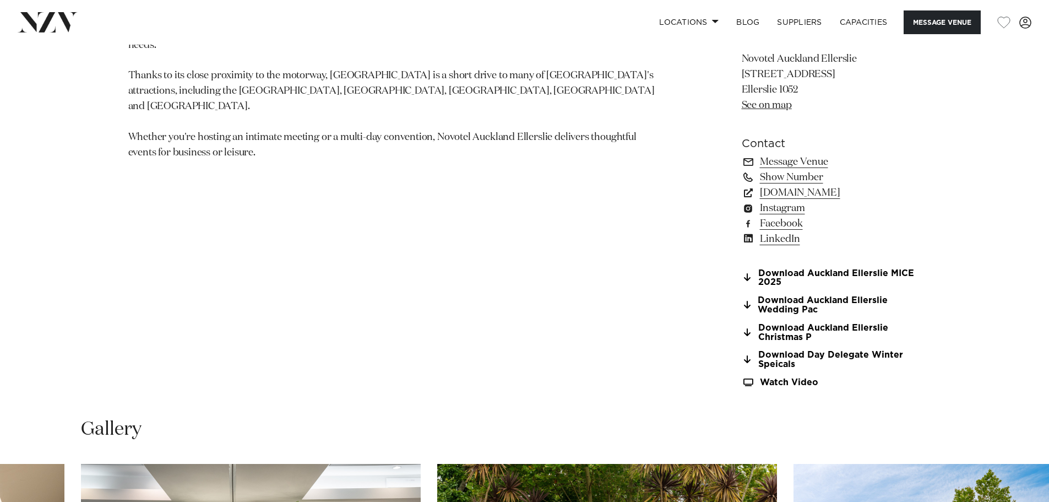
click at [331, 281] on section "Auckland Novotel Auckland Ellerslie Nestled alongside Ellerslie Racecourse and …" at bounding box center [395, 59] width 535 height 684
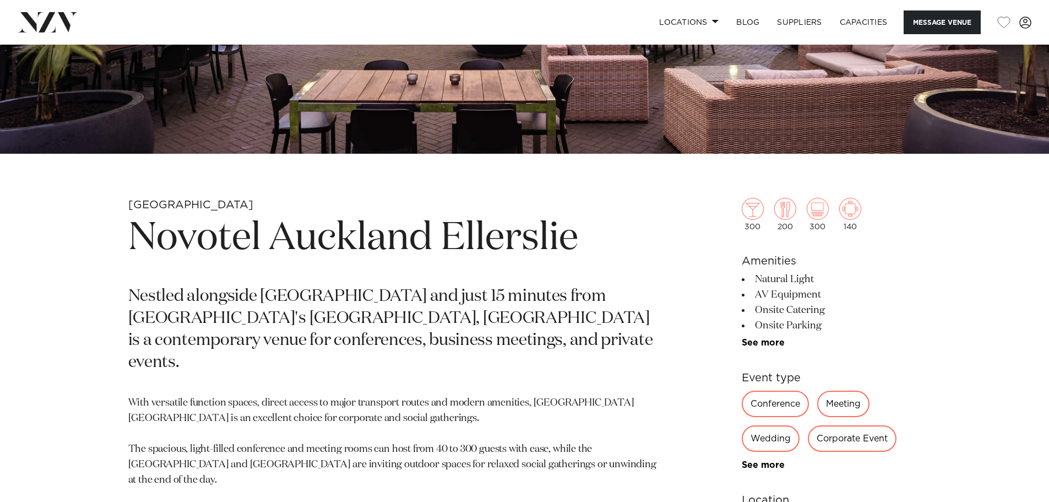
scroll to position [386, 0]
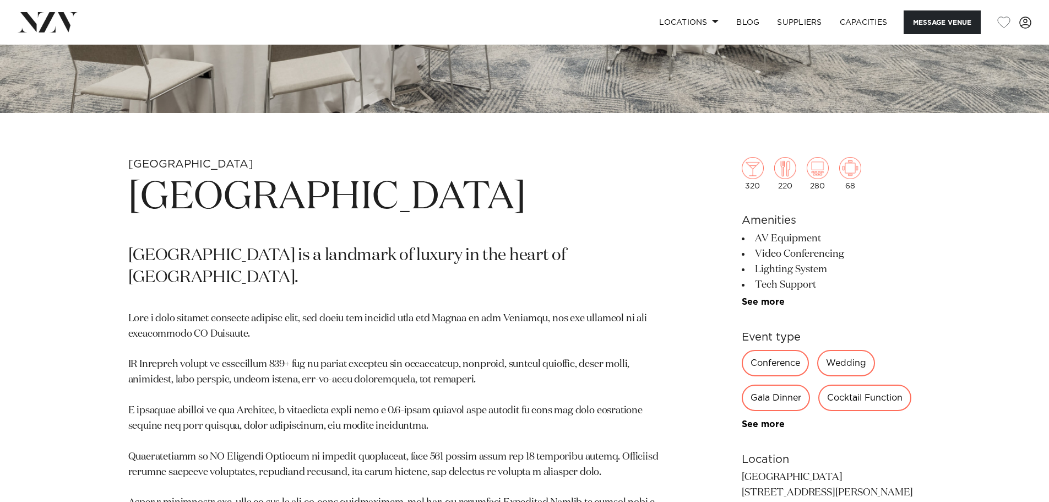
scroll to position [551, 0]
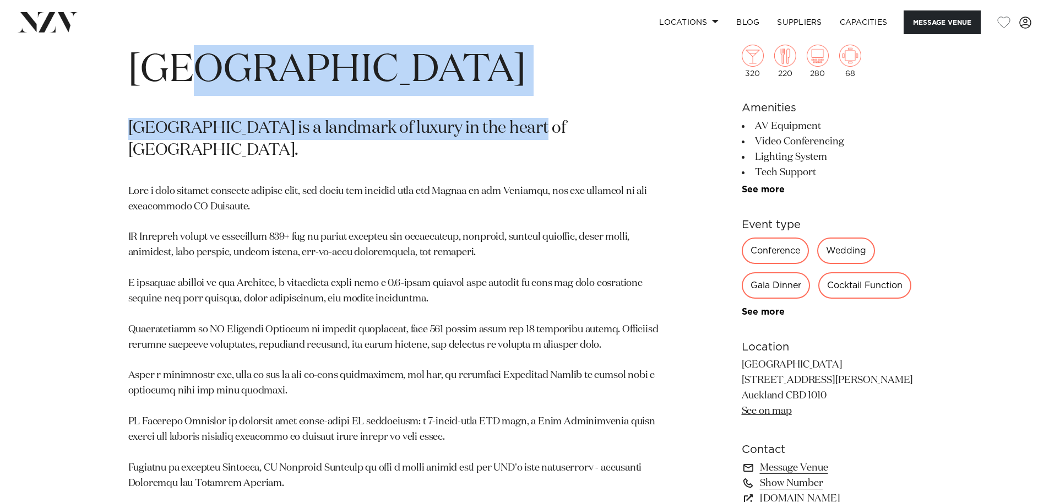
drag, startPoint x: 196, startPoint y: 80, endPoint x: 520, endPoint y: 98, distance: 324.4
click at [519, 98] on section "Auckland JW Marriott Auckland JW Marriott Auckland is a landmark of luxury in t…" at bounding box center [395, 311] width 535 height 562
click at [436, 79] on h1 "JW Marriott Auckland" at bounding box center [395, 70] width 535 height 51
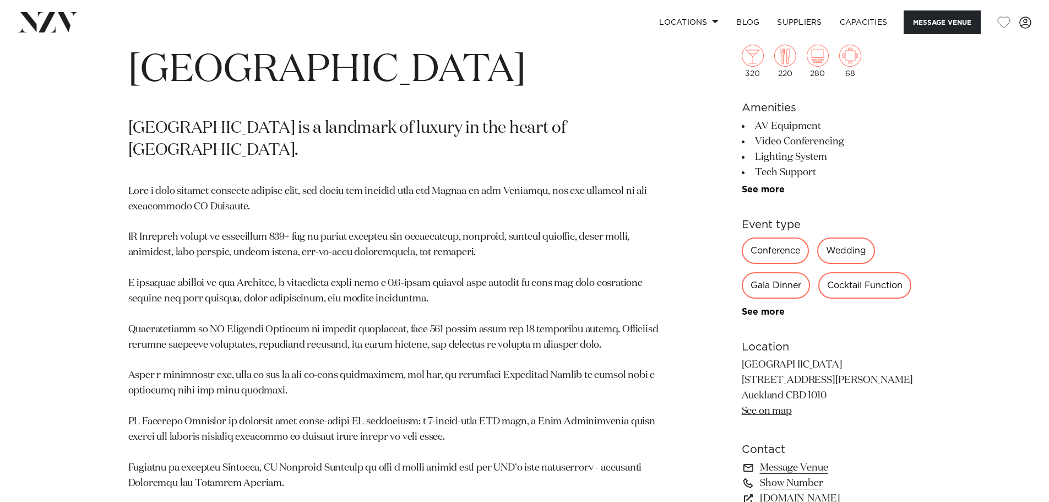
drag, startPoint x: 188, startPoint y: 62, endPoint x: 598, endPoint y: 66, distance: 409.8
click at [605, 67] on h1 "JW Marriott Auckland" at bounding box center [395, 70] width 535 height 51
click at [598, 66] on h1 "JW Marriott Auckland" at bounding box center [395, 70] width 535 height 51
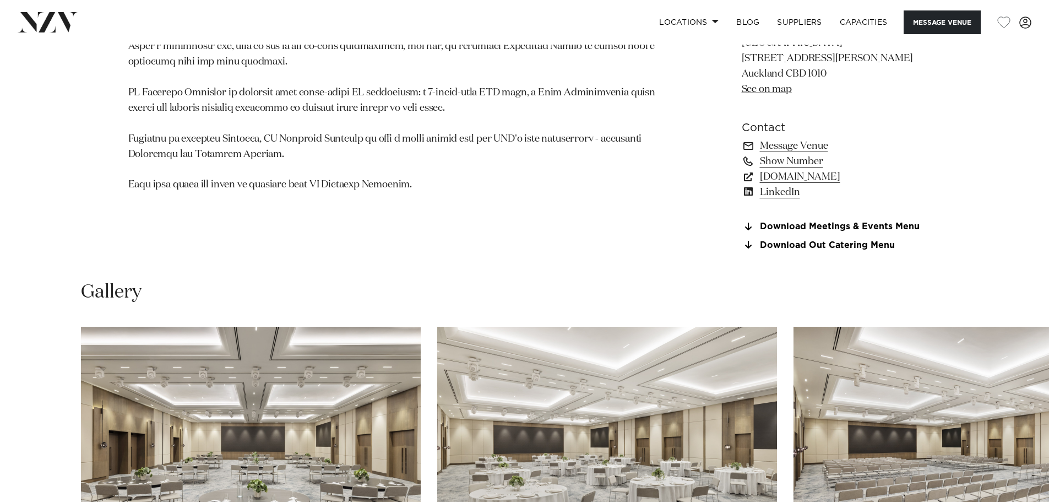
scroll to position [881, 0]
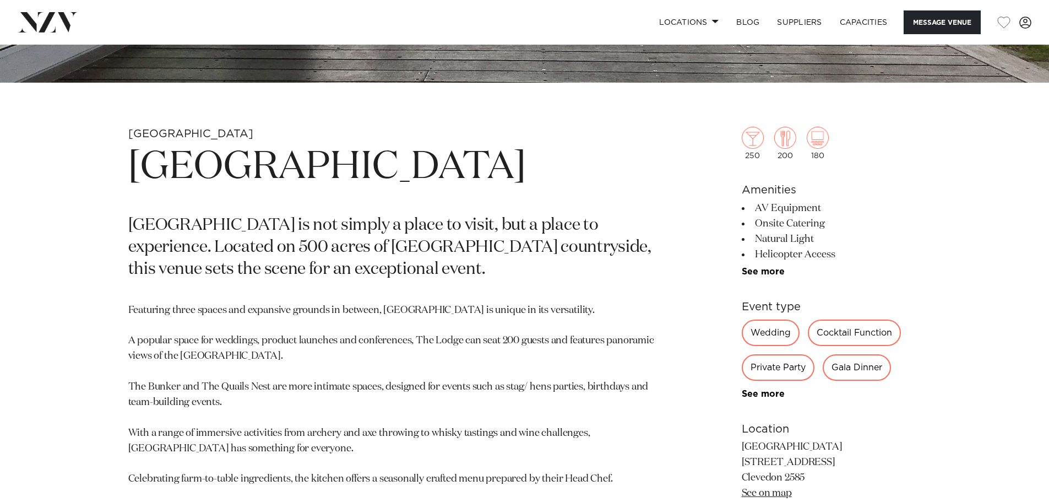
scroll to position [661, 0]
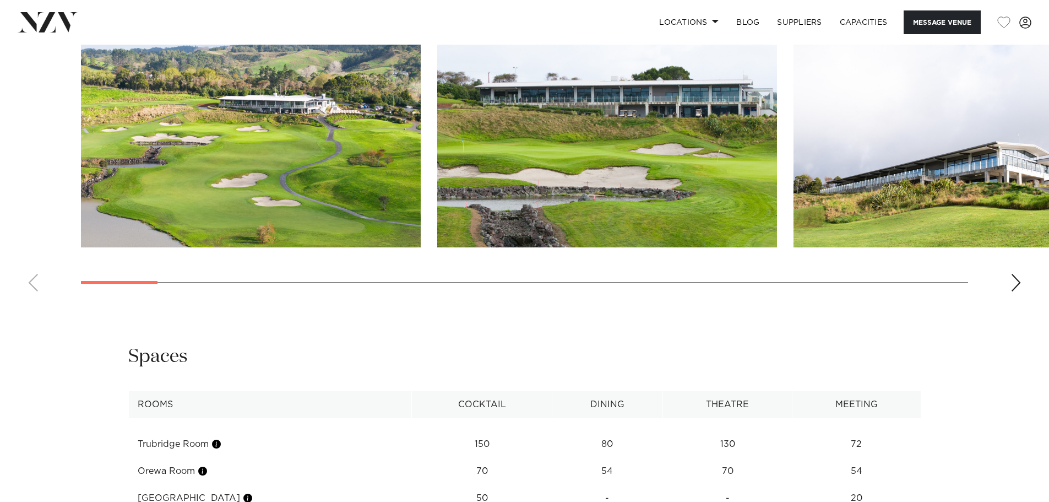
scroll to position [1432, 0]
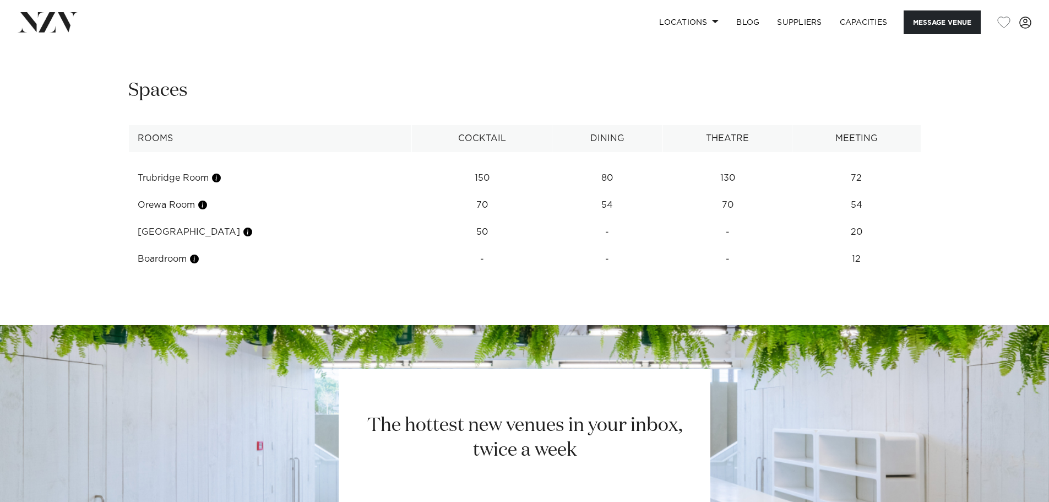
scroll to position [1486, 0]
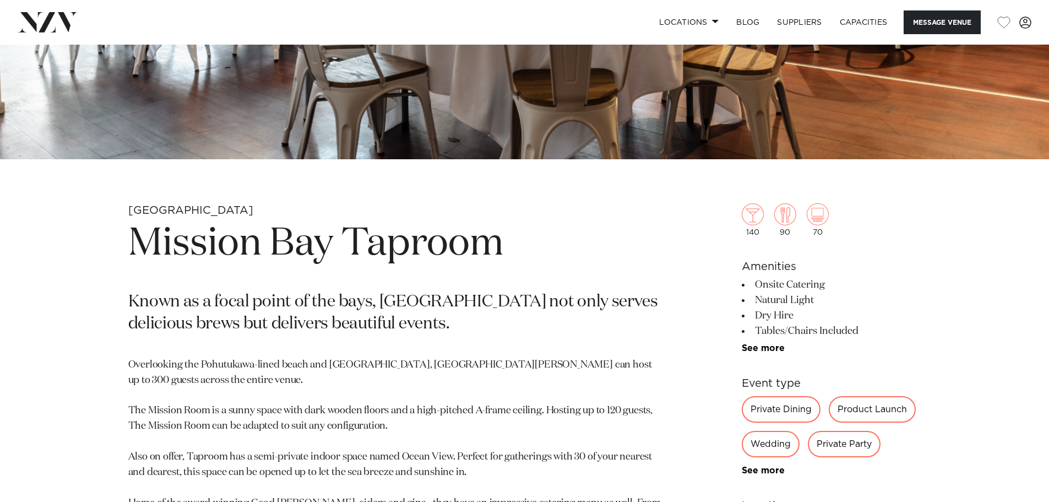
scroll to position [386, 0]
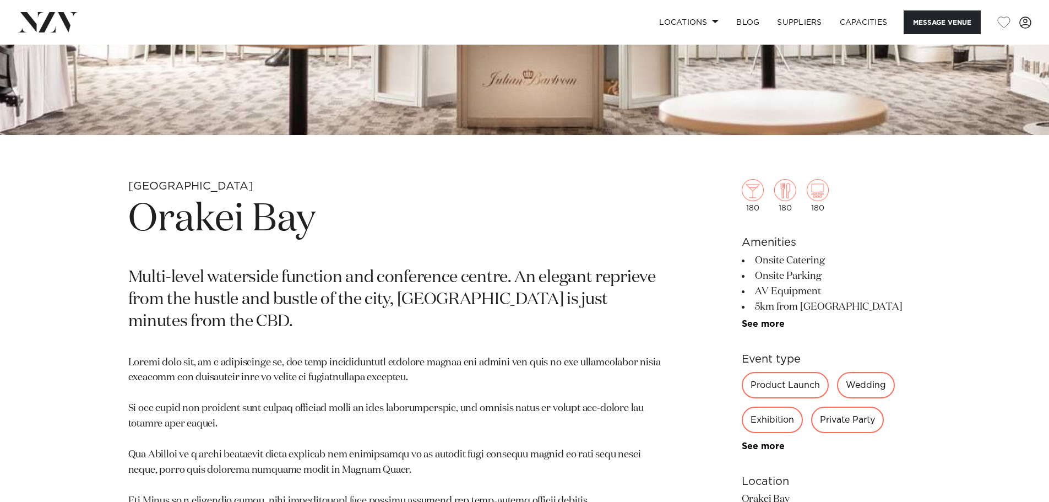
scroll to position [661, 0]
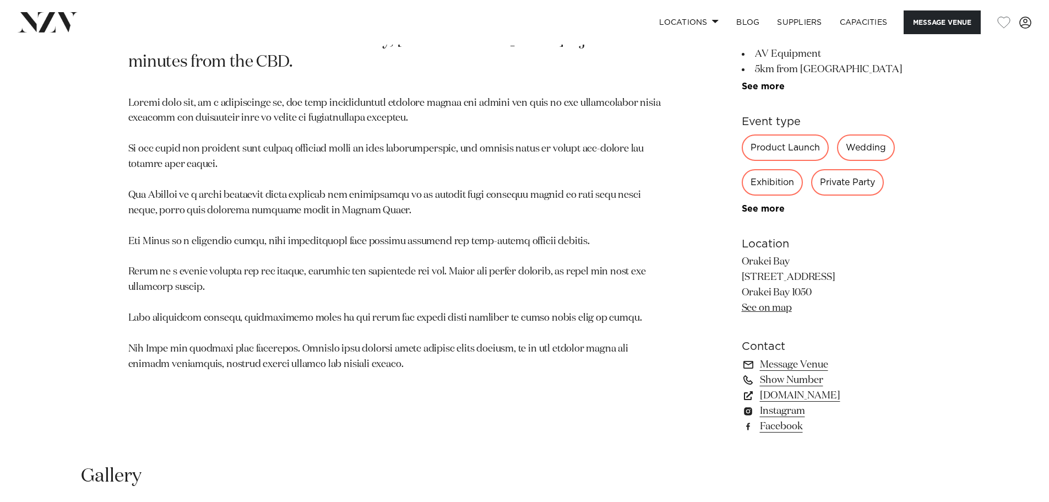
click at [768, 312] on link "See on map" at bounding box center [767, 308] width 50 height 10
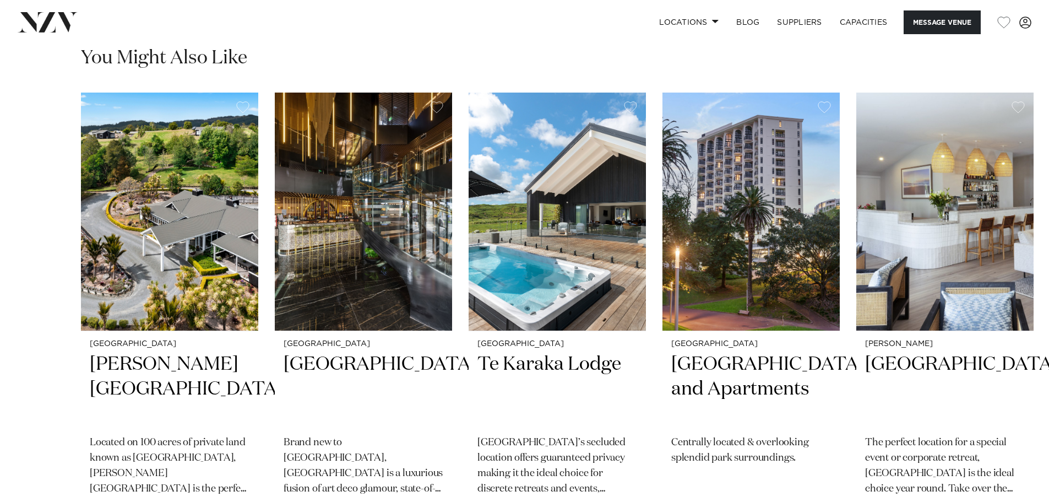
scroll to position [1542, 0]
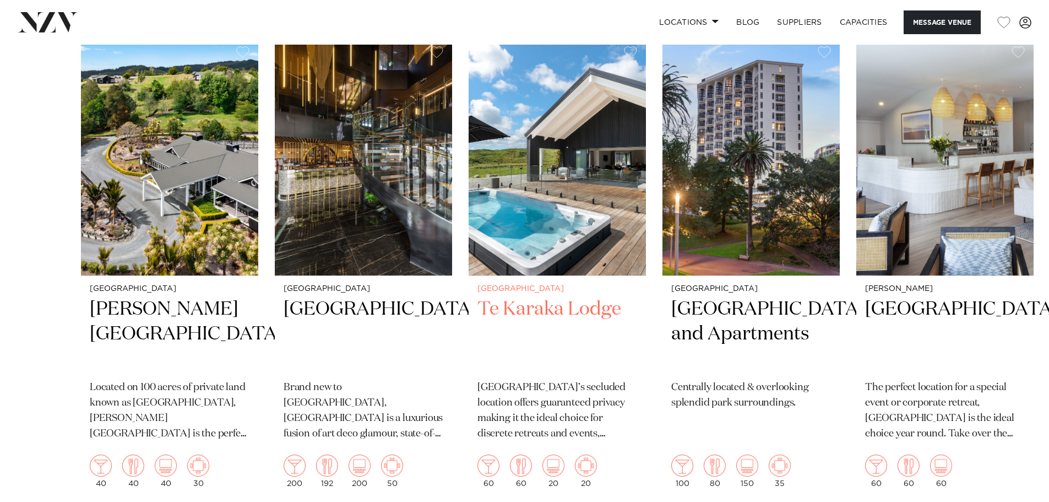
click at [454, 376] on div "Auckland Woodhouse Mountain Lodge Located on 100 acres of private land known as…" at bounding box center [524, 266] width 887 height 459
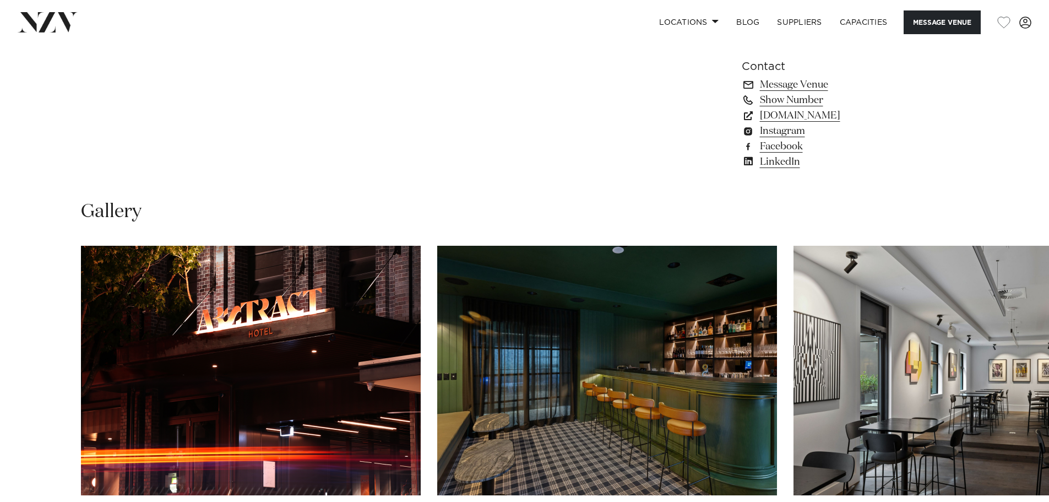
scroll to position [826, 0]
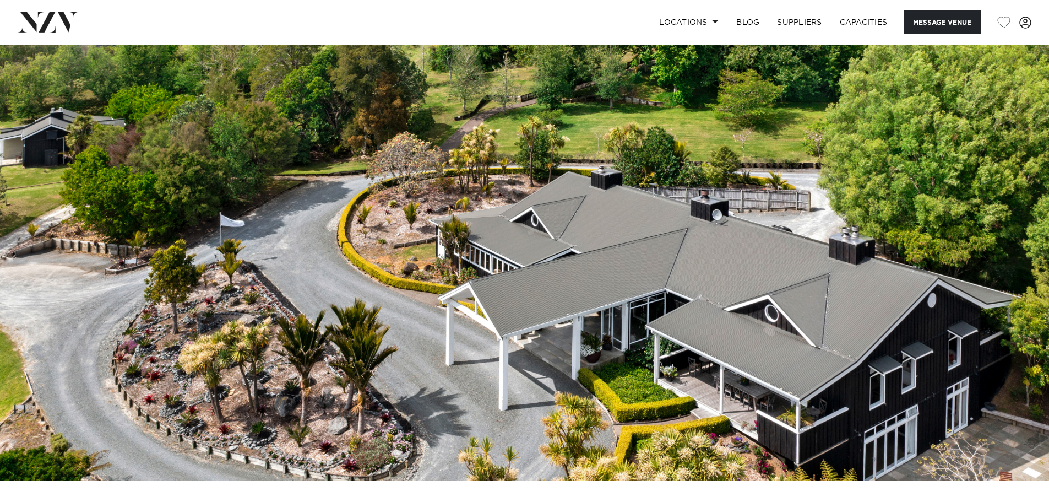
scroll to position [55, 0]
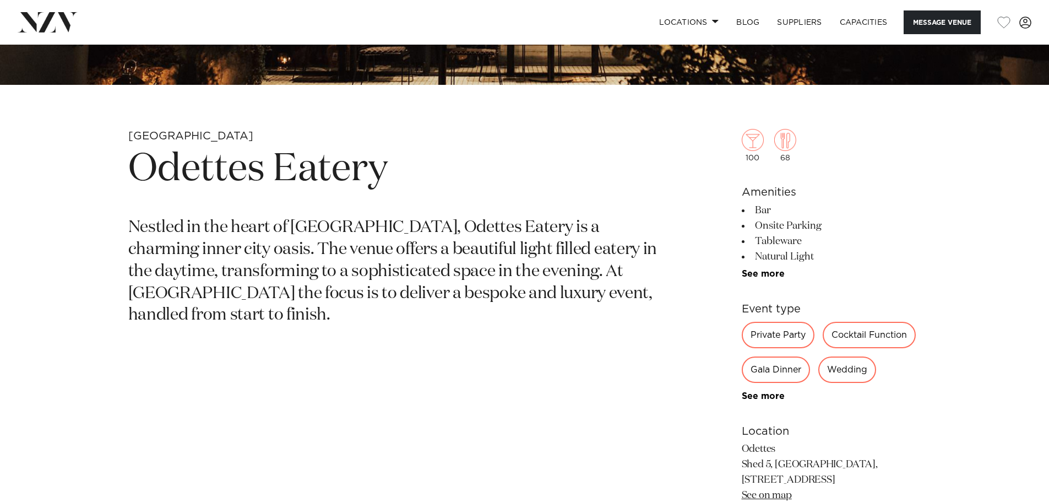
scroll to position [275, 0]
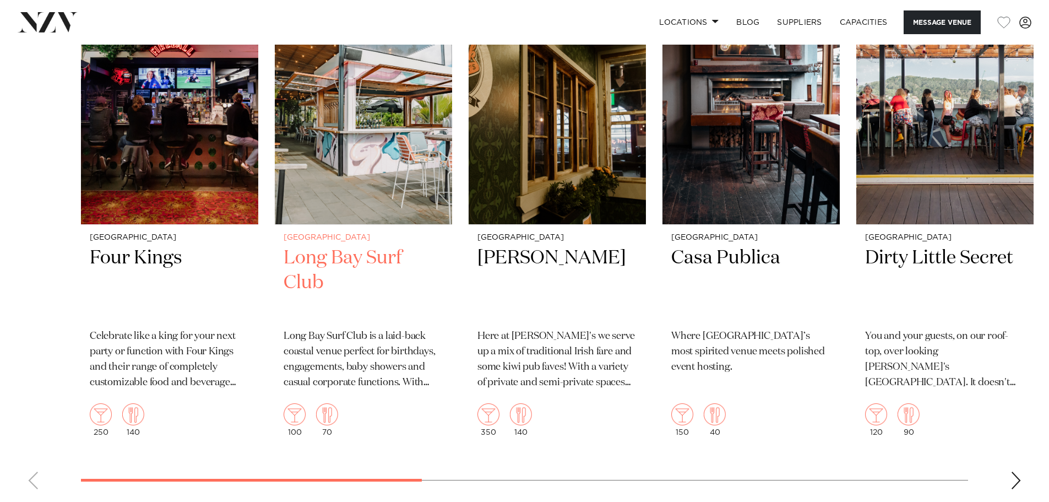
scroll to position [1597, 0]
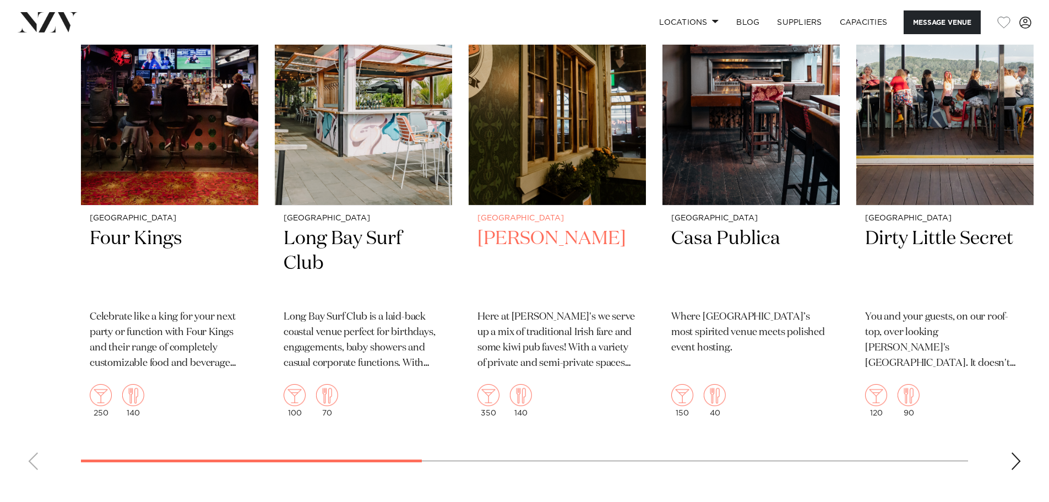
click at [832, 317] on div "Christchurch Casa Publica Where Christchurch’s most spirited venue meets polish…" at bounding box center [751, 315] width 177 height 221
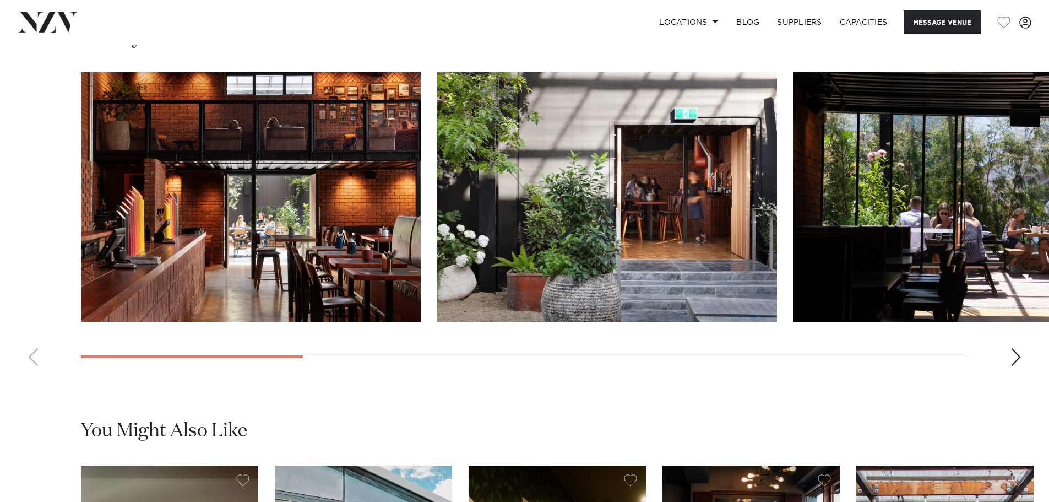
scroll to position [1098, 0]
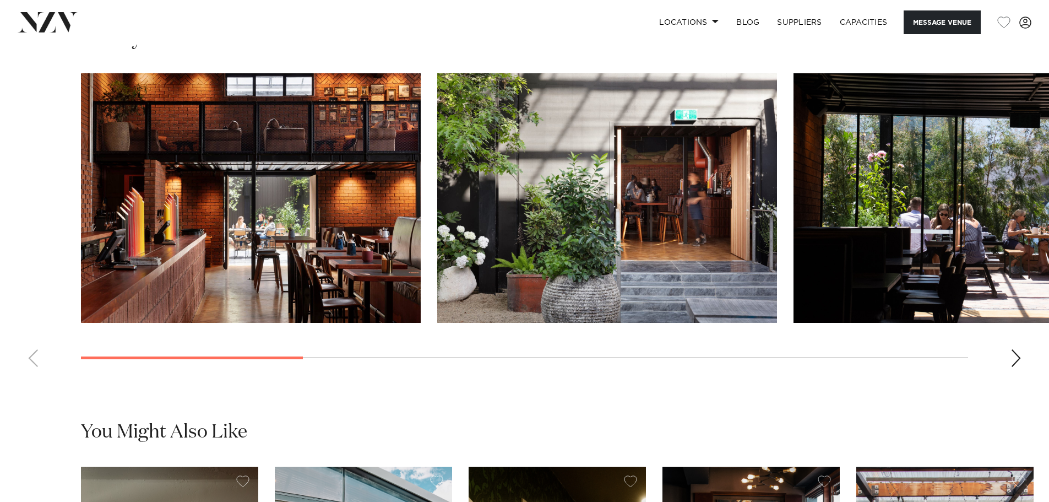
click at [1019, 367] on div "Next slide" at bounding box center [1016, 358] width 11 height 18
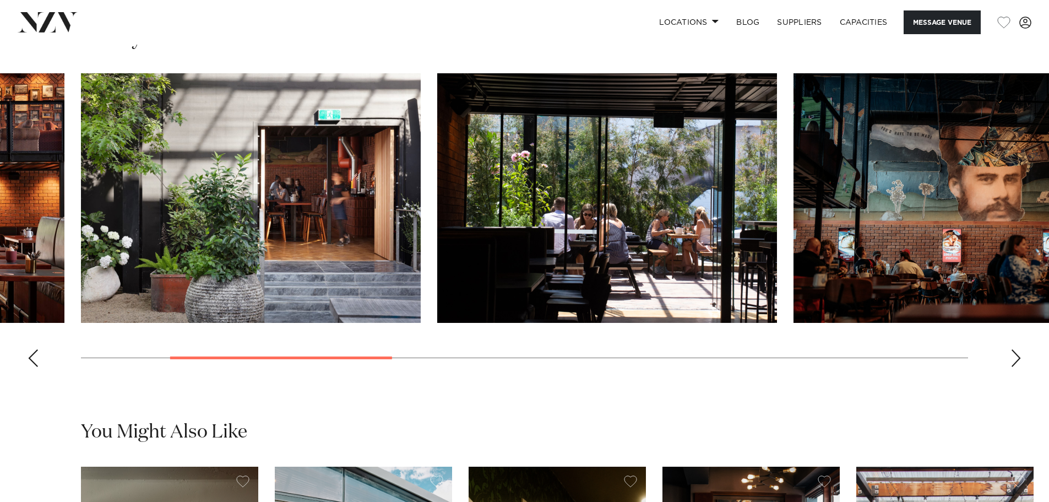
click at [1012, 367] on div "Next slide" at bounding box center [1016, 358] width 11 height 18
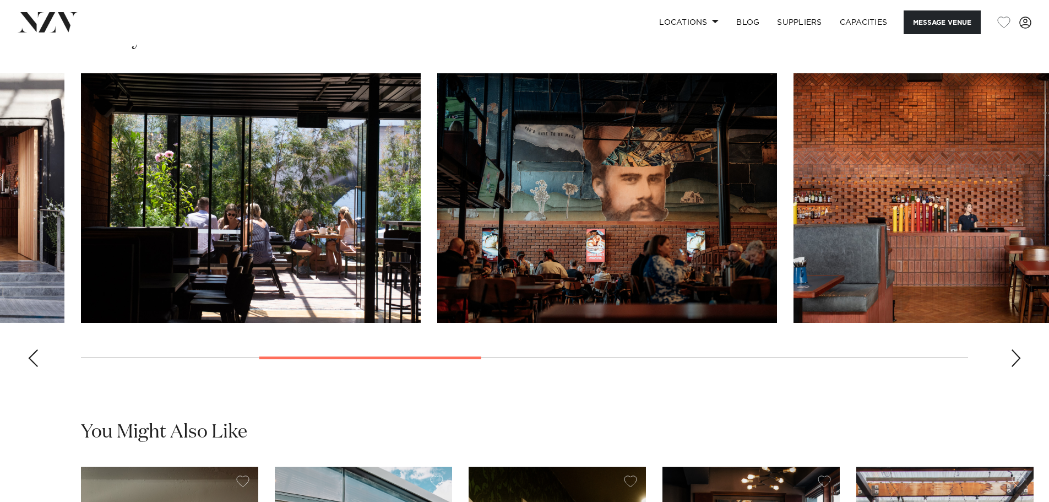
click at [1012, 367] on div "Next slide" at bounding box center [1016, 358] width 11 height 18
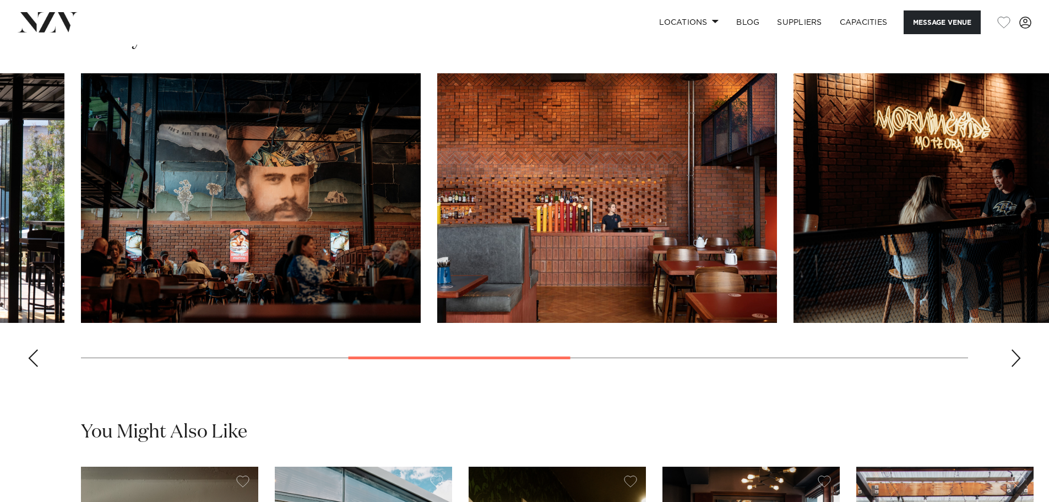
click at [1012, 367] on div "Next slide" at bounding box center [1016, 358] width 11 height 18
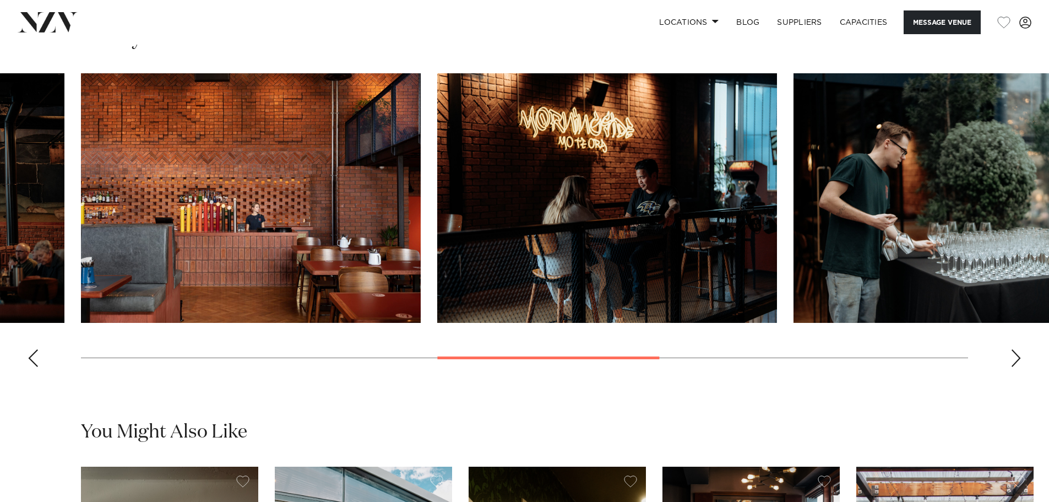
click at [1012, 367] on div "Next slide" at bounding box center [1016, 358] width 11 height 18
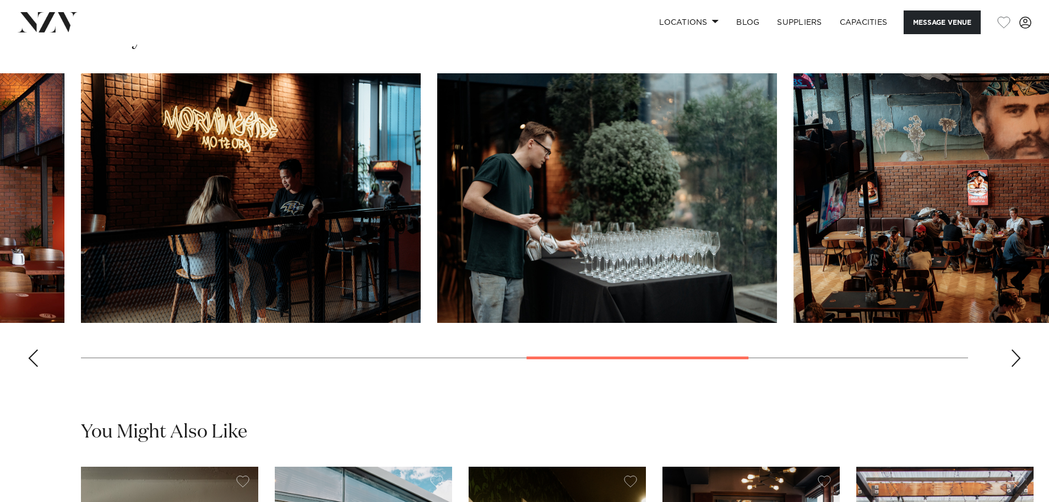
click at [1012, 367] on div "Next slide" at bounding box center [1016, 358] width 11 height 18
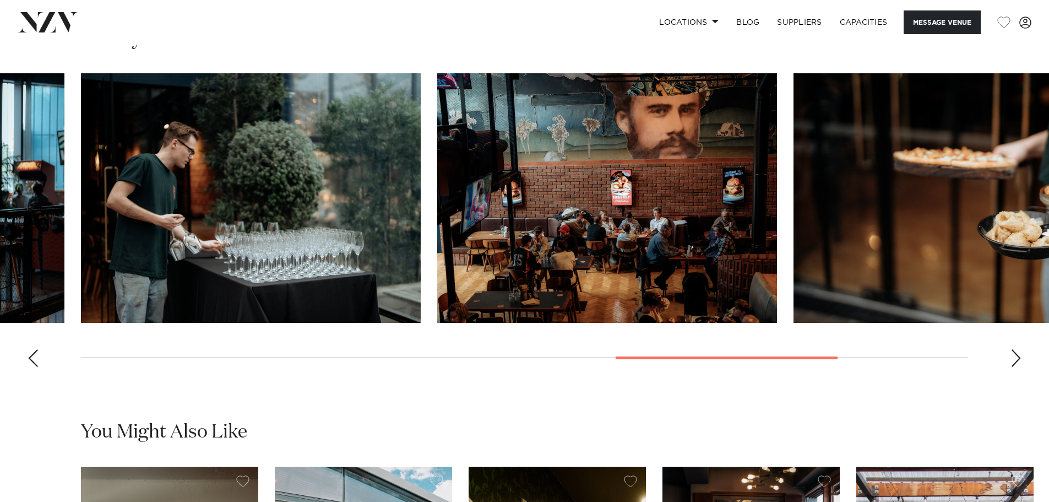
click at [1012, 367] on div "Next slide" at bounding box center [1016, 358] width 11 height 18
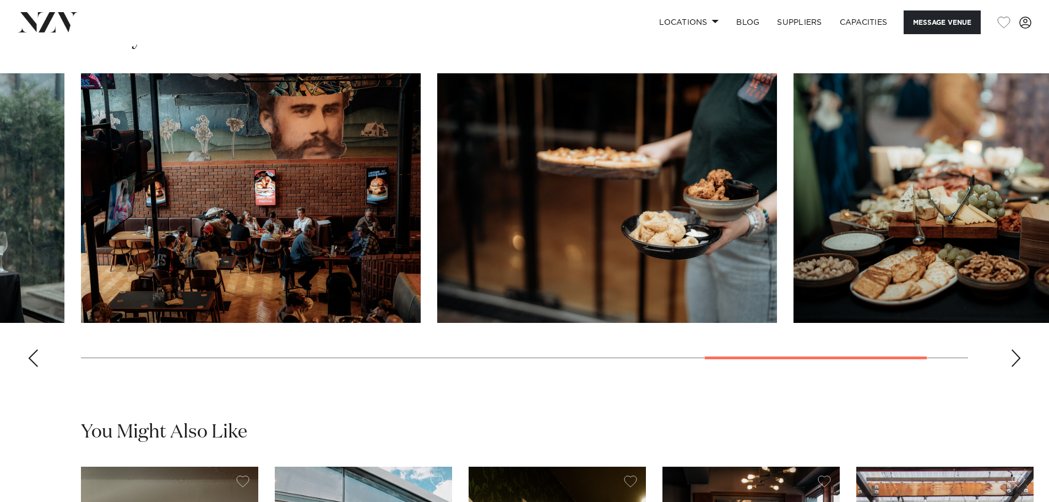
click at [1012, 367] on div "Next slide" at bounding box center [1016, 358] width 11 height 18
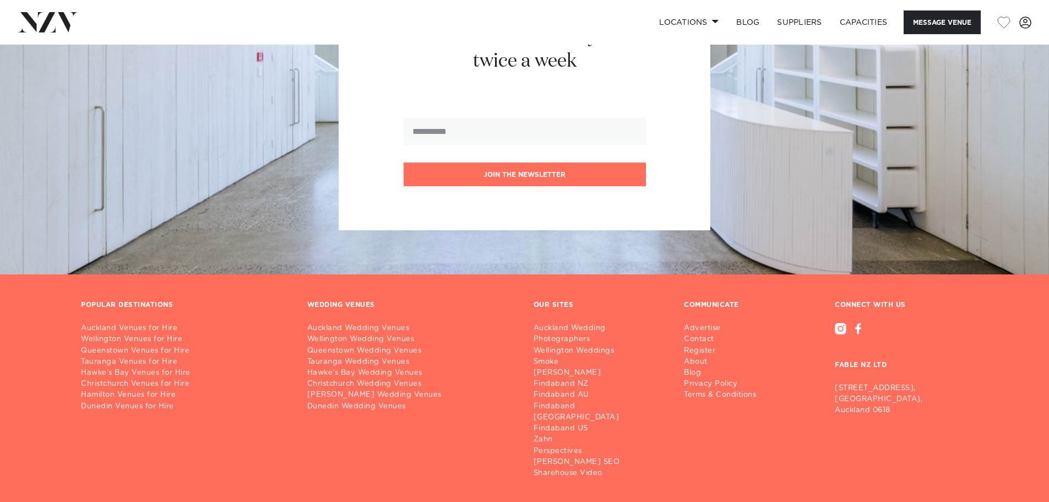
scroll to position [1597, 0]
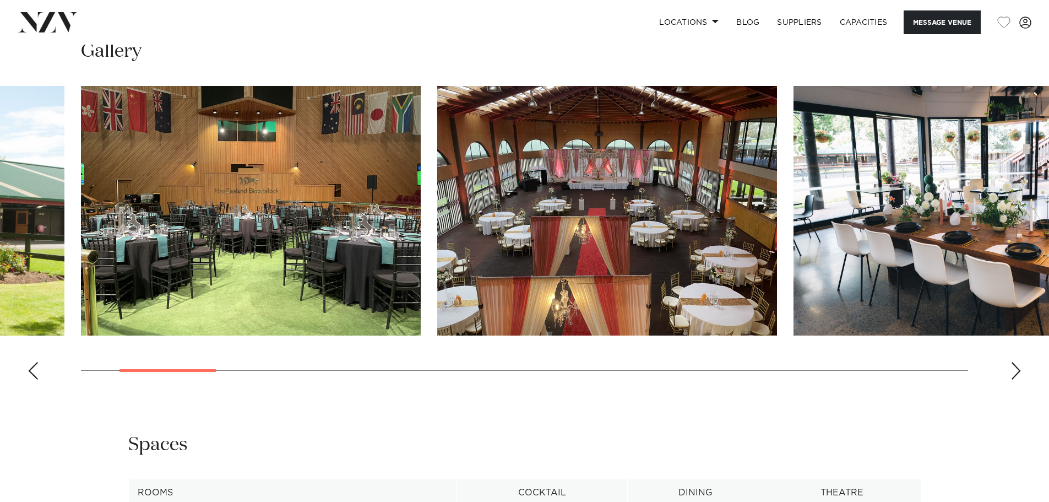
scroll to position [1157, 0]
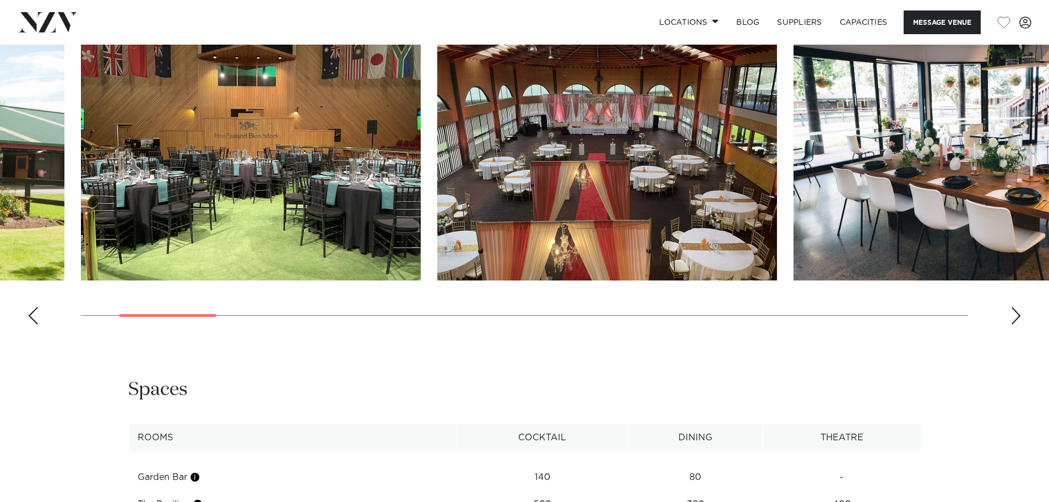
click at [1014, 313] on div "Next slide" at bounding box center [1016, 316] width 11 height 18
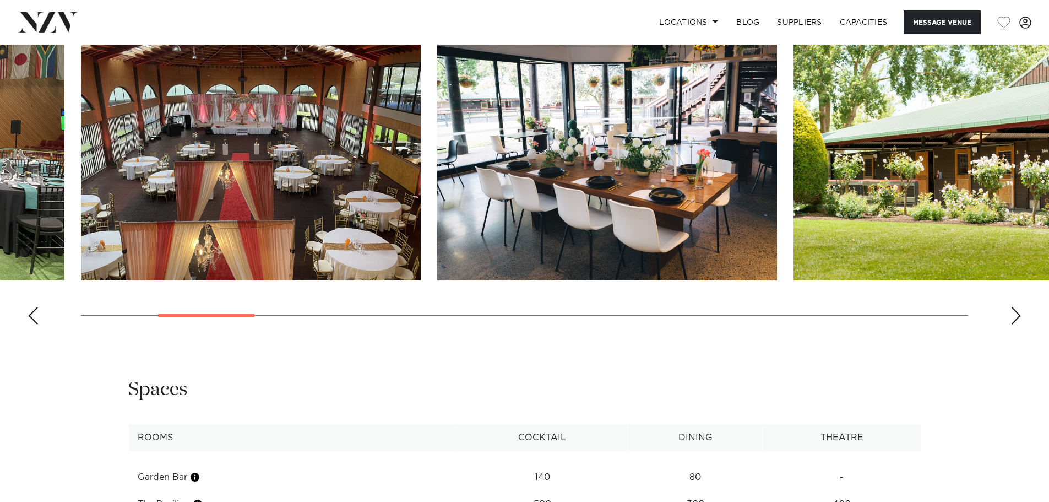
click at [1013, 313] on div "Next slide" at bounding box center [1016, 316] width 11 height 18
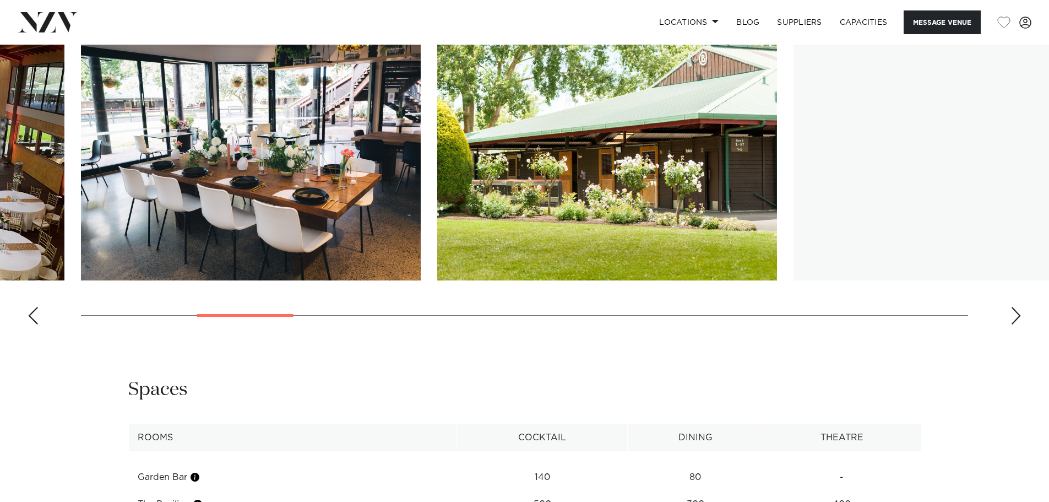
click at [1011, 312] on div "Next slide" at bounding box center [1016, 316] width 11 height 18
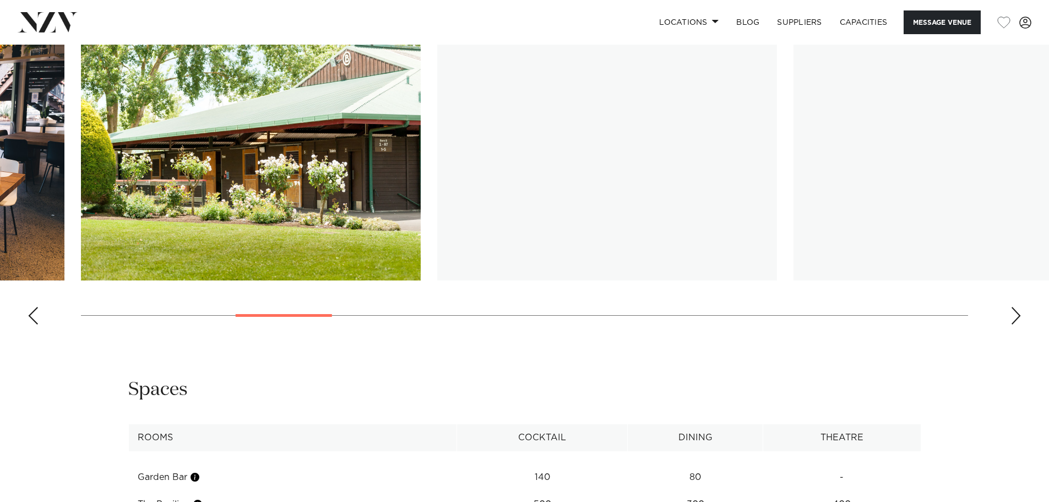
click at [1010, 311] on swiper-container at bounding box center [524, 182] width 1049 height 302
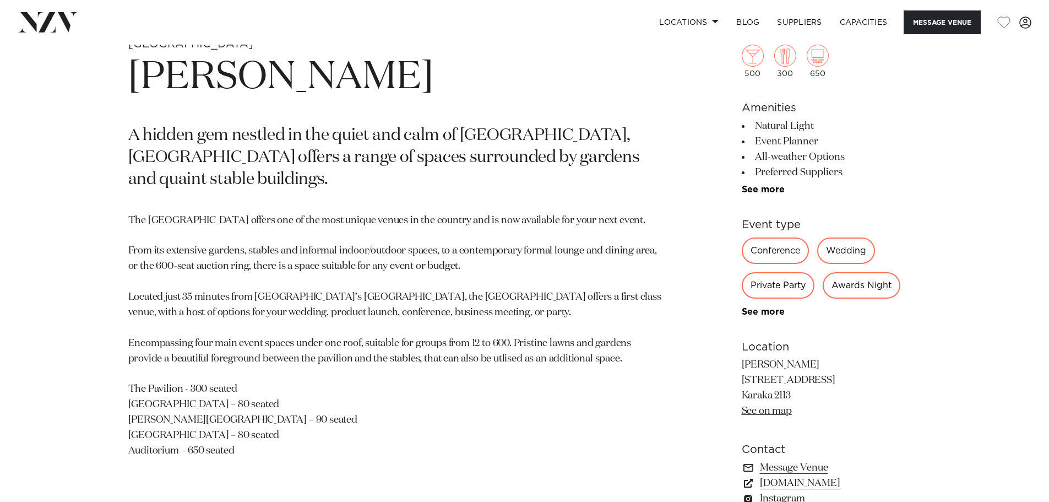
scroll to position [496, 0]
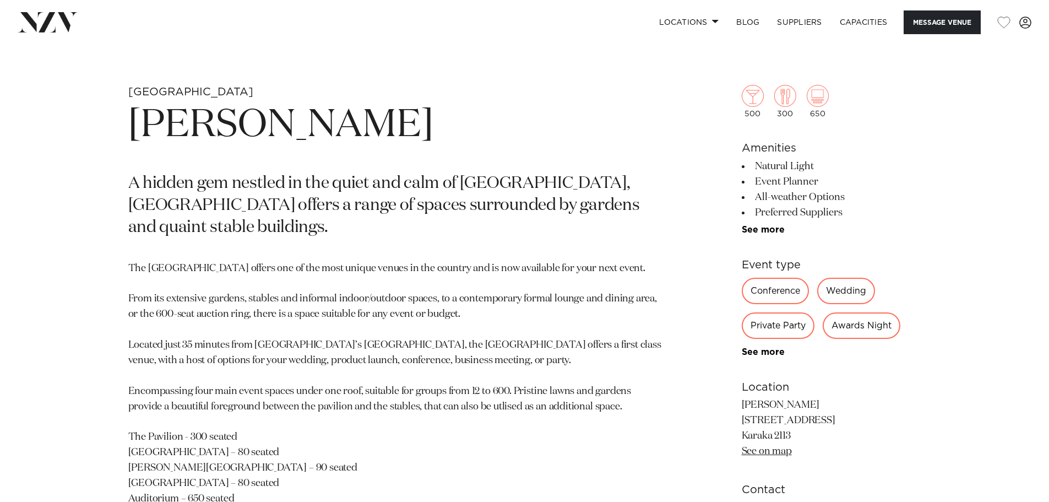
click at [766, 449] on link "See on map" at bounding box center [767, 451] width 50 height 10
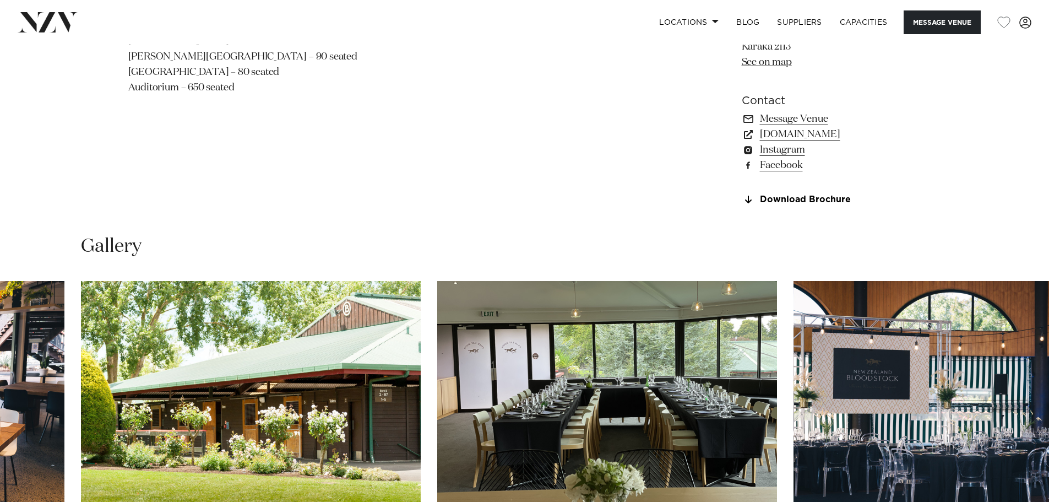
scroll to position [1102, 0]
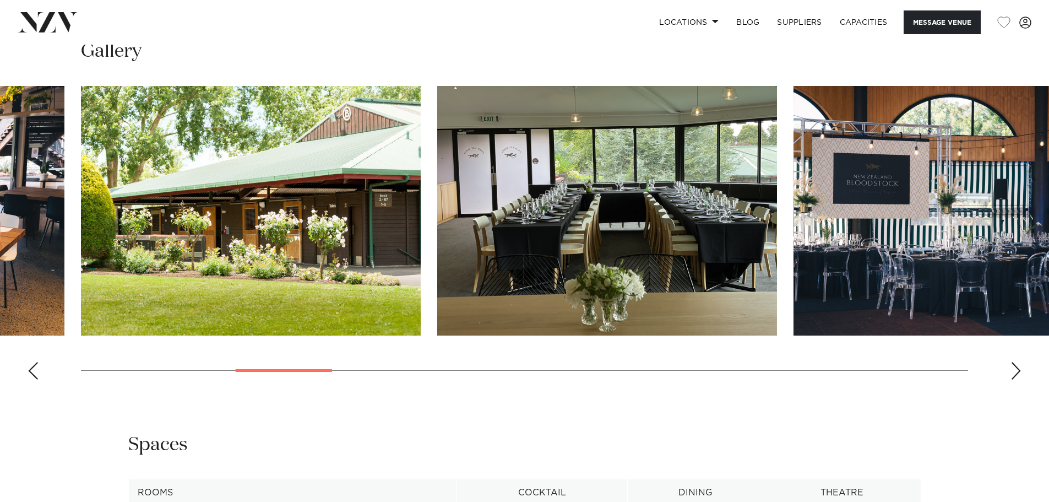
click at [41, 360] on swiper-container at bounding box center [524, 237] width 1049 height 302
click at [36, 366] on div "Previous slide" at bounding box center [33, 371] width 11 height 18
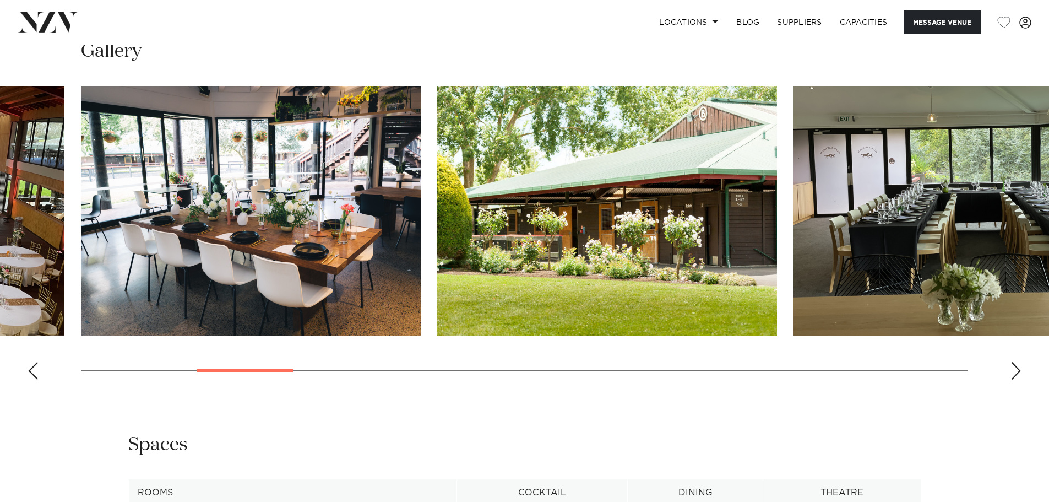
click at [34, 367] on div "Previous slide" at bounding box center [33, 371] width 11 height 18
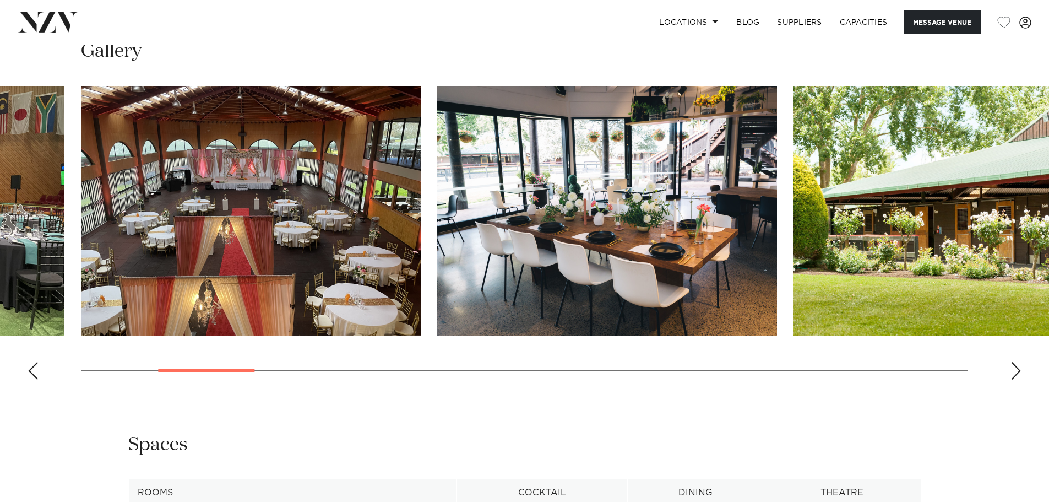
click at [35, 366] on div "Previous slide" at bounding box center [33, 371] width 11 height 18
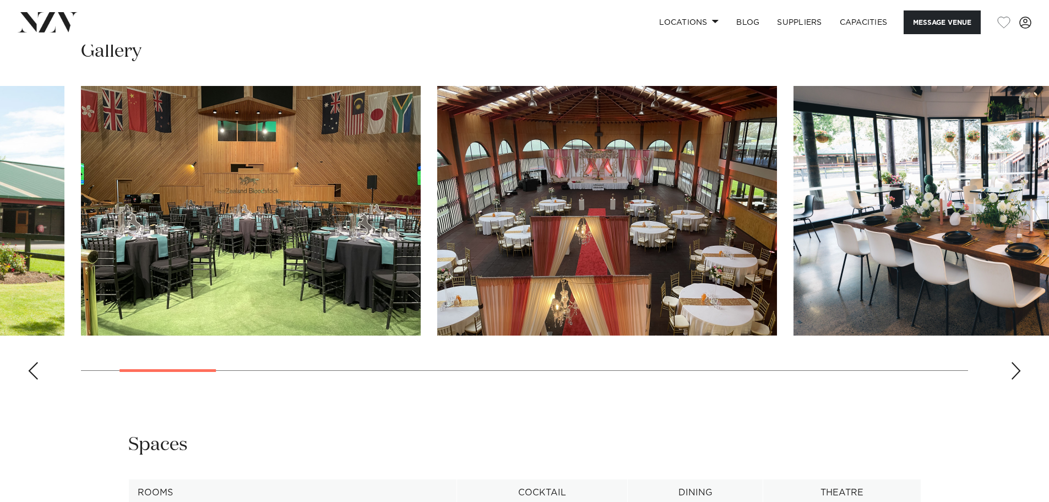
click at [1003, 381] on swiper-container at bounding box center [524, 237] width 1049 height 302
click at [1007, 377] on swiper-container at bounding box center [524, 237] width 1049 height 302
click at [1011, 373] on div "Next slide" at bounding box center [1016, 371] width 11 height 18
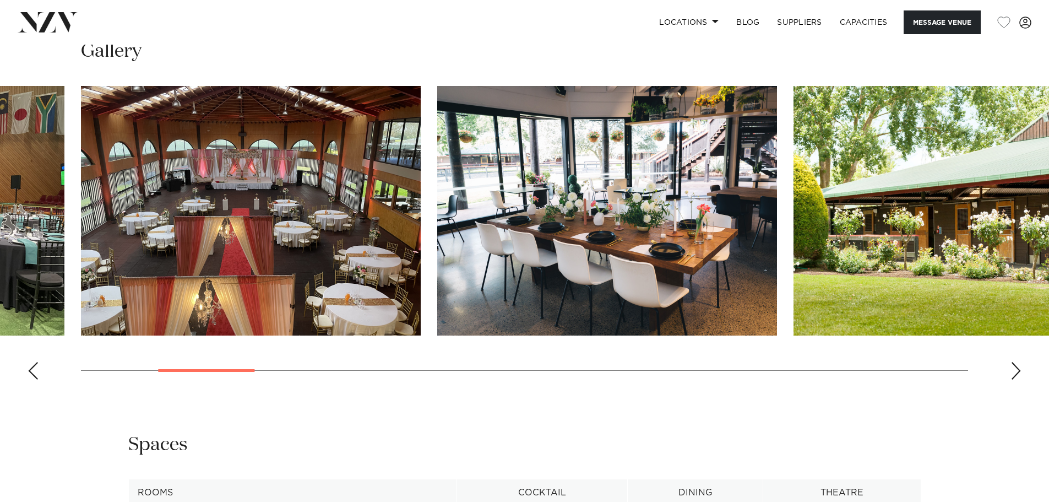
click at [1011, 371] on div "Next slide" at bounding box center [1016, 371] width 11 height 18
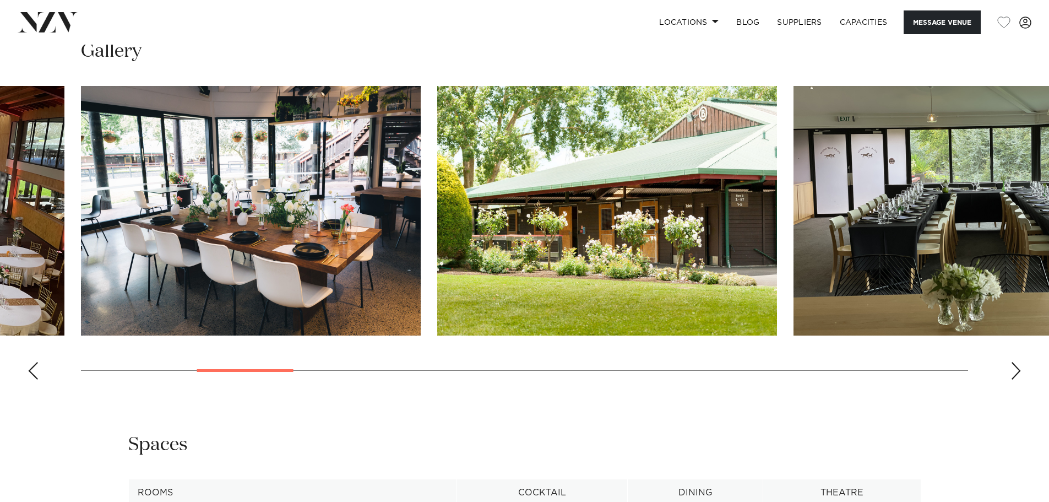
click at [1011, 371] on div "Next slide" at bounding box center [1016, 371] width 11 height 18
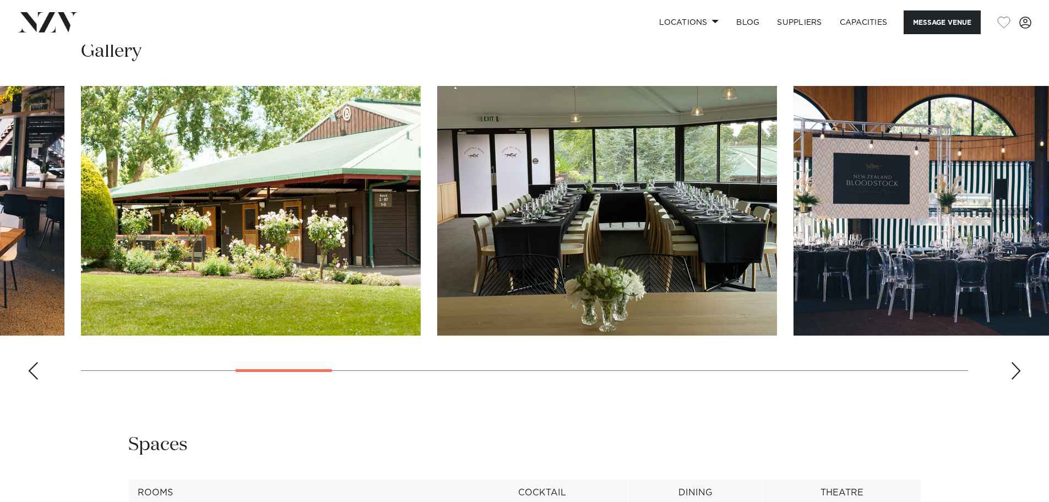
click at [1011, 372] on div "Next slide" at bounding box center [1016, 371] width 11 height 18
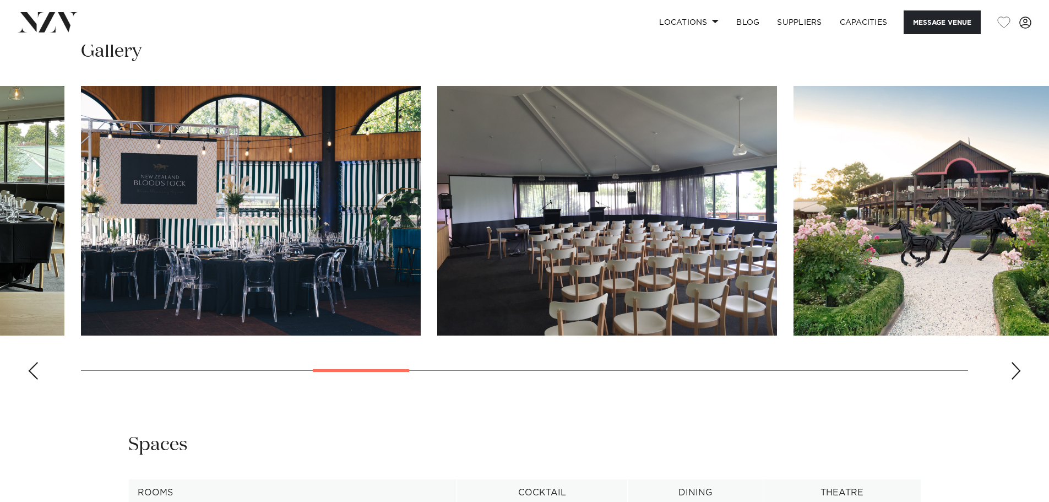
click at [996, 364] on swiper-container at bounding box center [524, 237] width 1049 height 302
click at [1006, 365] on swiper-container at bounding box center [524, 237] width 1049 height 302
click at [1006, 368] on swiper-container at bounding box center [524, 237] width 1049 height 302
click at [1012, 369] on div "Next slide" at bounding box center [1016, 371] width 11 height 18
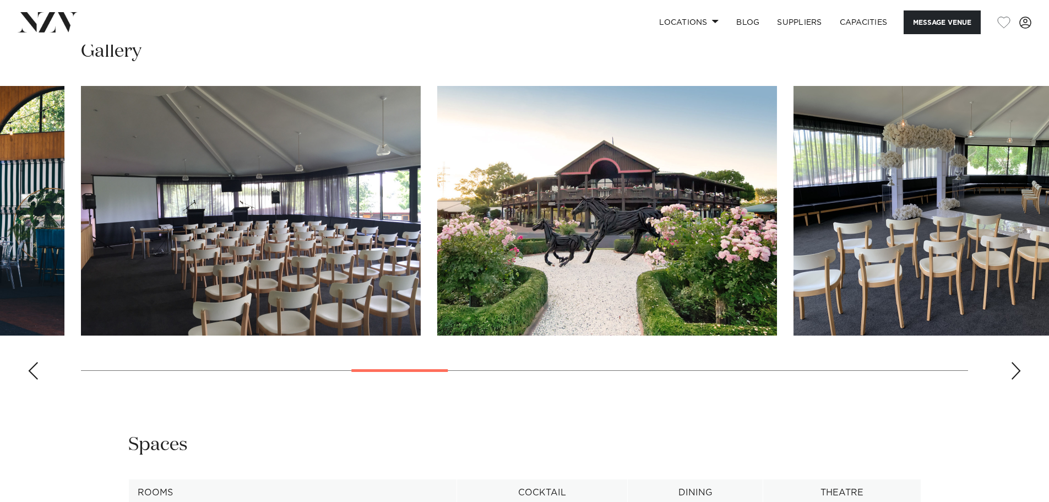
click at [1015, 369] on div "Next slide" at bounding box center [1016, 371] width 11 height 18
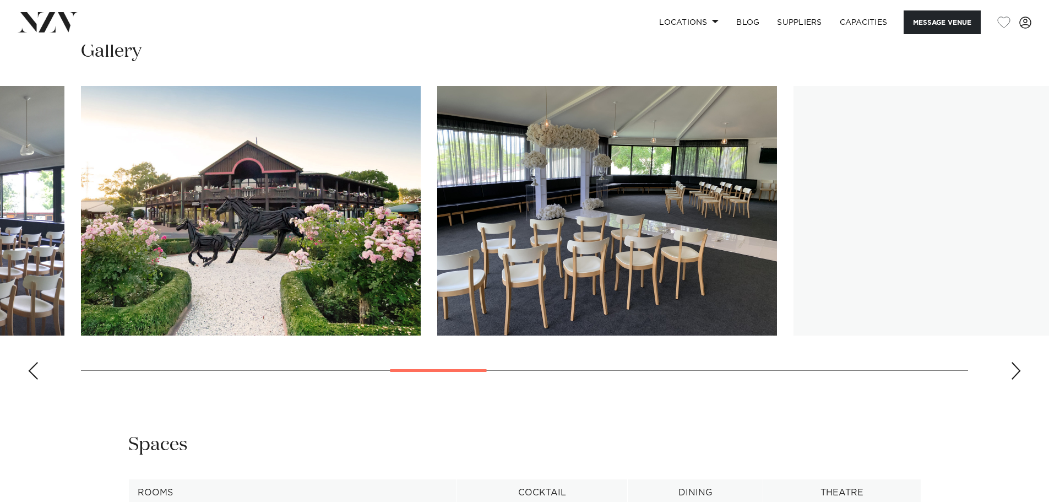
click at [1025, 374] on swiper-container at bounding box center [524, 237] width 1049 height 302
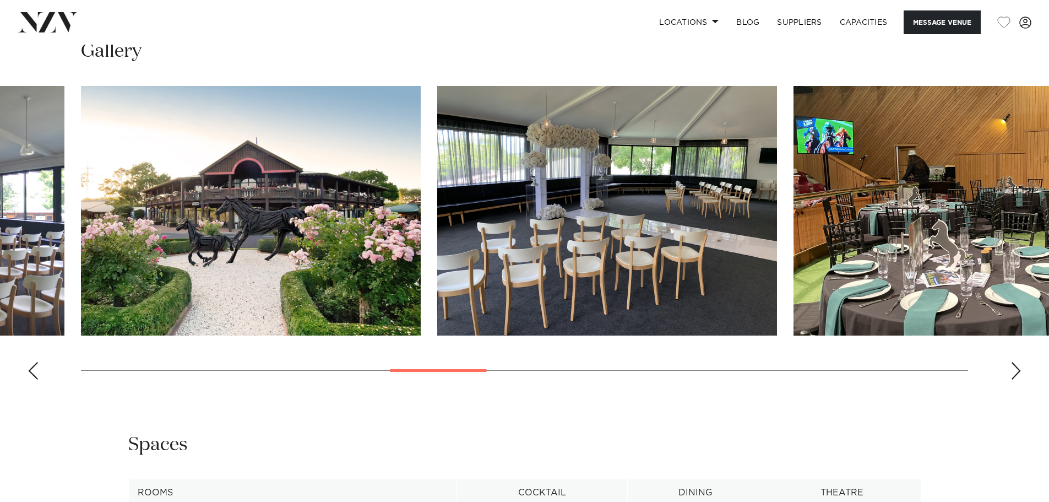
click at [1014, 362] on div "Next slide" at bounding box center [1016, 371] width 11 height 18
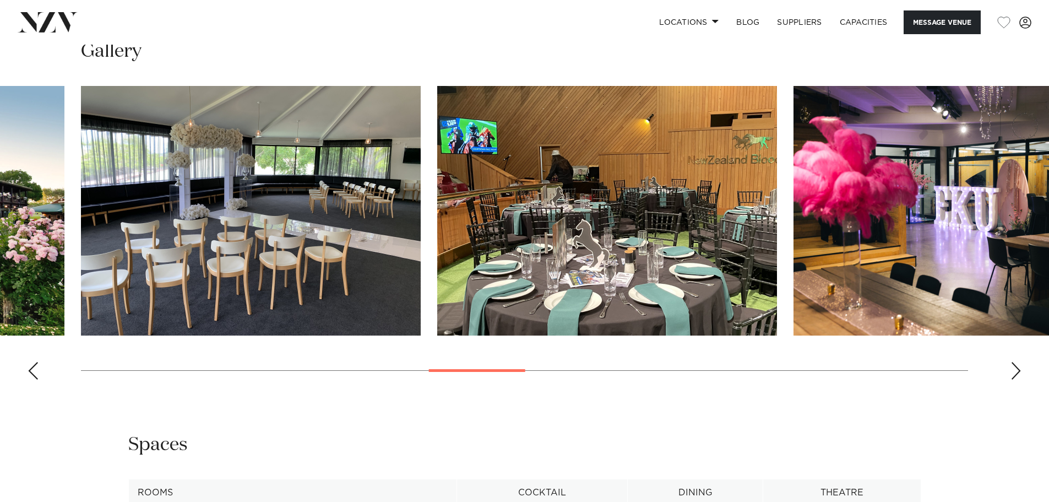
click at [1014, 362] on div "Next slide" at bounding box center [1016, 371] width 11 height 18
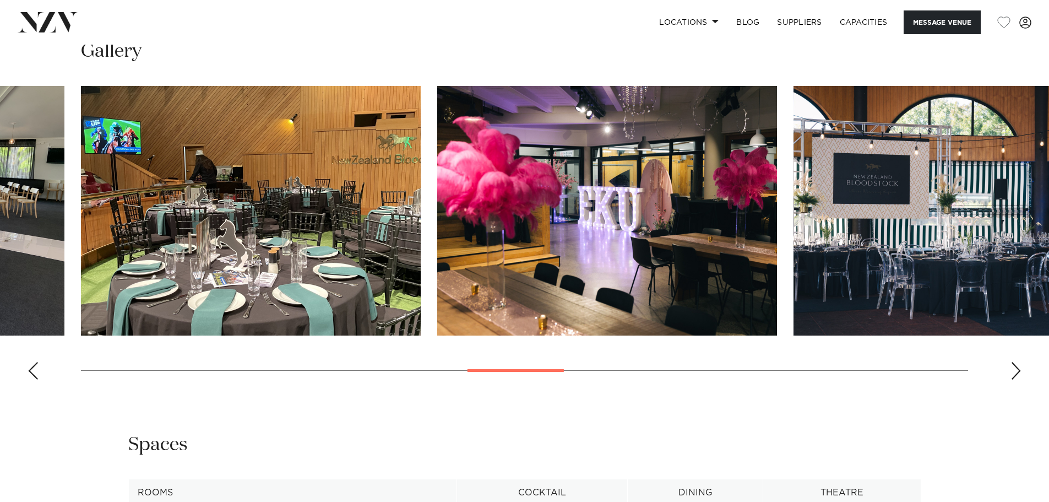
click at [1014, 362] on div "Next slide" at bounding box center [1016, 371] width 11 height 18
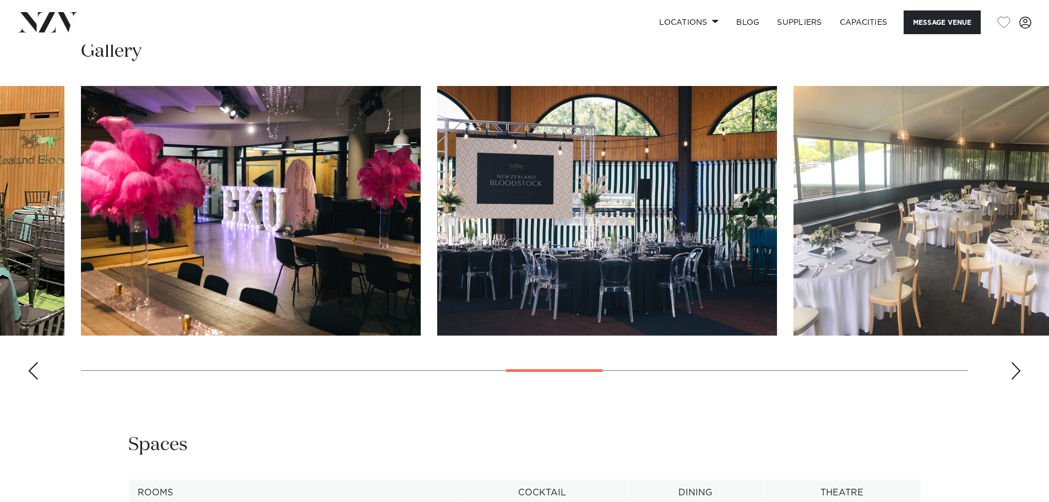
click at [1014, 362] on div "Next slide" at bounding box center [1016, 371] width 11 height 18
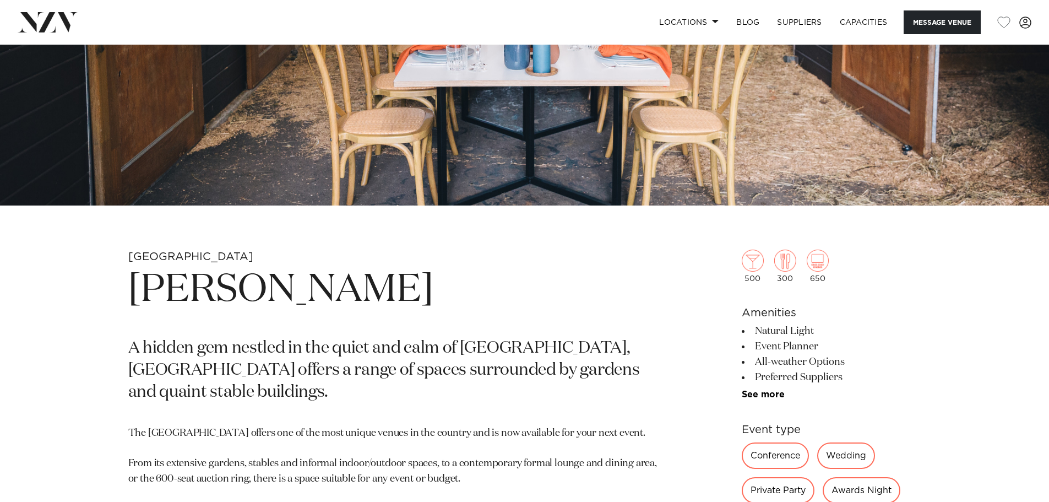
scroll to position [331, 0]
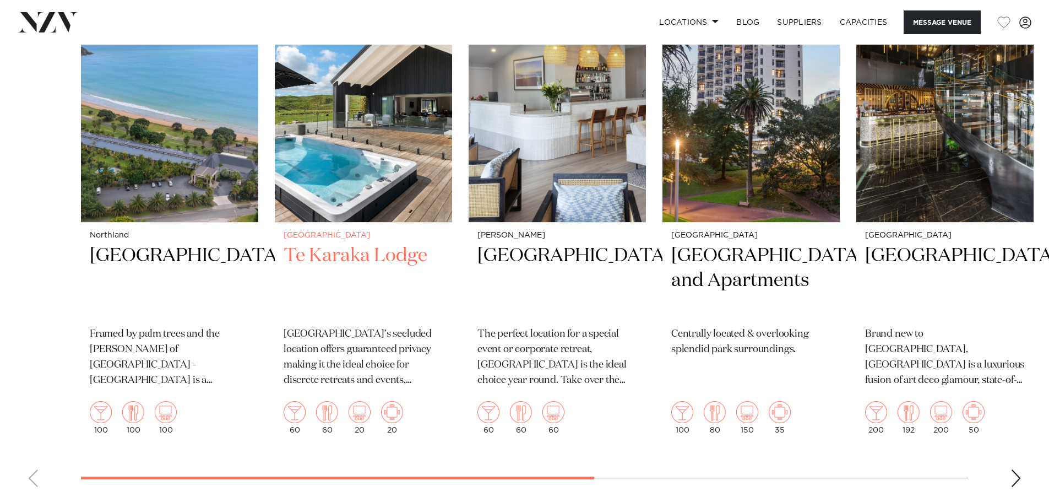
scroll to position [1653, 0]
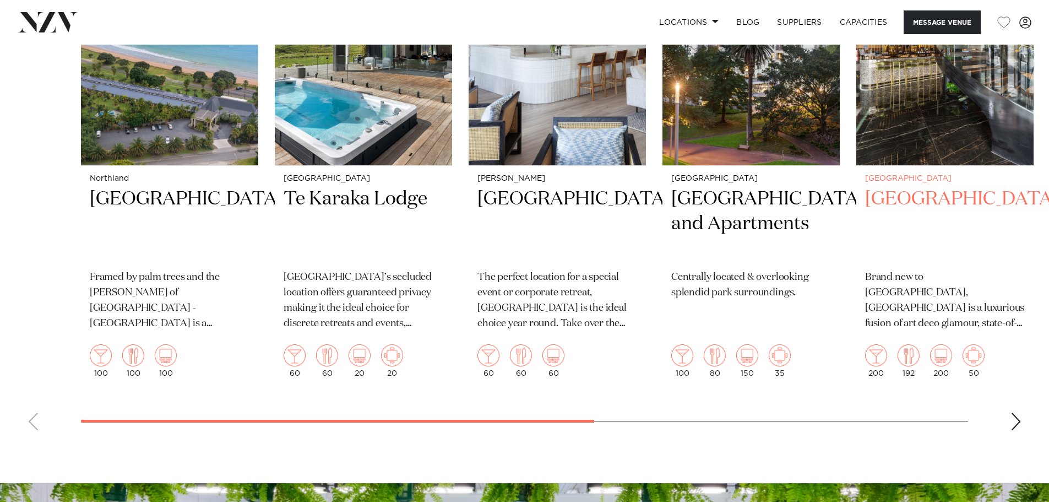
click at [920, 201] on h2 "[GEOGRAPHIC_DATA]" at bounding box center [945, 224] width 160 height 74
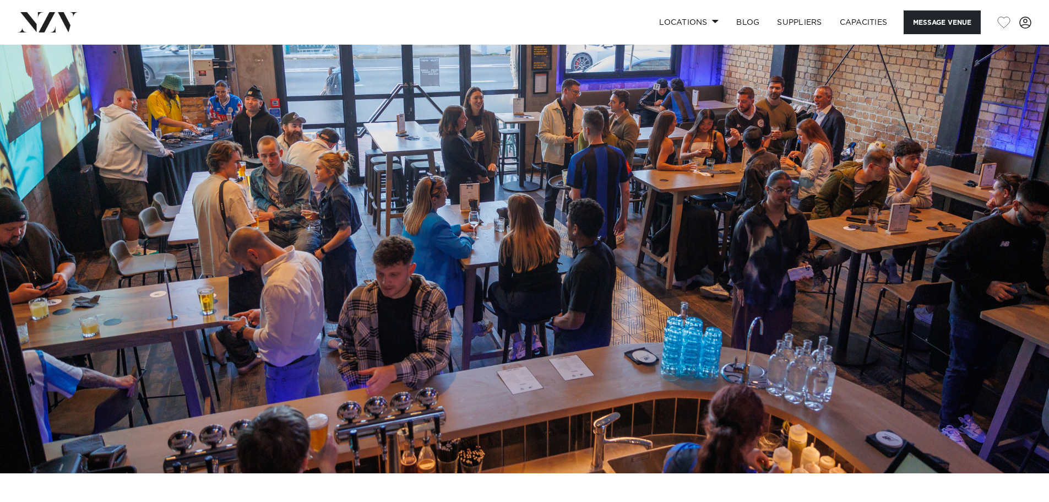
scroll to position [55, 0]
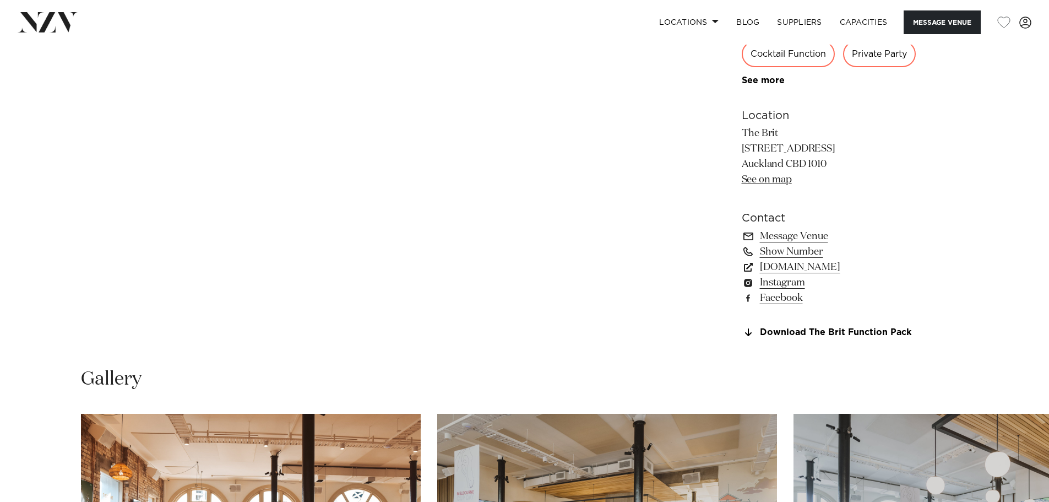
scroll to position [826, 0]
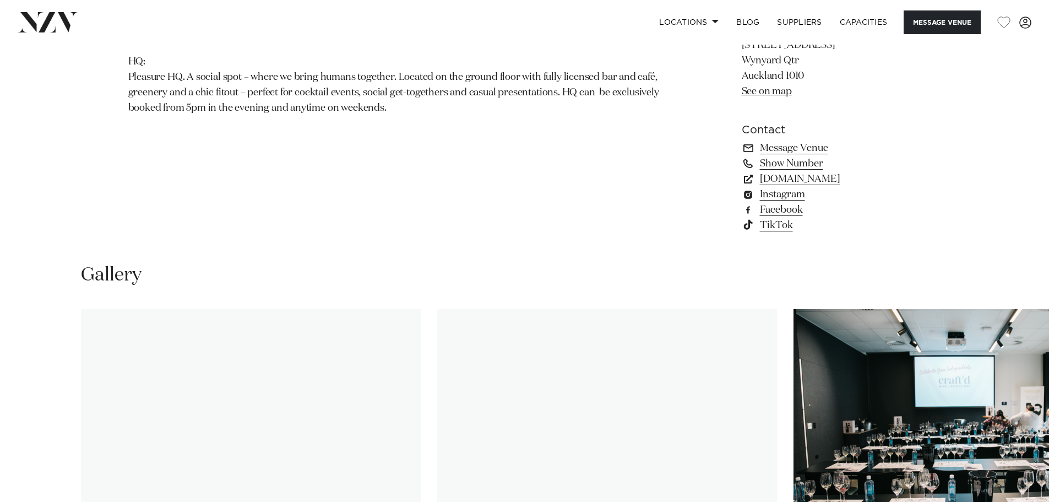
scroll to position [1102, 0]
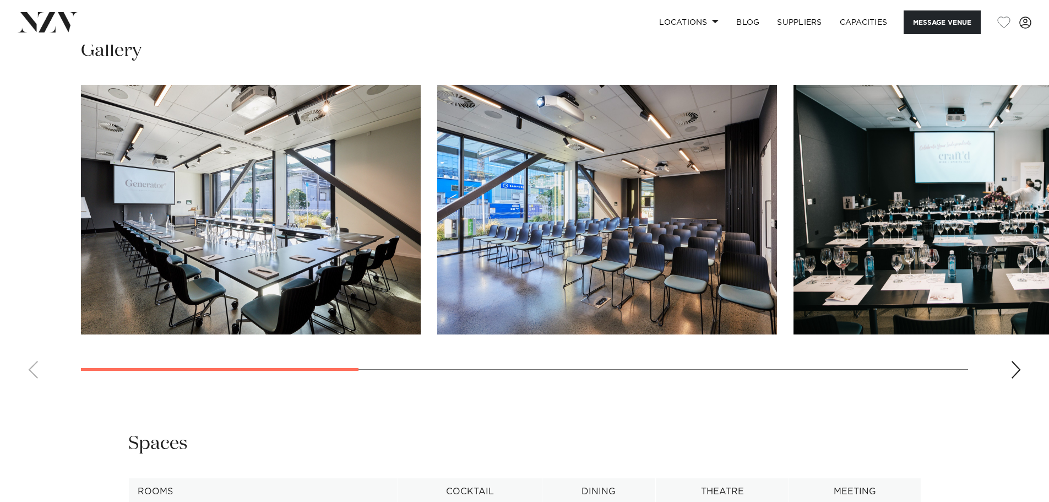
click at [1021, 365] on swiper-container at bounding box center [524, 236] width 1049 height 302
click at [1018, 365] on div "Next slide" at bounding box center [1016, 370] width 11 height 18
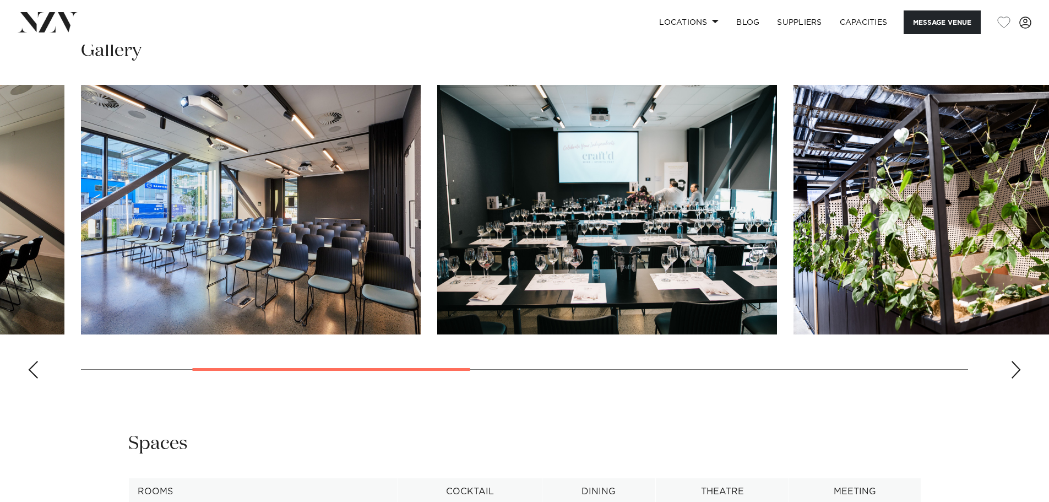
click at [1016, 366] on div "Next slide" at bounding box center [1016, 370] width 11 height 18
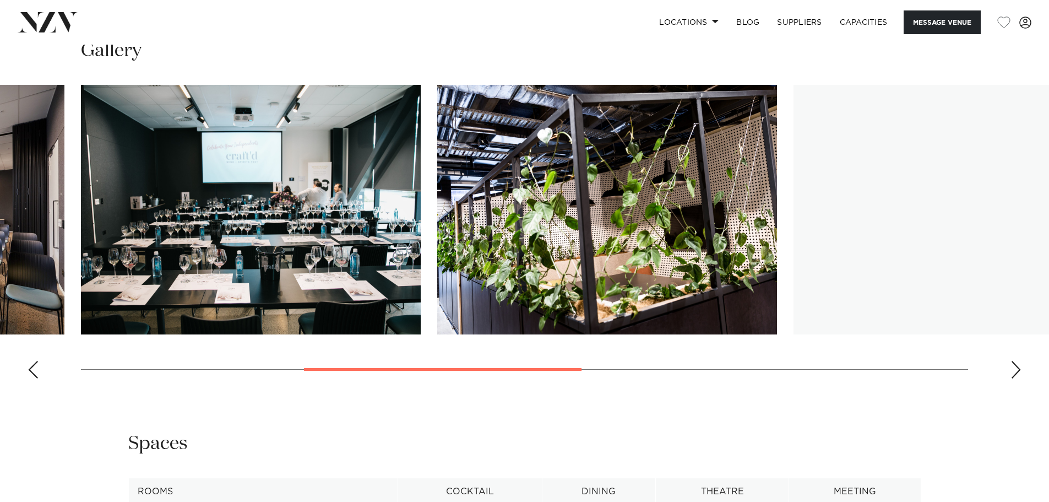
click at [317, 235] on img "3 / 8" at bounding box center [251, 210] width 340 height 250
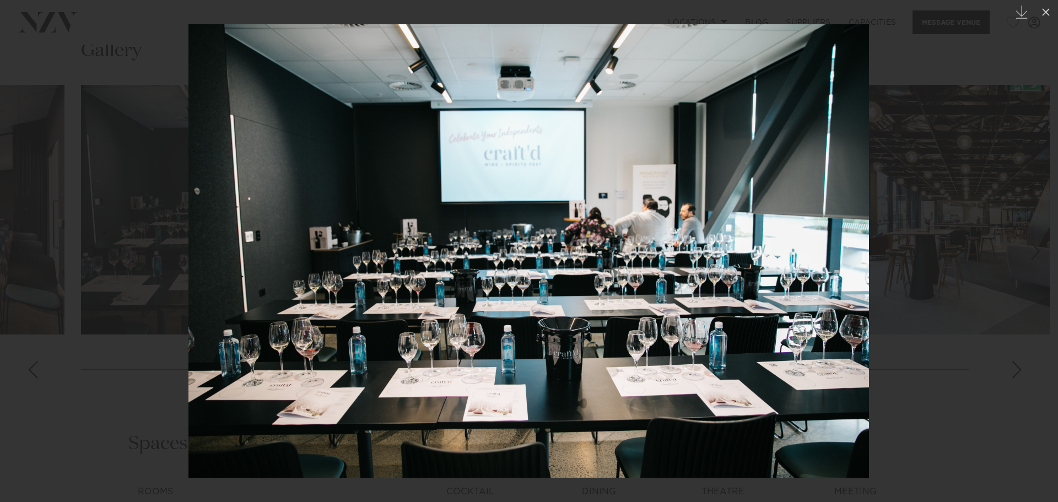
click at [894, 259] on div at bounding box center [529, 251] width 1058 height 502
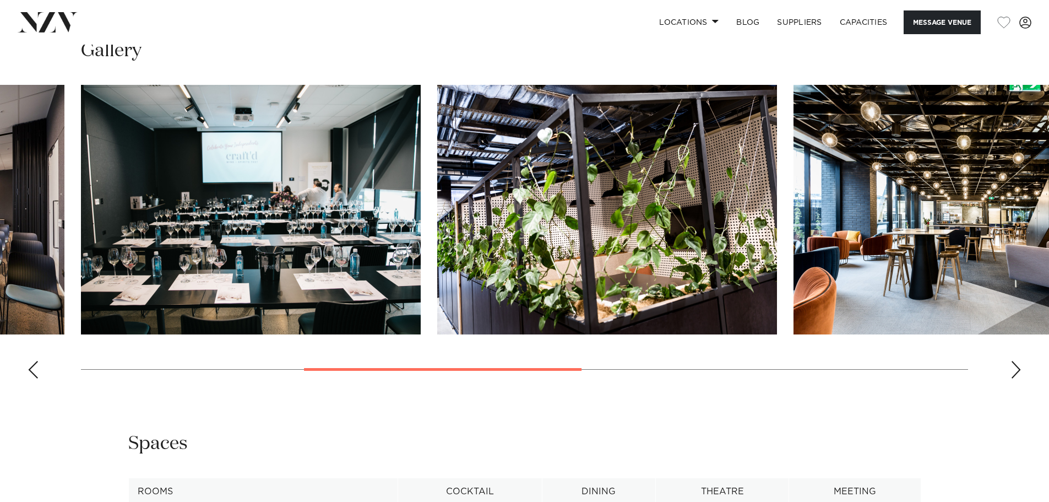
click at [1023, 369] on swiper-container at bounding box center [524, 236] width 1049 height 302
click at [1019, 368] on swiper-container at bounding box center [524, 236] width 1049 height 302
click at [1012, 368] on div "Next slide" at bounding box center [1016, 370] width 11 height 18
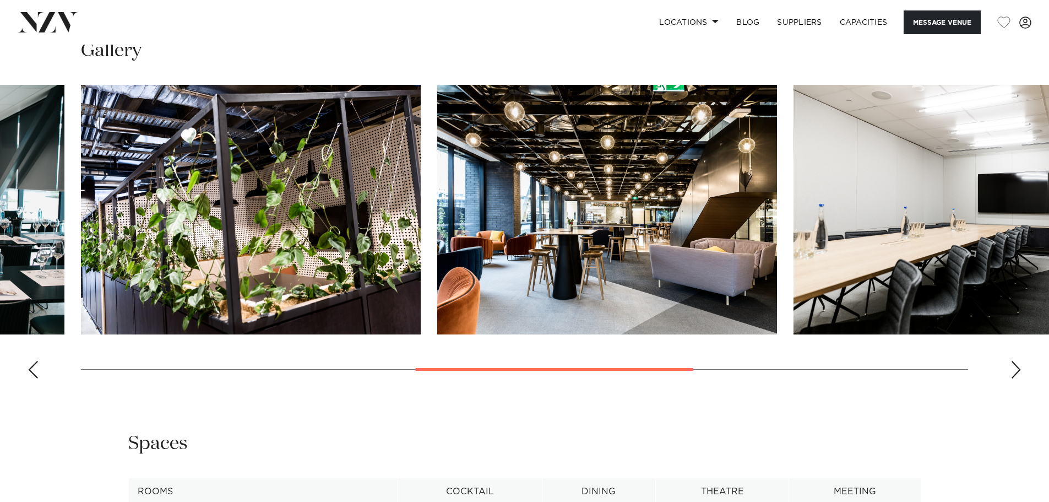
click at [1010, 368] on swiper-container at bounding box center [524, 236] width 1049 height 302
click at [1009, 368] on swiper-container at bounding box center [524, 236] width 1049 height 302
click at [1008, 367] on swiper-container at bounding box center [524, 236] width 1049 height 302
click at [1004, 368] on swiper-container at bounding box center [524, 236] width 1049 height 302
click at [1003, 370] on swiper-container at bounding box center [524, 236] width 1049 height 302
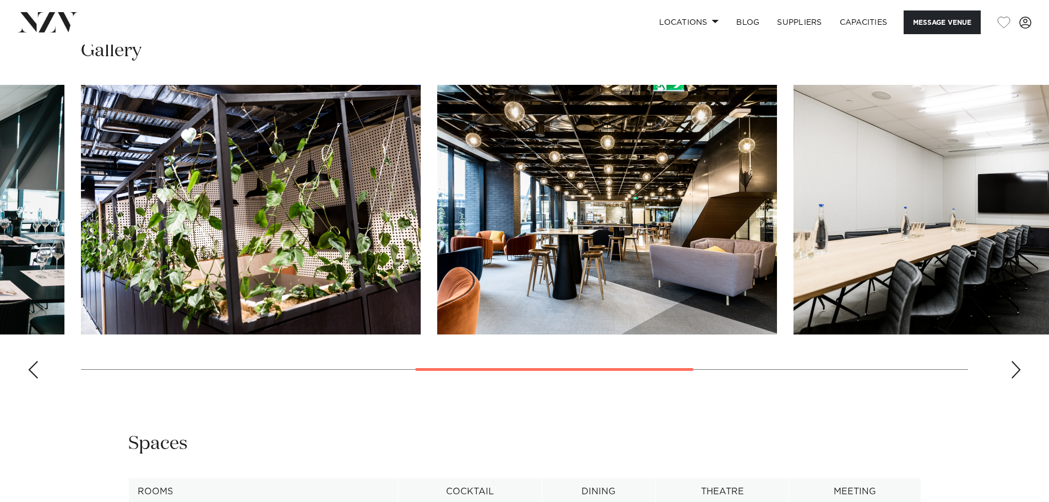
click at [1014, 372] on div "Next slide" at bounding box center [1016, 370] width 11 height 18
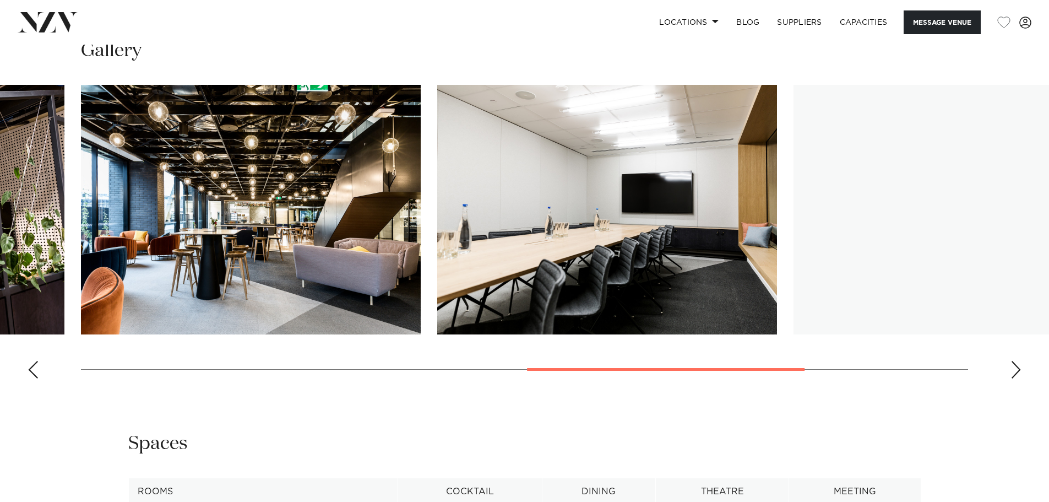
click at [1014, 372] on div "Next slide" at bounding box center [1016, 370] width 11 height 18
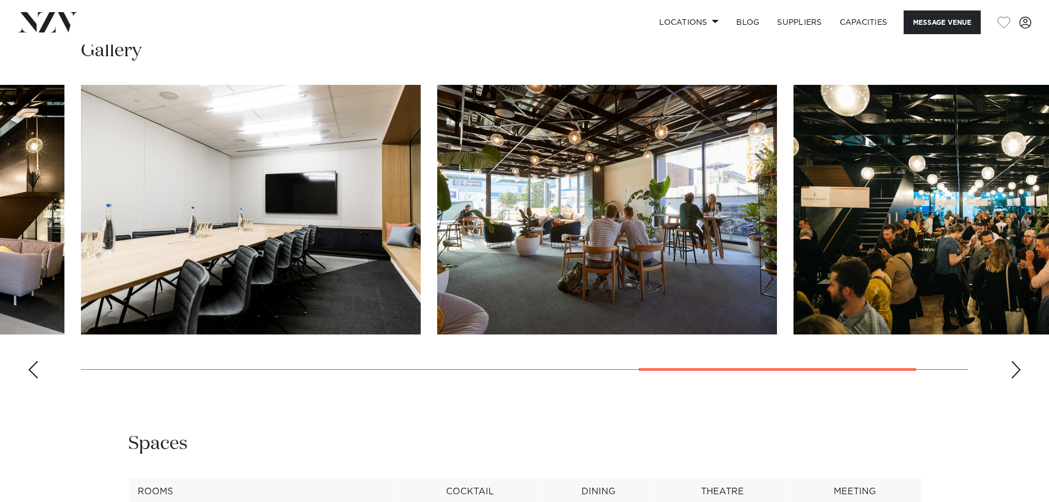
click at [1014, 372] on div "Next slide" at bounding box center [1016, 370] width 11 height 18
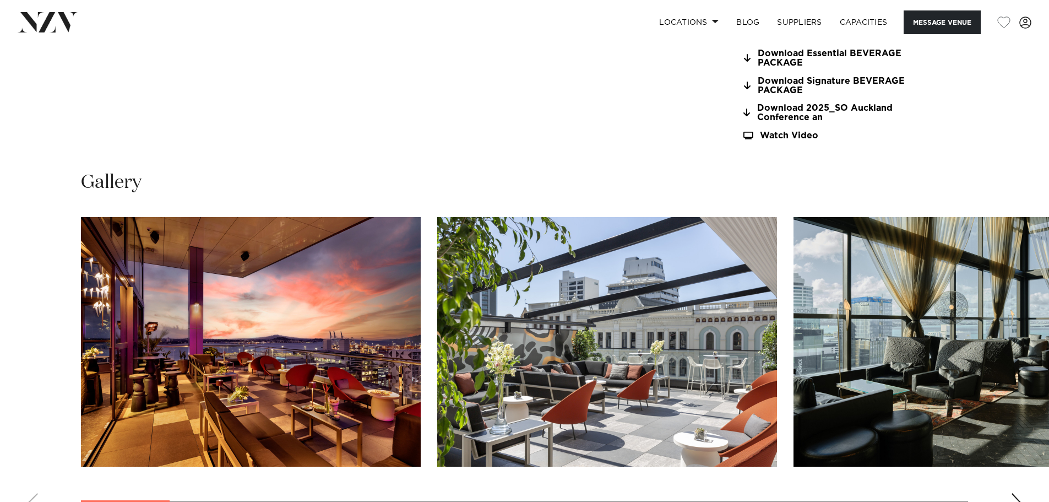
scroll to position [1157, 0]
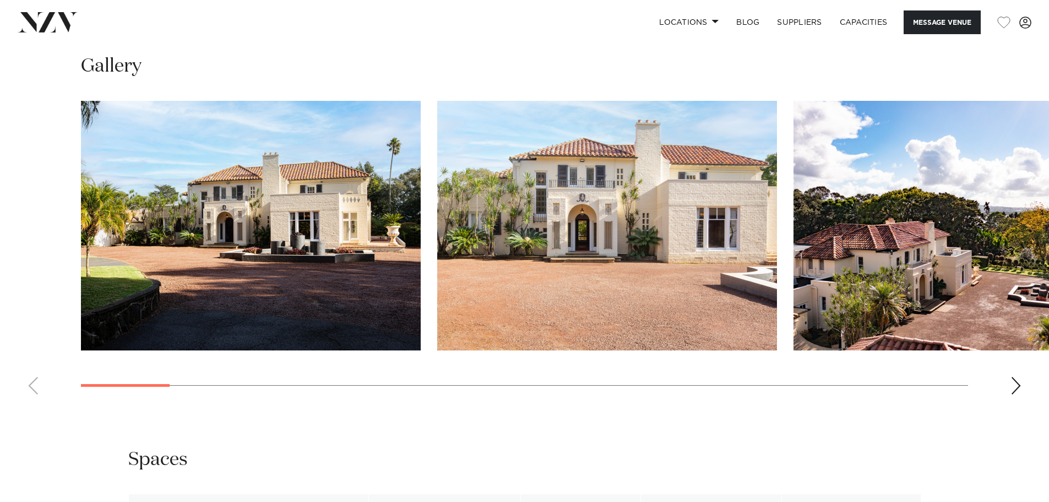
scroll to position [1102, 0]
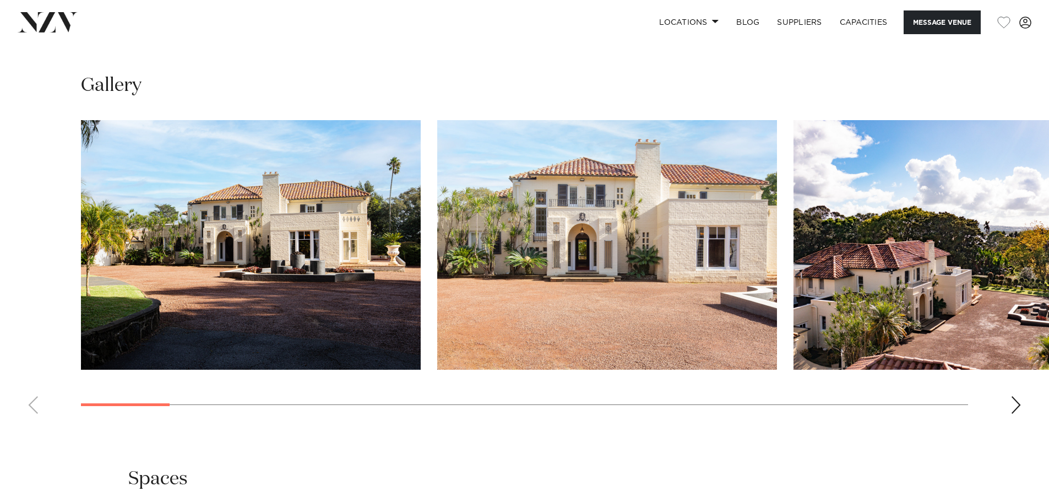
click at [1022, 408] on swiper-container at bounding box center [524, 271] width 1049 height 302
click at [1026, 415] on swiper-container at bounding box center [524, 271] width 1049 height 302
click at [1006, 409] on swiper-container at bounding box center [524, 271] width 1049 height 302
click at [1014, 406] on div "Next slide" at bounding box center [1016, 405] width 11 height 18
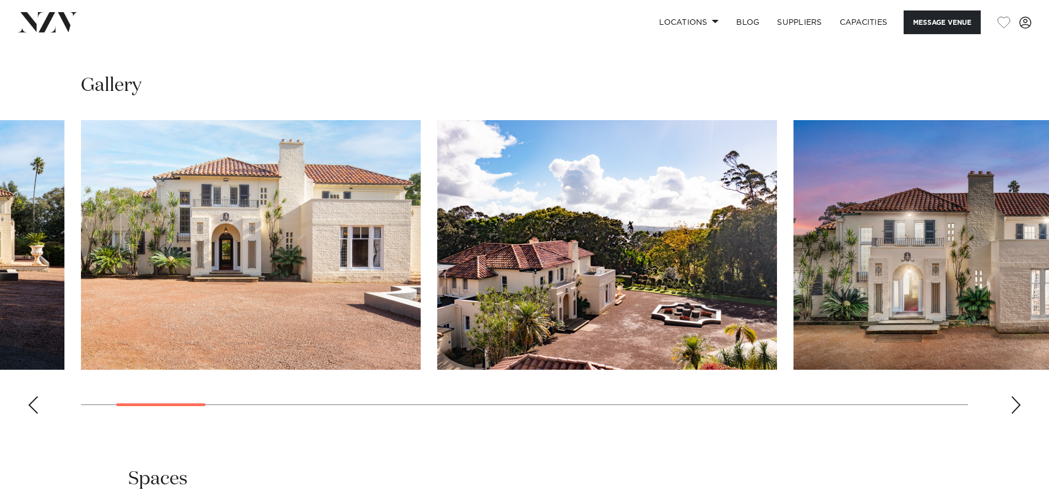
click at [1014, 406] on div "Next slide" at bounding box center [1016, 405] width 11 height 18
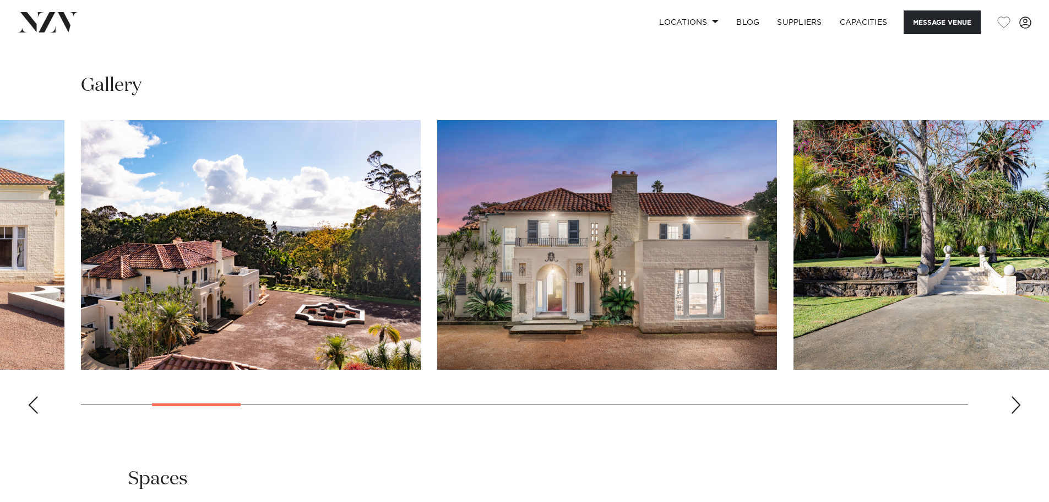
click at [1014, 405] on div "Next slide" at bounding box center [1016, 405] width 11 height 18
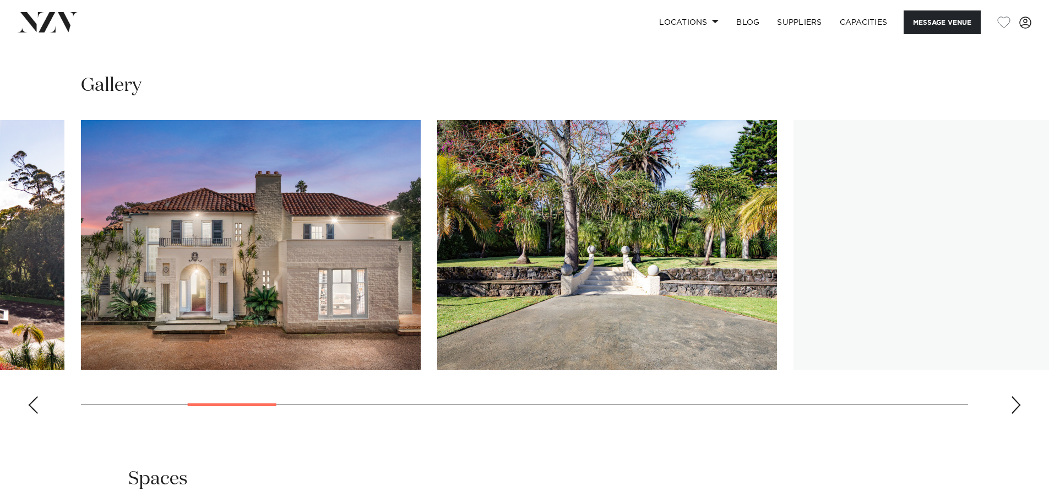
click at [1014, 405] on div "Next slide" at bounding box center [1016, 405] width 11 height 18
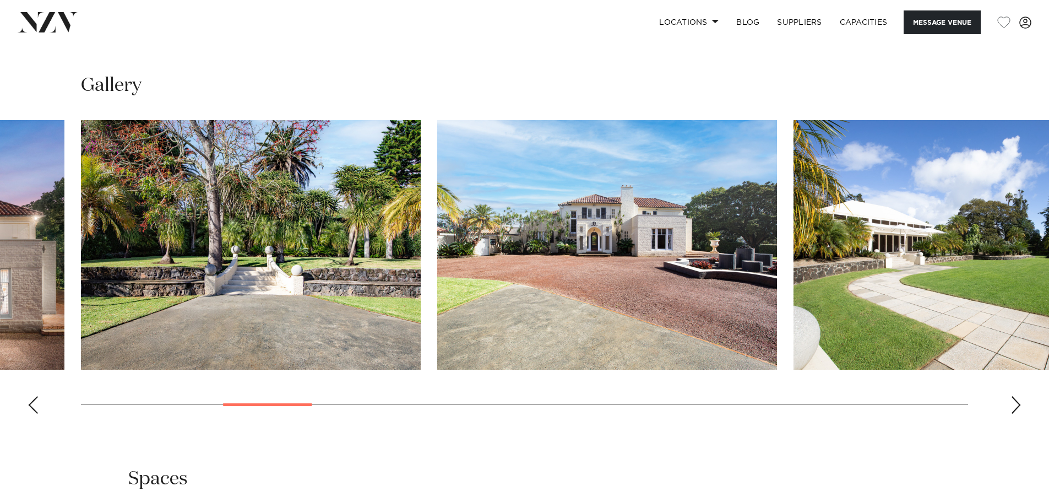
click at [1014, 405] on div "Next slide" at bounding box center [1016, 405] width 11 height 18
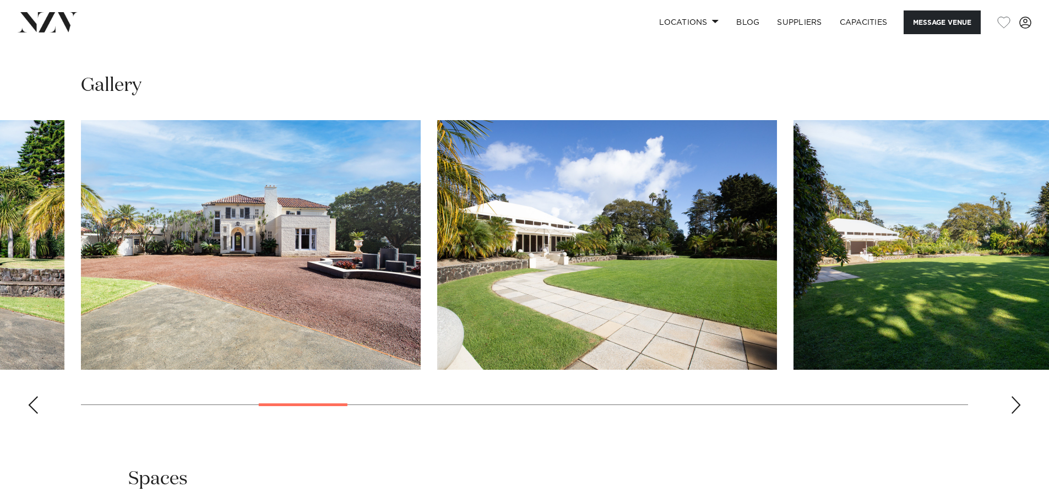
click at [1014, 405] on div "Next slide" at bounding box center [1016, 405] width 11 height 18
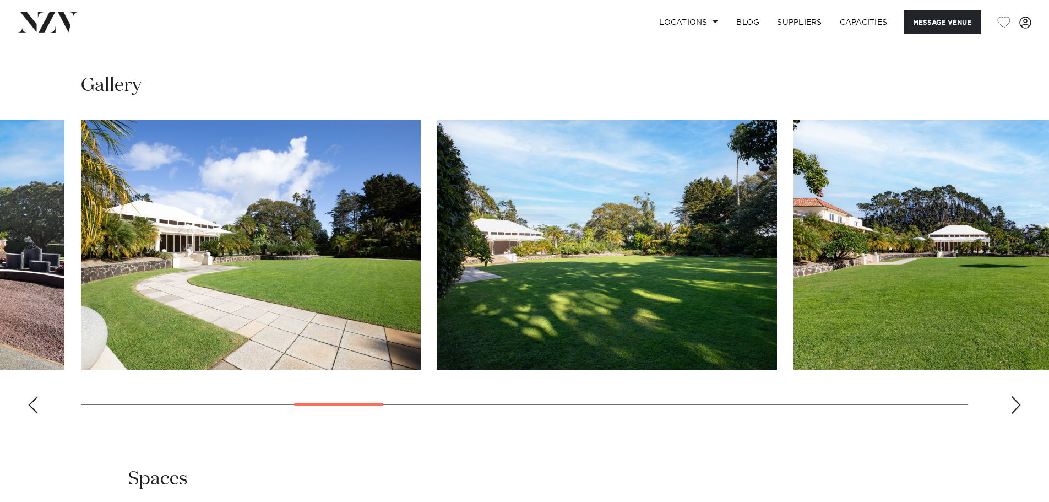
click at [1014, 405] on div "Next slide" at bounding box center [1016, 405] width 11 height 18
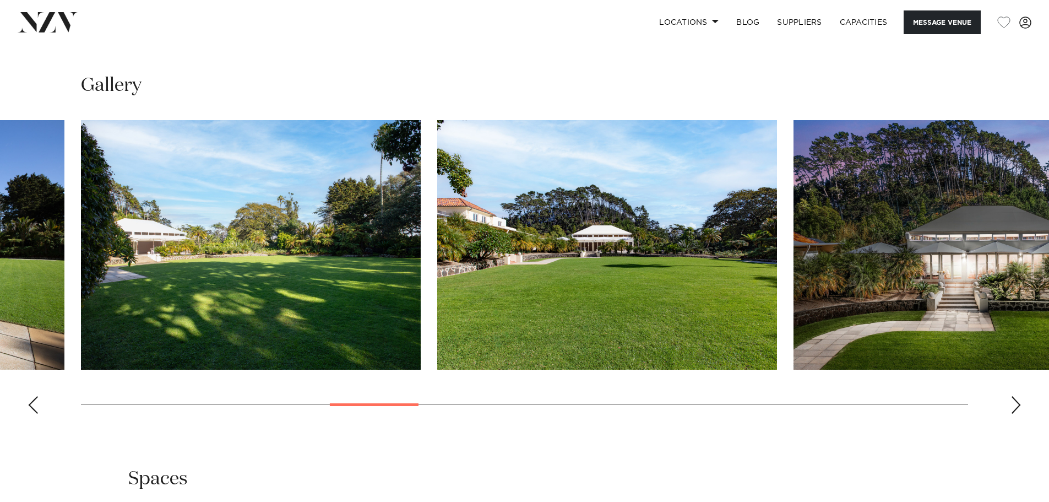
click at [1014, 405] on div "Next slide" at bounding box center [1016, 405] width 11 height 18
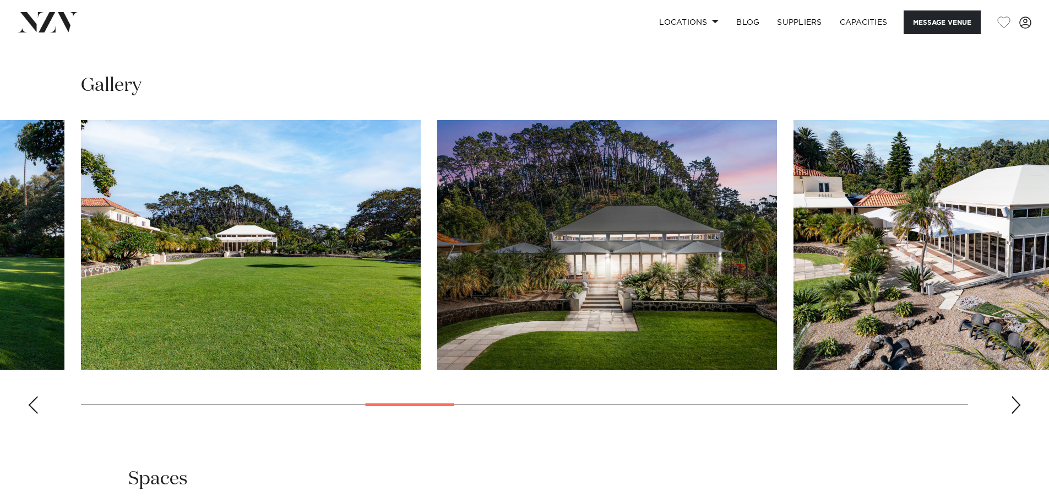
click at [1014, 405] on div "Next slide" at bounding box center [1016, 405] width 11 height 18
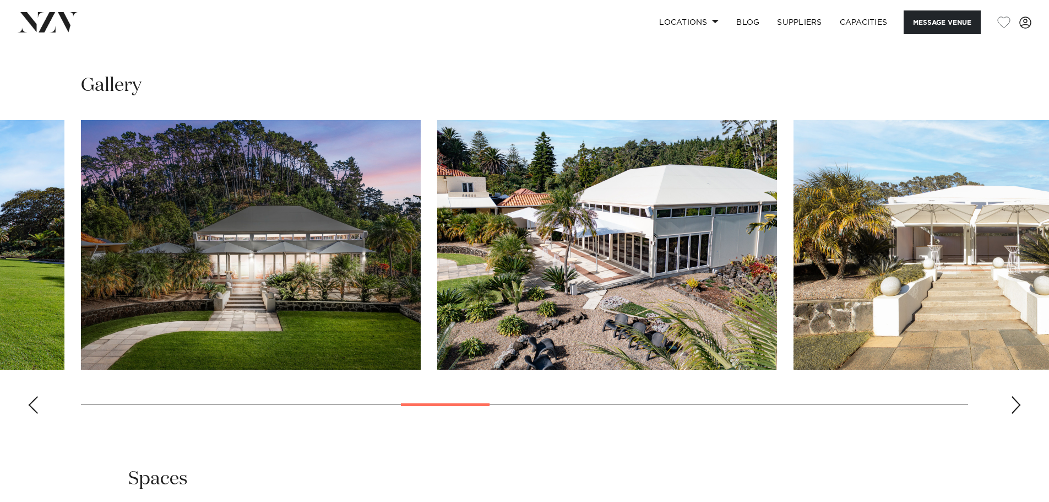
click at [1014, 405] on div "Next slide" at bounding box center [1016, 405] width 11 height 18
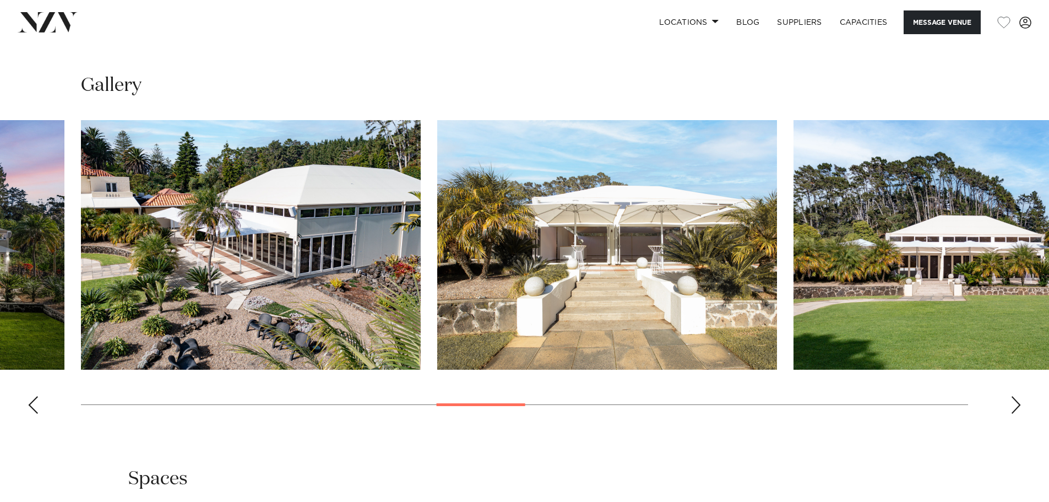
click at [1014, 405] on div "Next slide" at bounding box center [1016, 405] width 11 height 18
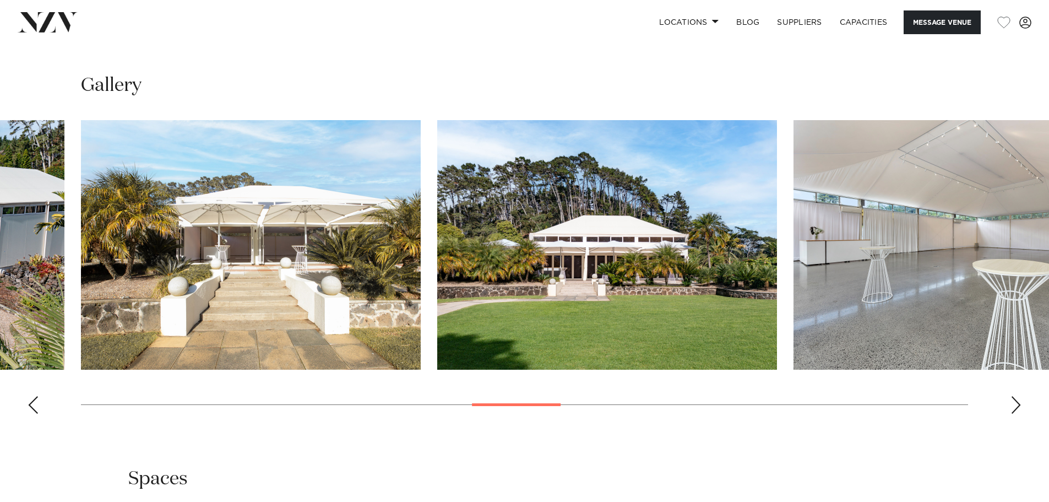
click at [1014, 405] on div "Next slide" at bounding box center [1016, 405] width 11 height 18
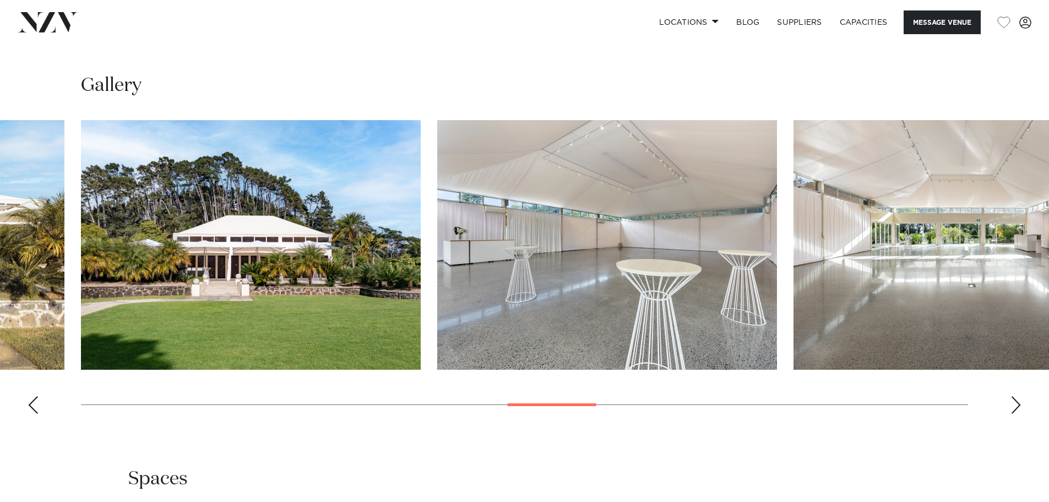
click at [1014, 405] on div "Next slide" at bounding box center [1016, 405] width 11 height 18
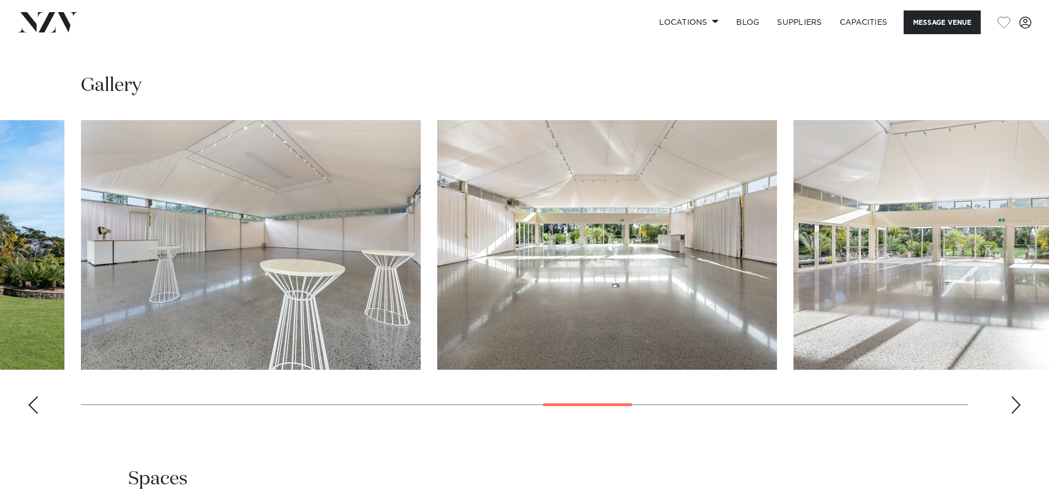
click at [1014, 405] on div "Next slide" at bounding box center [1016, 405] width 11 height 18
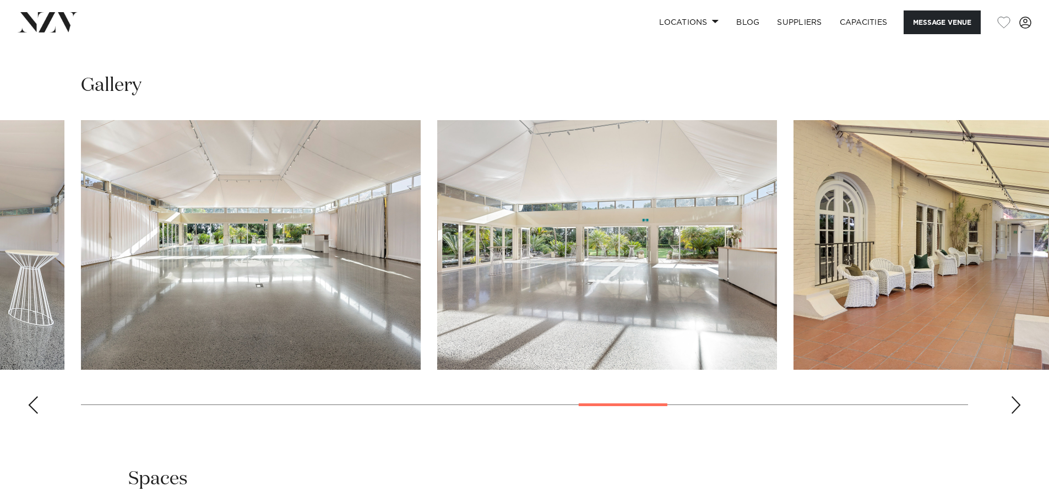
click at [1014, 405] on div "Next slide" at bounding box center [1016, 405] width 11 height 18
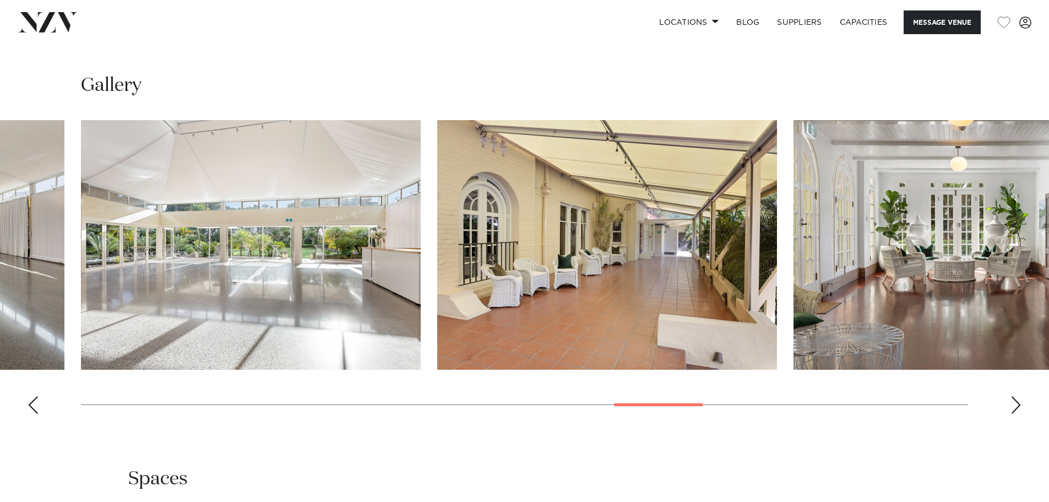
click at [1014, 405] on div "Next slide" at bounding box center [1016, 405] width 11 height 18
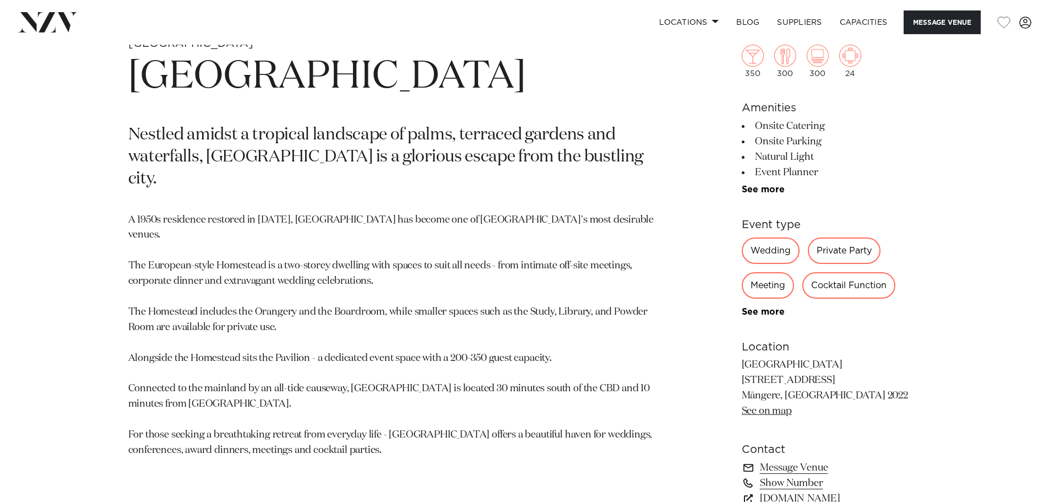
scroll to position [661, 0]
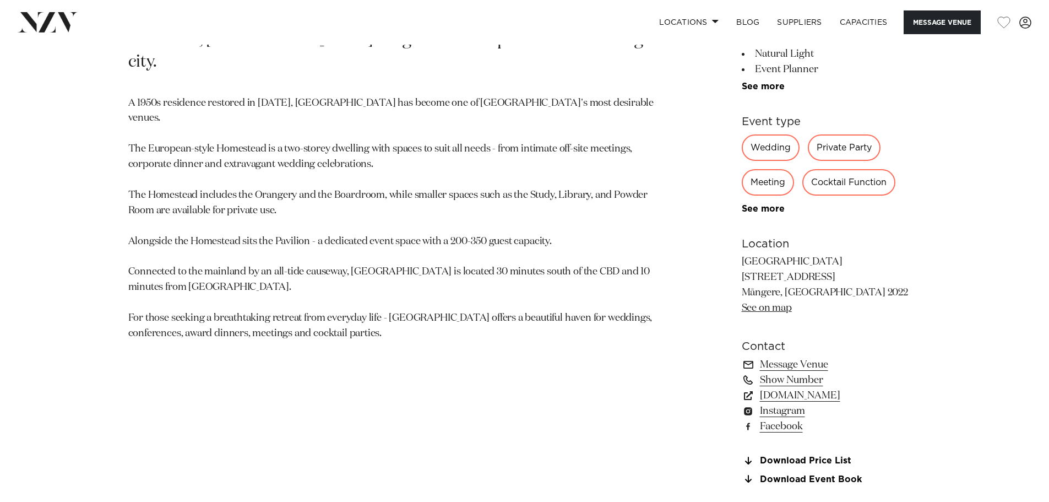
click at [776, 312] on link "See on map" at bounding box center [767, 308] width 50 height 10
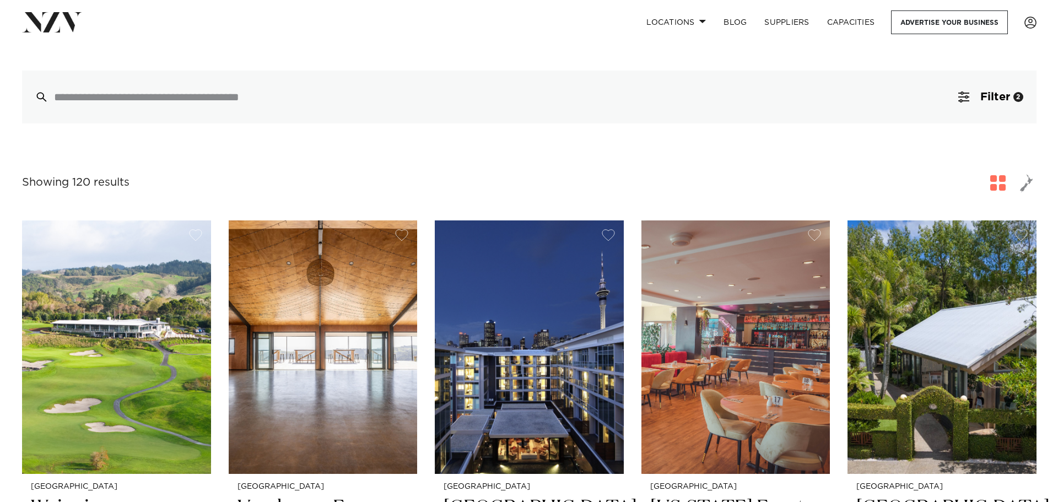
scroll to position [55, 0]
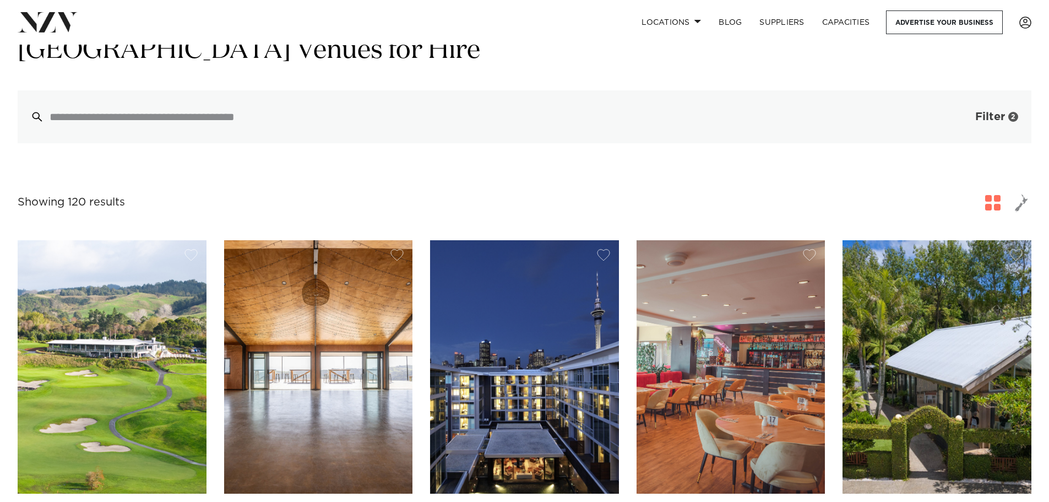
click at [995, 116] on span "Filter" at bounding box center [991, 116] width 30 height 11
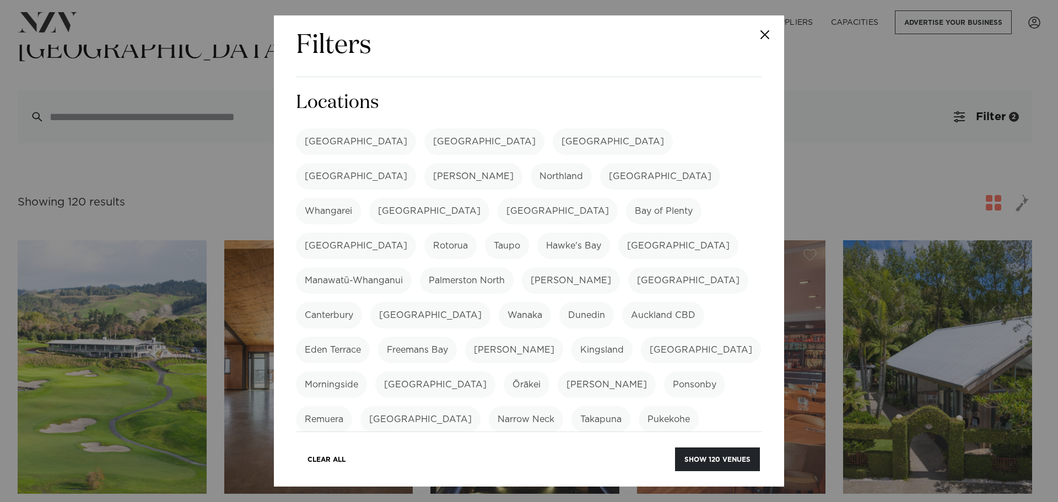
click at [641, 337] on label "Mission Bay" at bounding box center [701, 350] width 120 height 26
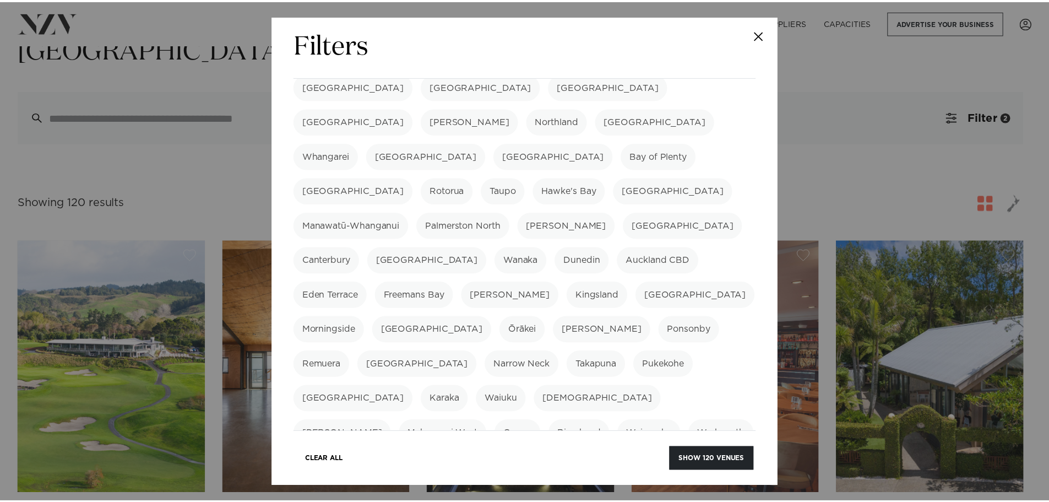
scroll to position [0, 0]
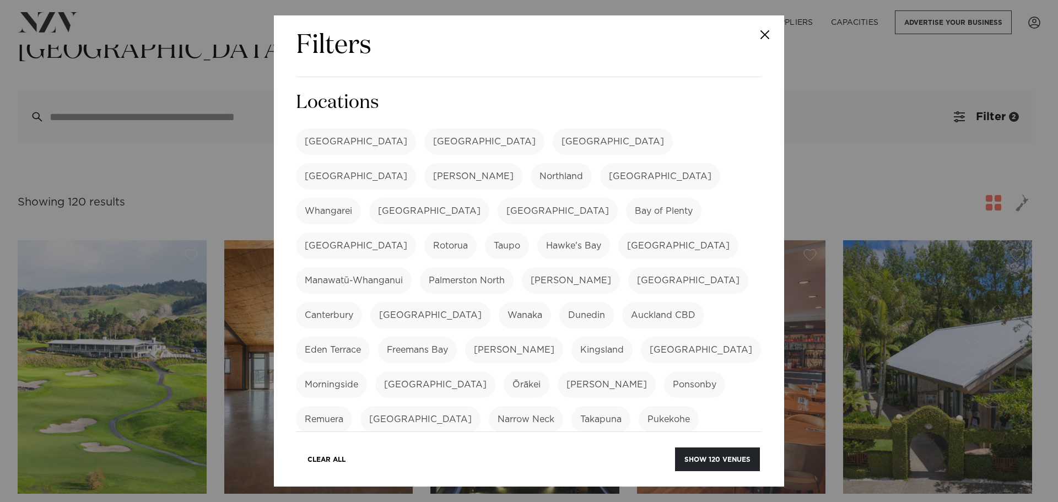
click at [848, 177] on div "Filters Search Type Venue Supplier See more Locations Auckland Wellington Chris…" at bounding box center [529, 251] width 1058 height 502
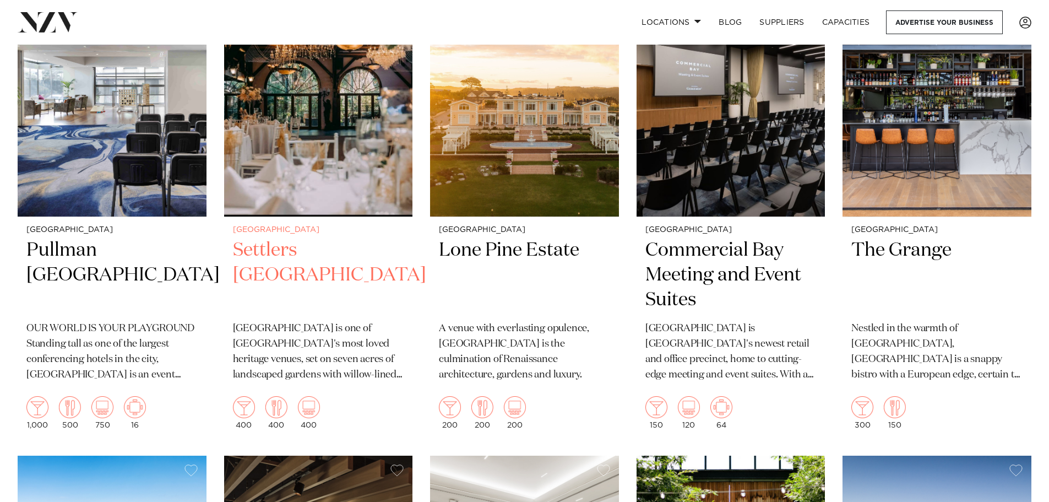
scroll to position [1763, 0]
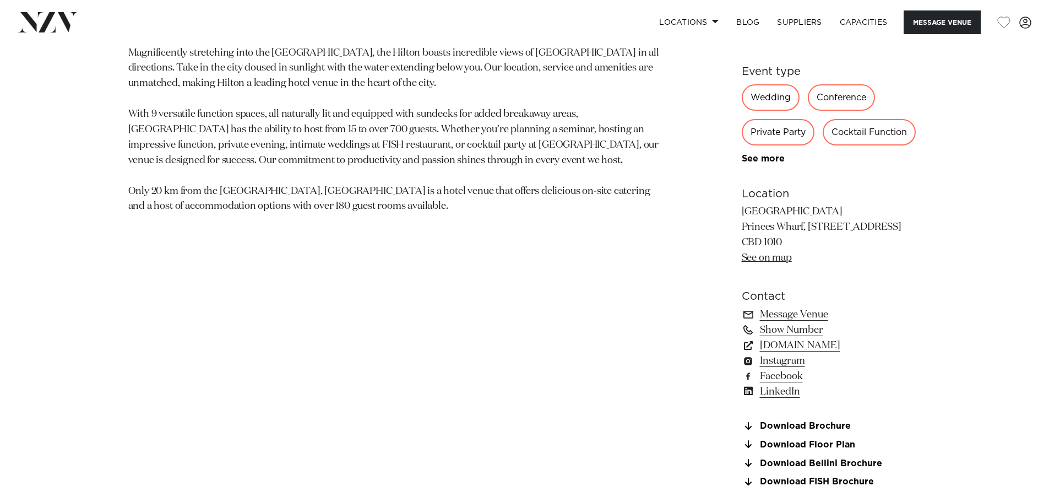
scroll to position [730, 0]
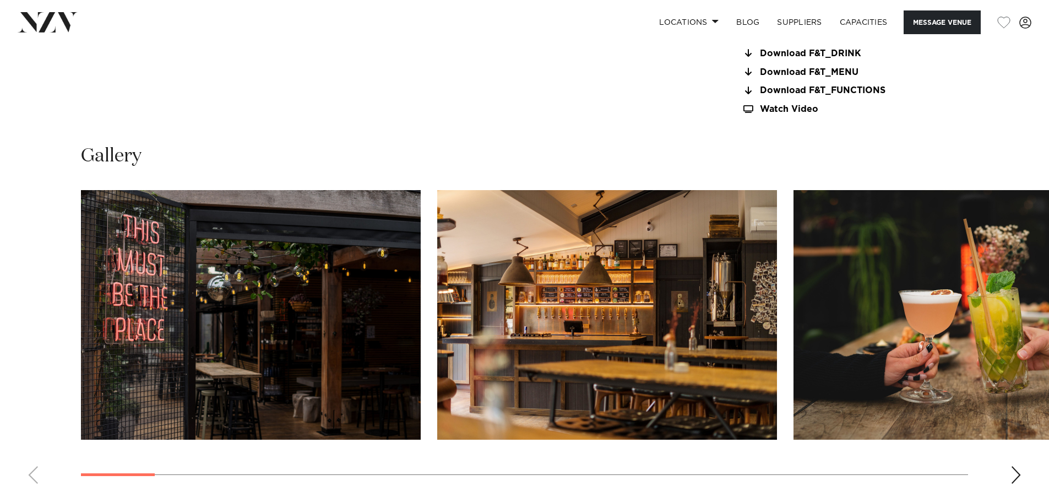
scroll to position [1267, 0]
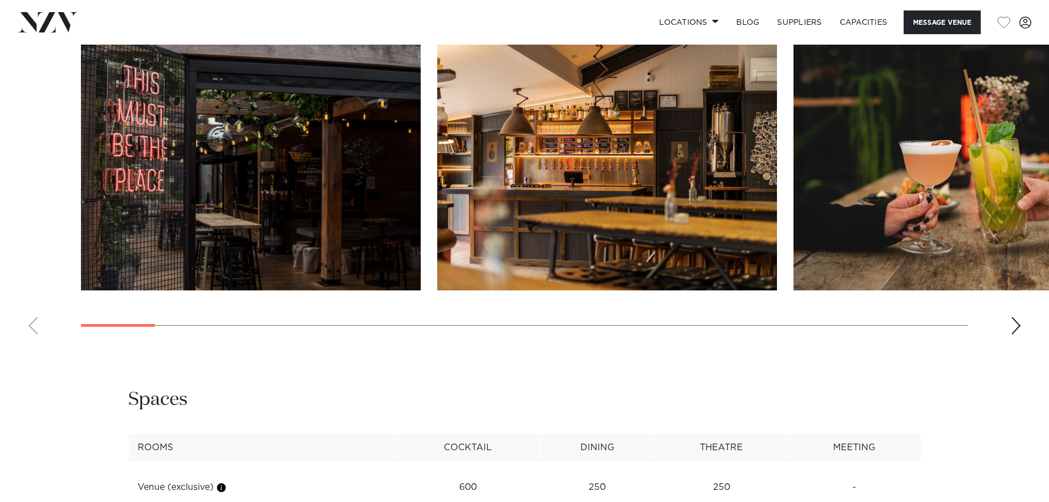
click at [1003, 331] on swiper-container at bounding box center [524, 192] width 1049 height 302
click at [1003, 330] on swiper-container at bounding box center [524, 192] width 1049 height 302
click at [1006, 327] on swiper-container at bounding box center [524, 192] width 1049 height 302
click at [1009, 327] on swiper-container at bounding box center [524, 192] width 1049 height 302
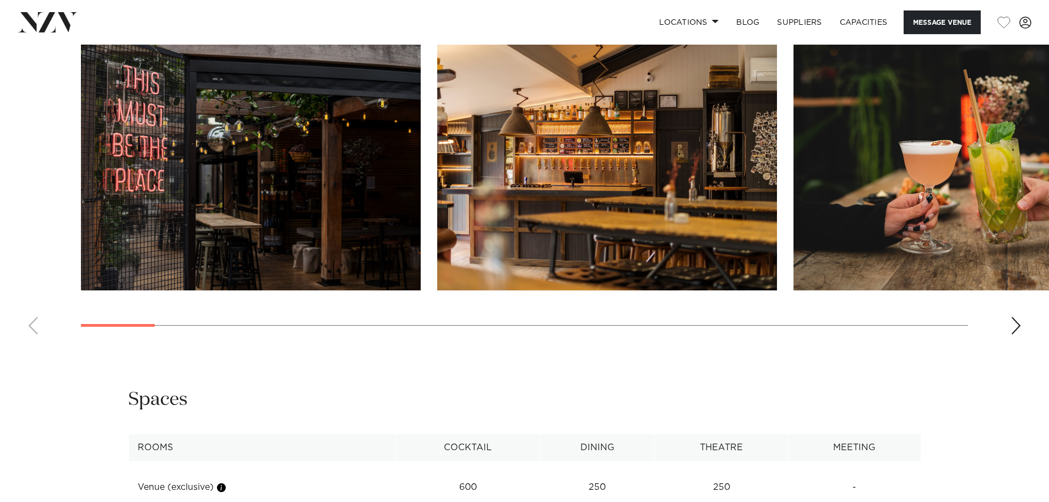
click at [1012, 326] on div "Next slide" at bounding box center [1016, 326] width 11 height 18
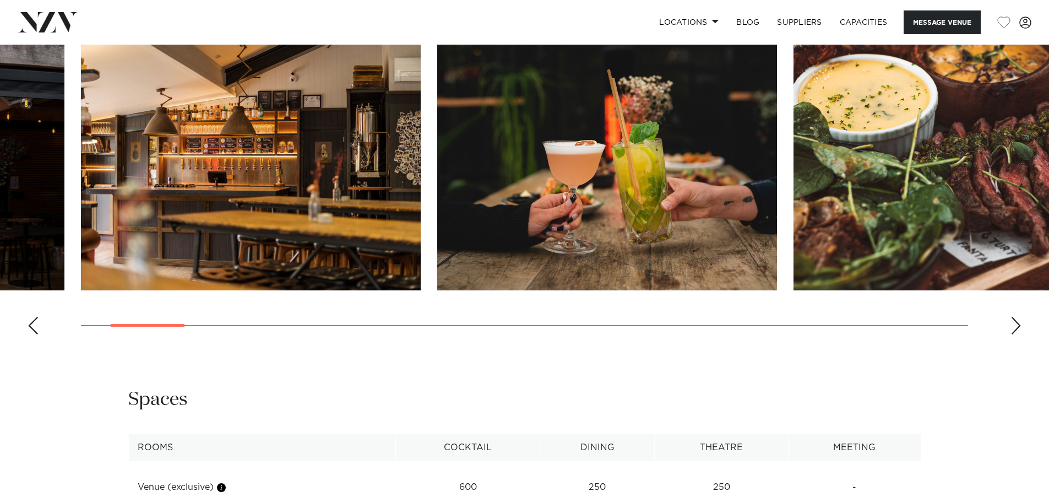
click at [1013, 326] on div "Next slide" at bounding box center [1016, 326] width 11 height 18
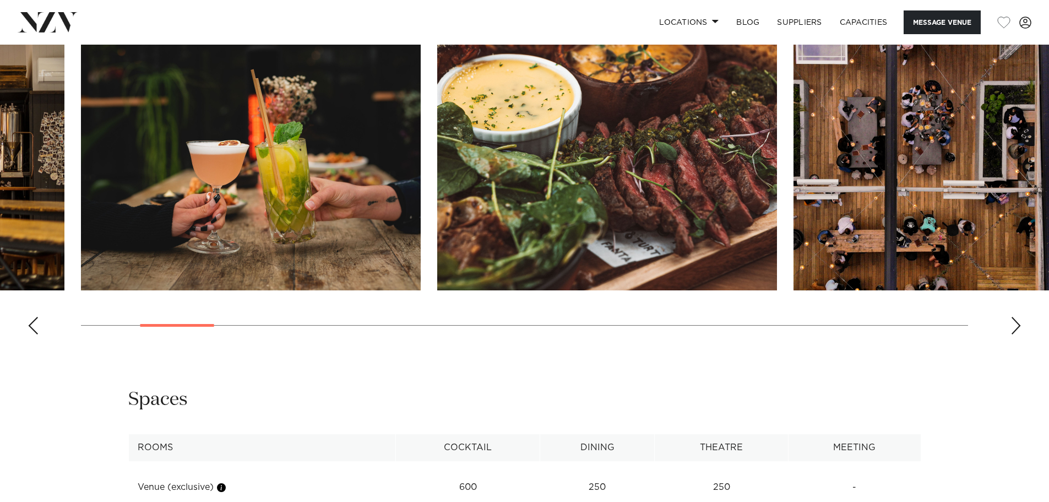
click at [1013, 326] on div "Next slide" at bounding box center [1016, 326] width 11 height 18
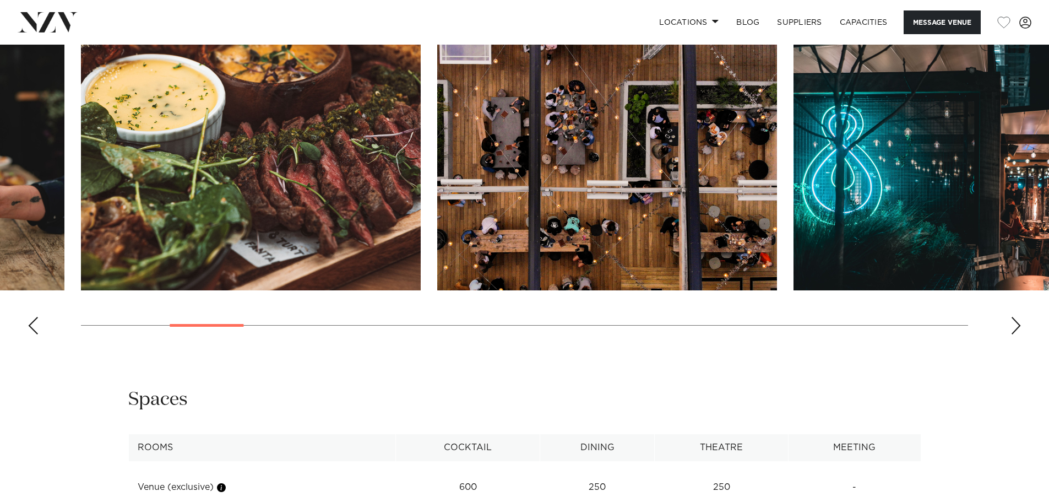
click at [1013, 326] on div "Next slide" at bounding box center [1016, 326] width 11 height 18
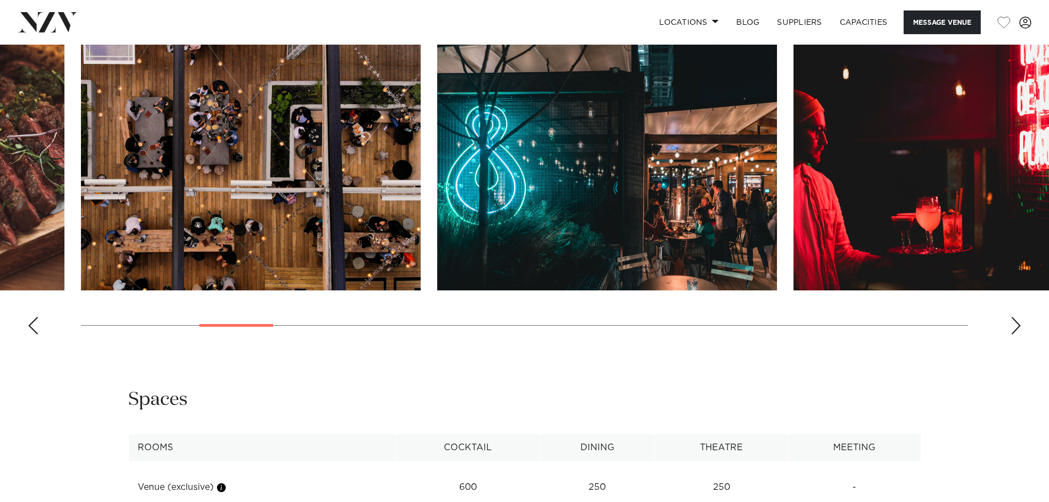
click at [1015, 326] on div "Next slide" at bounding box center [1016, 326] width 11 height 18
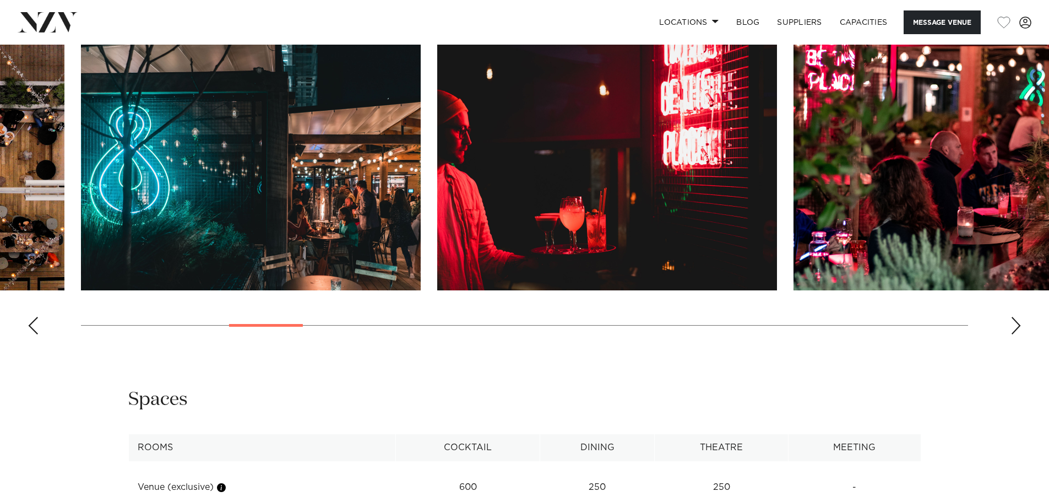
click at [1015, 326] on div "Next slide" at bounding box center [1016, 326] width 11 height 18
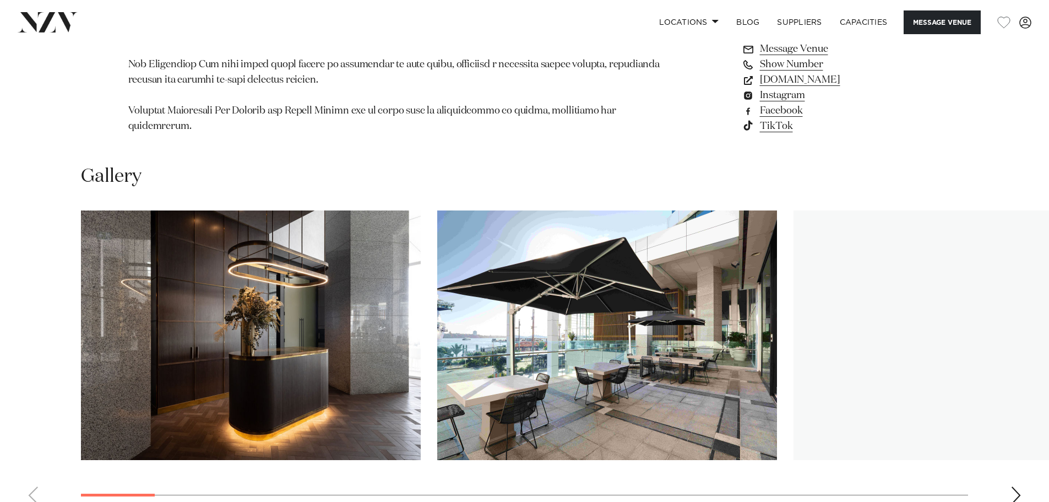
scroll to position [1322, 0]
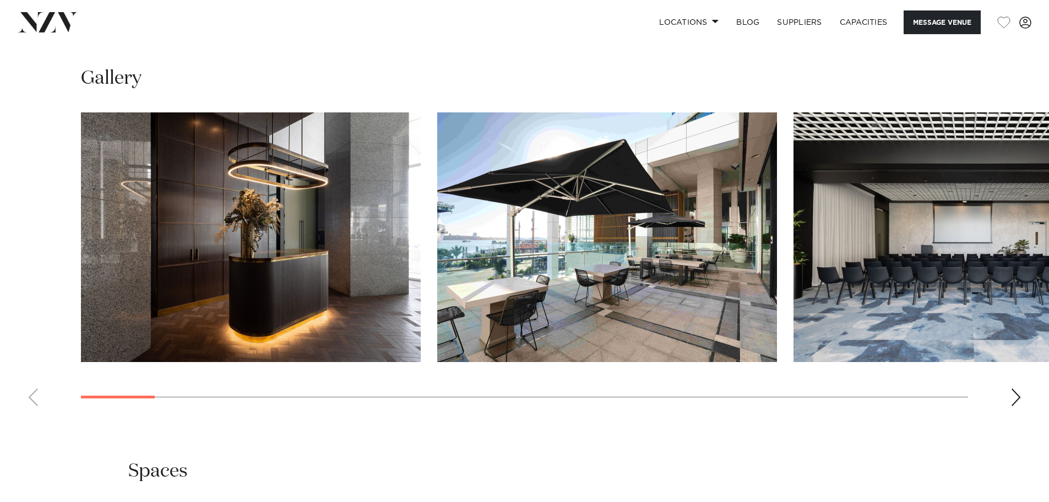
click at [1014, 388] on div "Next slide" at bounding box center [1016, 397] width 11 height 18
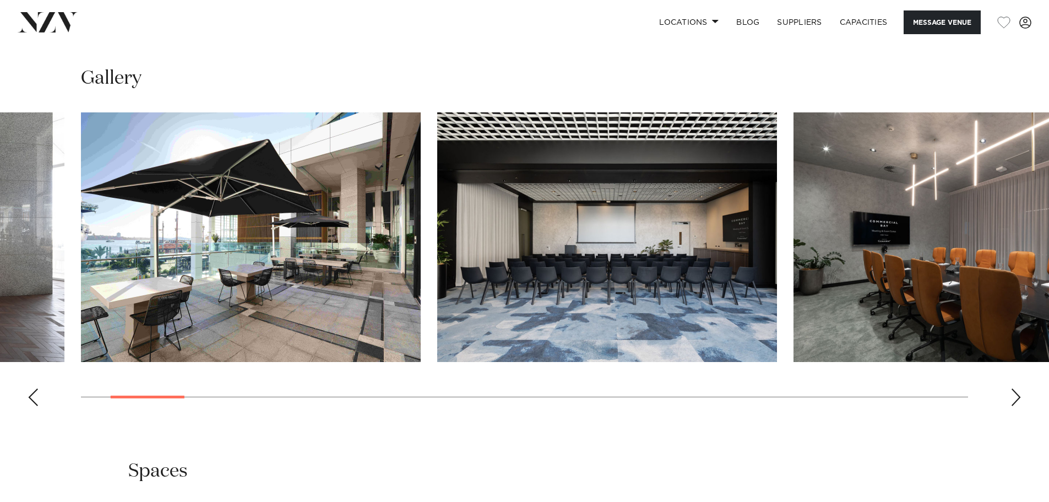
click at [1014, 388] on div "Next slide" at bounding box center [1016, 397] width 11 height 18
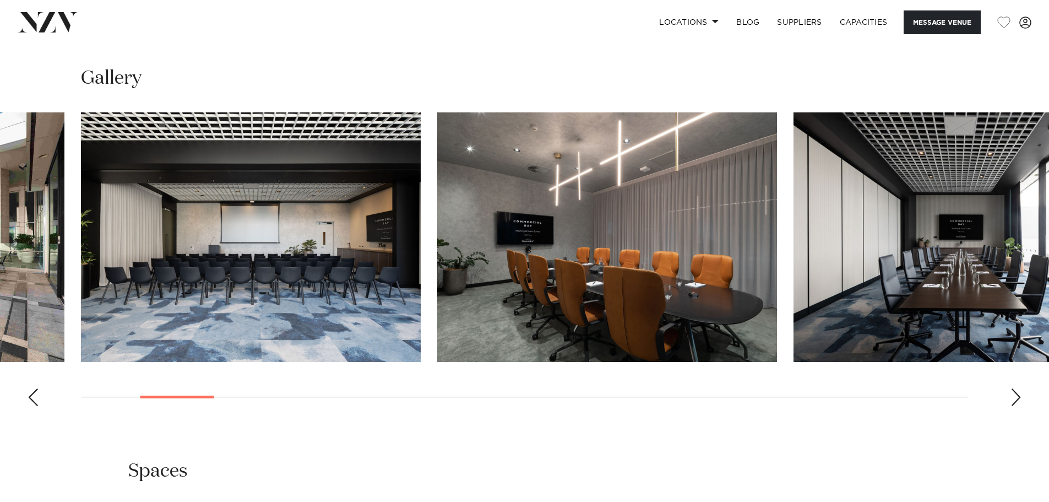
click at [1014, 388] on div "Next slide" at bounding box center [1016, 397] width 11 height 18
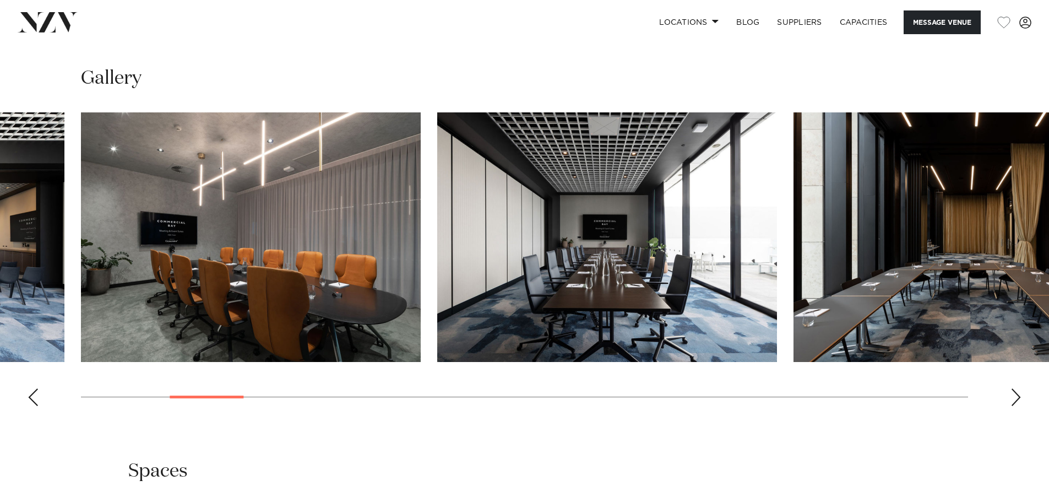
click at [1014, 388] on div "Next slide" at bounding box center [1016, 397] width 11 height 18
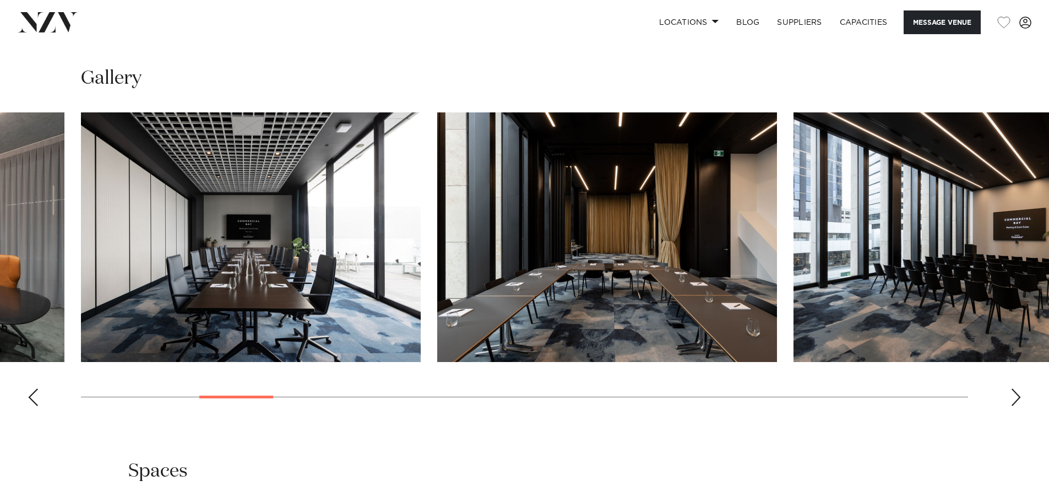
click at [1015, 388] on div "Next slide" at bounding box center [1016, 397] width 11 height 18
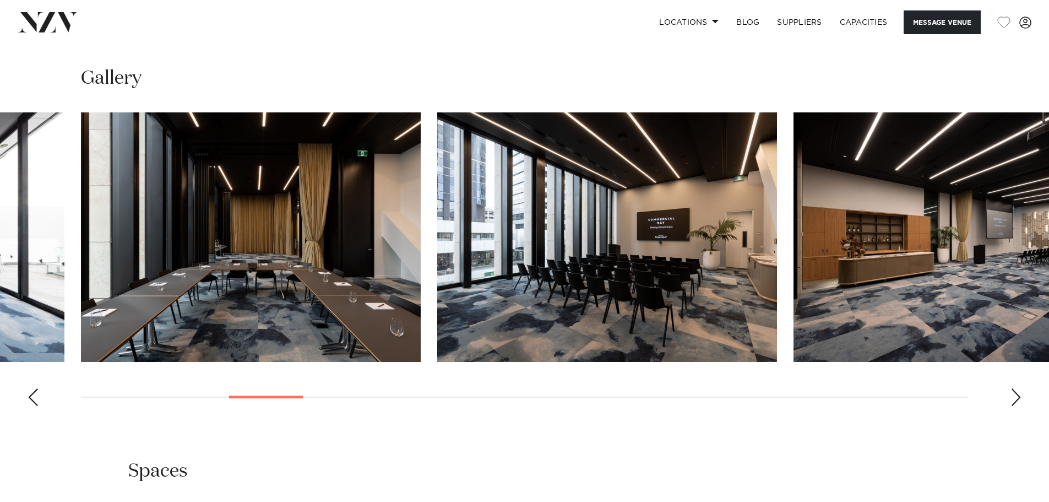
click at [1015, 388] on div "Next slide" at bounding box center [1016, 397] width 11 height 18
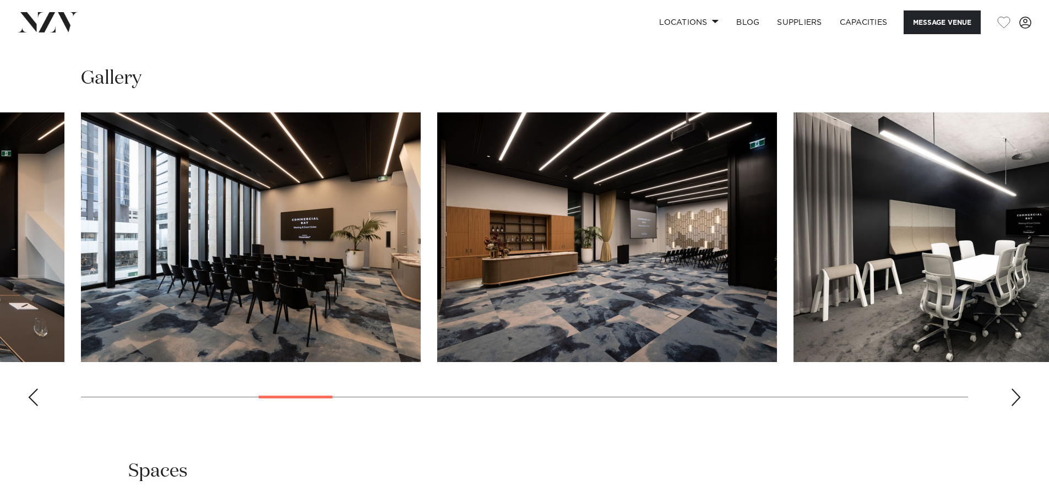
click at [1015, 388] on div "Next slide" at bounding box center [1016, 397] width 11 height 18
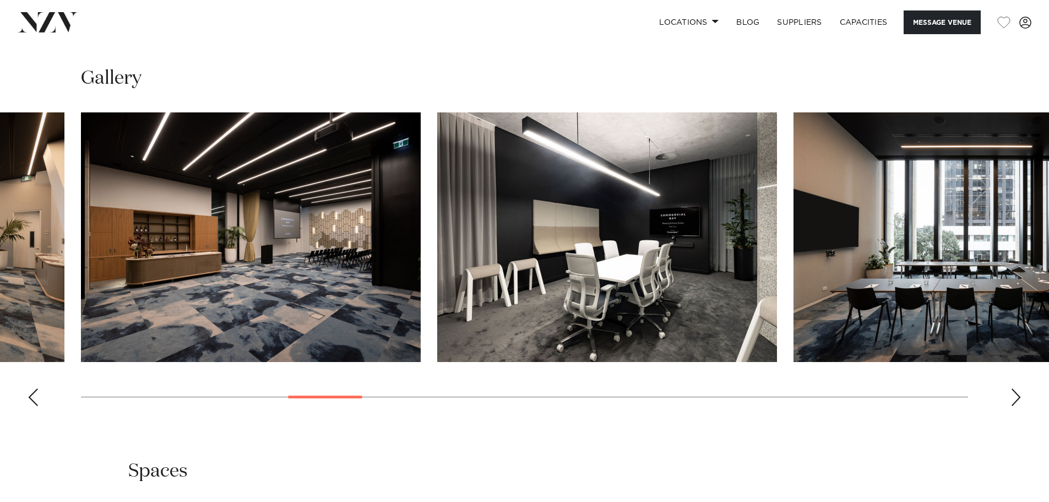
click at [1015, 388] on div "Next slide" at bounding box center [1016, 397] width 11 height 18
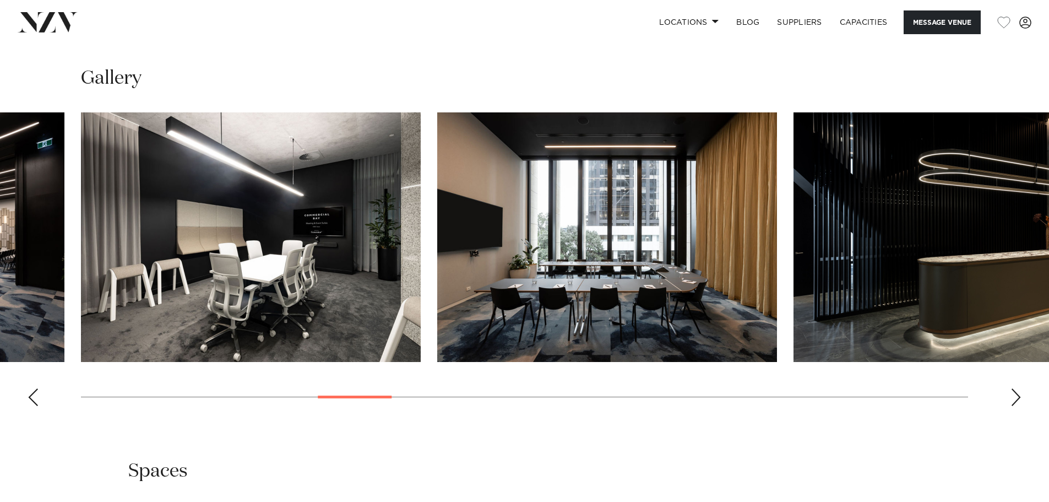
click at [1015, 388] on div "Next slide" at bounding box center [1016, 397] width 11 height 18
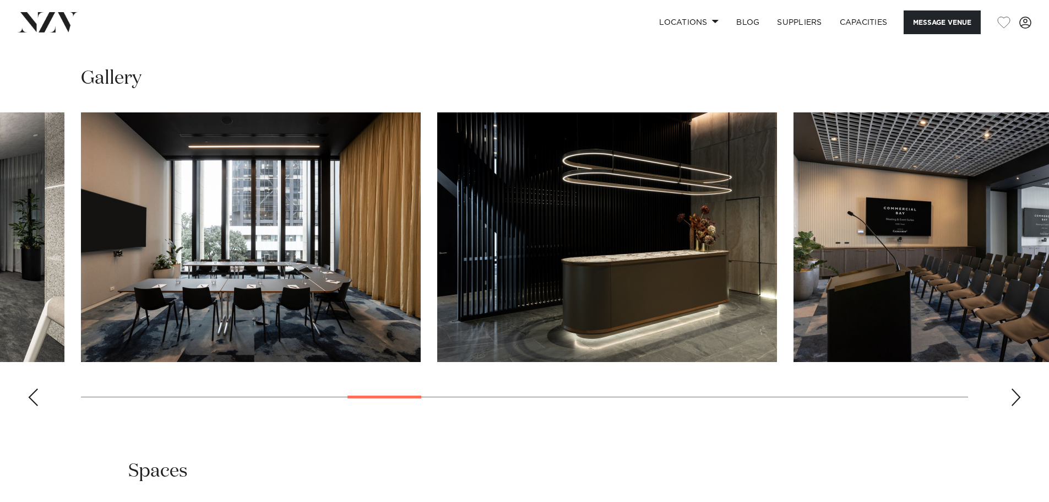
click at [1015, 388] on div "Next slide" at bounding box center [1016, 397] width 11 height 18
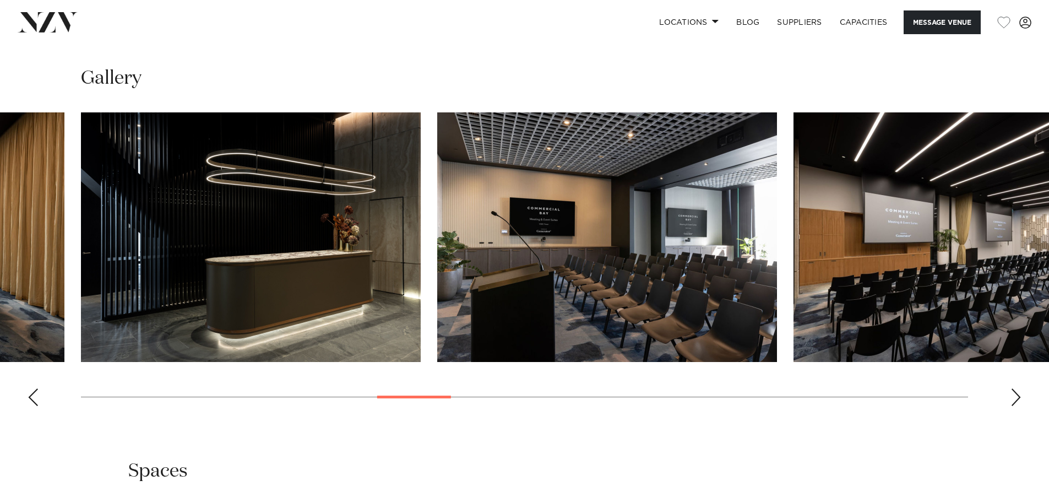
click at [1015, 388] on div "Next slide" at bounding box center [1016, 397] width 11 height 18
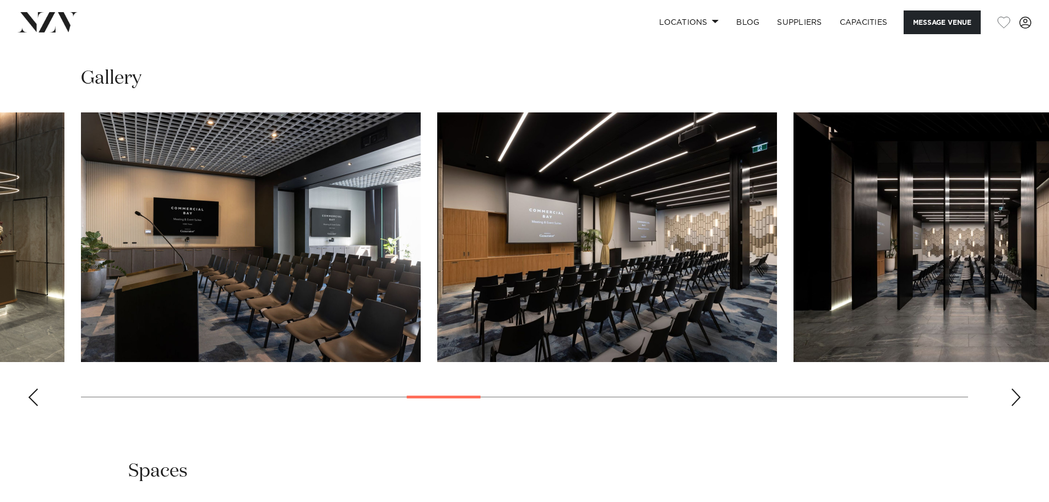
click at [1015, 388] on div "Next slide" at bounding box center [1016, 397] width 11 height 18
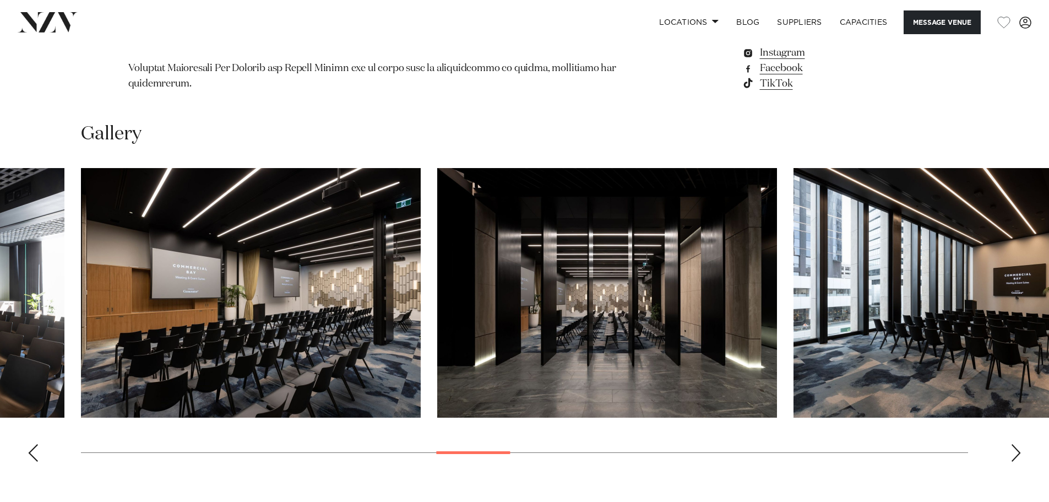
scroll to position [1267, 0]
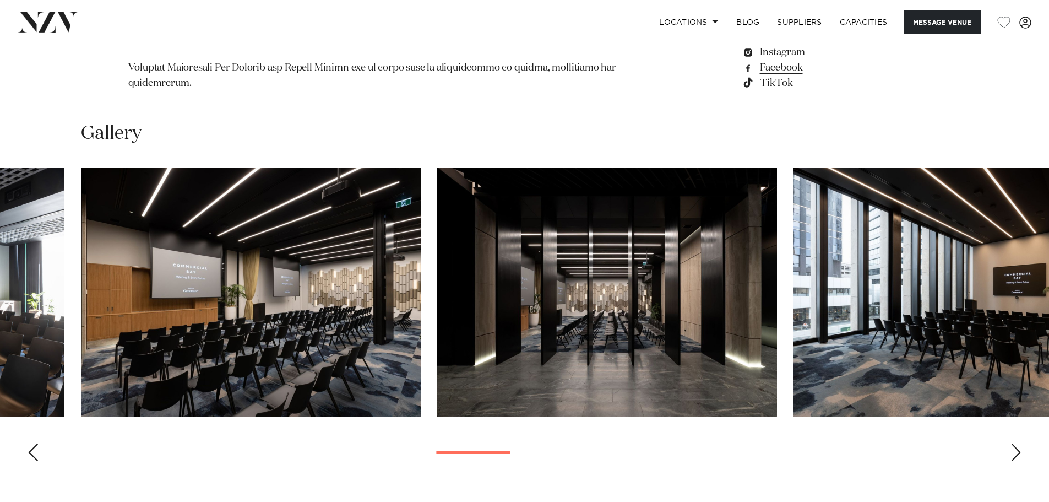
click at [1009, 415] on swiper-container at bounding box center [524, 318] width 1049 height 302
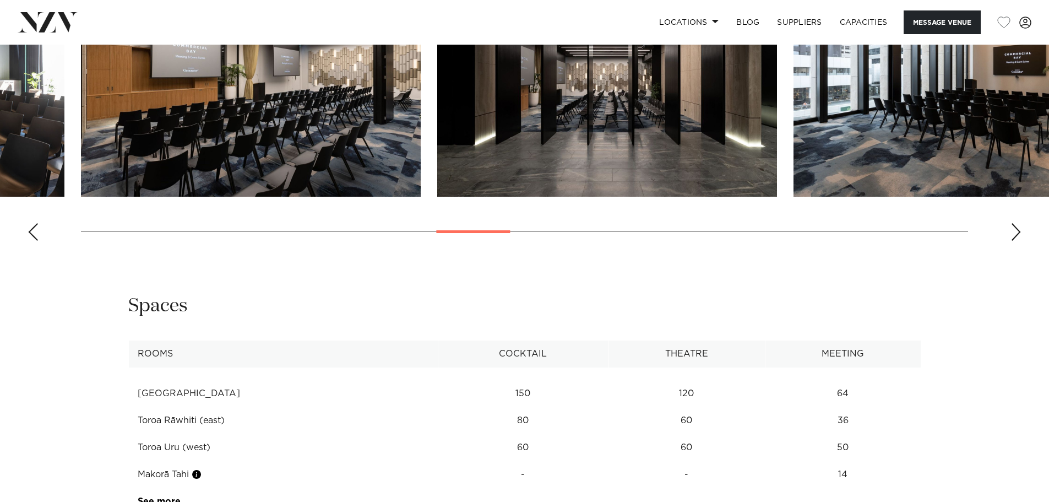
scroll to position [1432, 0]
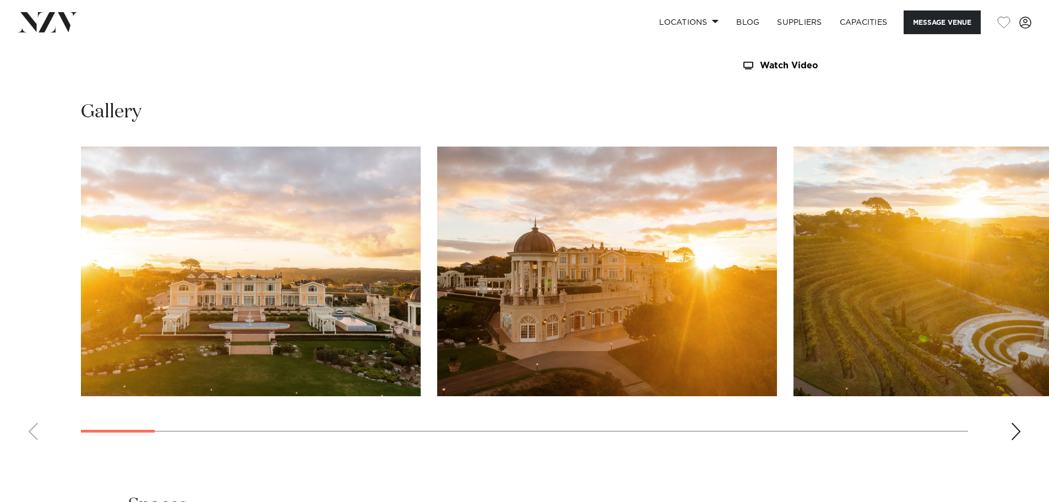
scroll to position [1057, 0]
click at [1016, 420] on swiper-container at bounding box center [524, 297] width 1049 height 302
click at [1014, 424] on div "Next slide" at bounding box center [1016, 431] width 11 height 18
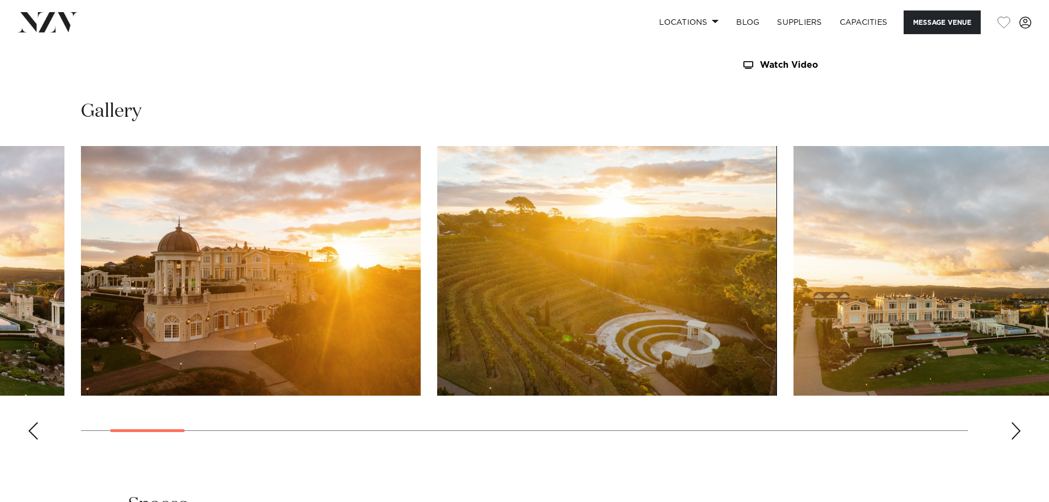
click at [1014, 424] on div "Next slide" at bounding box center [1016, 431] width 11 height 18
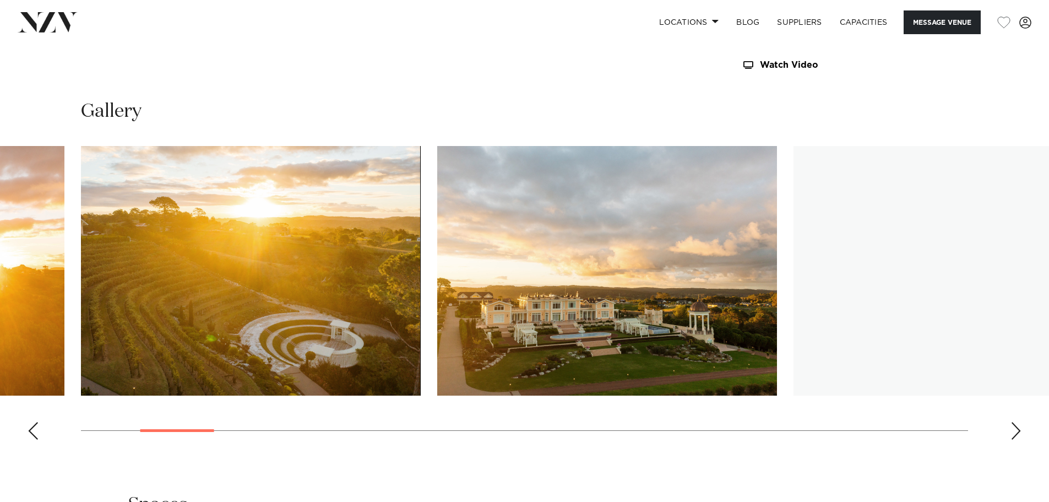
click at [1013, 424] on div "Next slide" at bounding box center [1016, 431] width 11 height 18
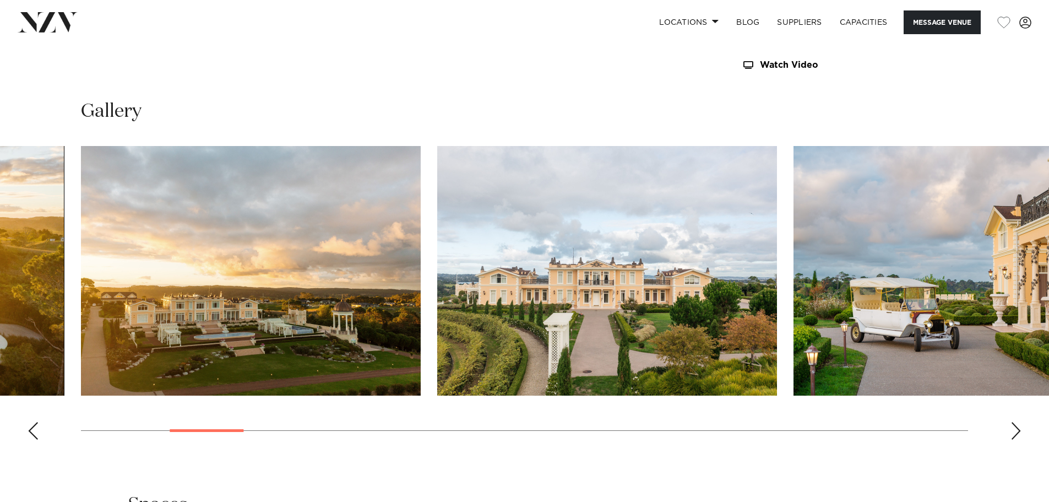
click at [1013, 424] on div "Next slide" at bounding box center [1016, 431] width 11 height 18
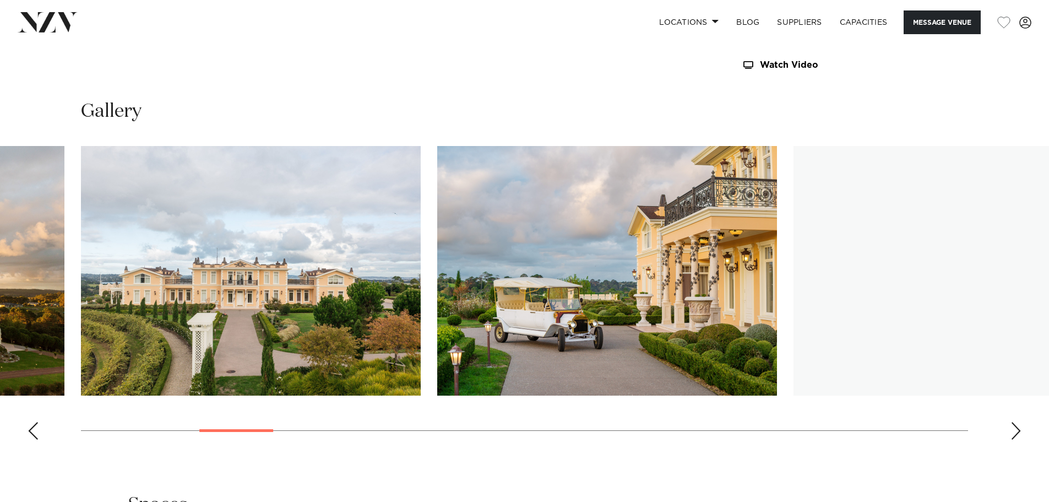
click at [1013, 424] on div "Next slide" at bounding box center [1016, 431] width 11 height 18
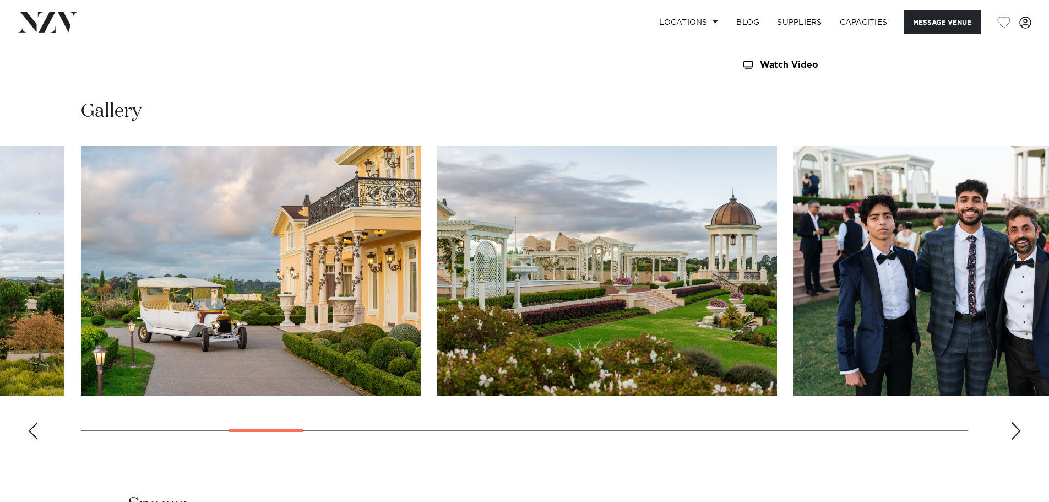
click at [1013, 424] on div "Next slide" at bounding box center [1016, 431] width 11 height 18
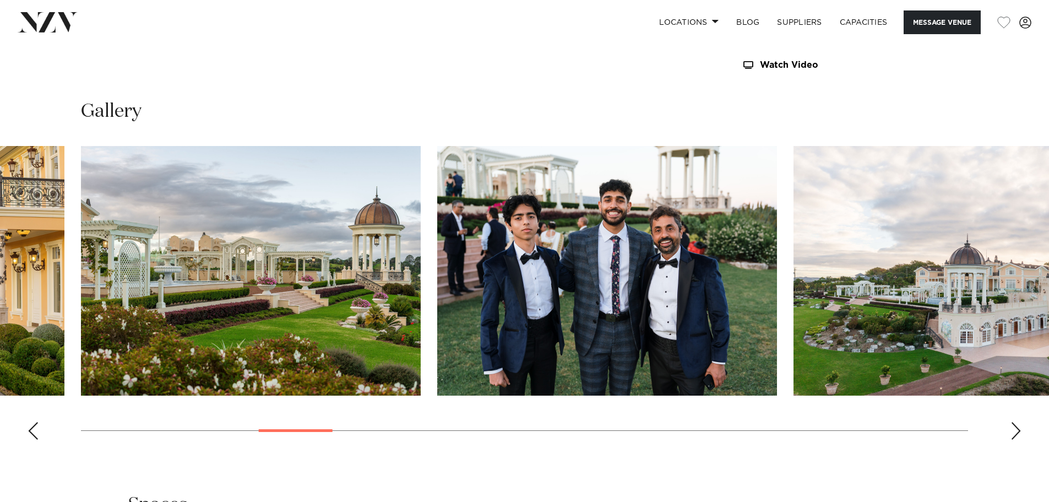
click at [1013, 424] on div "Next slide" at bounding box center [1016, 431] width 11 height 18
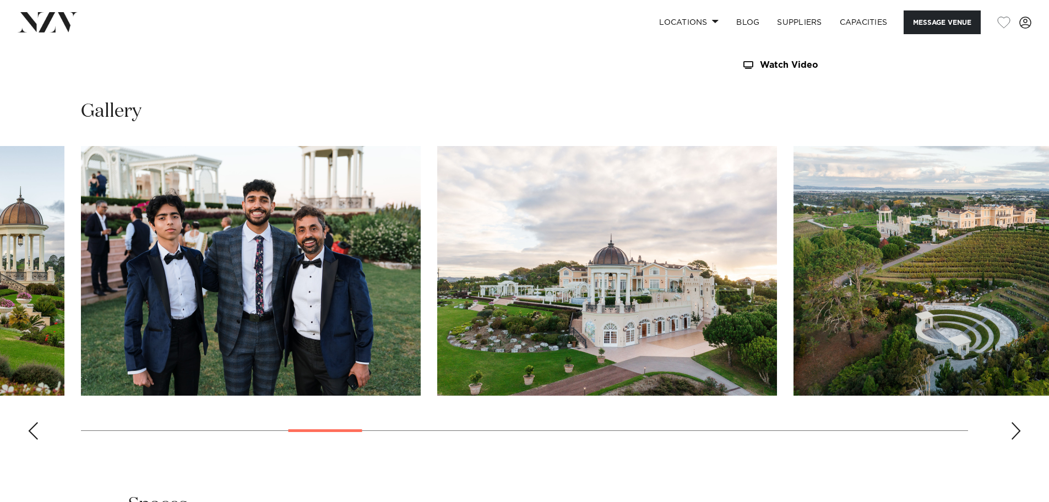
click at [1013, 424] on div "Next slide" at bounding box center [1016, 431] width 11 height 18
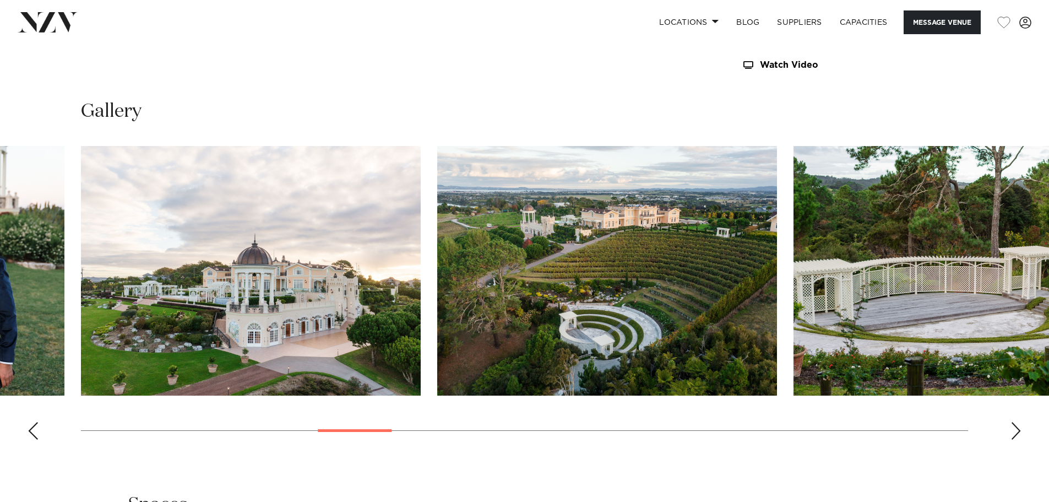
click at [1012, 425] on div "Next slide" at bounding box center [1016, 431] width 11 height 18
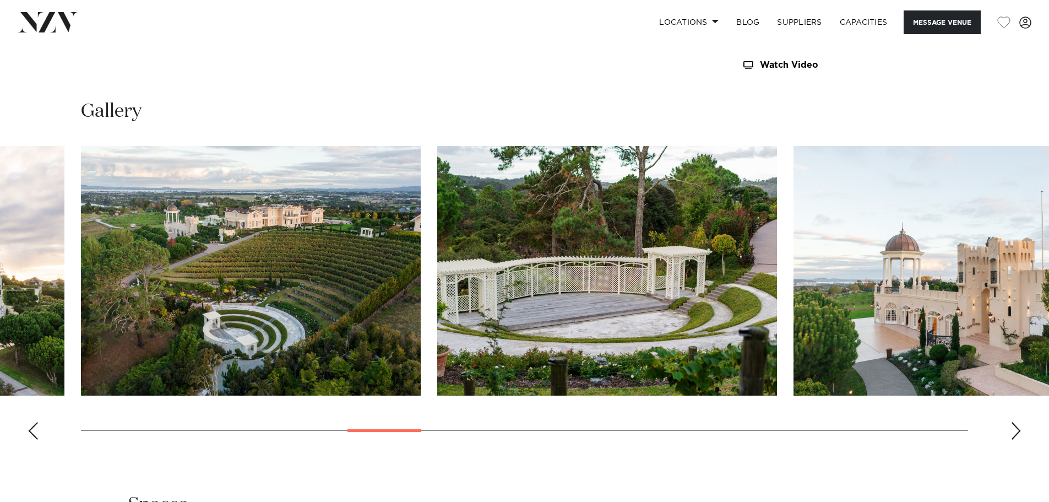
click at [1012, 425] on div "Next slide" at bounding box center [1016, 431] width 11 height 18
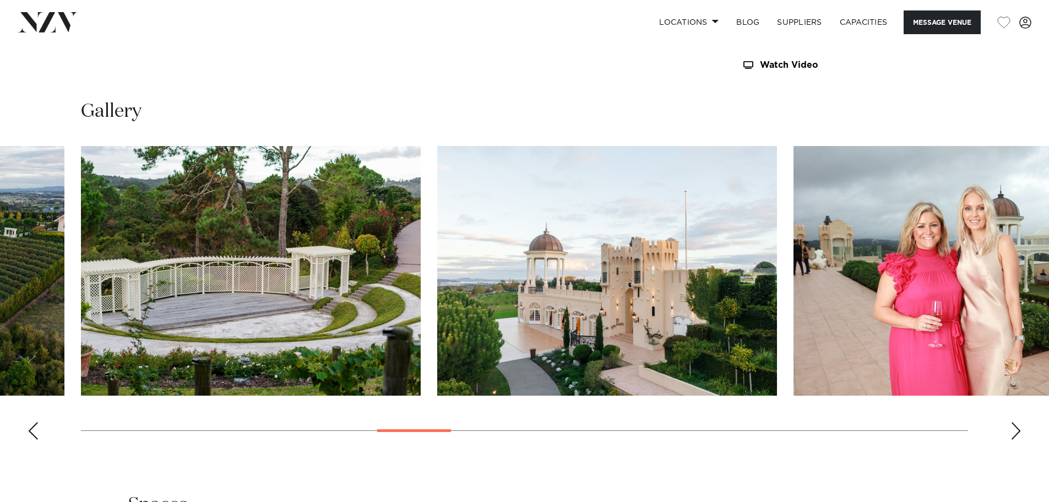
click at [1012, 425] on div "Next slide" at bounding box center [1016, 431] width 11 height 18
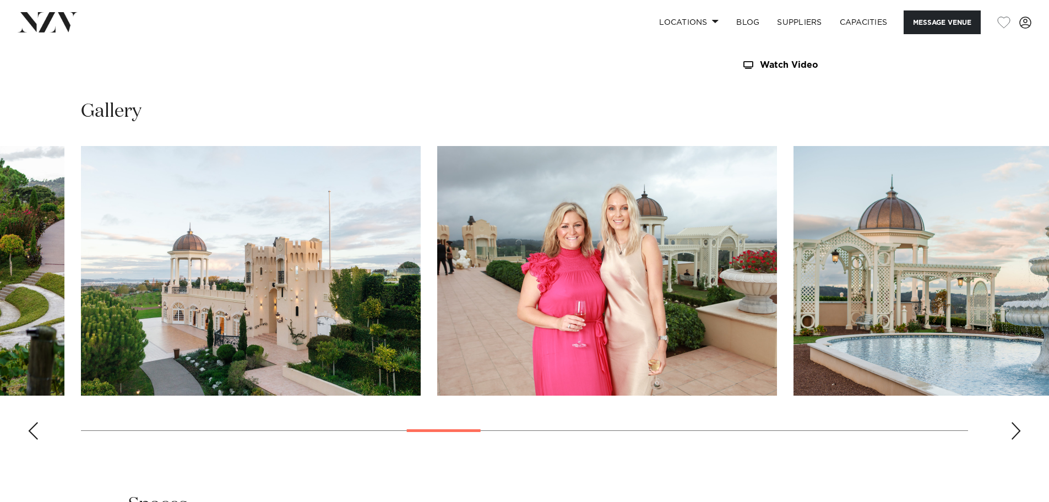
click at [1012, 425] on div "Next slide" at bounding box center [1016, 431] width 11 height 18
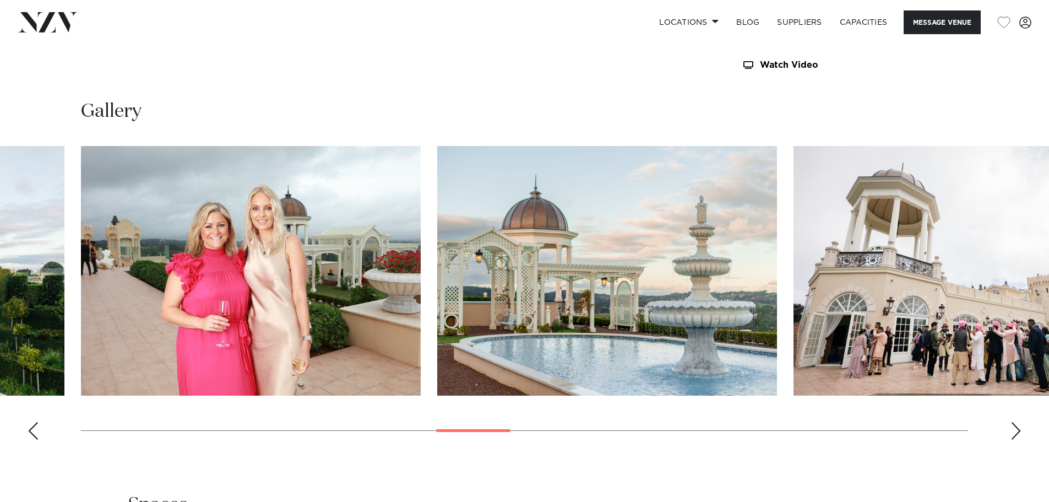
click at [1012, 425] on div "Next slide" at bounding box center [1016, 431] width 11 height 18
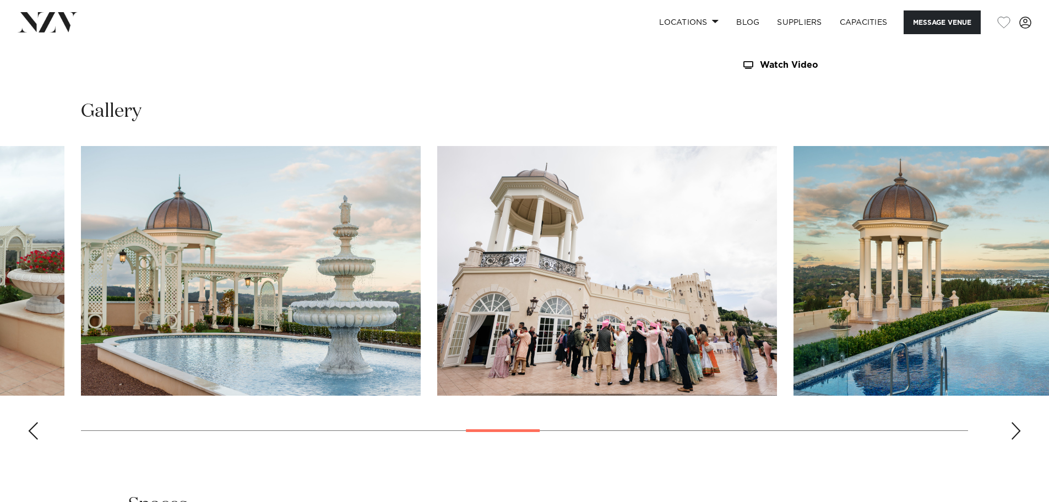
click at [1012, 425] on div "Next slide" at bounding box center [1016, 431] width 11 height 18
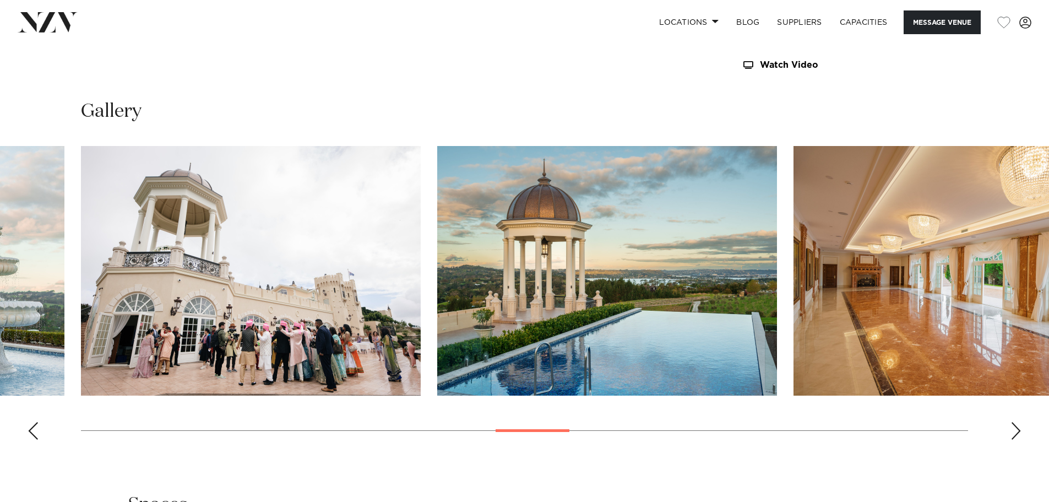
click at [1012, 425] on div "Next slide" at bounding box center [1016, 431] width 11 height 18
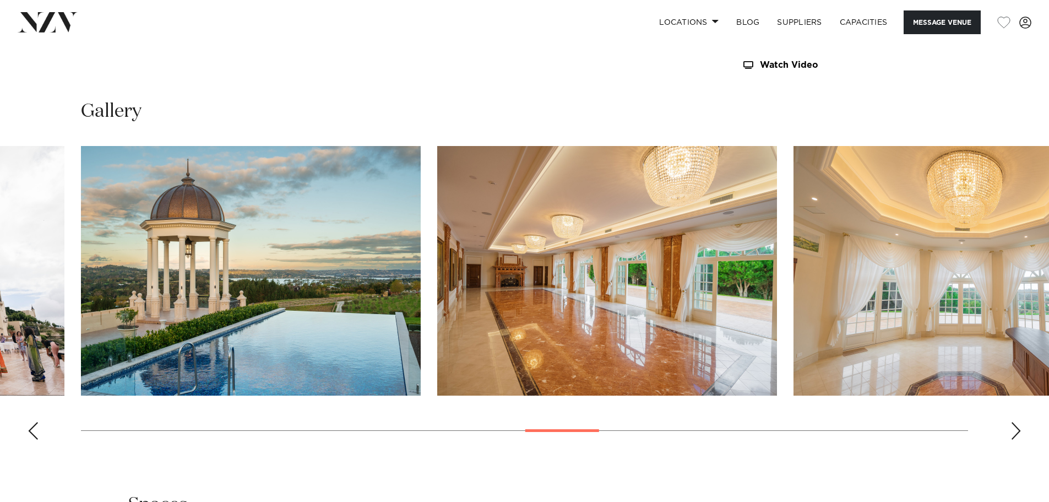
click at [1012, 425] on div "Next slide" at bounding box center [1016, 431] width 11 height 18
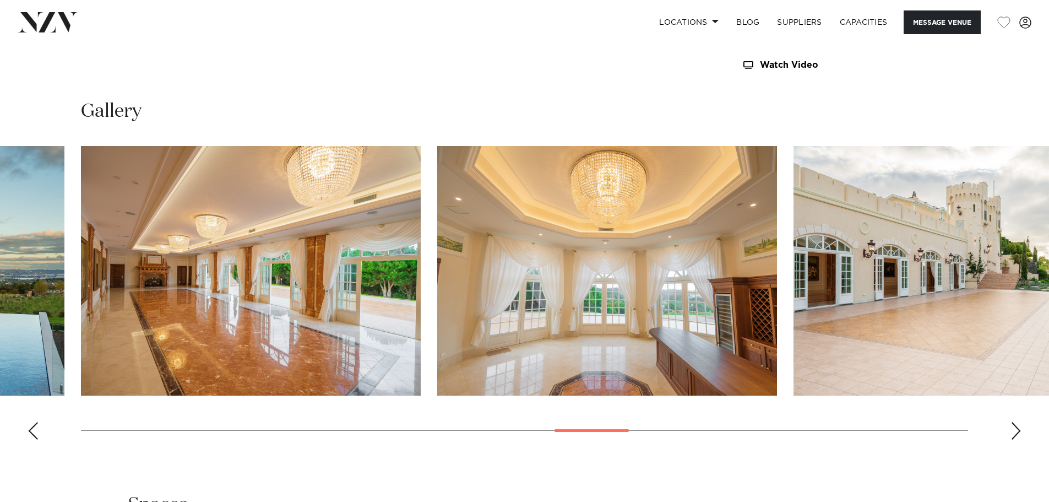
click at [1012, 425] on div "Next slide" at bounding box center [1016, 431] width 11 height 18
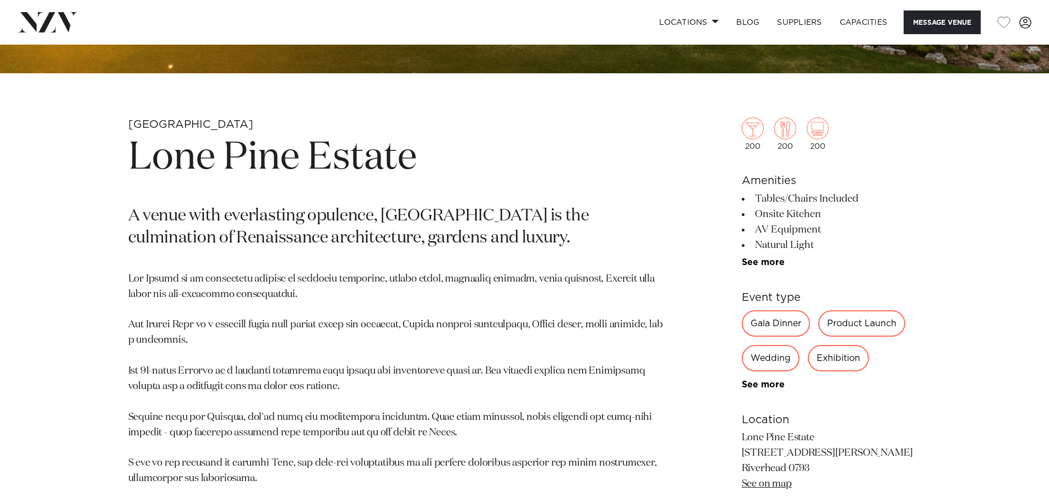
scroll to position [606, 0]
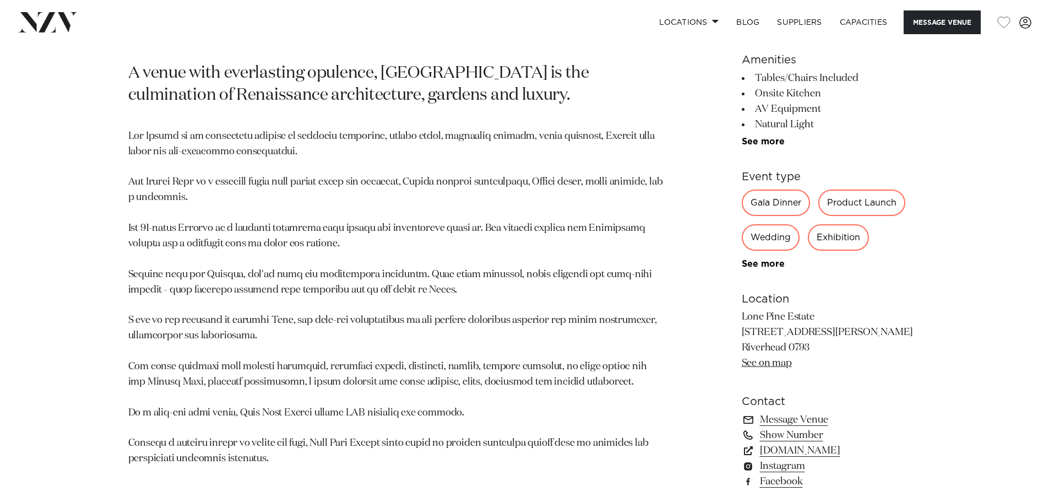
click at [765, 362] on link "See on map" at bounding box center [767, 363] width 50 height 10
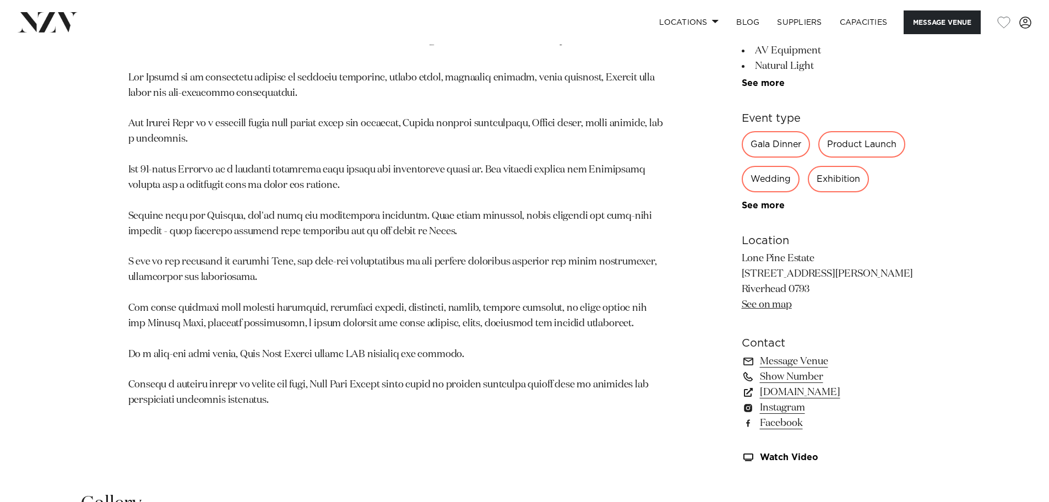
scroll to position [716, 0]
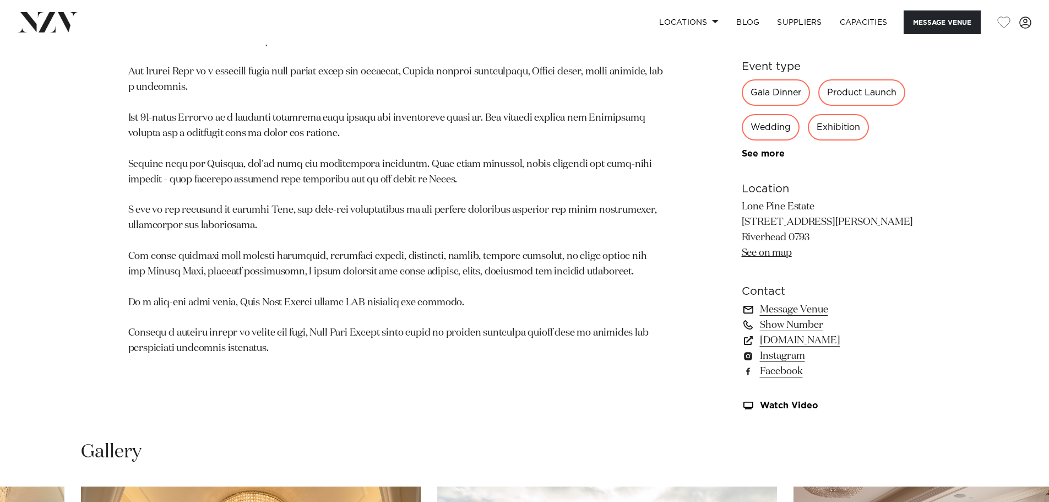
click at [812, 308] on link "Message Venue" at bounding box center [832, 309] width 180 height 15
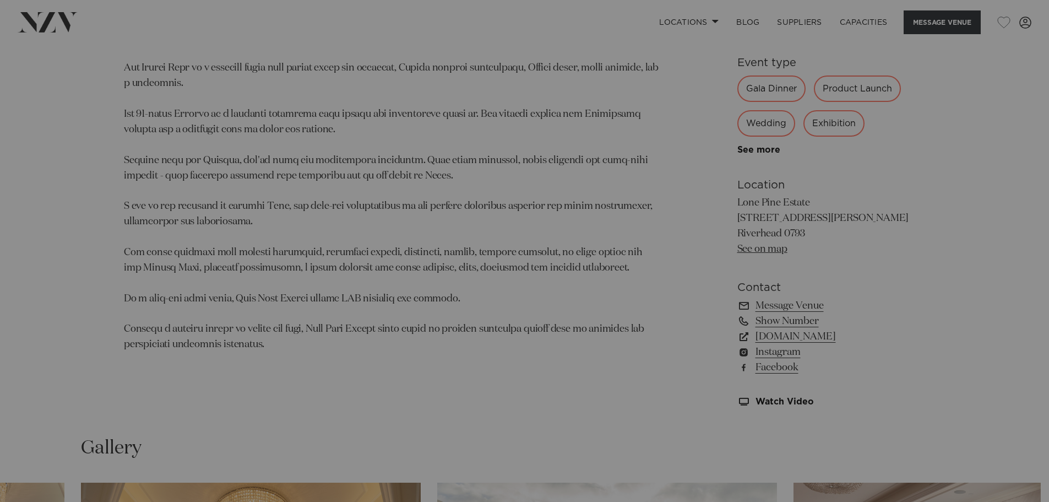
scroll to position [720, 0]
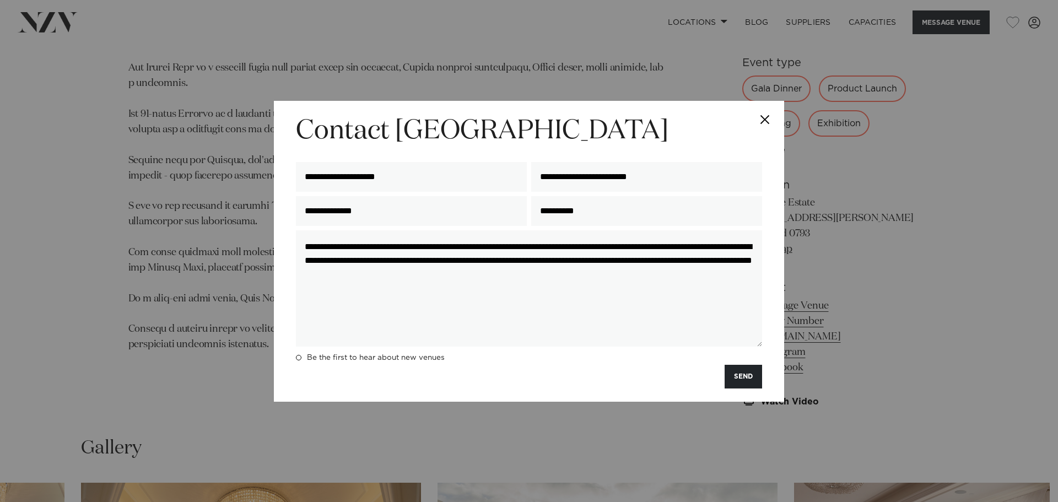
click at [767, 387] on div "**********" at bounding box center [529, 251] width 510 height 301
click at [735, 378] on button "SEND" at bounding box center [742, 377] width 37 height 24
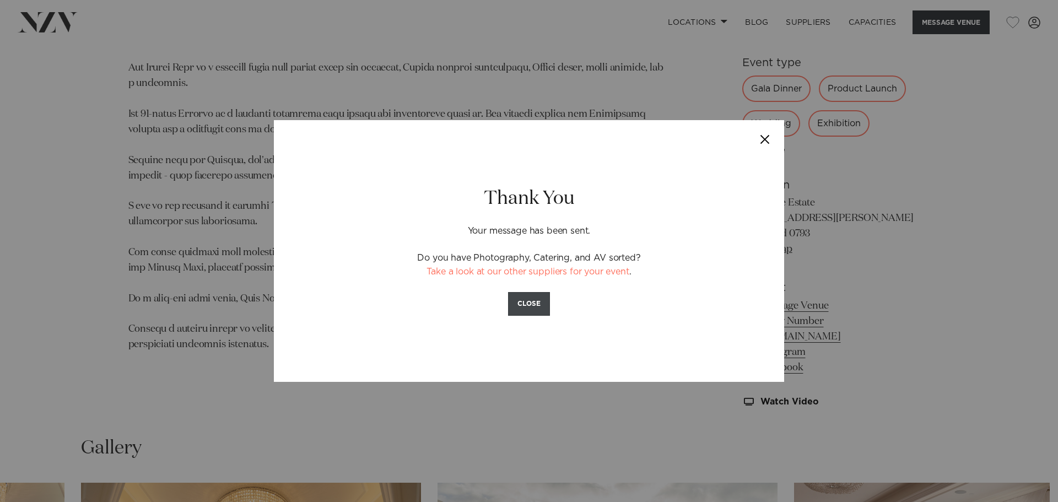
click at [521, 298] on button "CLOSE" at bounding box center [529, 304] width 42 height 24
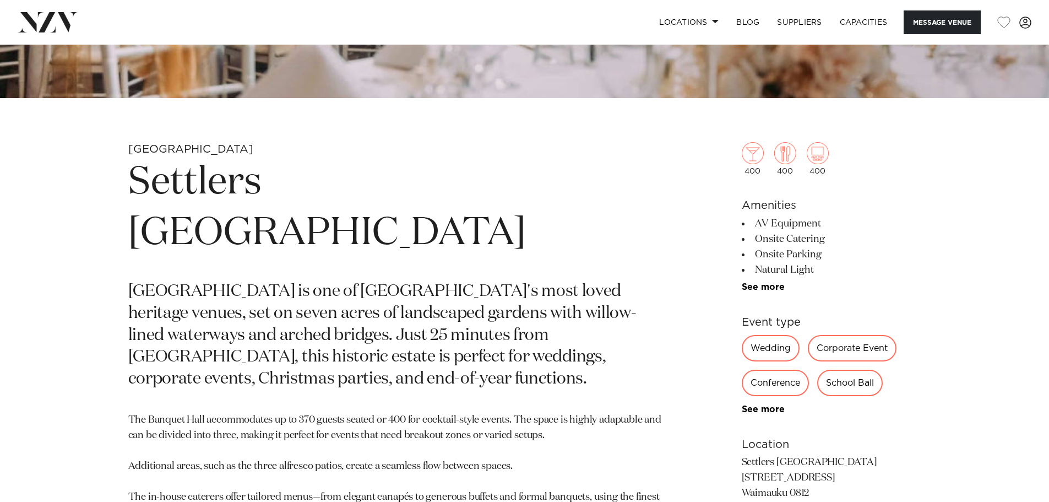
scroll to position [771, 0]
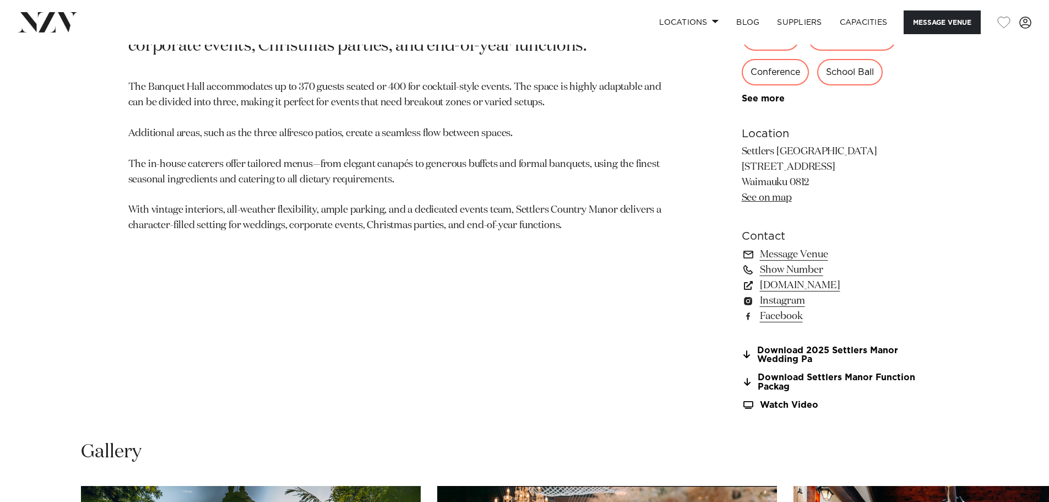
click at [772, 200] on link "See on map" at bounding box center [767, 198] width 50 height 10
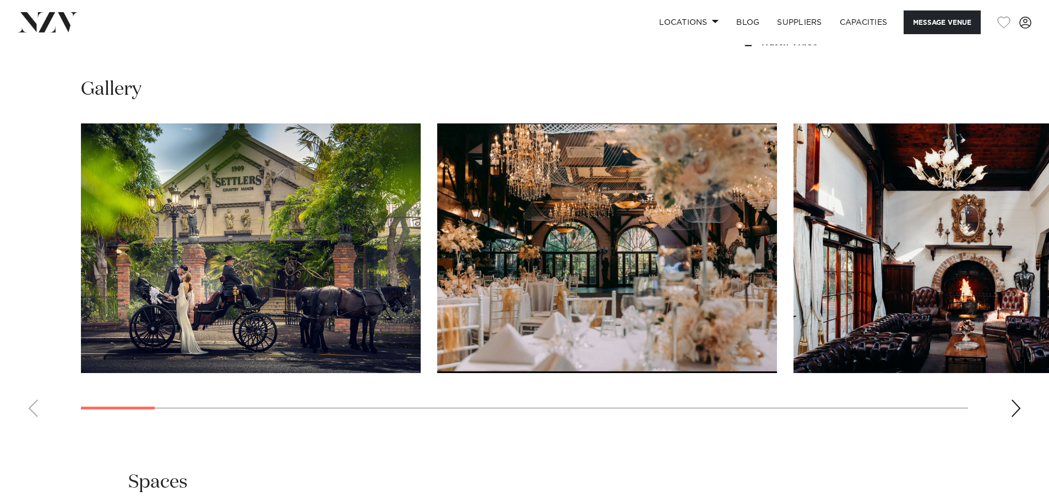
scroll to position [1267, 0]
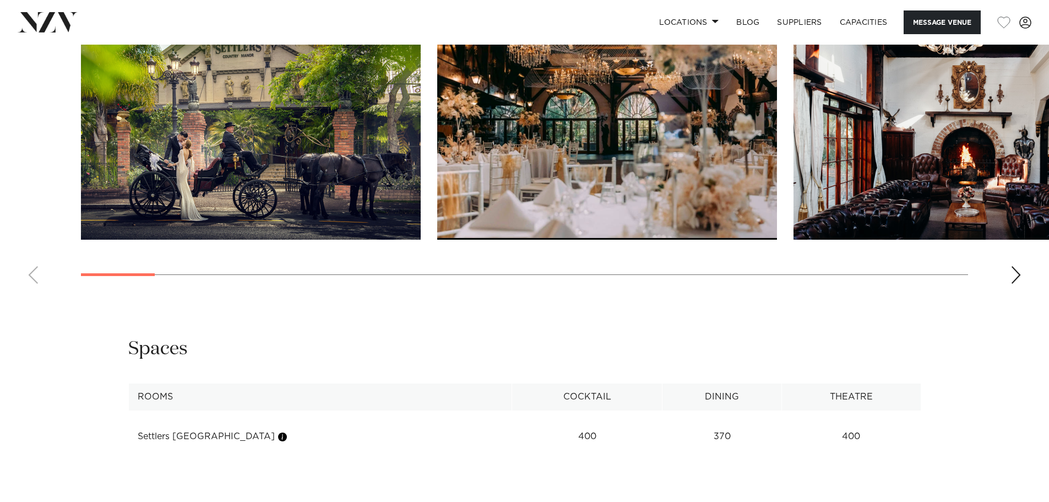
click at [1014, 279] on div "Next slide" at bounding box center [1016, 275] width 11 height 18
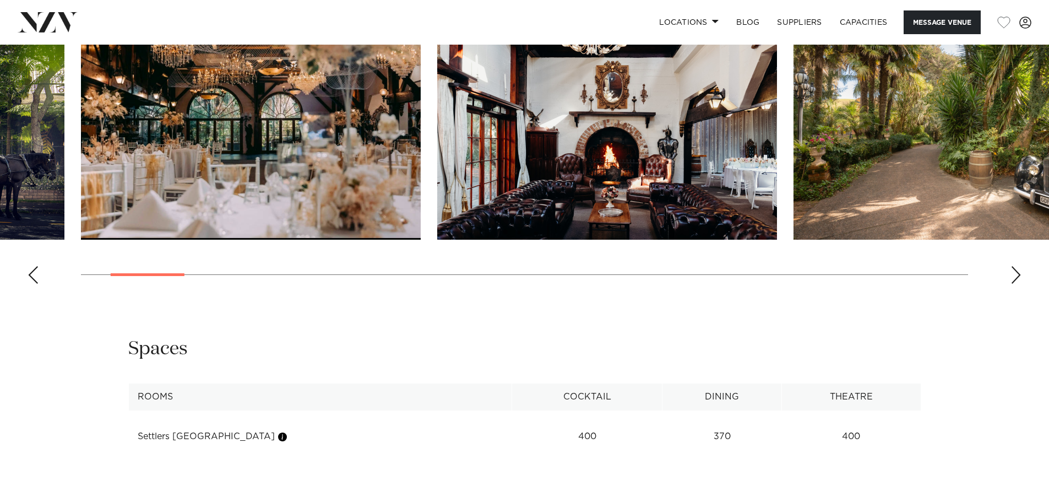
click at [1014, 279] on div "Next slide" at bounding box center [1016, 275] width 11 height 18
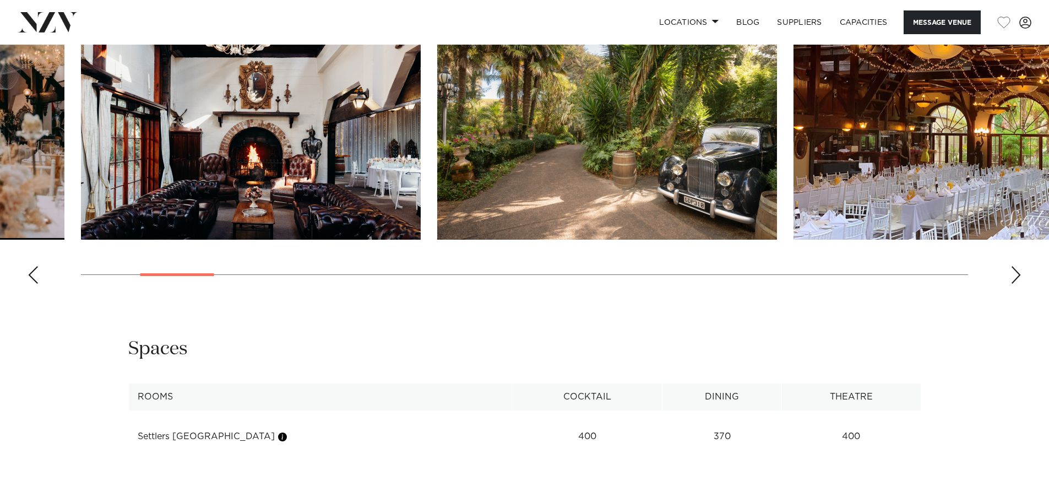
click at [1014, 279] on div "Next slide" at bounding box center [1016, 275] width 11 height 18
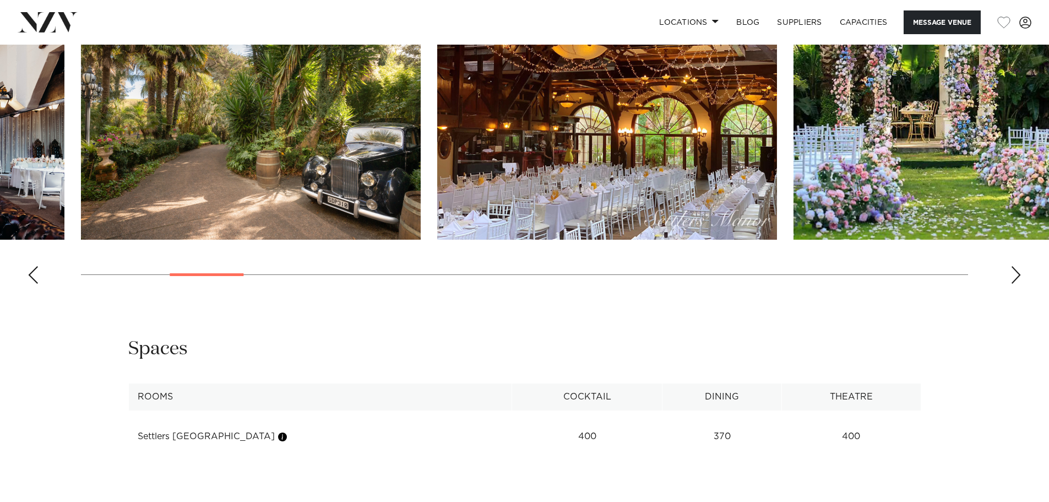
click at [1014, 279] on div "Next slide" at bounding box center [1016, 275] width 11 height 18
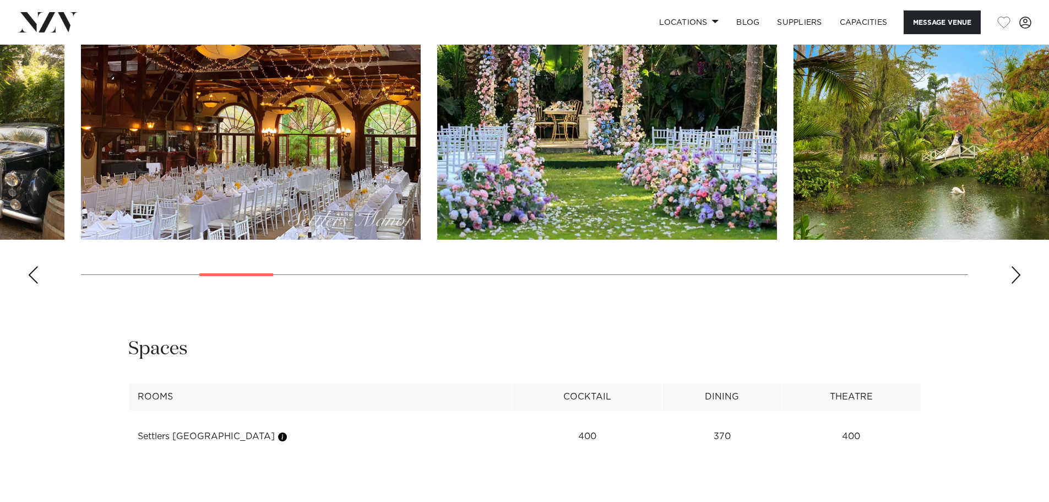
click at [1014, 279] on div "Next slide" at bounding box center [1016, 275] width 11 height 18
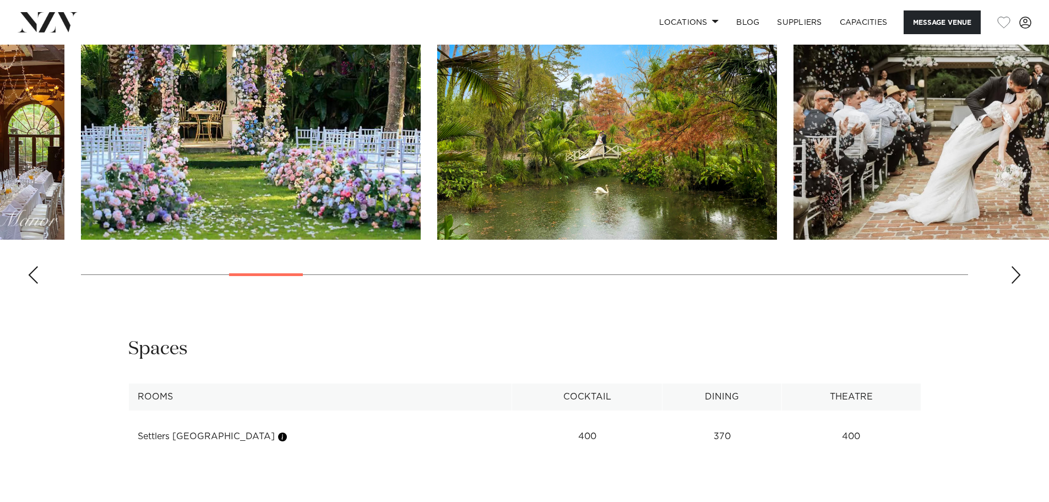
click at [1018, 278] on div "Next slide" at bounding box center [1016, 275] width 11 height 18
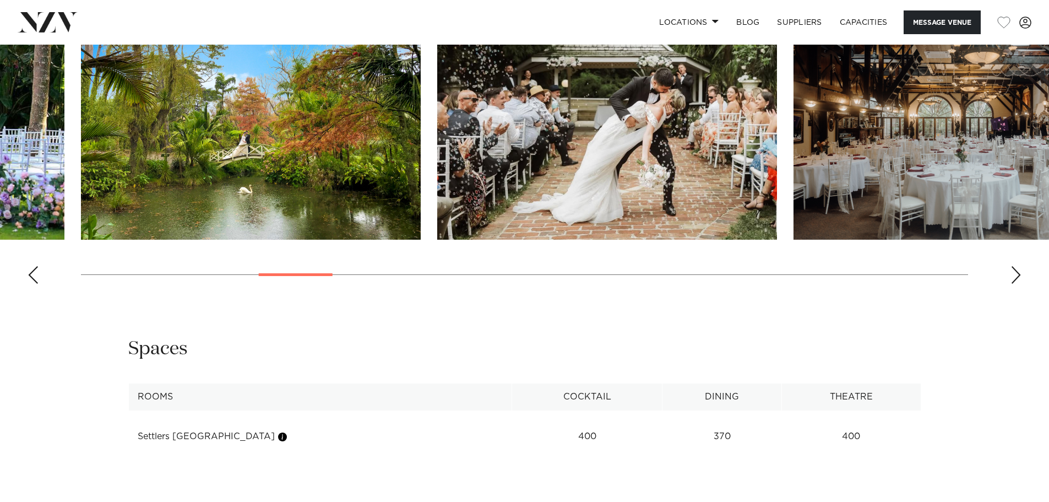
click at [1016, 278] on div "Next slide" at bounding box center [1016, 275] width 11 height 18
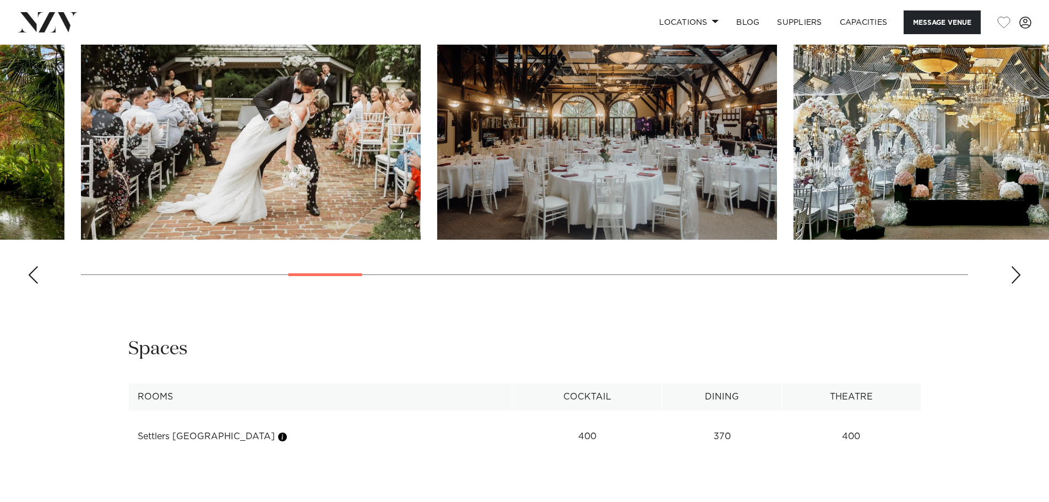
click at [1016, 278] on div "Next slide" at bounding box center [1016, 275] width 11 height 18
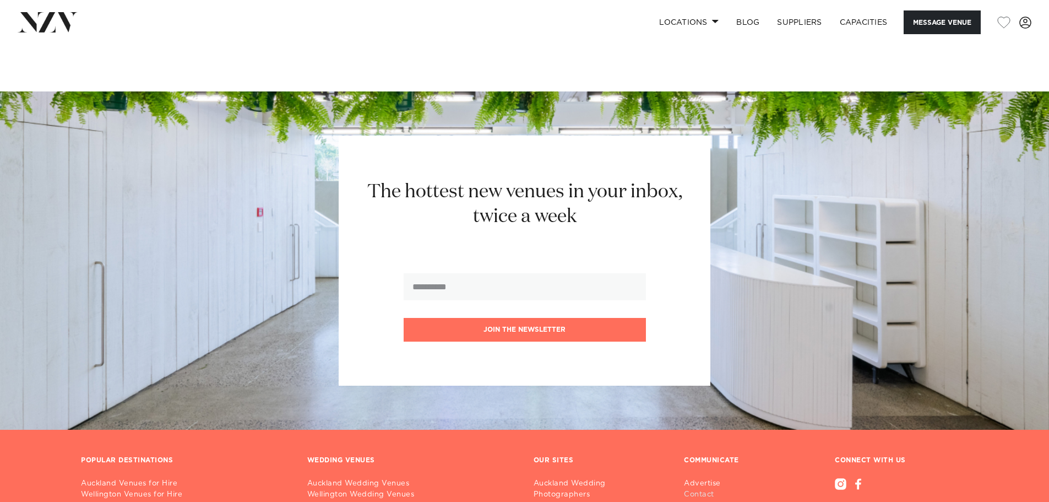
scroll to position [2332, 0]
